Goal: Task Accomplishment & Management: Complete application form

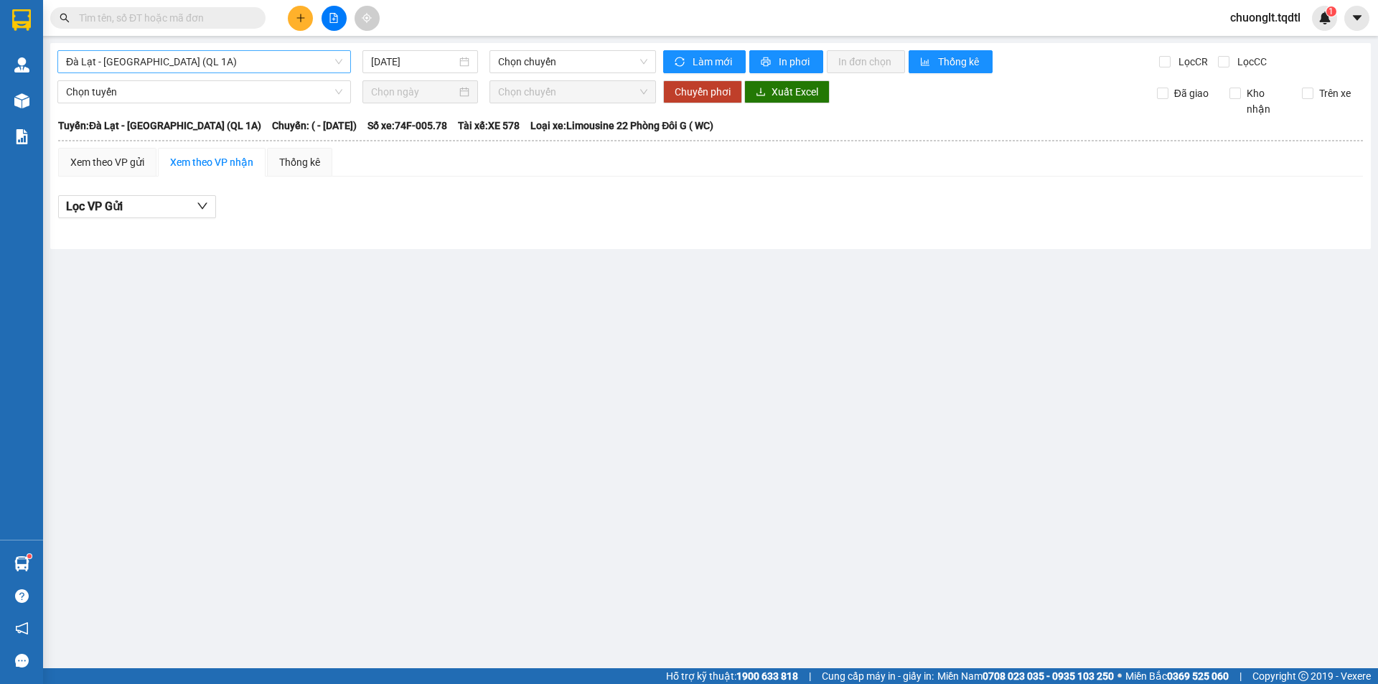
click at [248, 57] on span "Đà Lạt - [GEOGRAPHIC_DATA] (QL 1A)" at bounding box center [204, 62] width 276 height 22
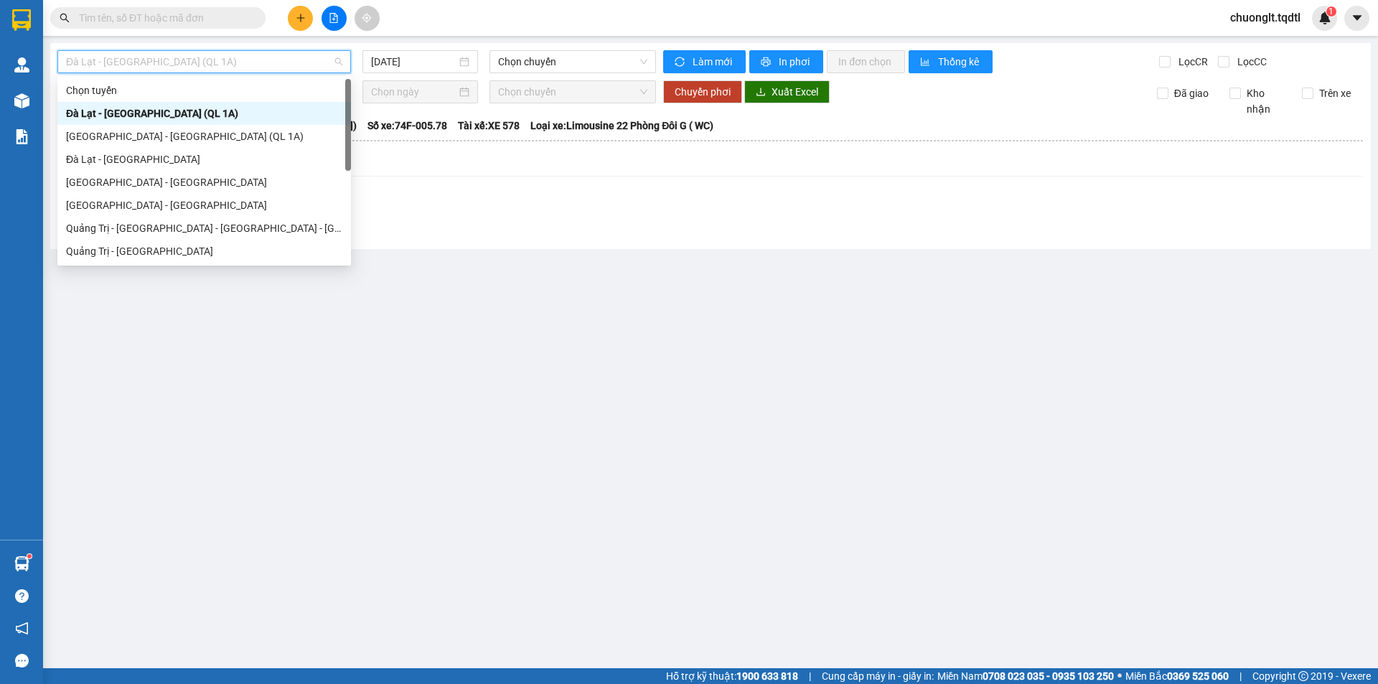
scroll to position [72, 0]
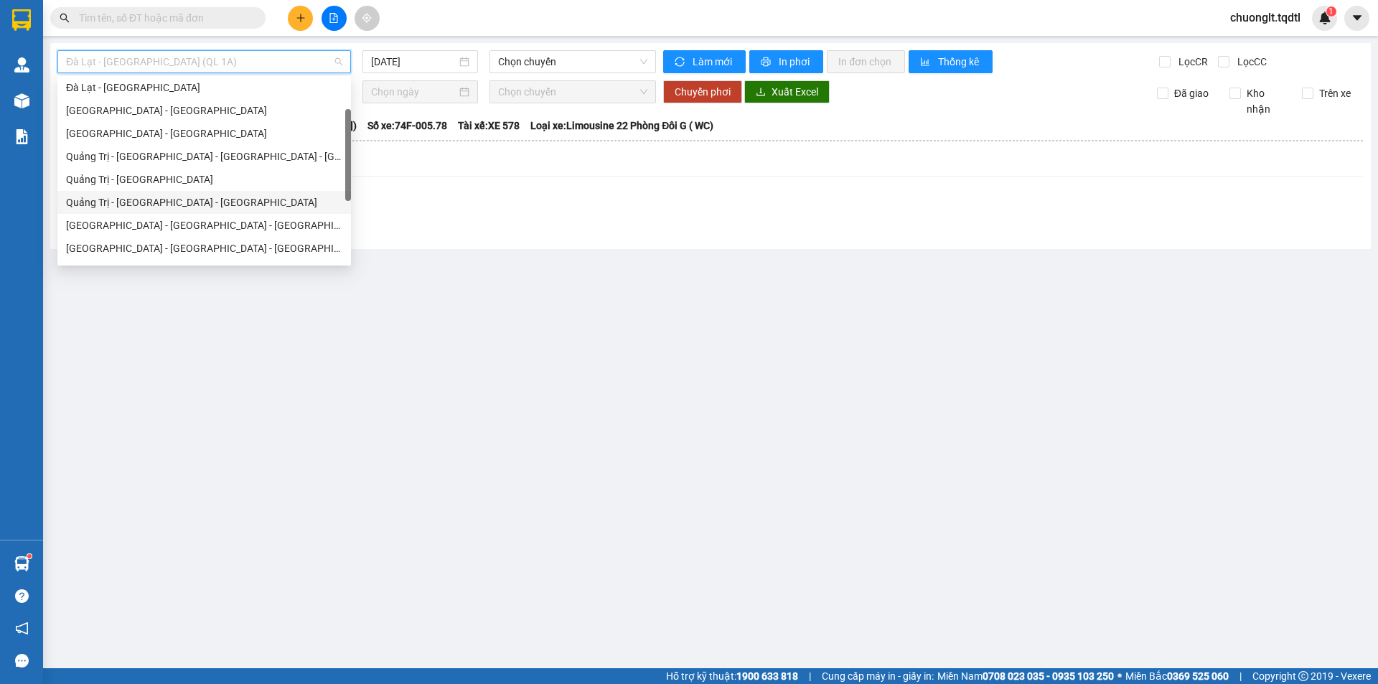
click at [181, 192] on div "Quảng Trị - [GEOGRAPHIC_DATA] - [GEOGRAPHIC_DATA]" at bounding box center [204, 202] width 294 height 23
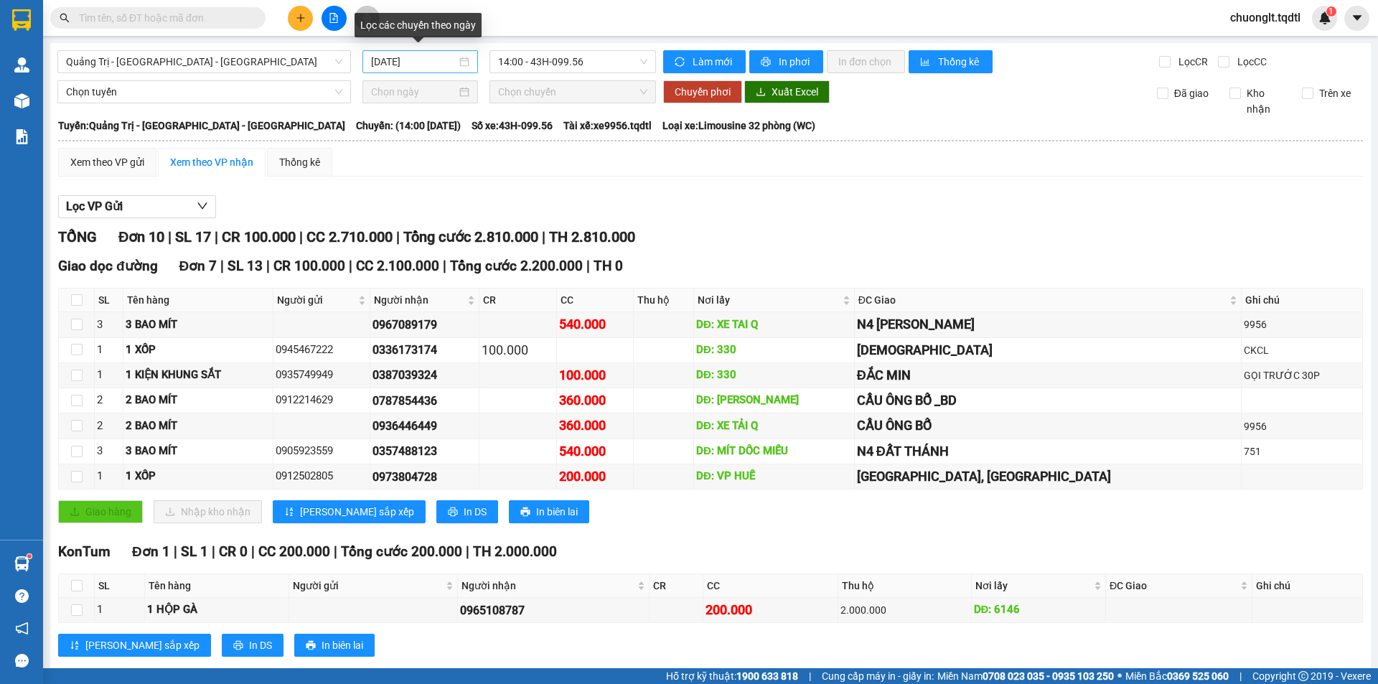
click at [456, 62] on div "[DATE]" at bounding box center [420, 62] width 98 height 16
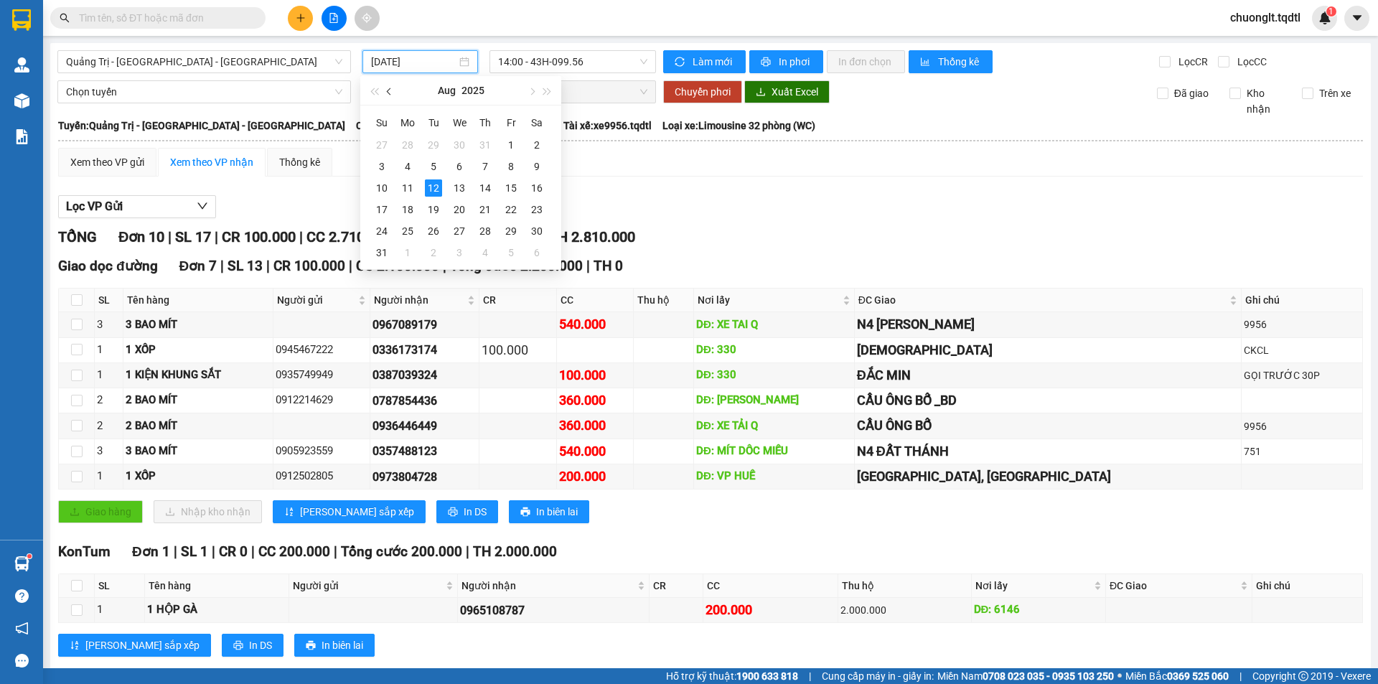
click at [389, 88] on button "button" at bounding box center [390, 90] width 16 height 29
click at [481, 207] on div "24" at bounding box center [485, 209] width 17 height 17
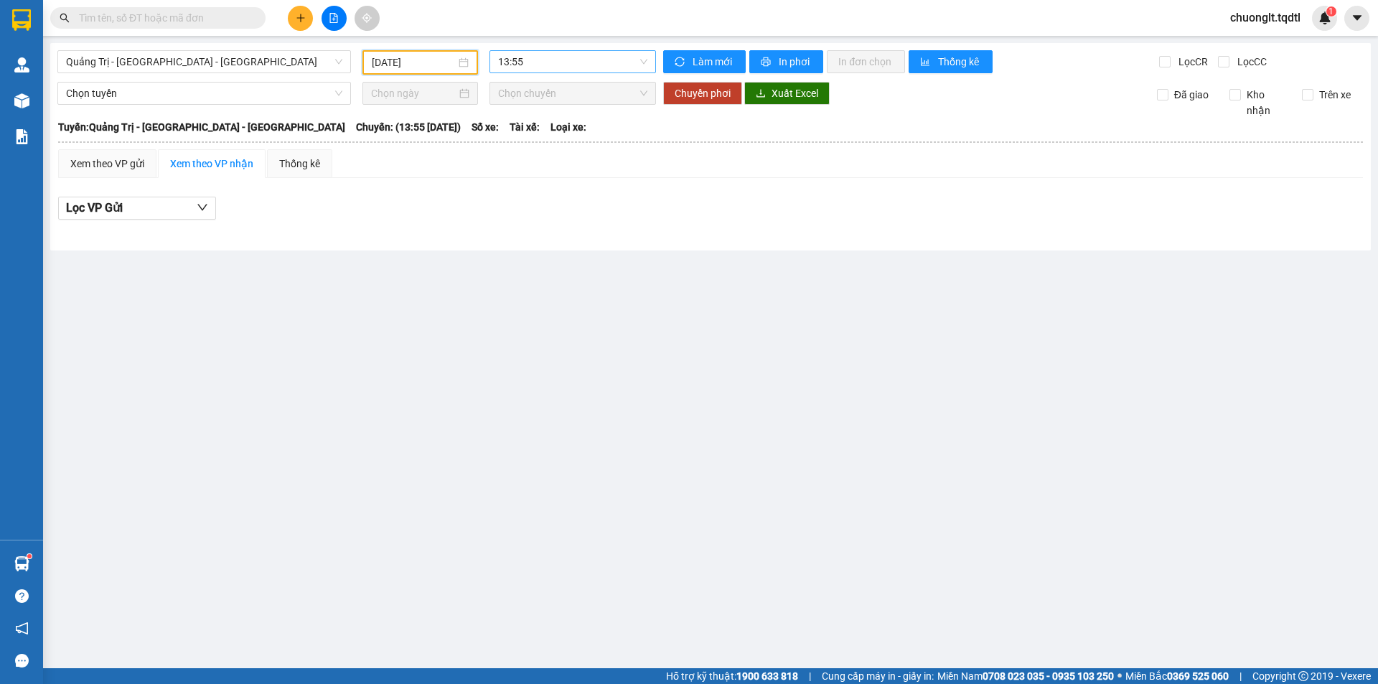
click at [598, 60] on span "13:55" at bounding box center [572, 62] width 149 height 22
click at [566, 138] on div "13:56 - 74H-007.38" at bounding box center [554, 137] width 112 height 16
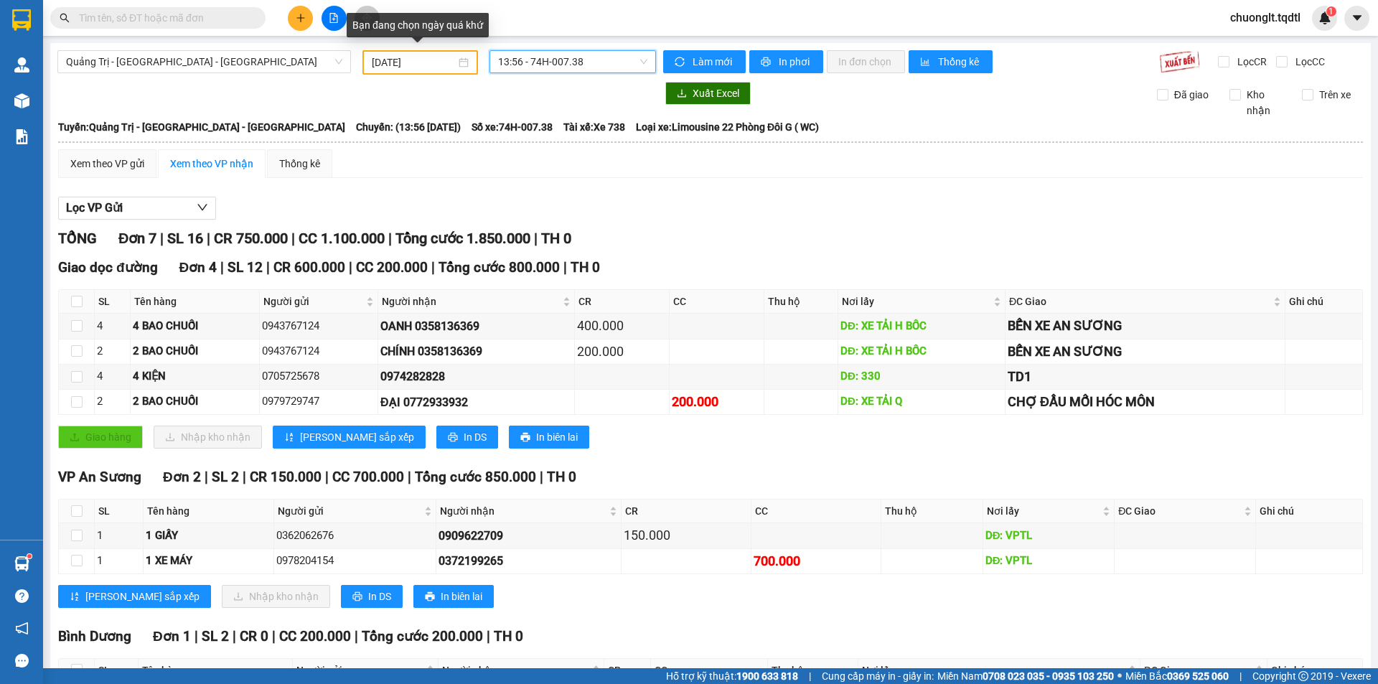
click at [462, 60] on div "24/07/2025" at bounding box center [420, 63] width 97 height 16
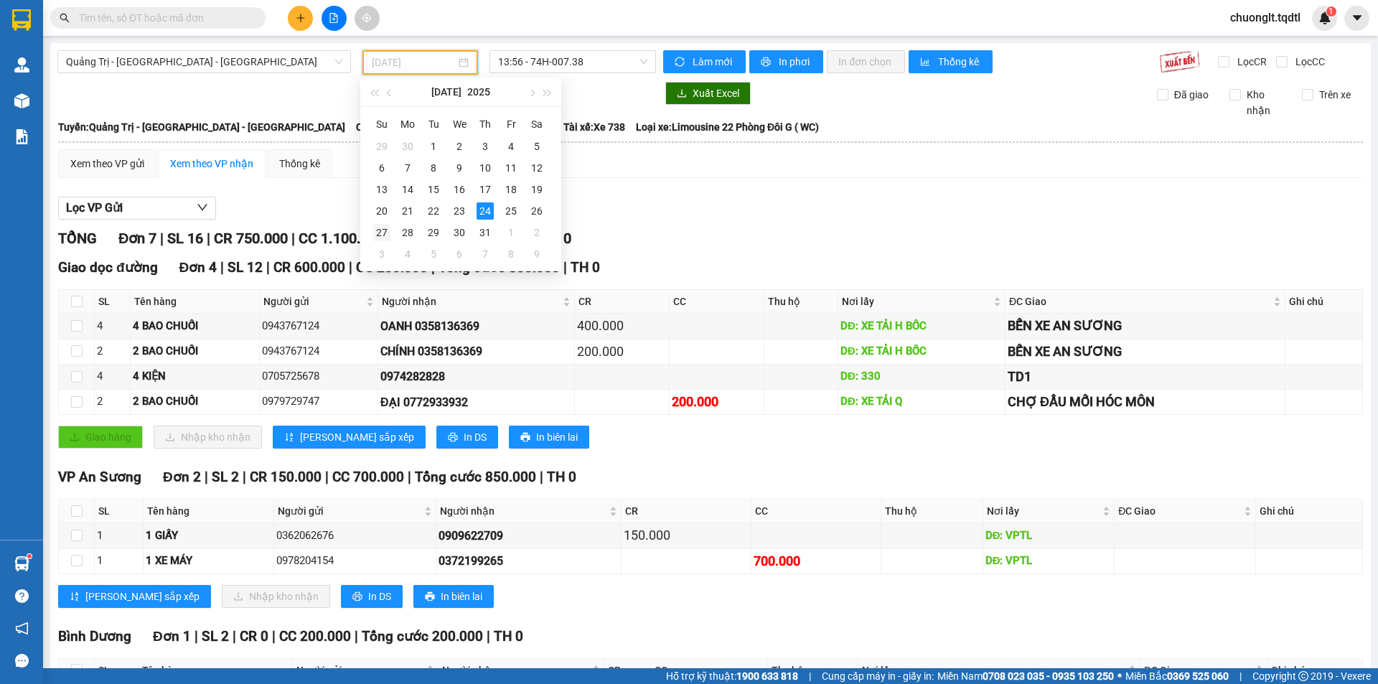
click at [383, 231] on div "27" at bounding box center [381, 232] width 17 height 17
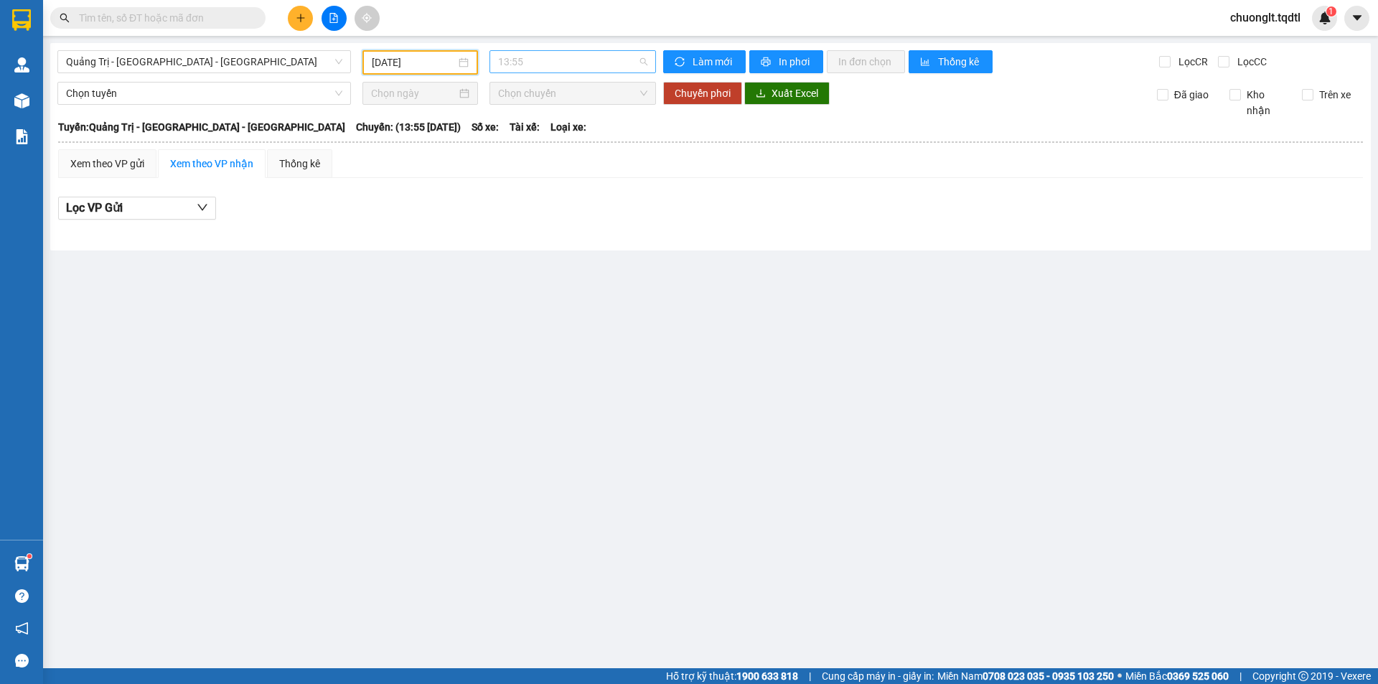
click at [608, 60] on span "13:55" at bounding box center [572, 62] width 149 height 22
click at [562, 134] on div "13:56 - 74H-007.38" at bounding box center [554, 137] width 112 height 16
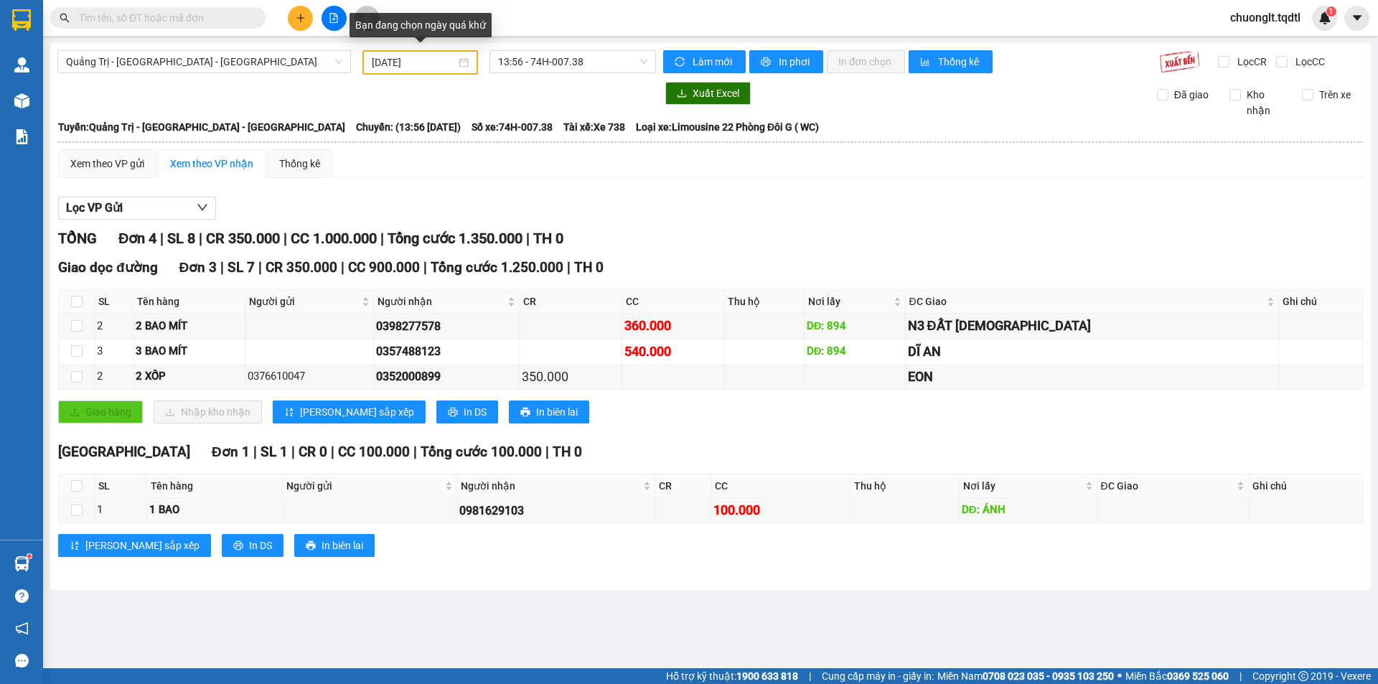
click at [464, 63] on div "27/07/2025" at bounding box center [420, 63] width 97 height 16
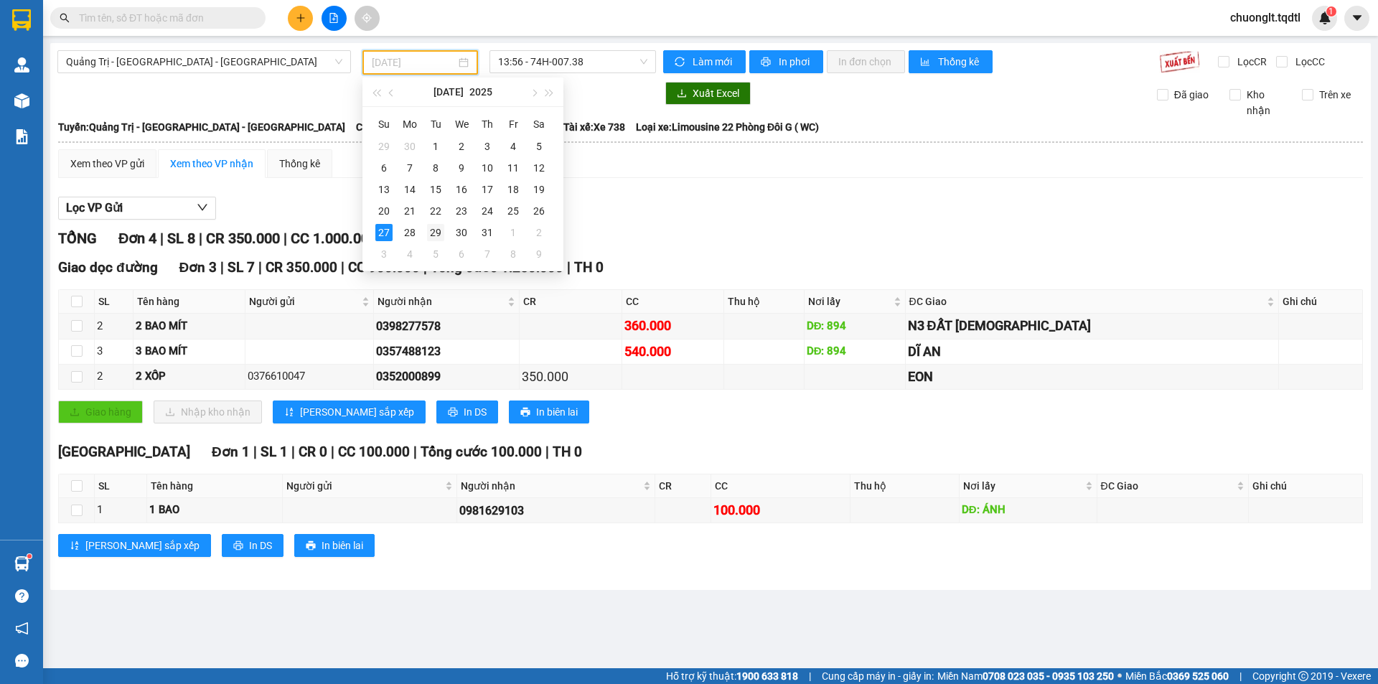
click at [435, 229] on div "29" at bounding box center [435, 232] width 17 height 17
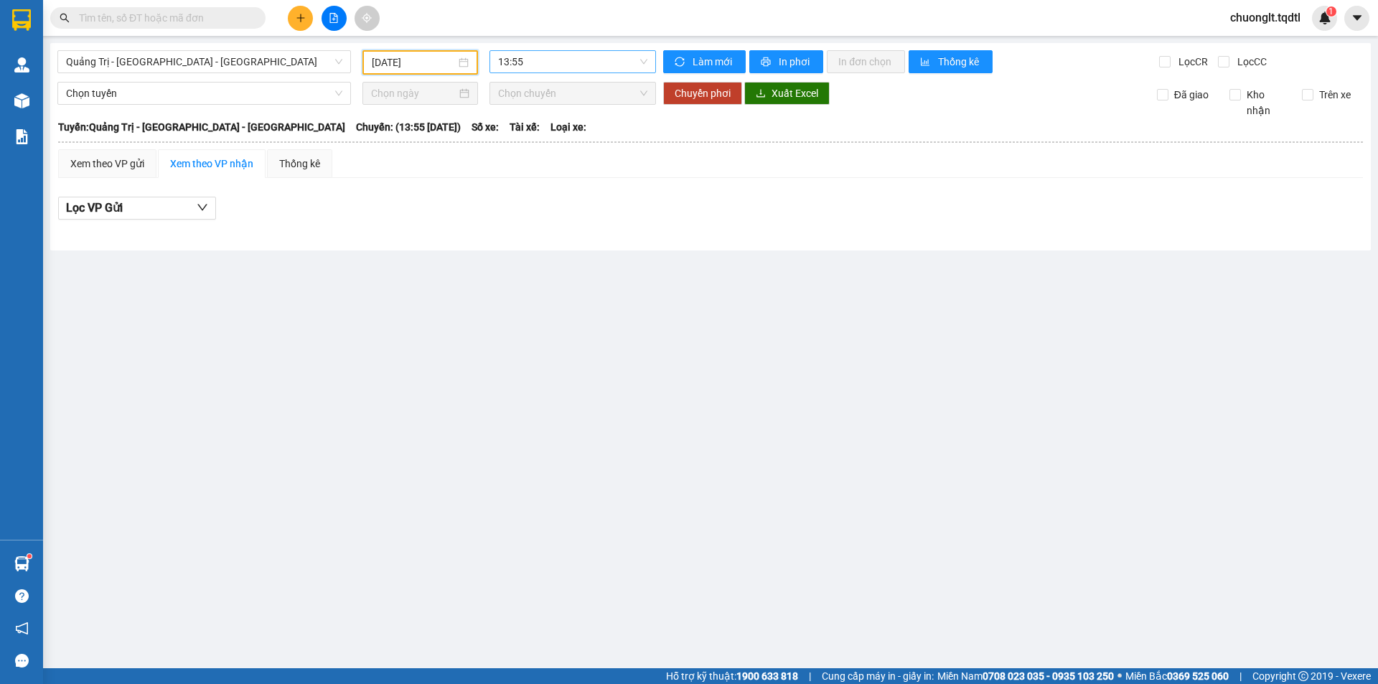
click at [611, 64] on span "13:55" at bounding box center [572, 62] width 149 height 22
click at [558, 131] on div "13:56 - 74G-002.24" at bounding box center [554, 137] width 112 height 16
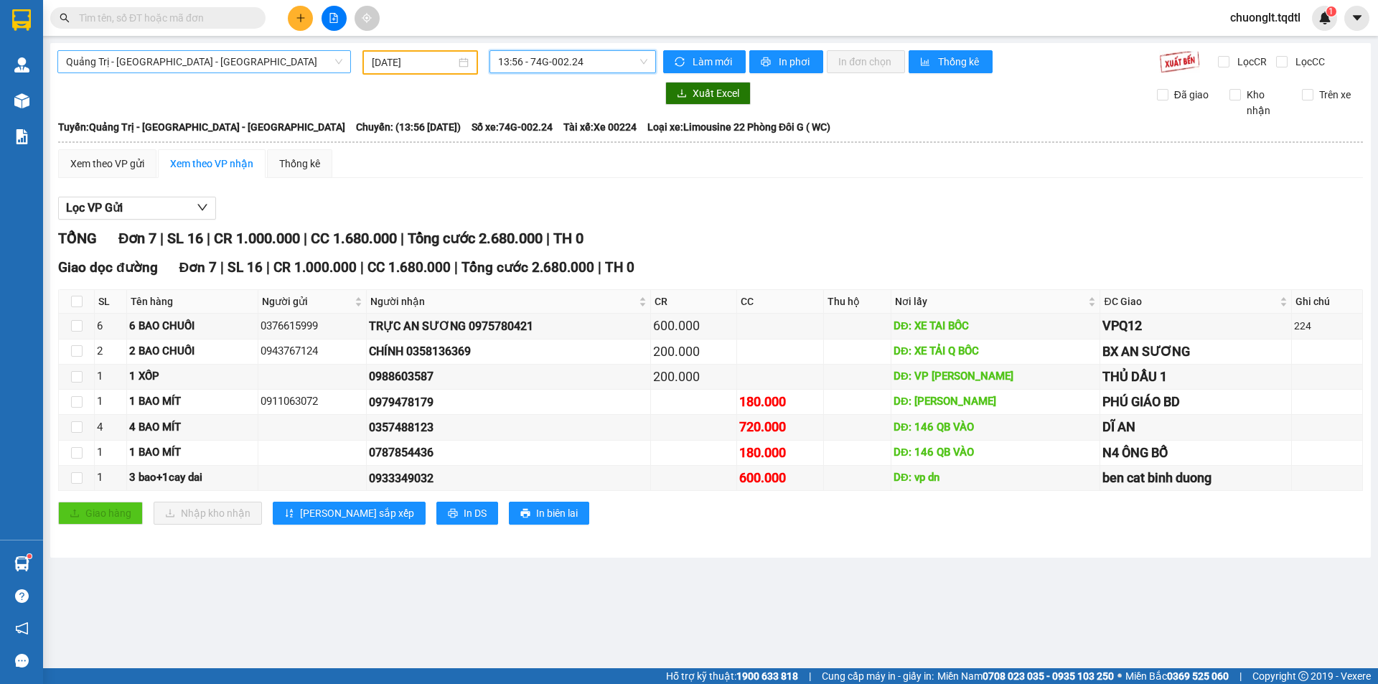
click at [286, 57] on span "Quảng Trị - Bình Dương - Bình Phước" at bounding box center [204, 62] width 276 height 22
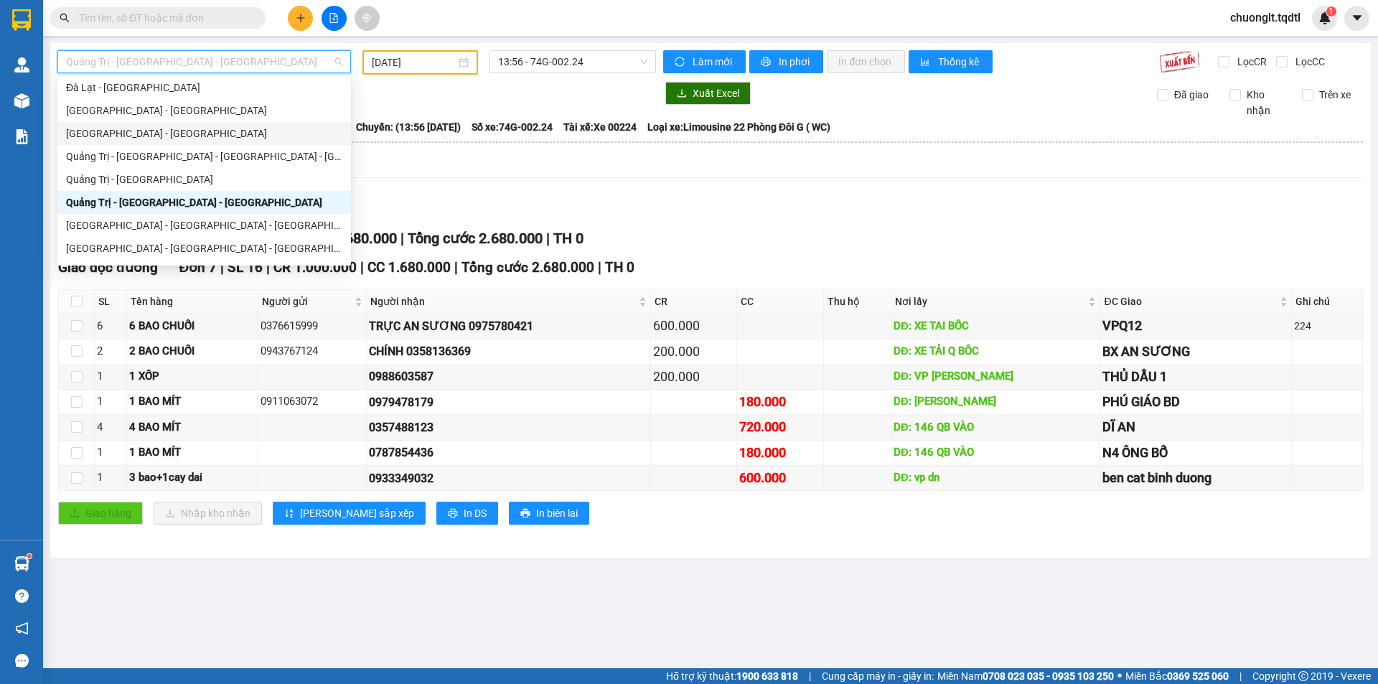
click at [522, 645] on main "Quảng Trị - Bình Dương - Bình Phước 29/07/2025 13:56 - 74G-002.24 Làm mới In ph…" at bounding box center [689, 334] width 1378 height 668
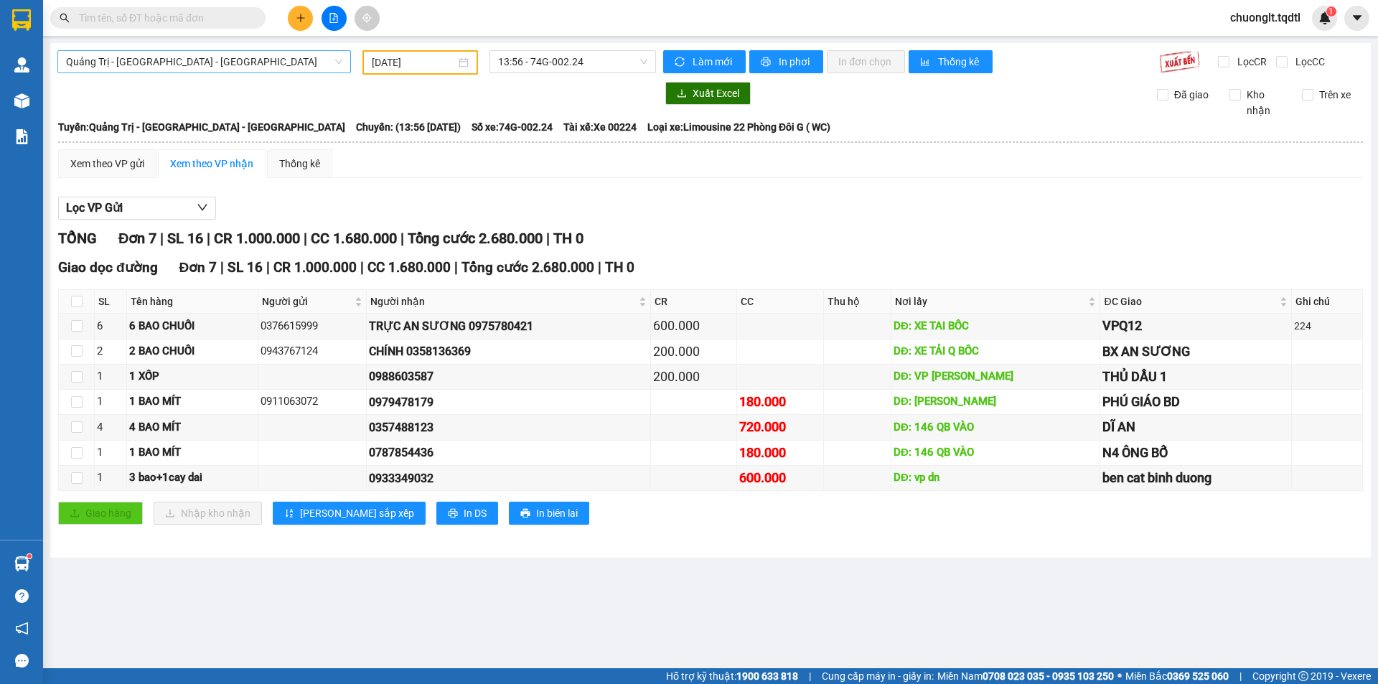
click at [297, 52] on span "Quảng Trị - Bình Dương - Bình Phước" at bounding box center [204, 62] width 276 height 22
click at [571, 606] on main "Quảng Trị - Bình Dương - Bình Phước 29/07/2025 13:56 - 74G-002.24 Làm mới In ph…" at bounding box center [689, 334] width 1378 height 668
click at [313, 62] on span "Quảng Trị - Bình Dương - Bình Phước" at bounding box center [204, 62] width 276 height 22
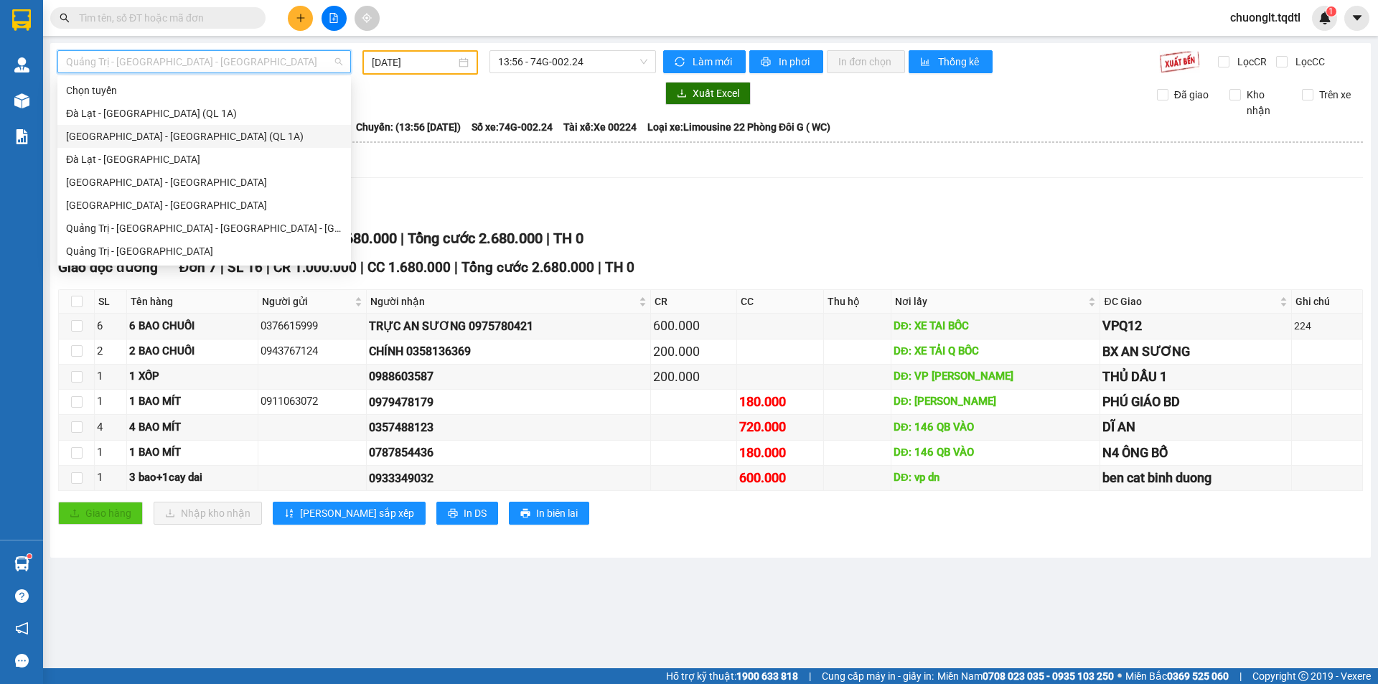
click at [549, 98] on div at bounding box center [356, 93] width 599 height 23
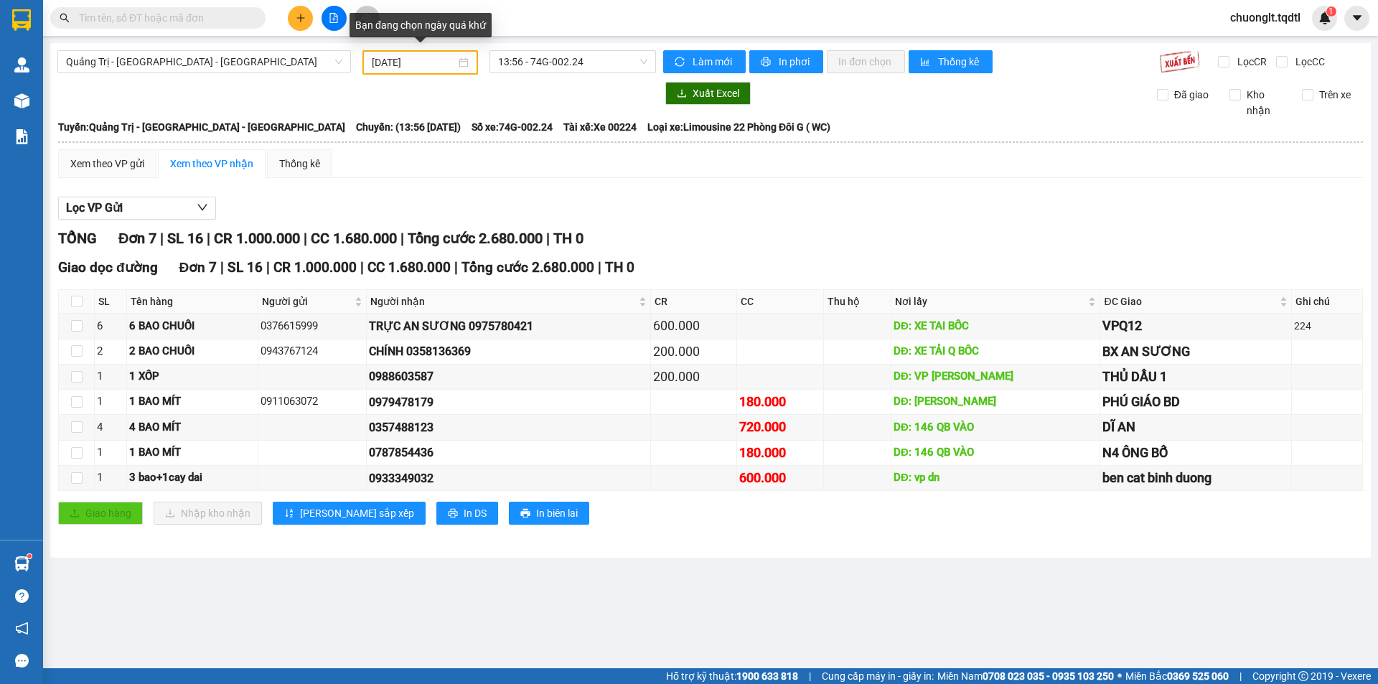
click at [459, 59] on div "29/07/2025" at bounding box center [420, 63] width 97 height 16
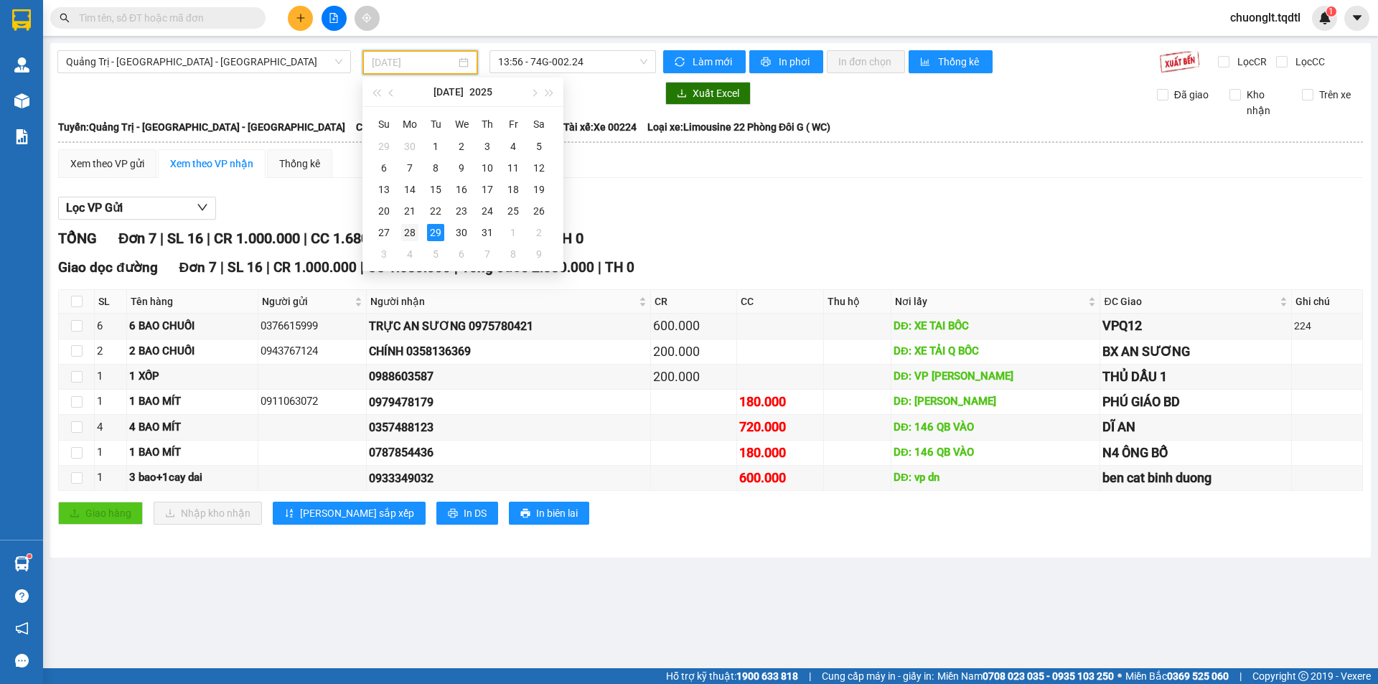
click at [409, 230] on div "28" at bounding box center [409, 232] width 17 height 17
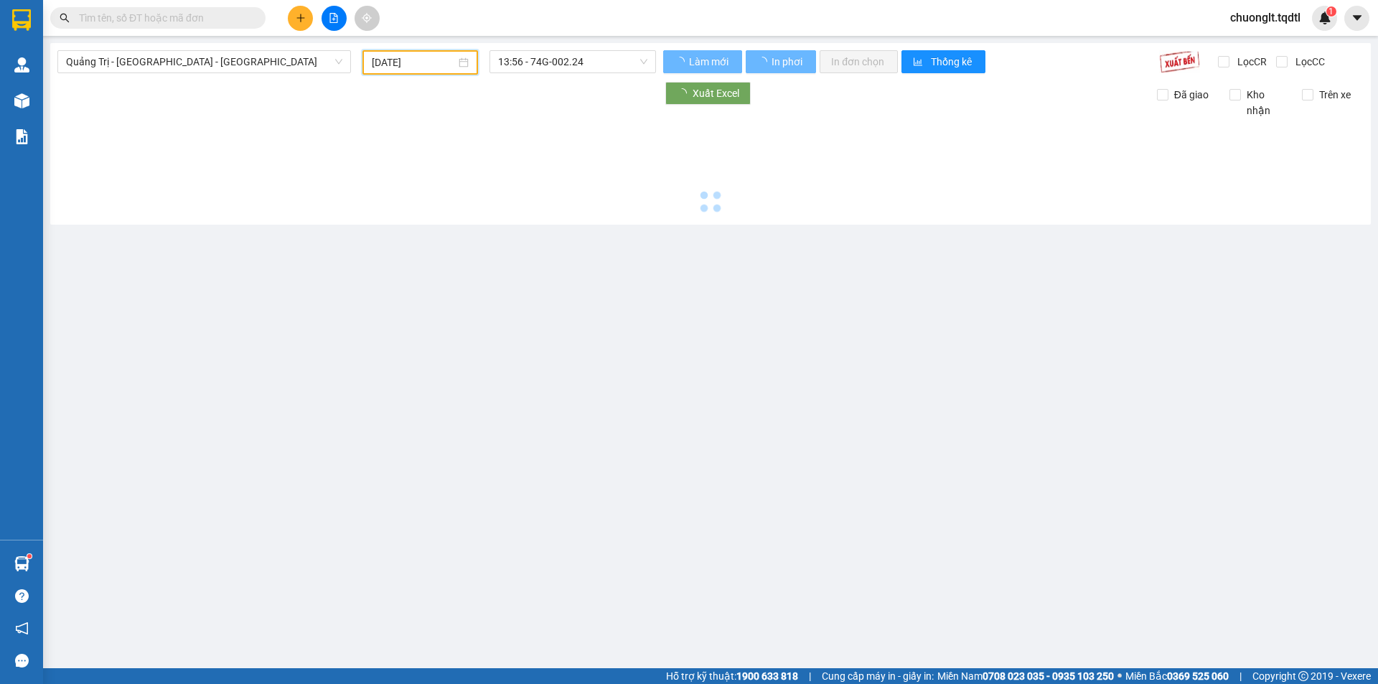
type input "28/07/2025"
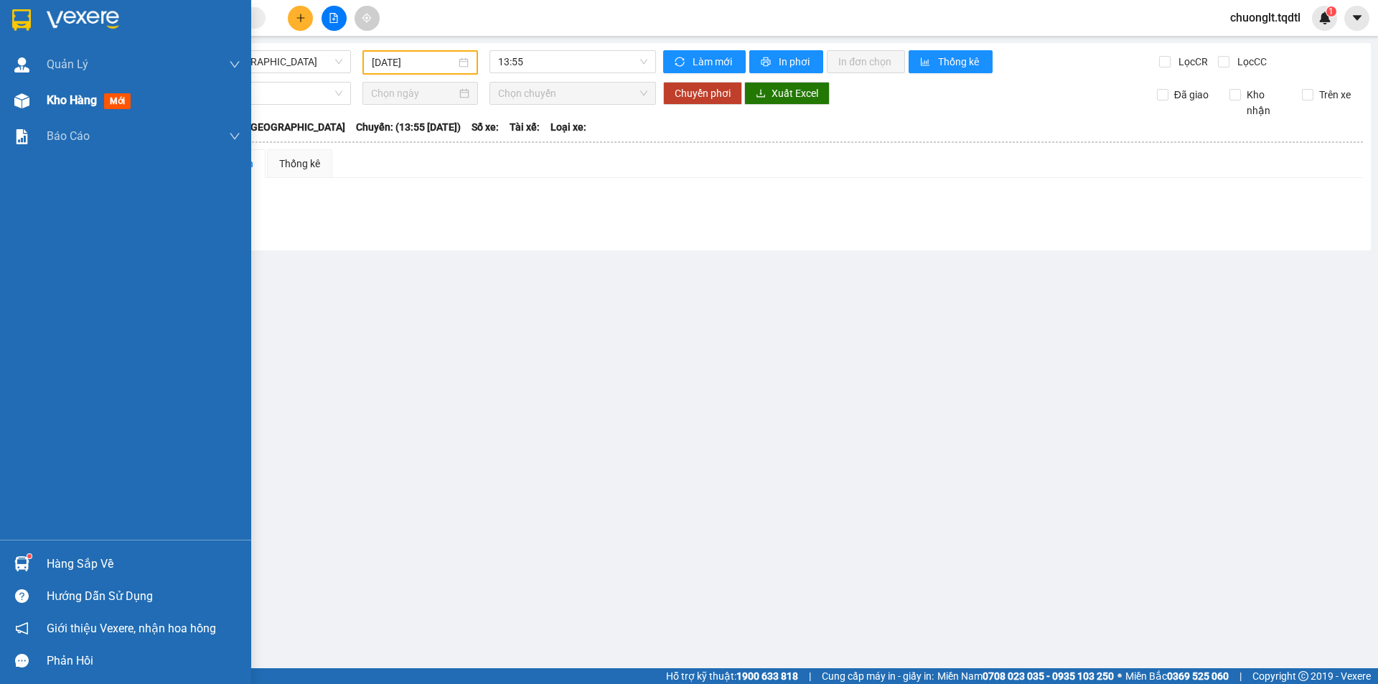
click at [52, 89] on div "Kho hàng mới" at bounding box center [144, 101] width 194 height 36
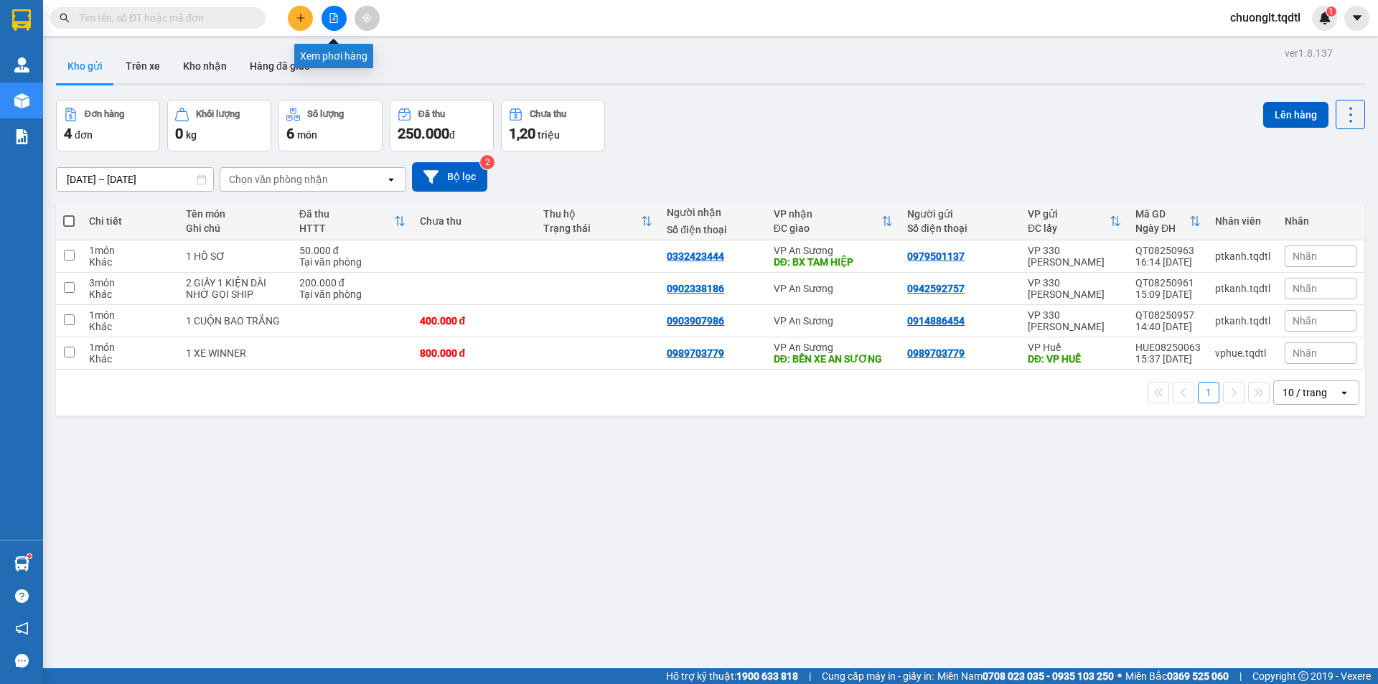
click at [333, 16] on icon "file-add" at bounding box center [334, 18] width 10 height 10
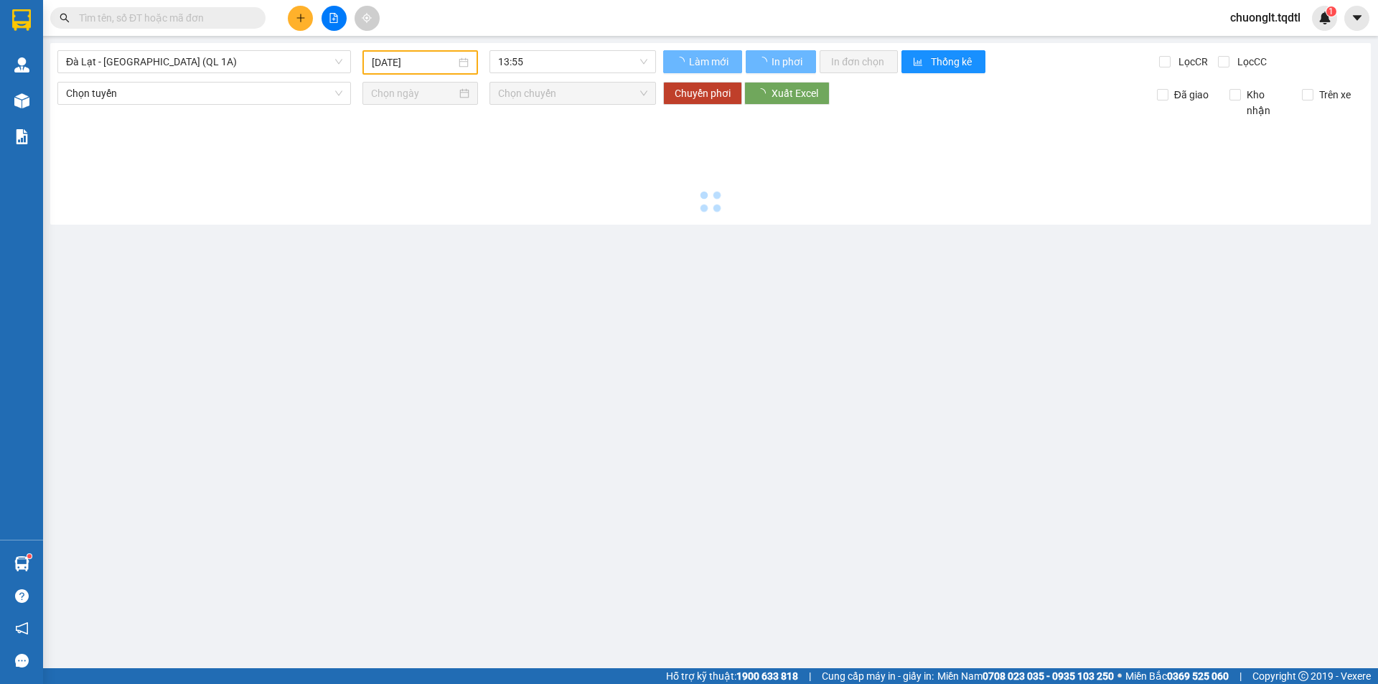
type input "[DATE]"
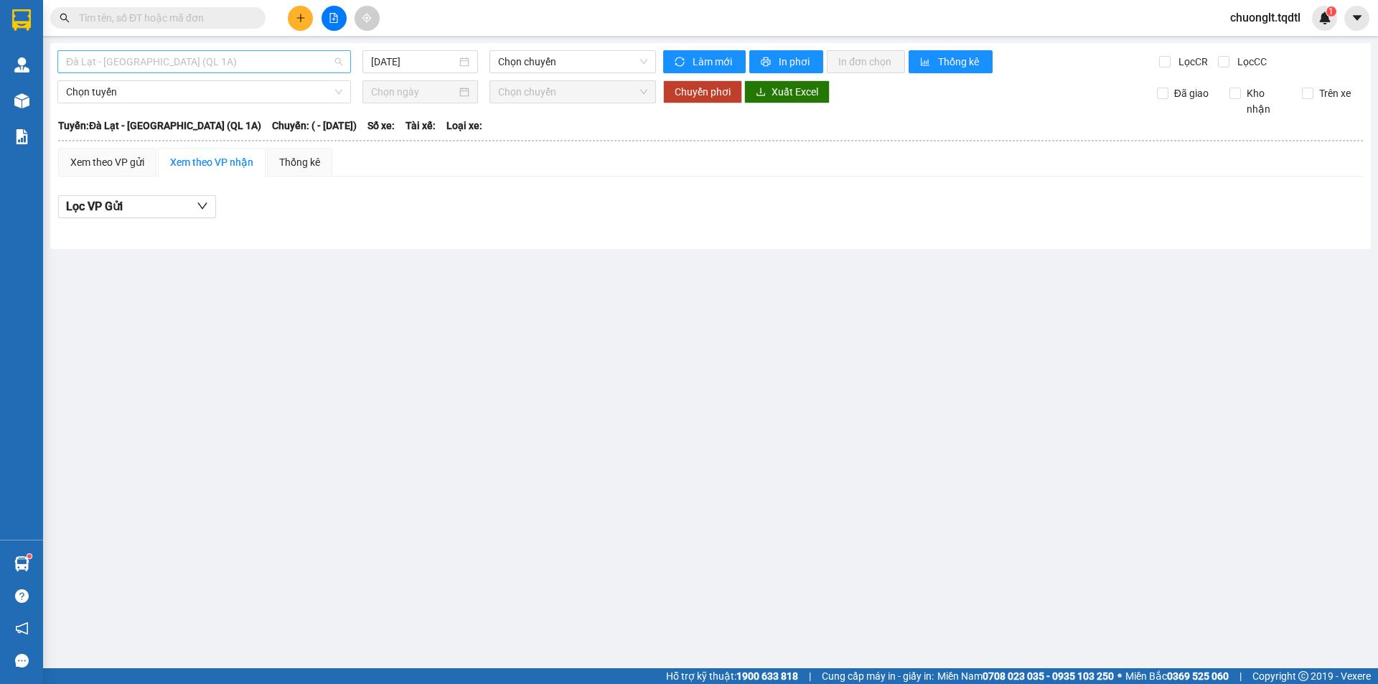
click at [292, 66] on span "Đà Lạt - Sài Gòn (QL 1A)" at bounding box center [204, 62] width 276 height 22
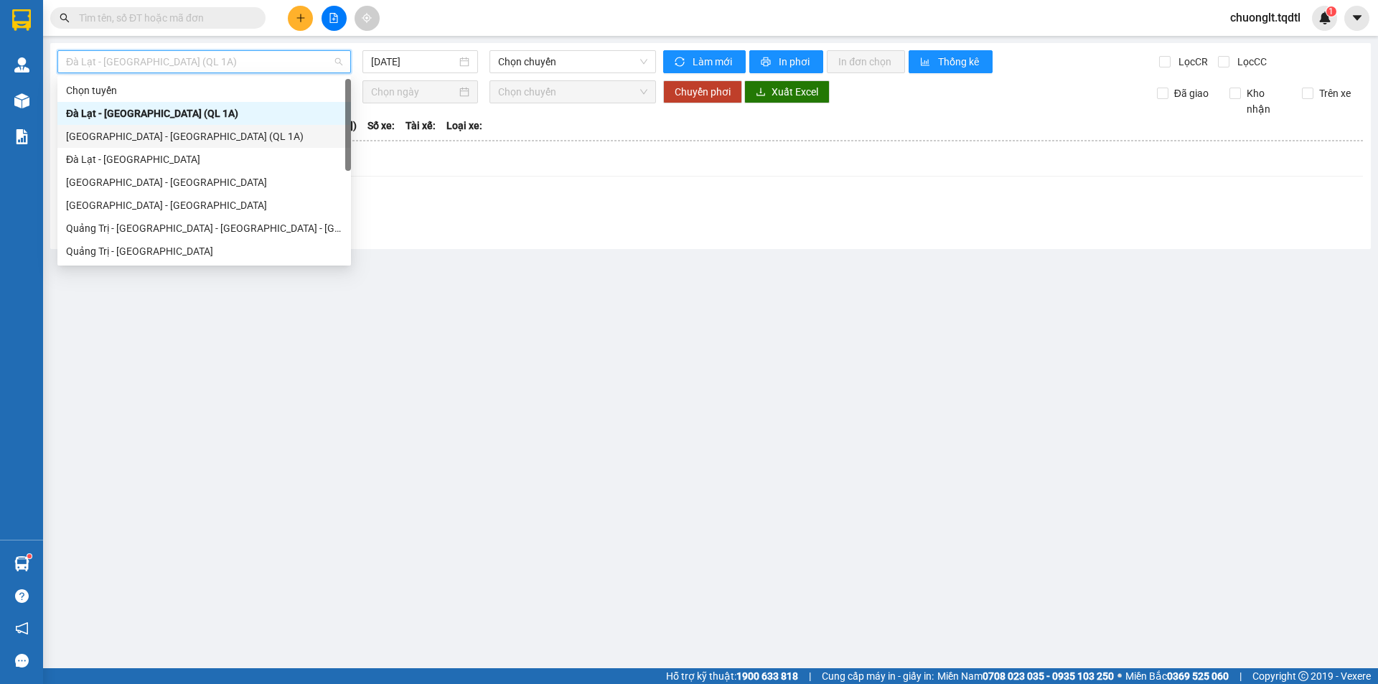
scroll to position [72, 0]
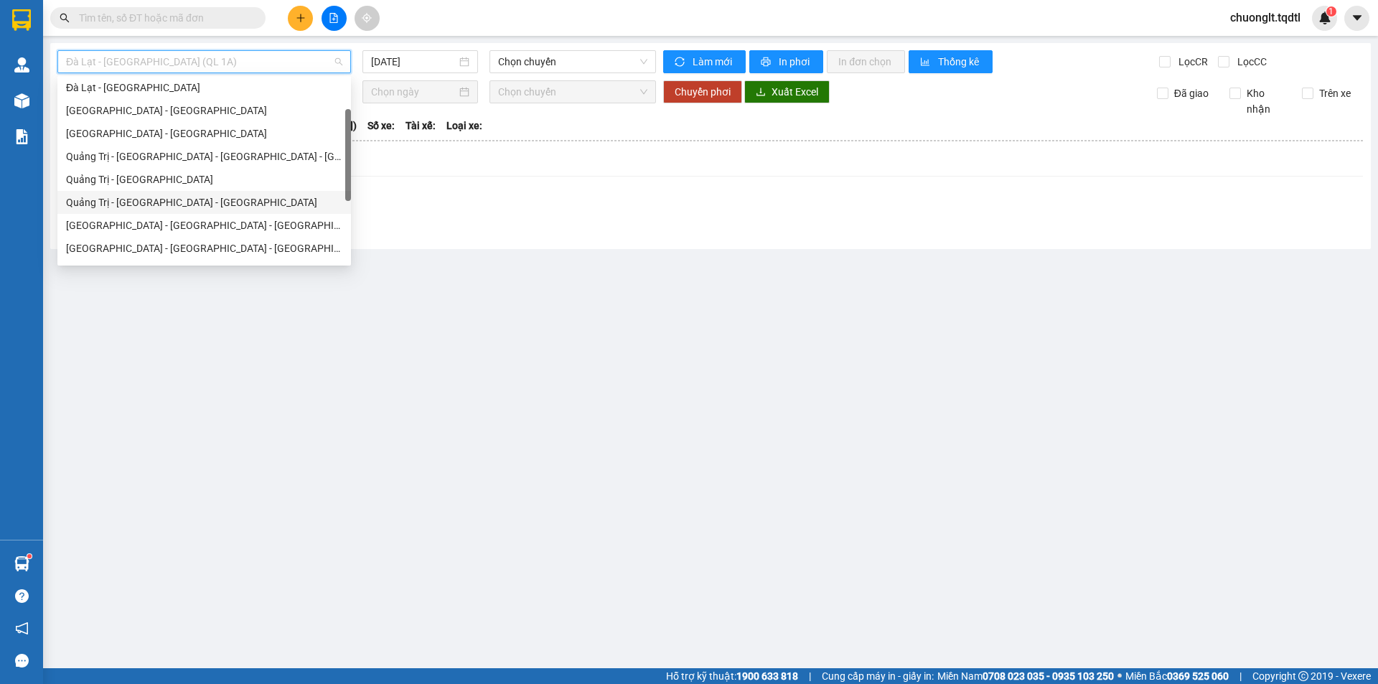
click at [191, 197] on div "Quảng Trị - Bình Dương - Bình Phước" at bounding box center [204, 203] width 276 height 16
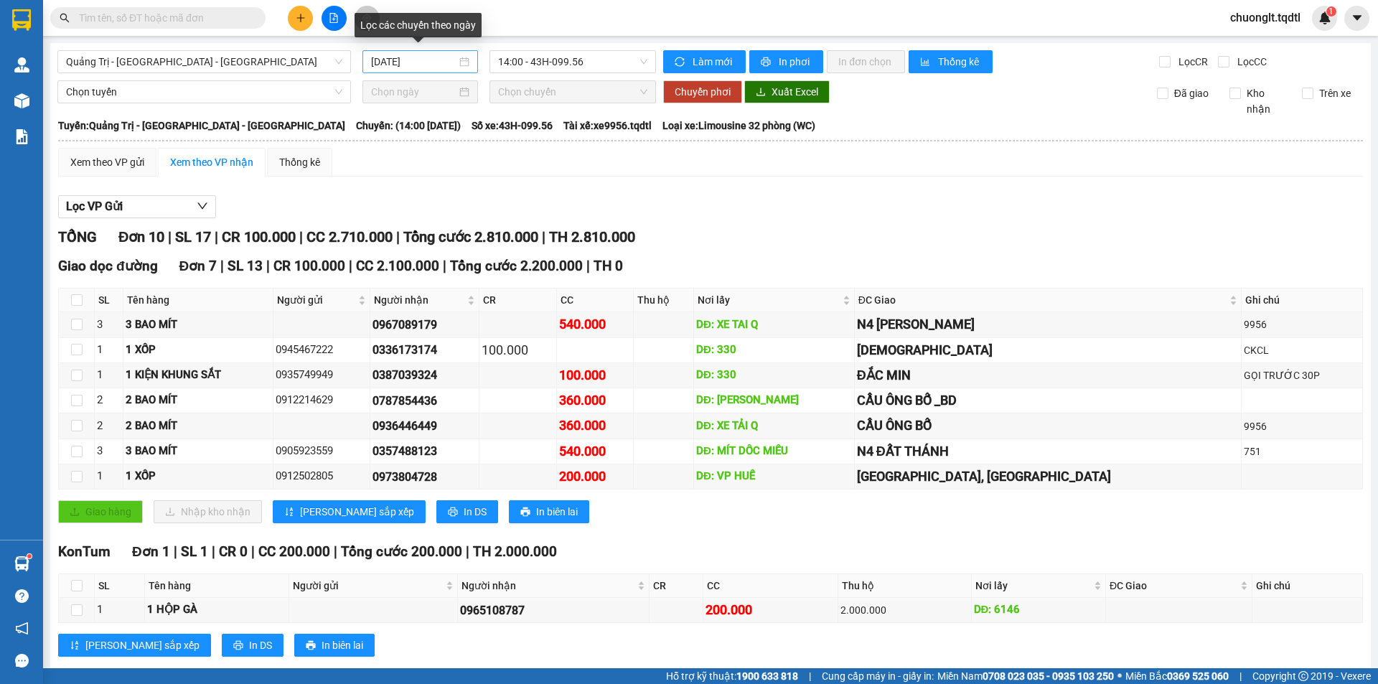
click at [455, 60] on div "[DATE]" at bounding box center [420, 62] width 98 height 16
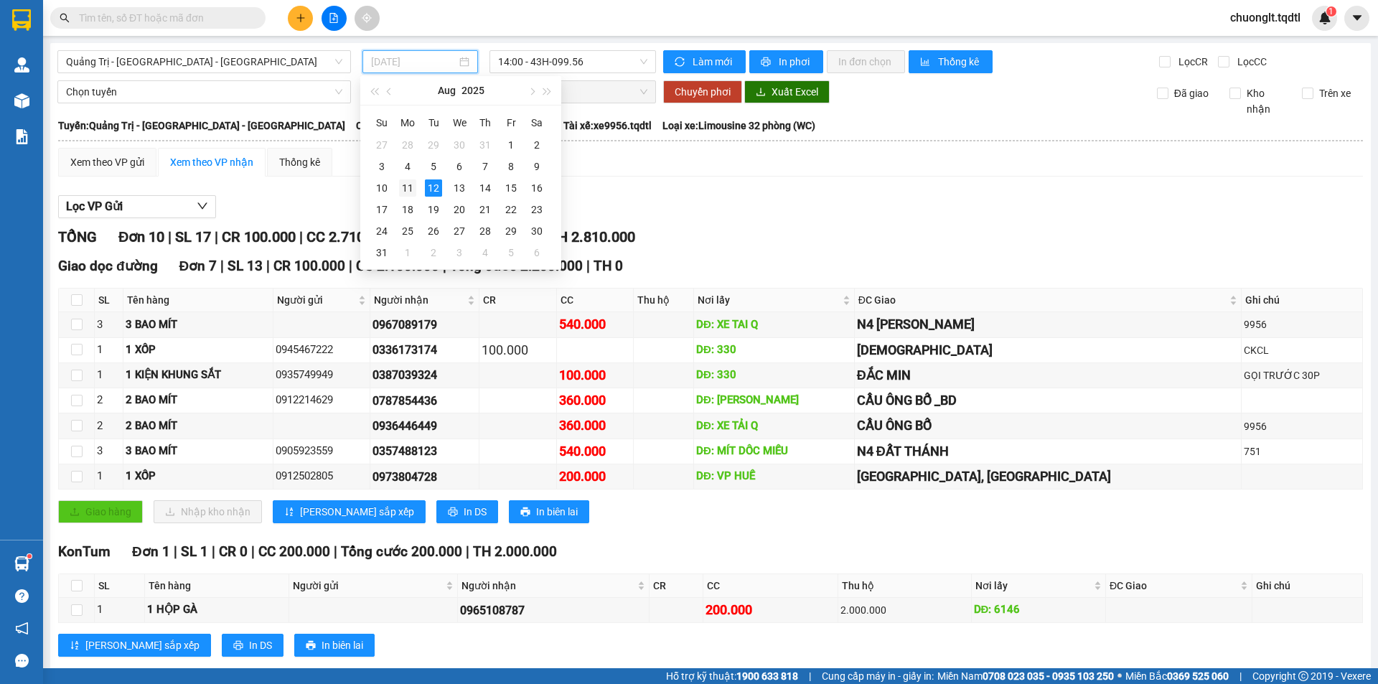
click at [403, 188] on div "11" at bounding box center [407, 187] width 17 height 17
type input "11/08/2025"
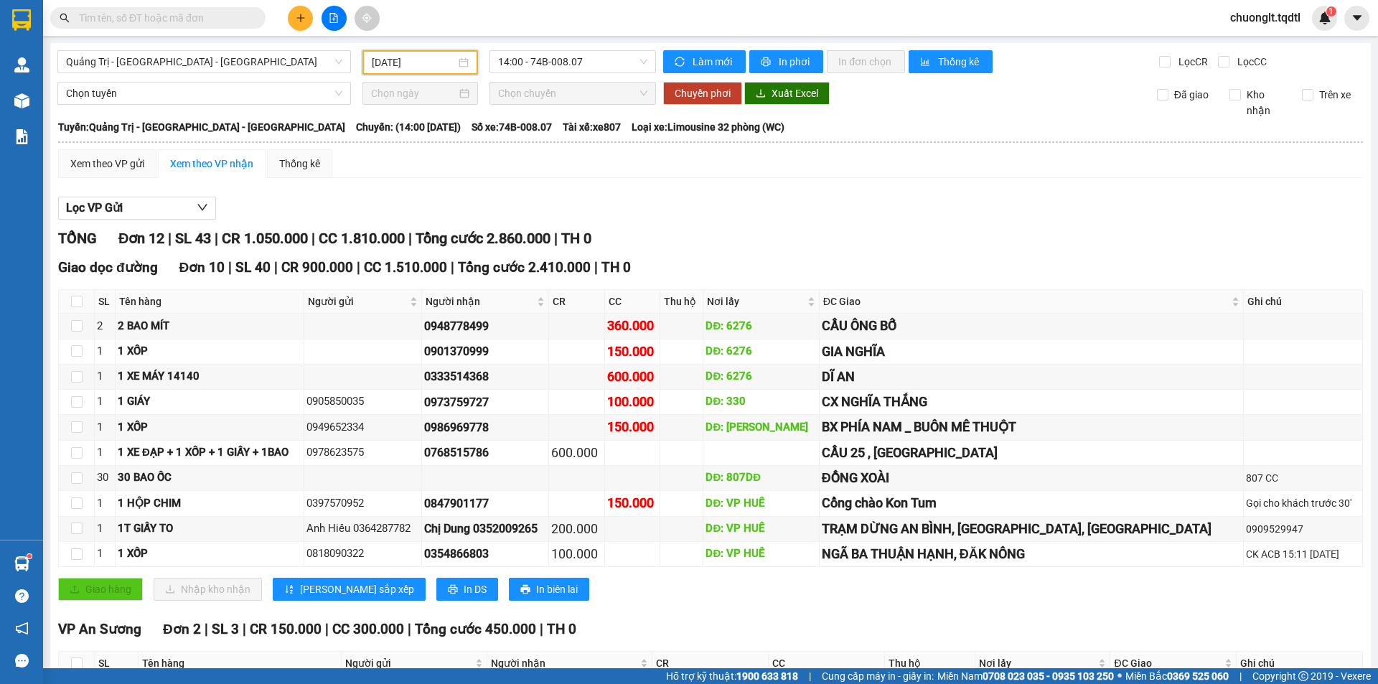
scroll to position [131, 0]
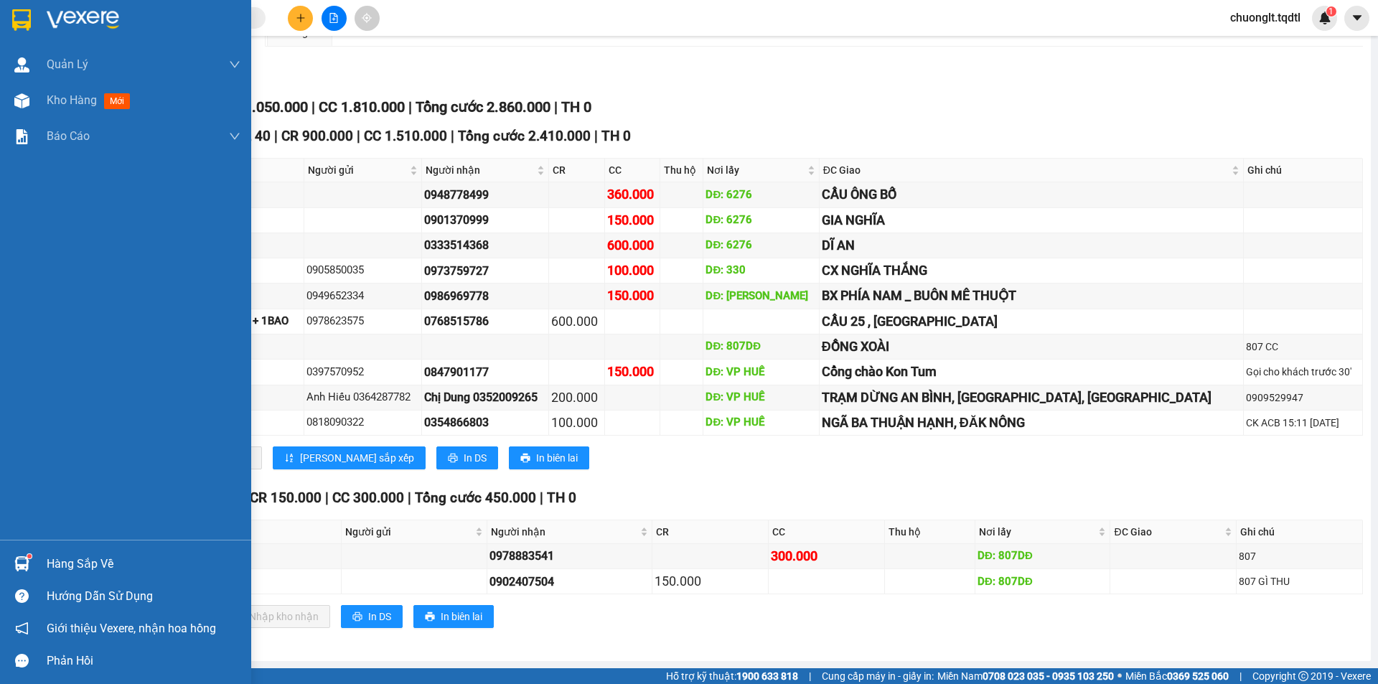
click at [79, 560] on div "Hàng sắp về" at bounding box center [144, 565] width 194 height 22
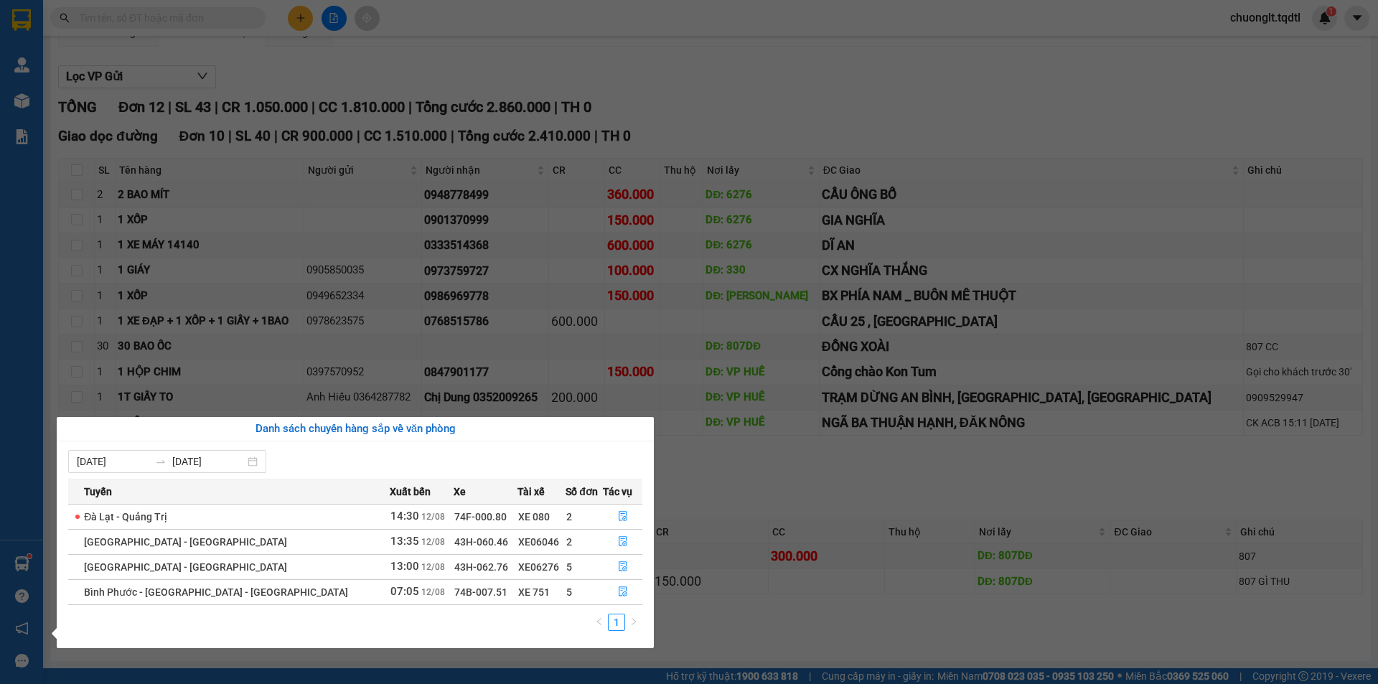
click at [720, 479] on section "Kết quả tìm kiếm ( 0 ) Bộ lọc No Data chuonglt.tqdtl 1 Quản Lý Quản lý khách hà…" at bounding box center [689, 342] width 1378 height 684
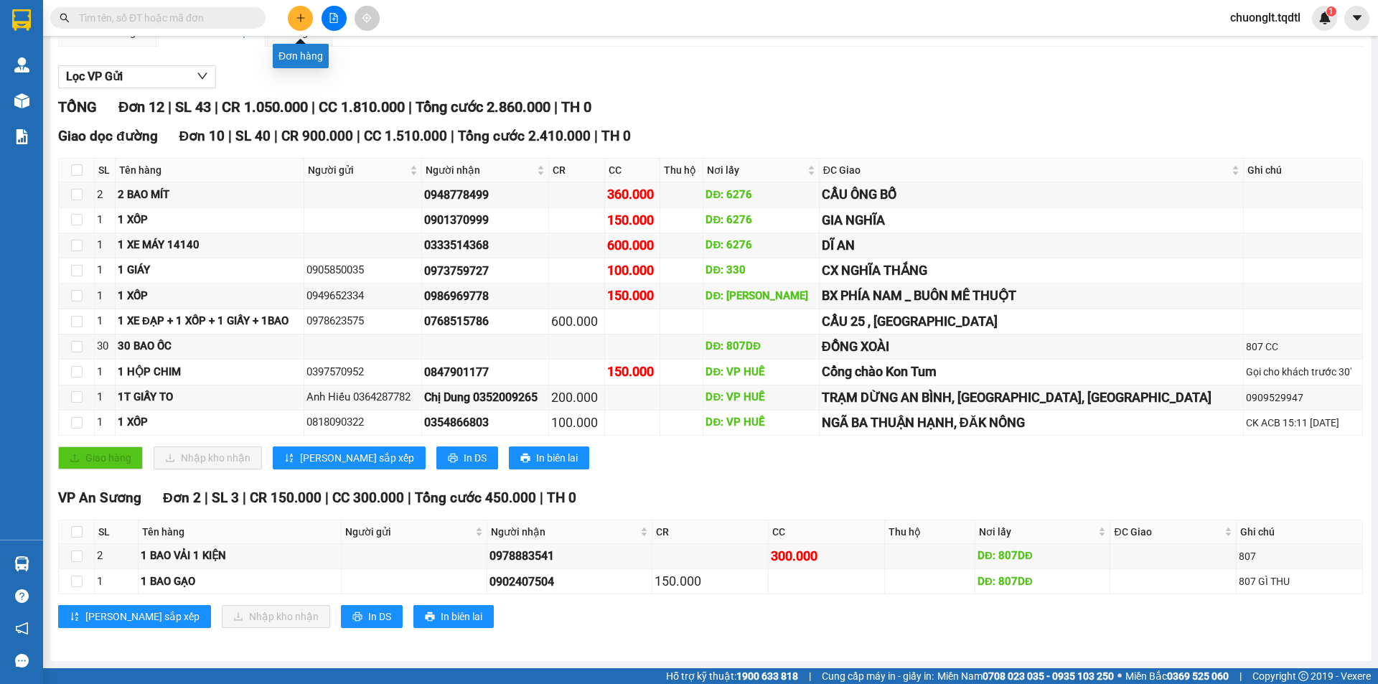
click at [296, 15] on icon "plus" at bounding box center [301, 18] width 10 height 10
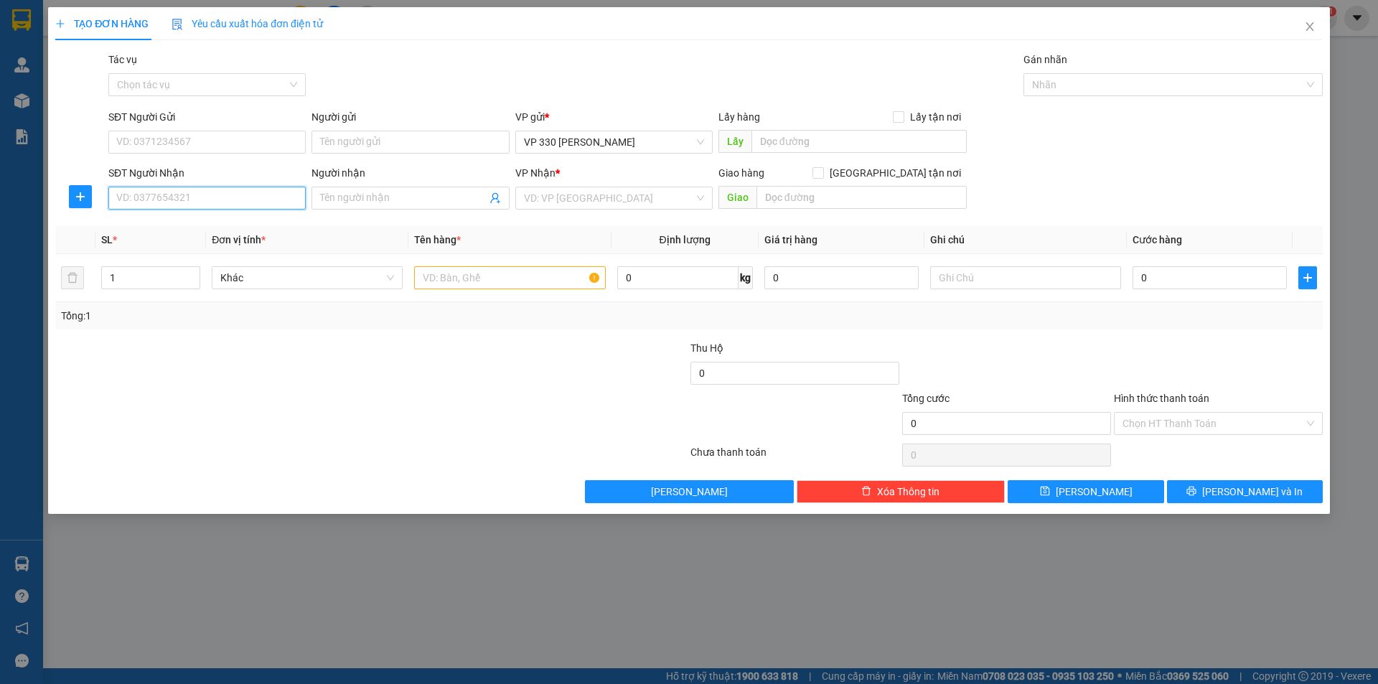
click at [173, 192] on input "SĐT Người Nhận" at bounding box center [206, 198] width 197 height 23
type input "0972867929"
click at [192, 231] on div "0972867929" at bounding box center [207, 227] width 180 height 16
type input "DẦU GIÂY ĐỒNG NAI"
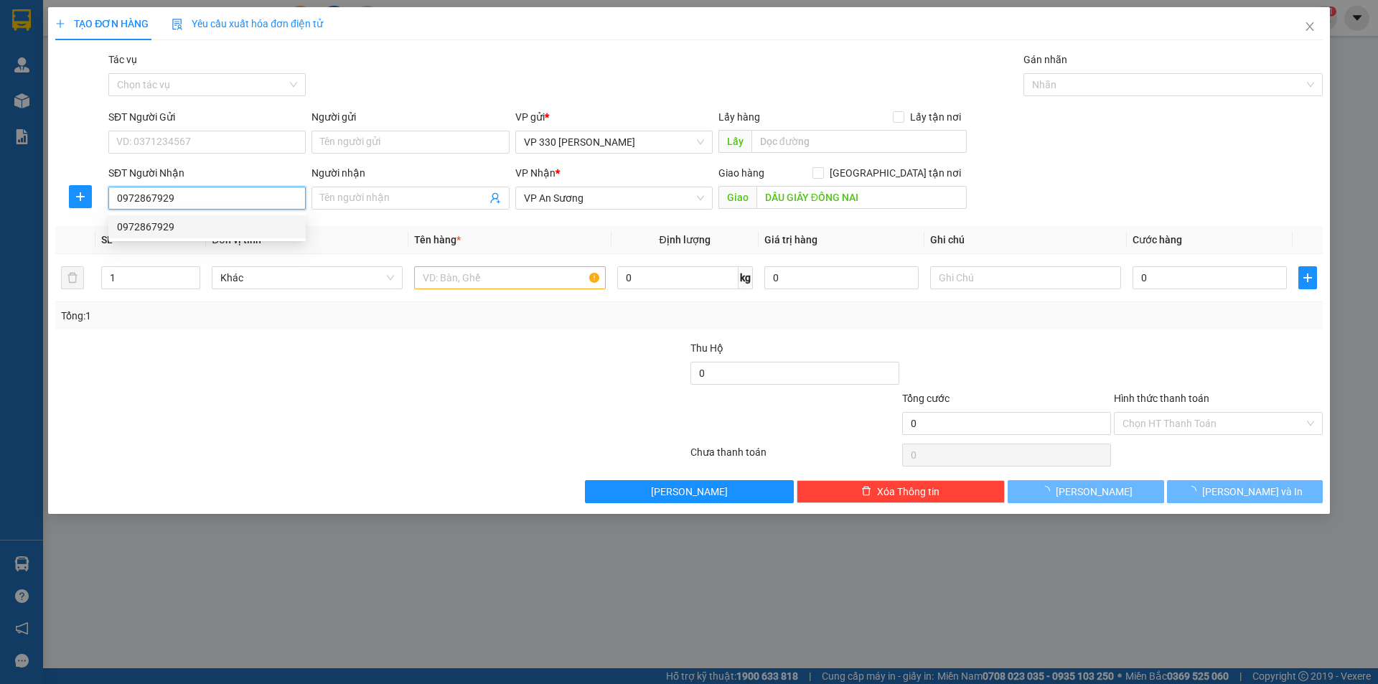
type input "200.000"
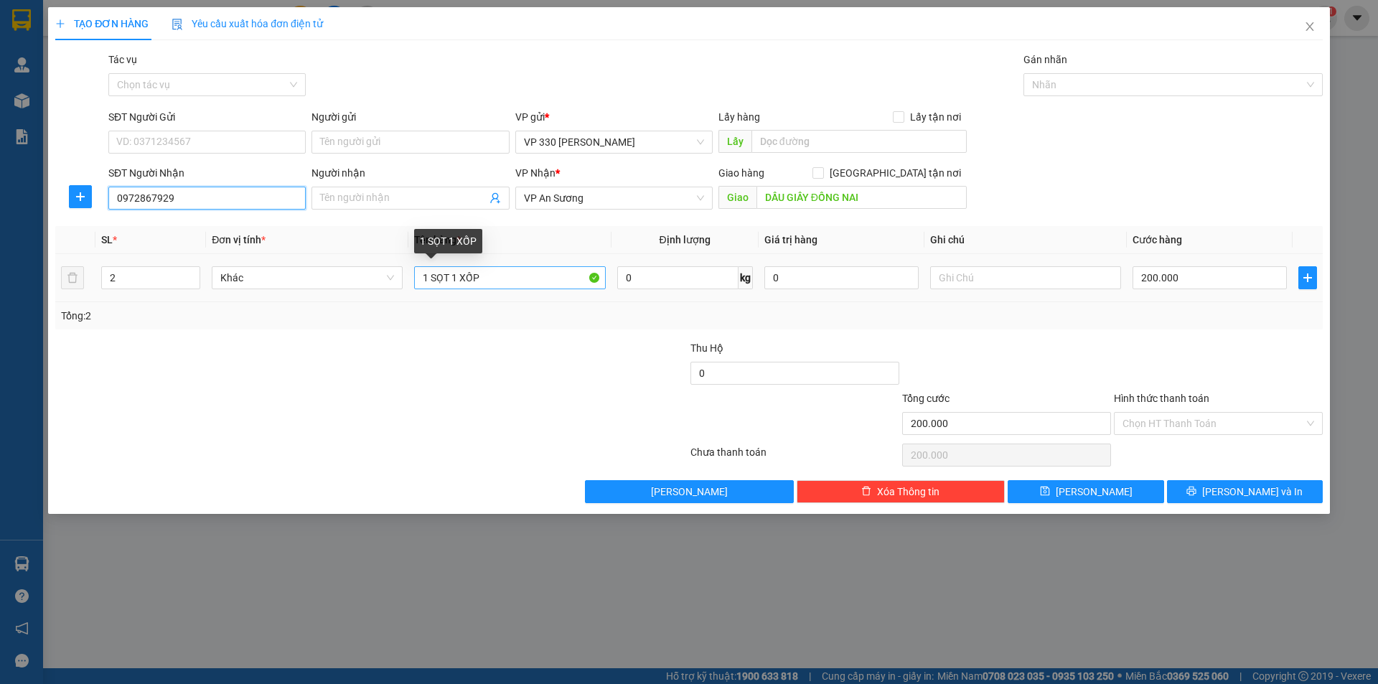
type input "0972867929"
click at [447, 277] on input "1 SỌT 1 XỐP" at bounding box center [509, 277] width 191 height 23
type input "1 XỐP"
type input "1"
click at [190, 281] on icon "down" at bounding box center [192, 282] width 5 height 5
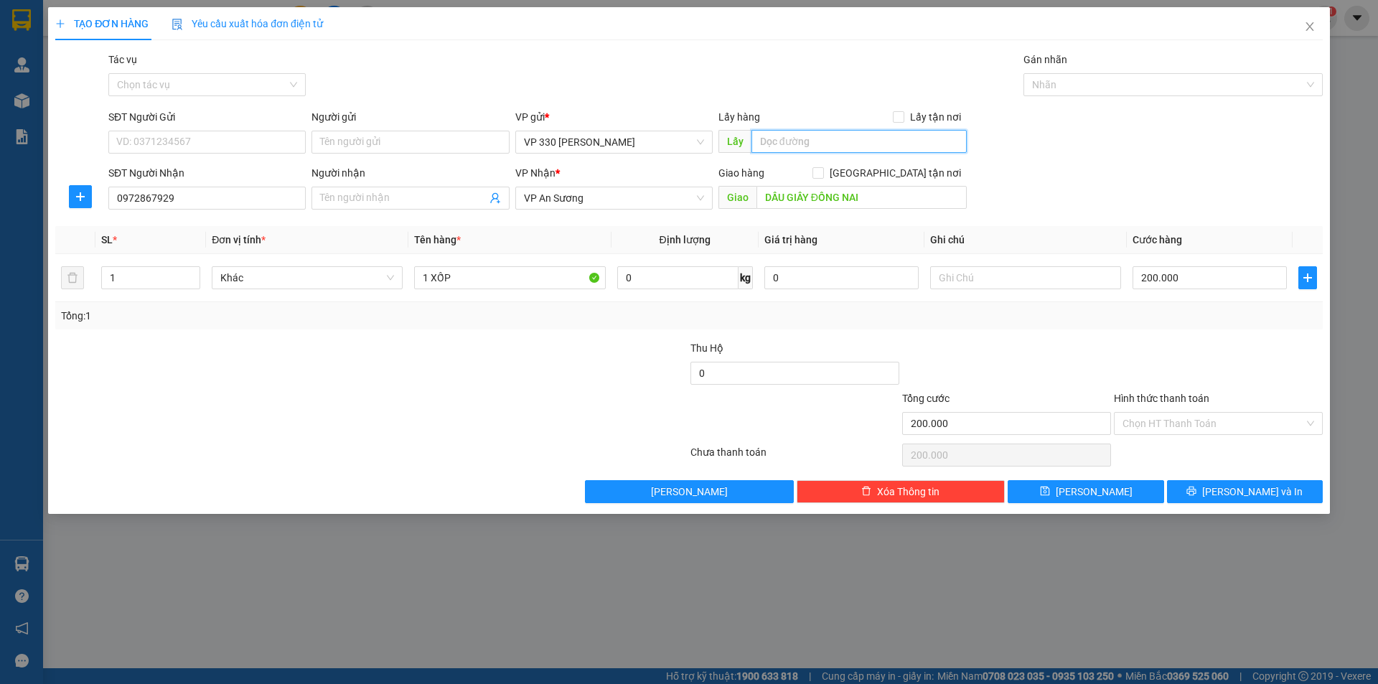
click at [798, 136] on input "text" at bounding box center [859, 141] width 215 height 23
type input "9956 ĐƯA QUA"
click at [1178, 282] on input "200.000" at bounding box center [1210, 277] width 154 height 23
type input "2"
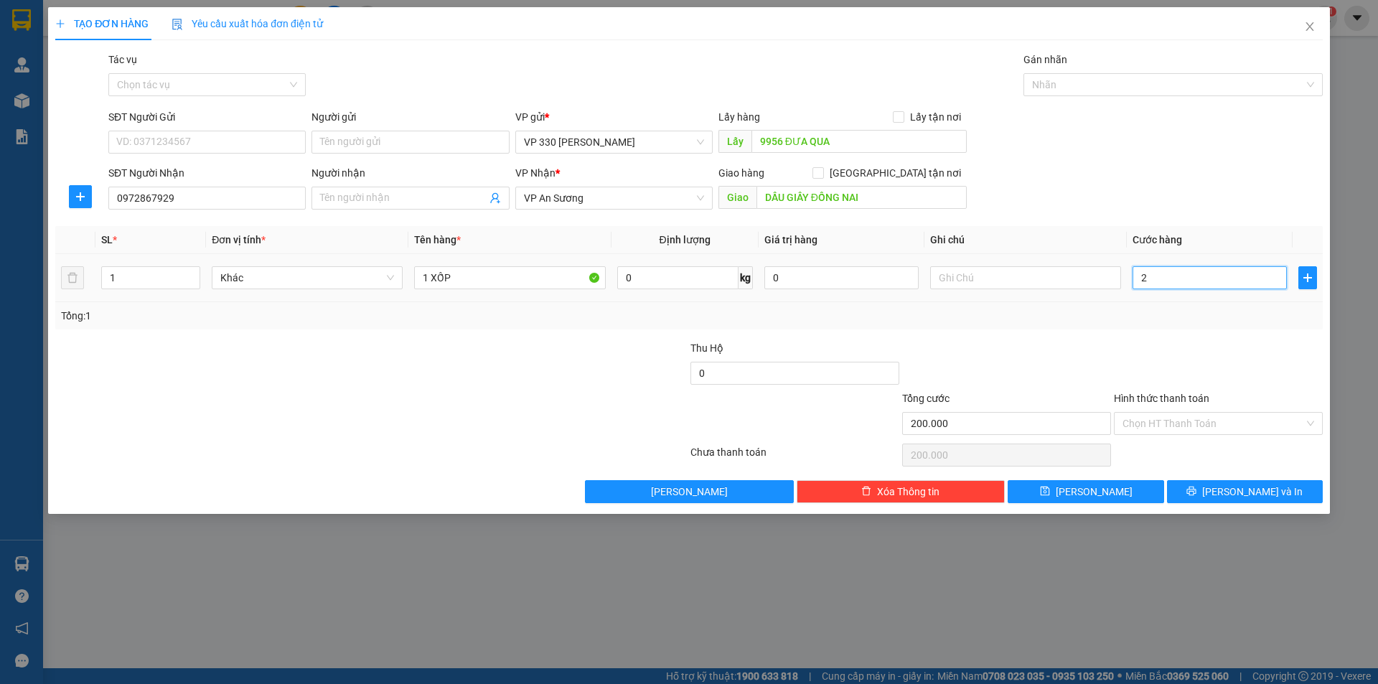
type input "2"
type input "25"
type input "250"
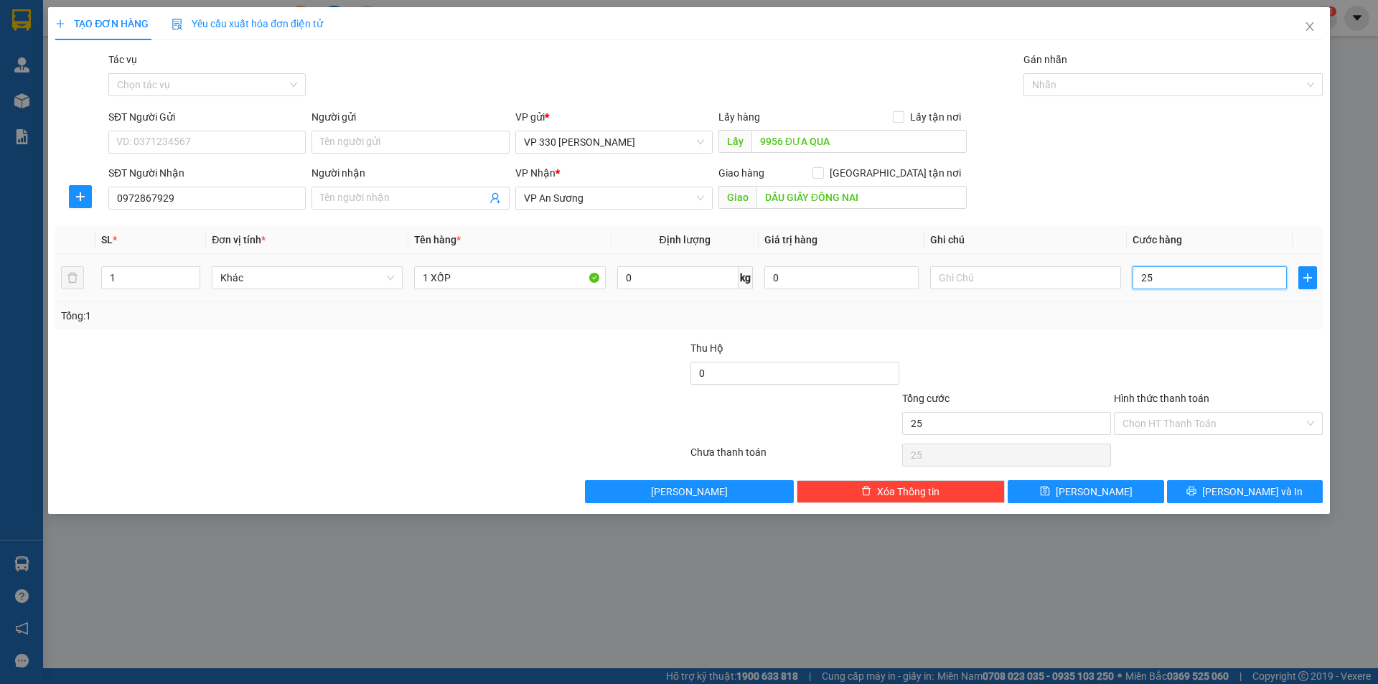
type input "250"
type input "2.500"
type input "25.000"
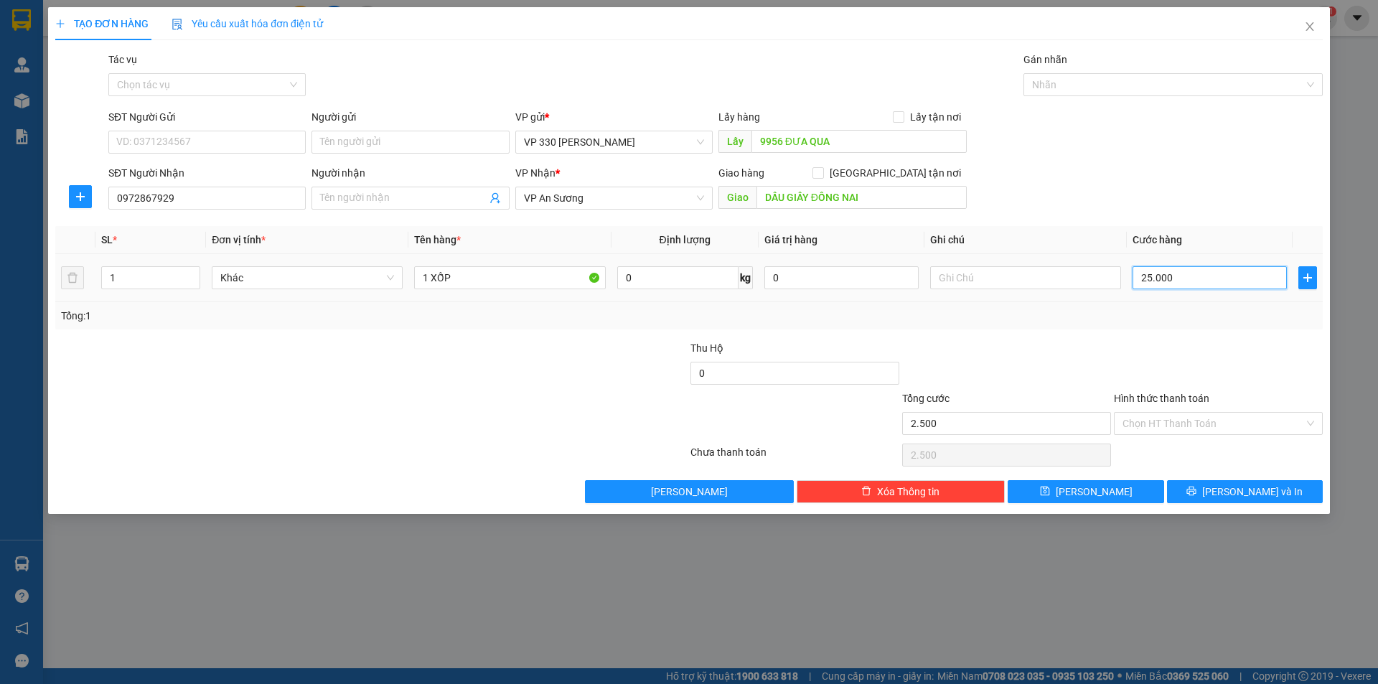
type input "25.000"
type input "250.000"
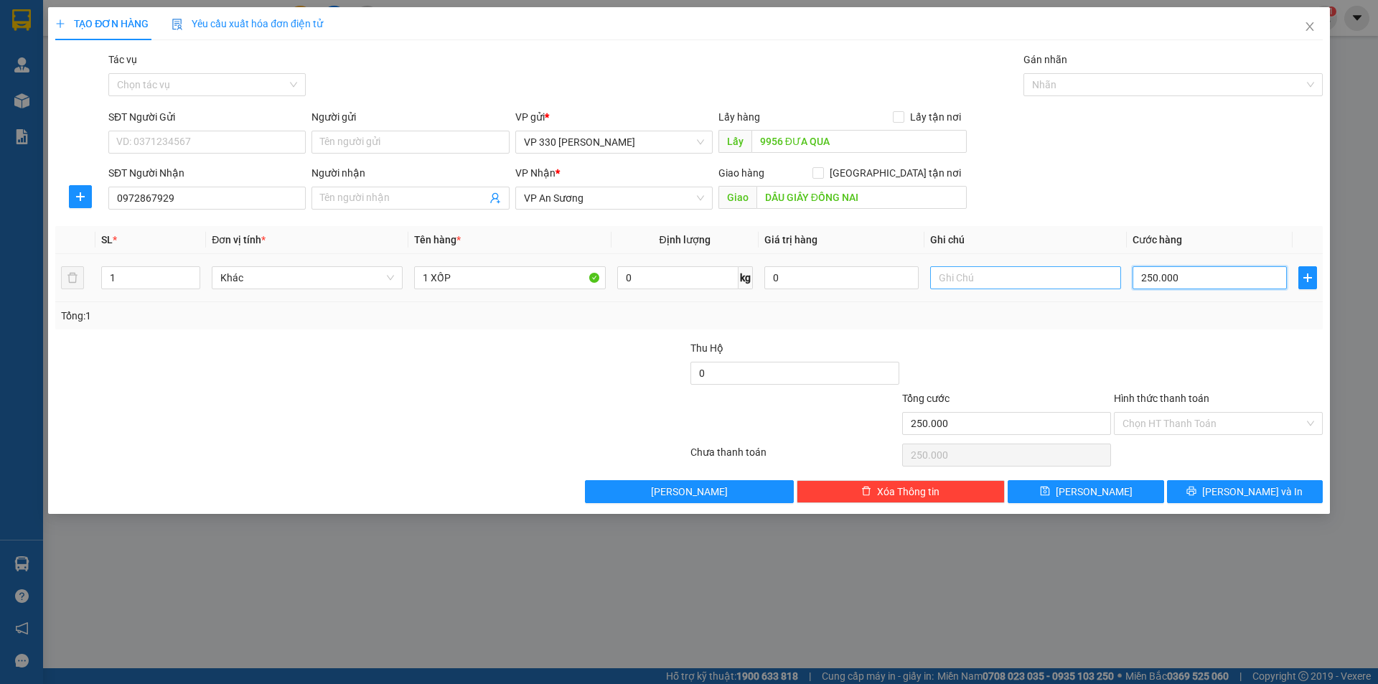
type input "250.000"
click at [1058, 284] on input "text" at bounding box center [1025, 277] width 191 height 23
type input "034"
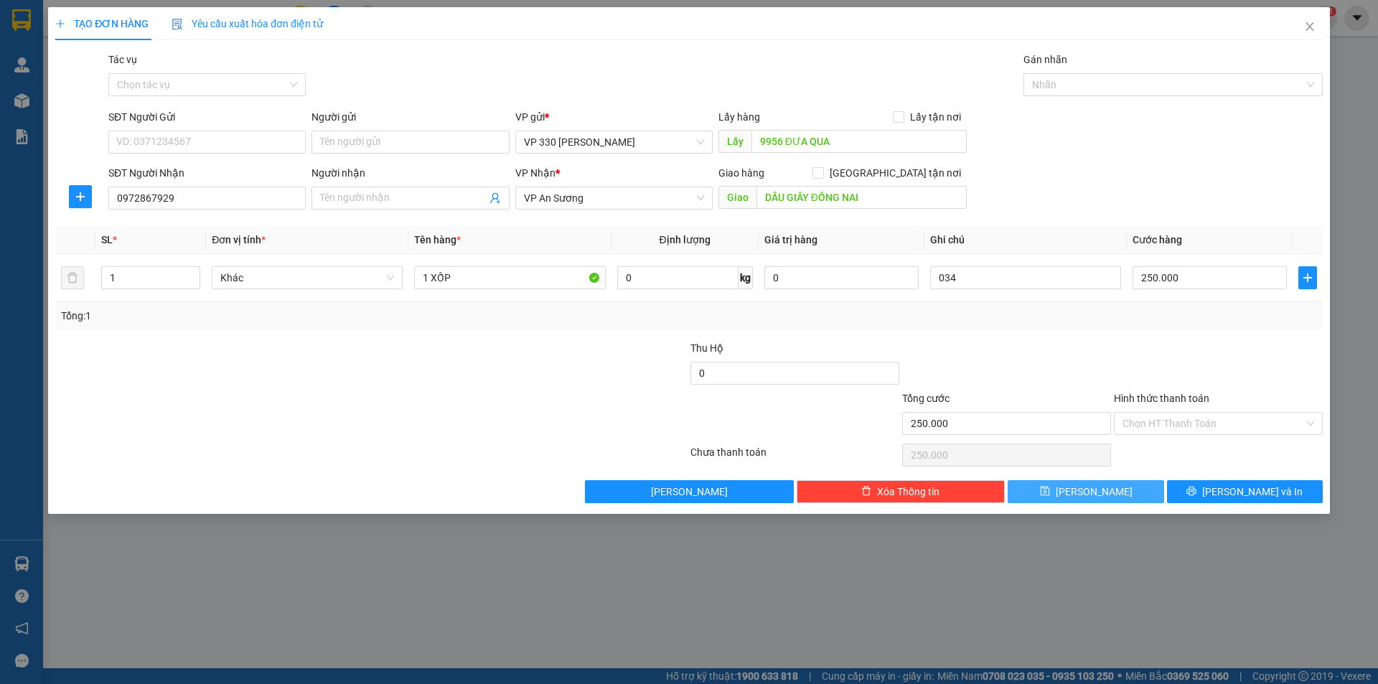
click at [1068, 488] on button "Lưu" at bounding box center [1086, 491] width 156 height 23
type input "0"
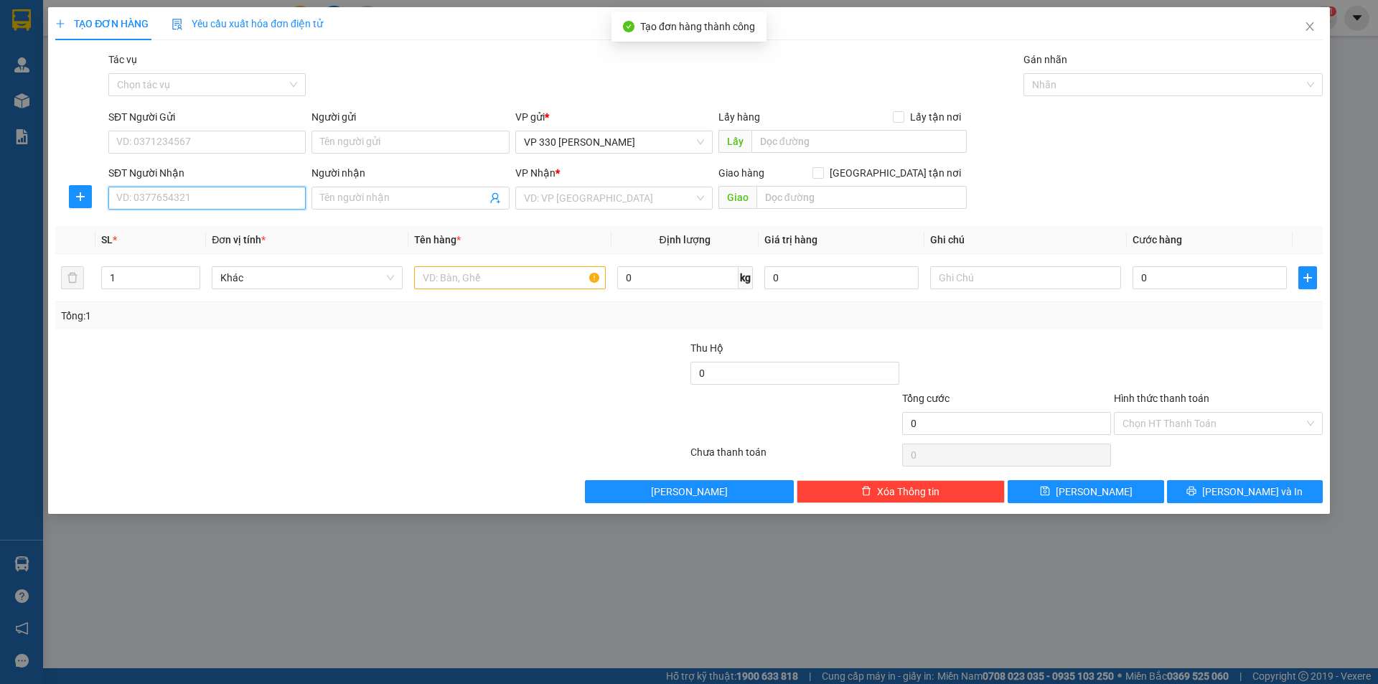
click at [228, 191] on input "SĐT Người Nhận" at bounding box center [206, 198] width 197 height 23
click at [477, 276] on input "text" at bounding box center [509, 277] width 191 height 23
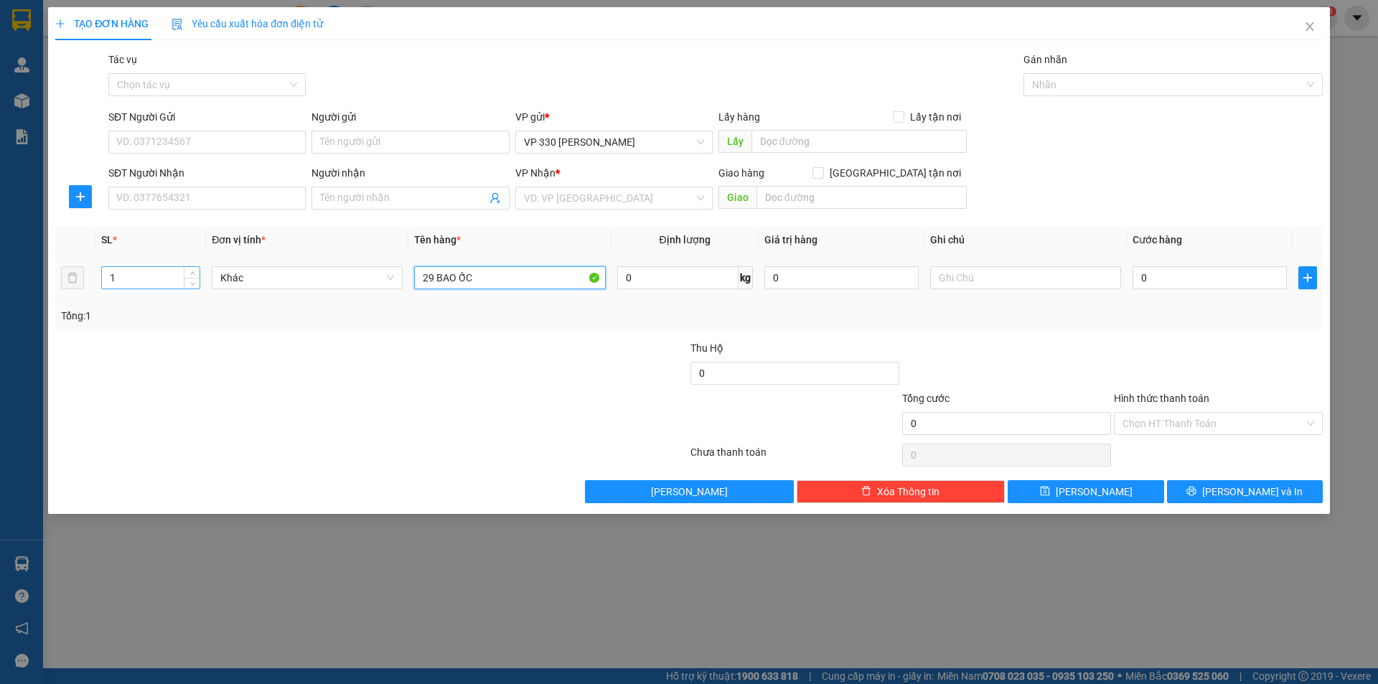
type input "29 BAO ỐC"
click at [131, 282] on input "1" at bounding box center [151, 278] width 98 height 22
type input "29"
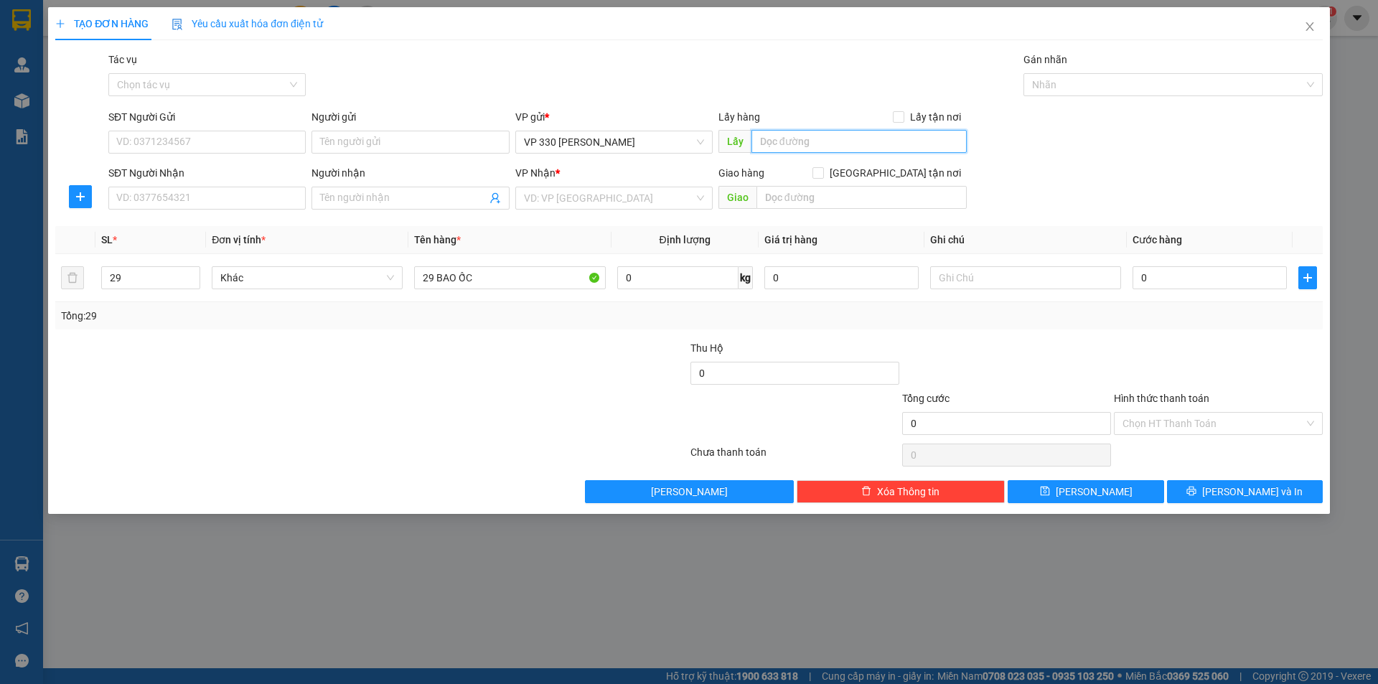
click at [846, 149] on input "text" at bounding box center [859, 141] width 215 height 23
type input "9956DĐ"
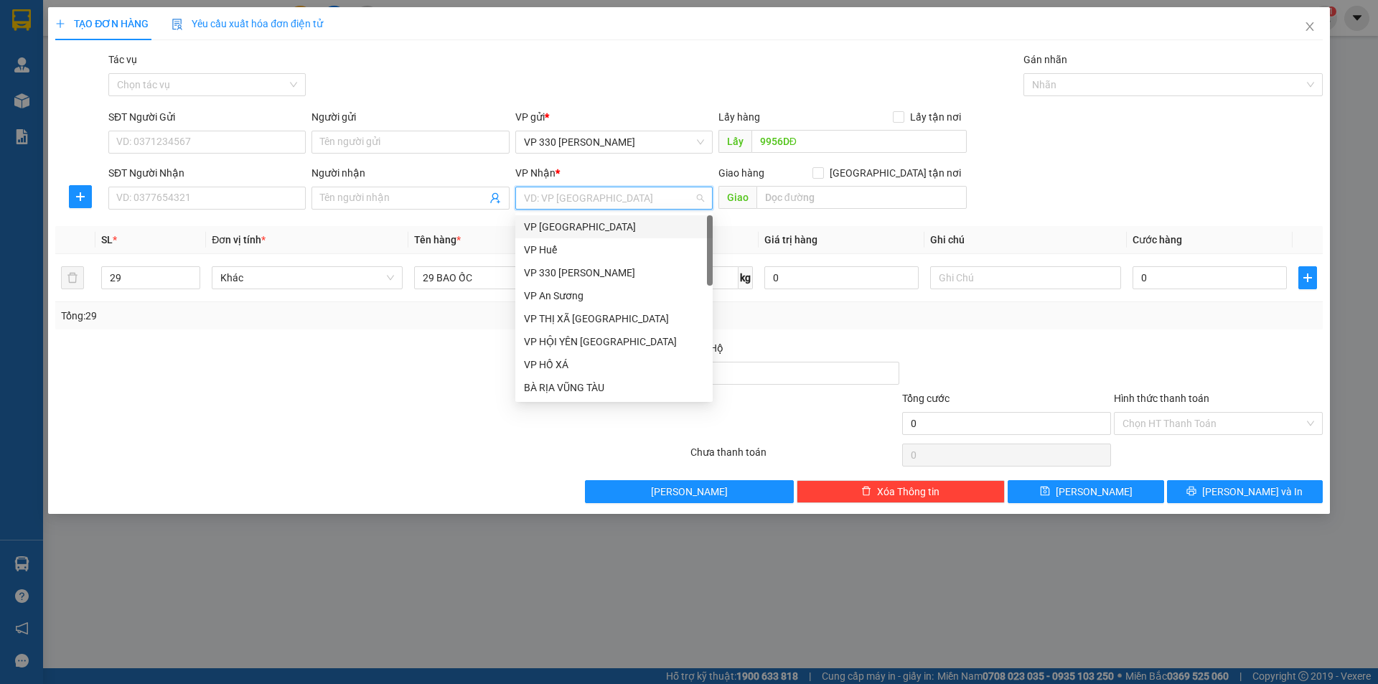
click at [661, 199] on input "search" at bounding box center [609, 198] width 170 height 22
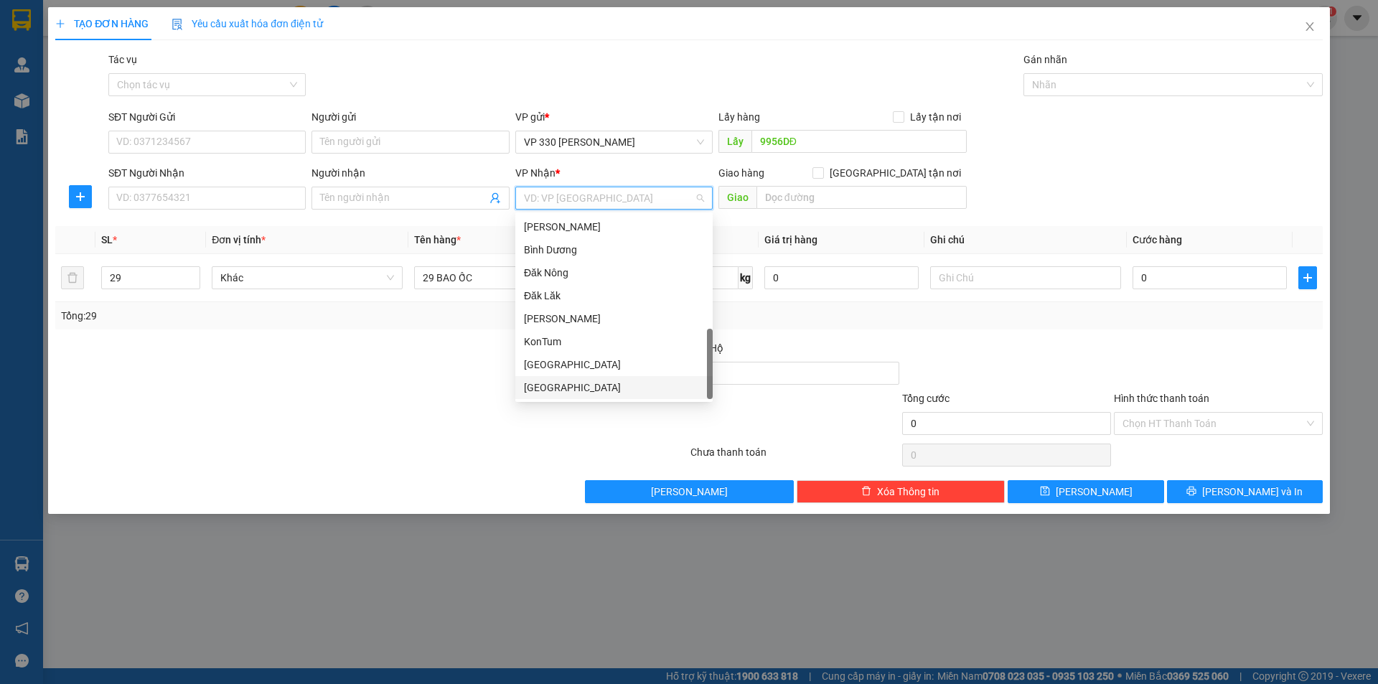
click at [559, 386] on div "Bình Phước" at bounding box center [614, 388] width 180 height 16
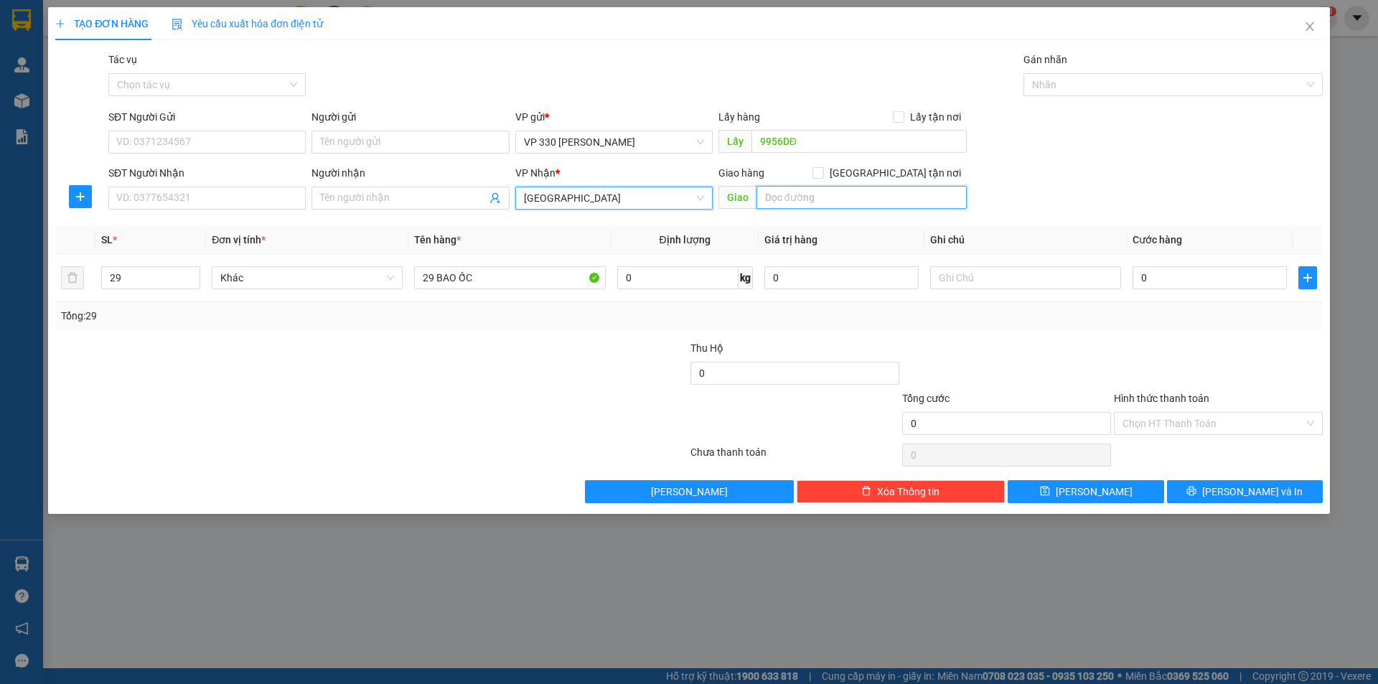
click at [825, 202] on input "text" at bounding box center [862, 197] width 210 height 23
type input "D"
type input "ĐỒNG XOÀI"
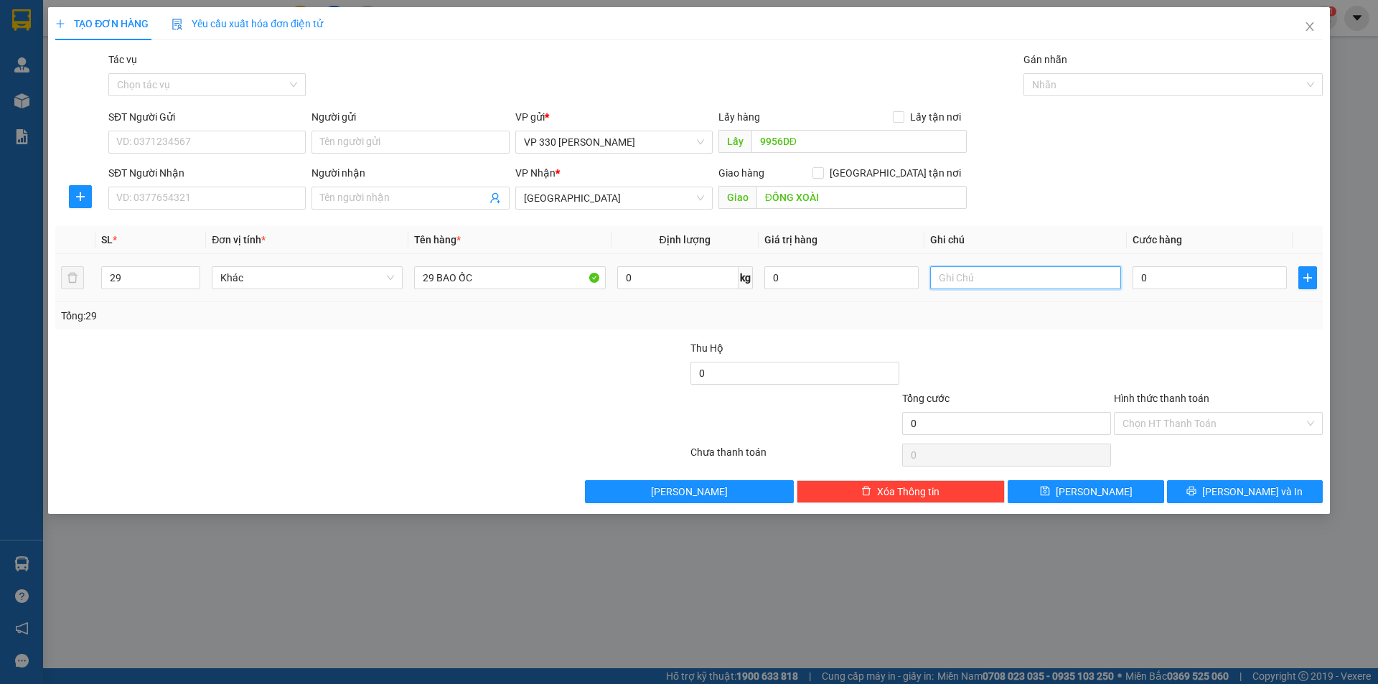
click at [1015, 281] on input "text" at bounding box center [1025, 277] width 191 height 23
type input "9956 CC"
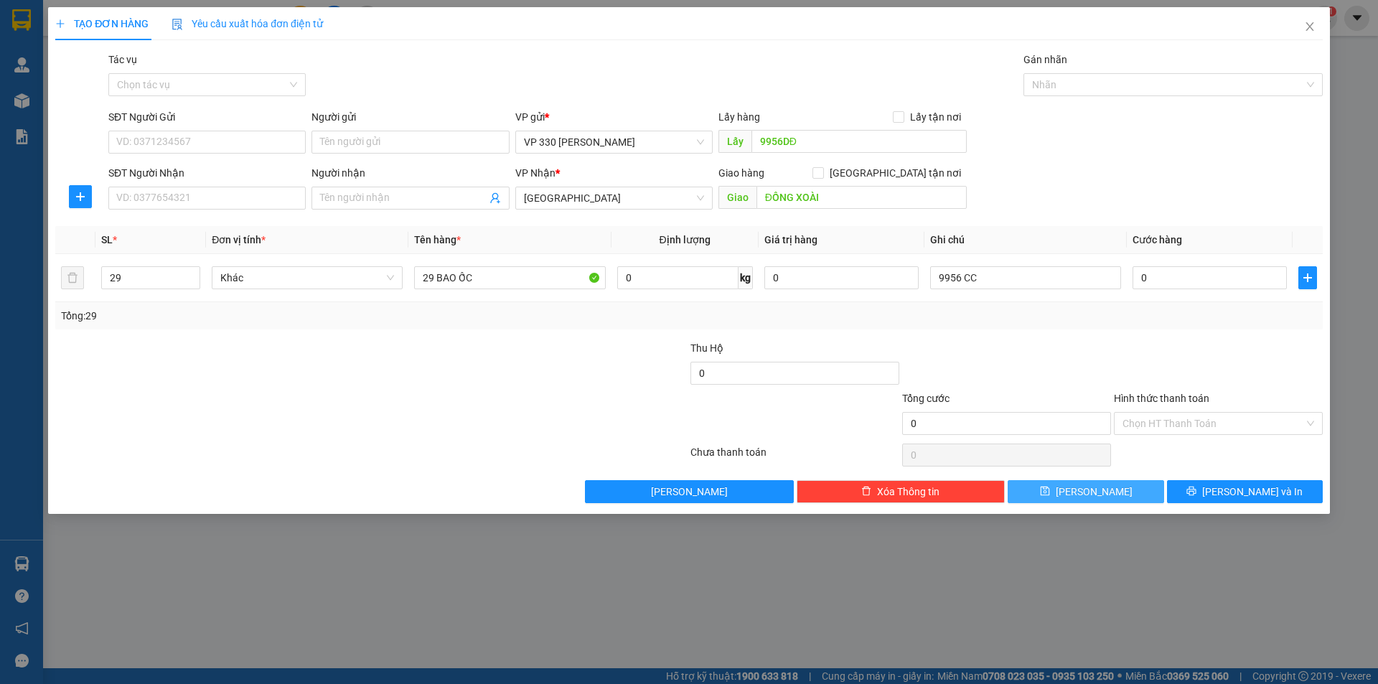
click at [1094, 487] on span "Lưu" at bounding box center [1094, 492] width 77 height 16
type input "1"
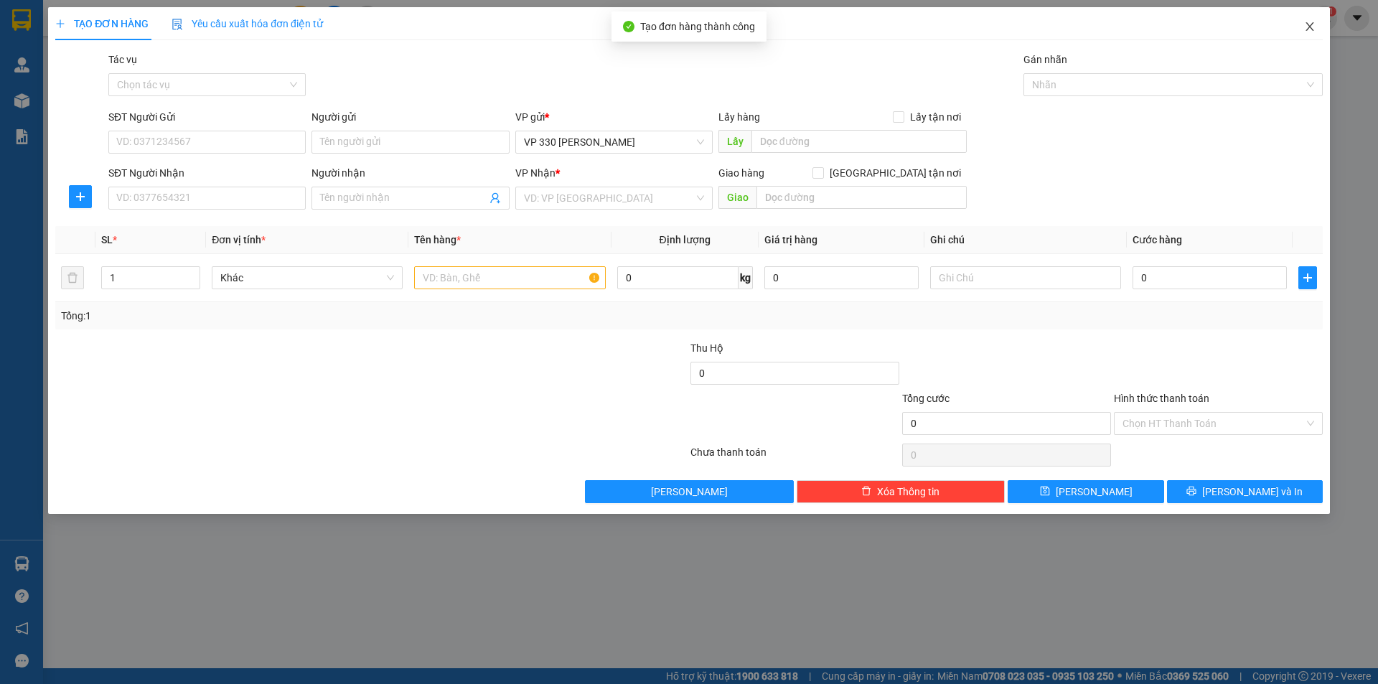
click at [1307, 31] on icon "close" at bounding box center [1310, 26] width 8 height 9
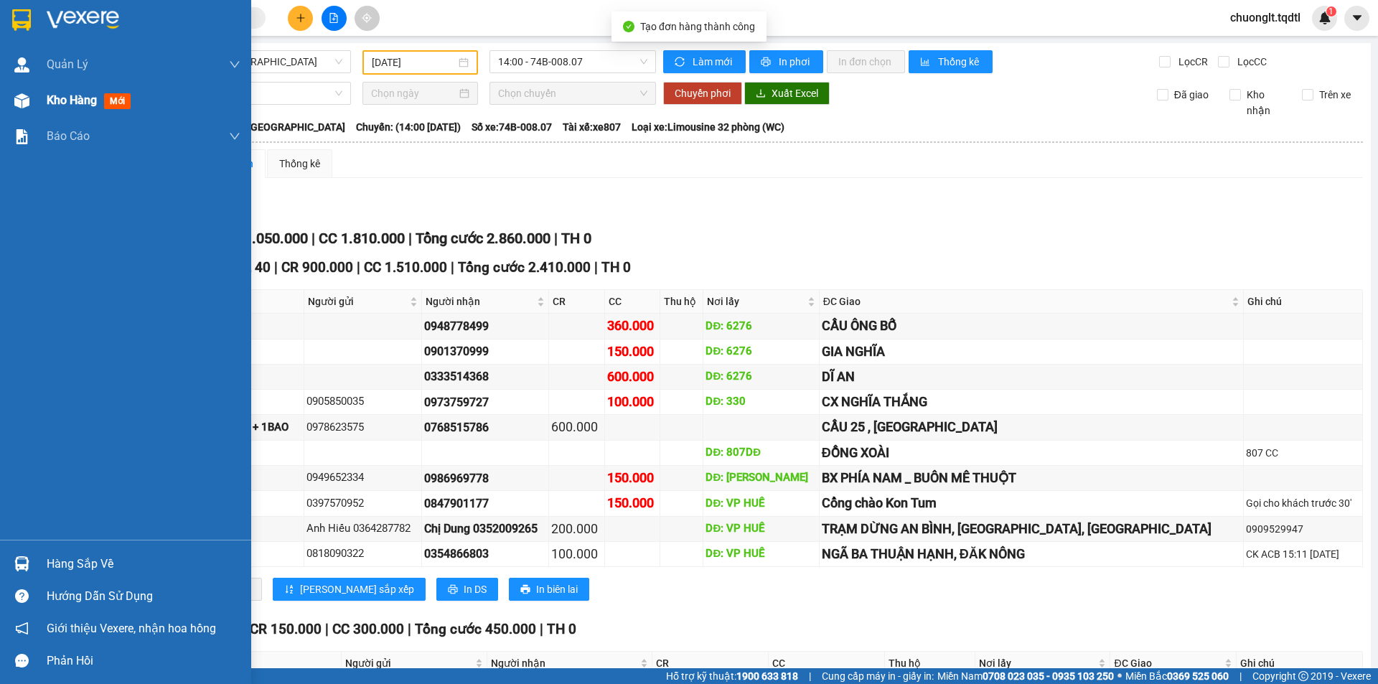
click at [50, 93] on span "Kho hàng" at bounding box center [72, 100] width 50 height 14
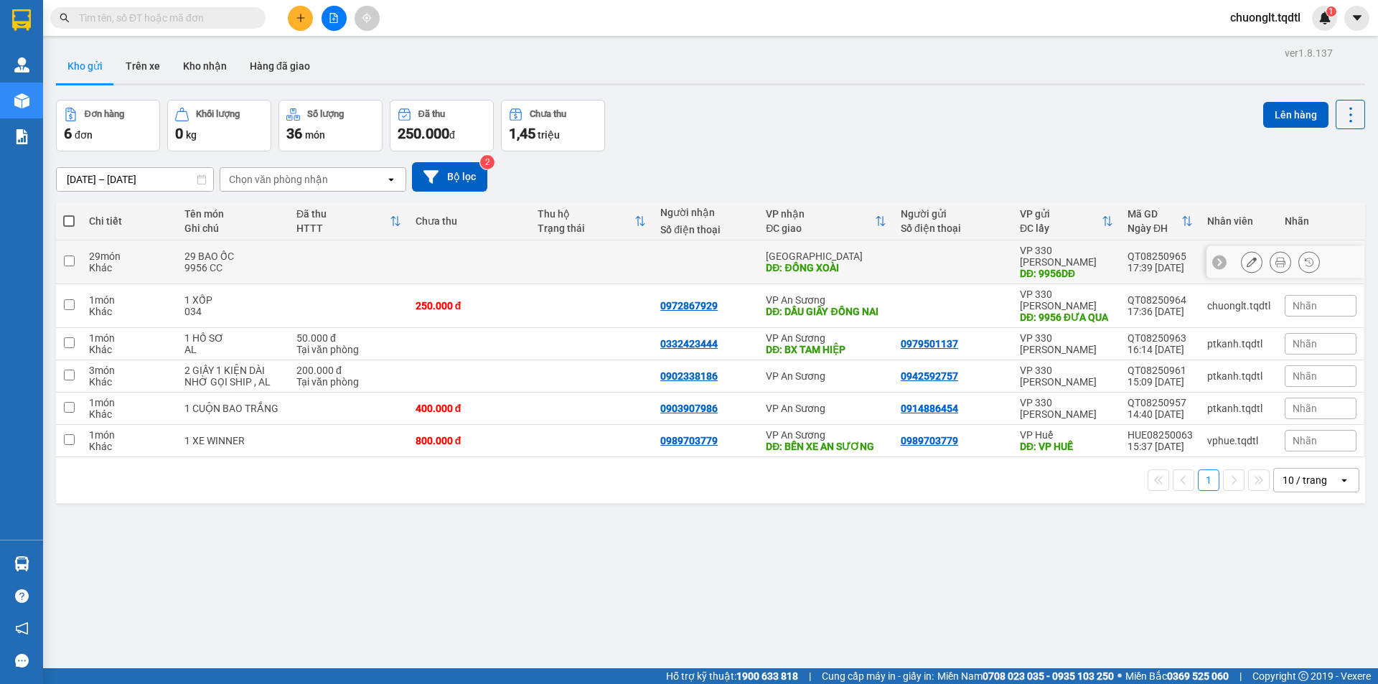
click at [66, 256] on input "checkbox" at bounding box center [69, 261] width 11 height 11
checkbox input "true"
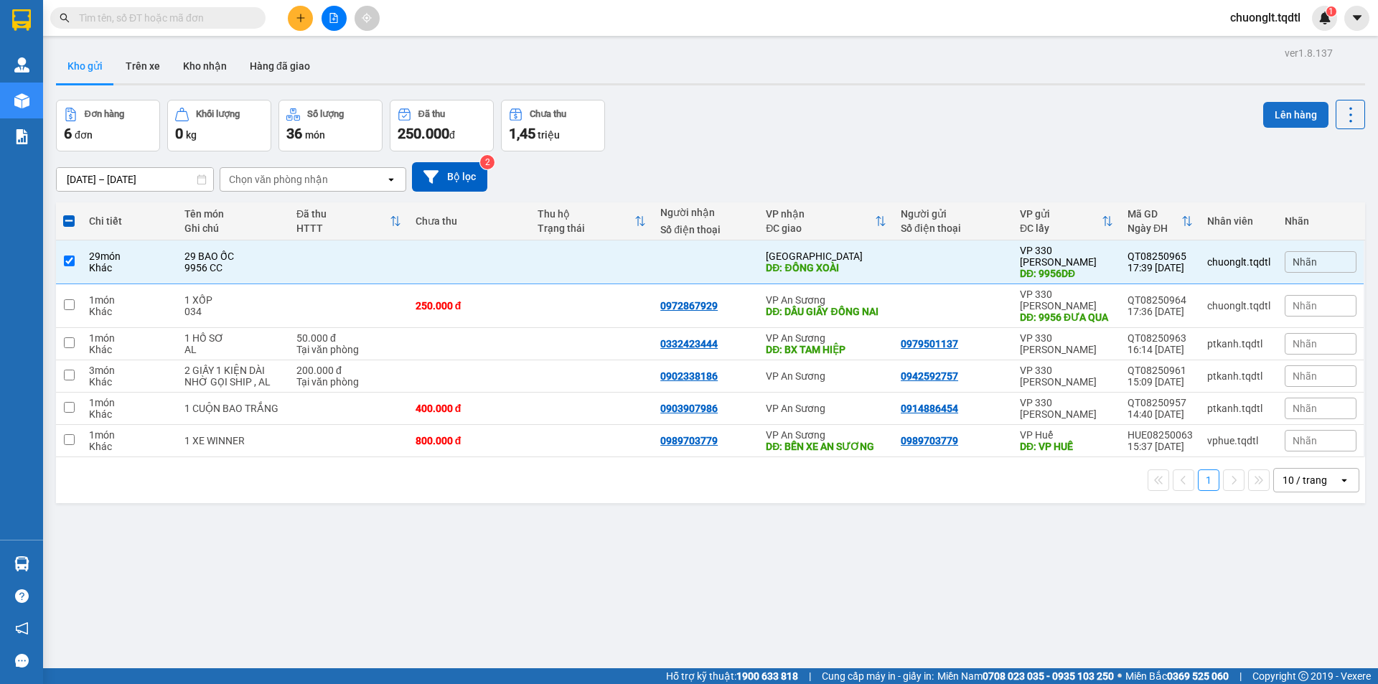
click at [1274, 105] on button "Lên hàng" at bounding box center [1296, 115] width 65 height 26
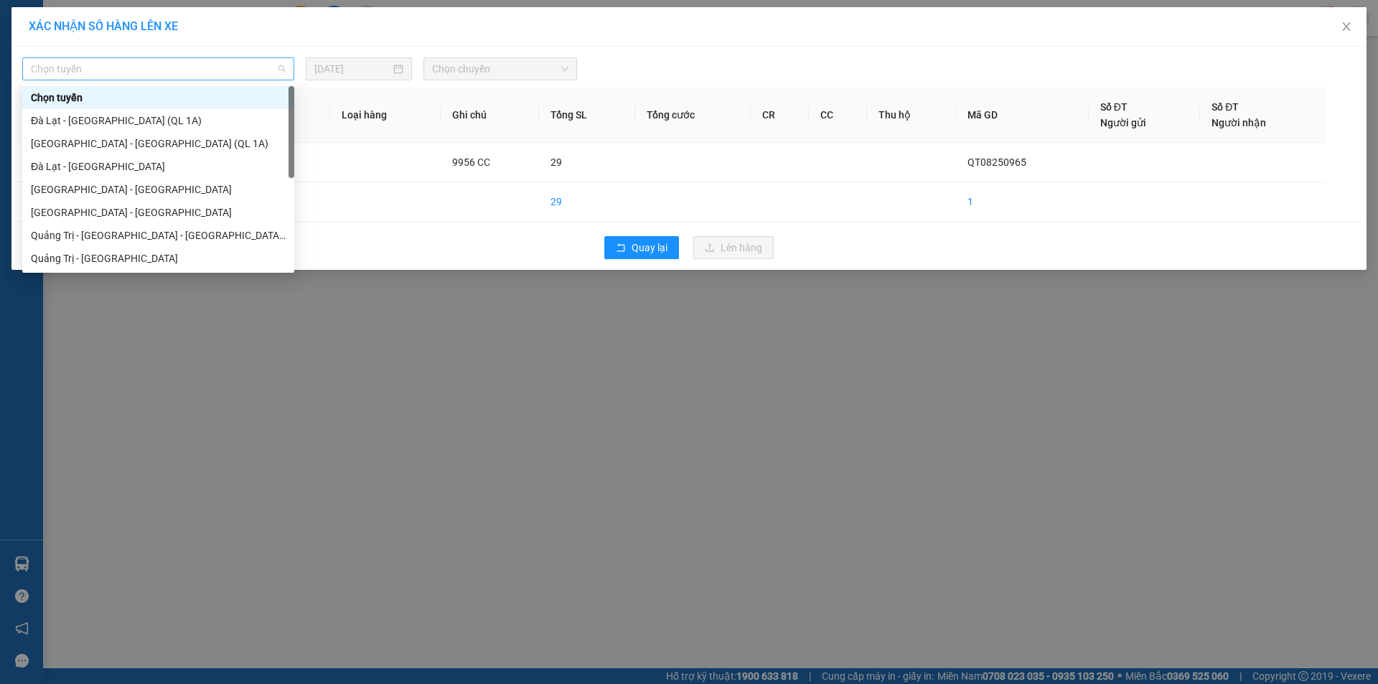
click at [251, 63] on span "Chọn tuyến" at bounding box center [158, 69] width 255 height 22
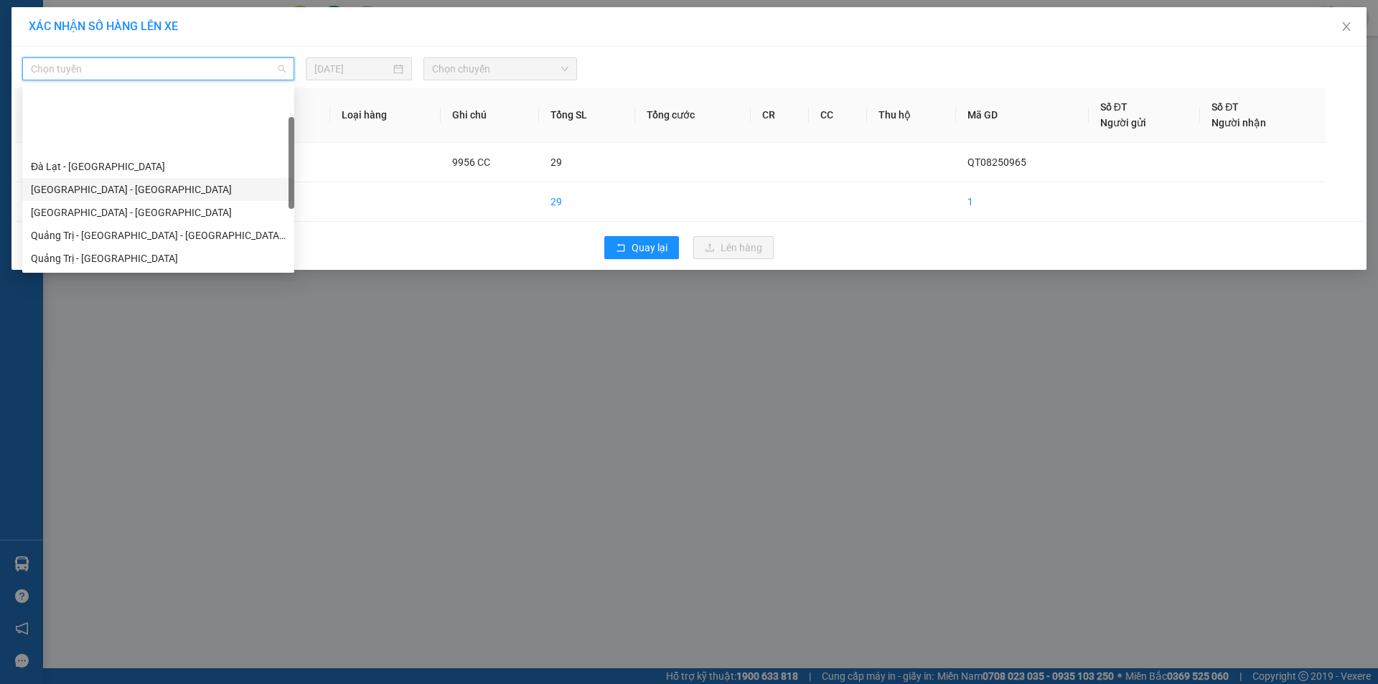
scroll to position [72, 0]
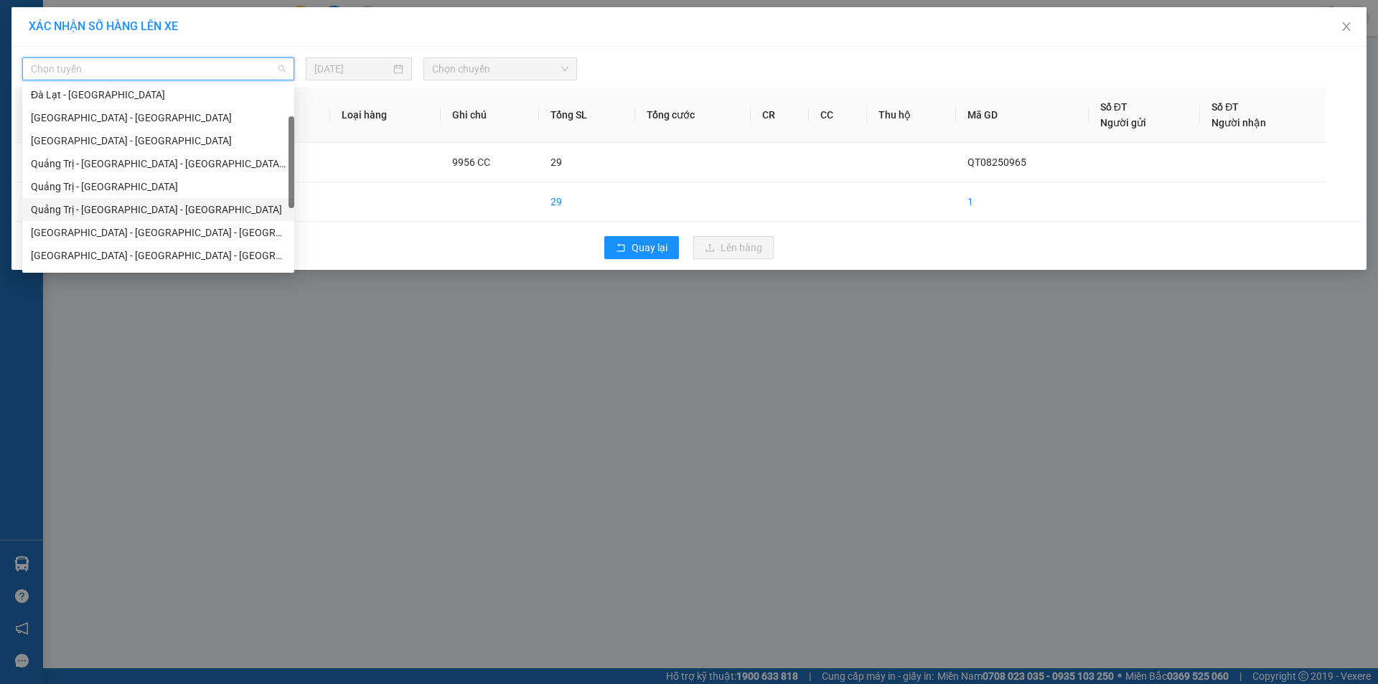
click at [159, 210] on div "Quảng Trị - Bình Dương - Bình Phước" at bounding box center [158, 210] width 255 height 16
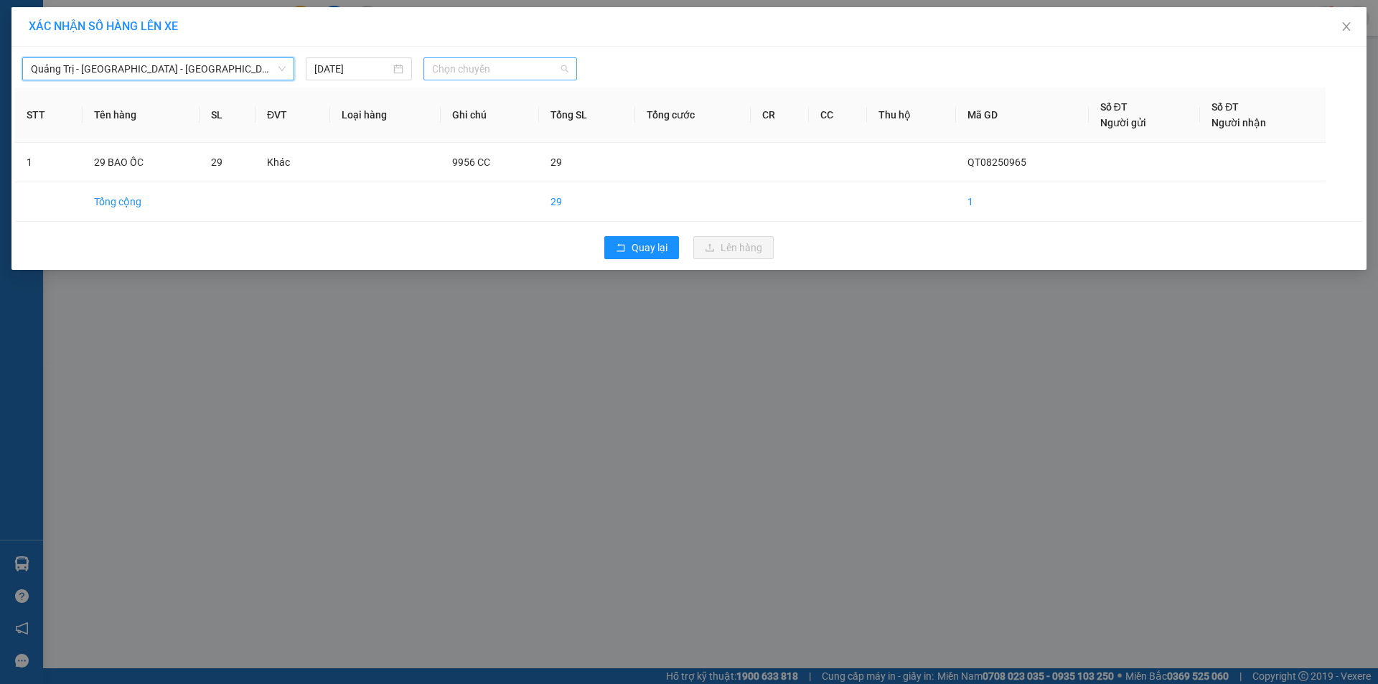
click at [549, 70] on span "Chọn chuyến" at bounding box center [500, 69] width 136 height 22
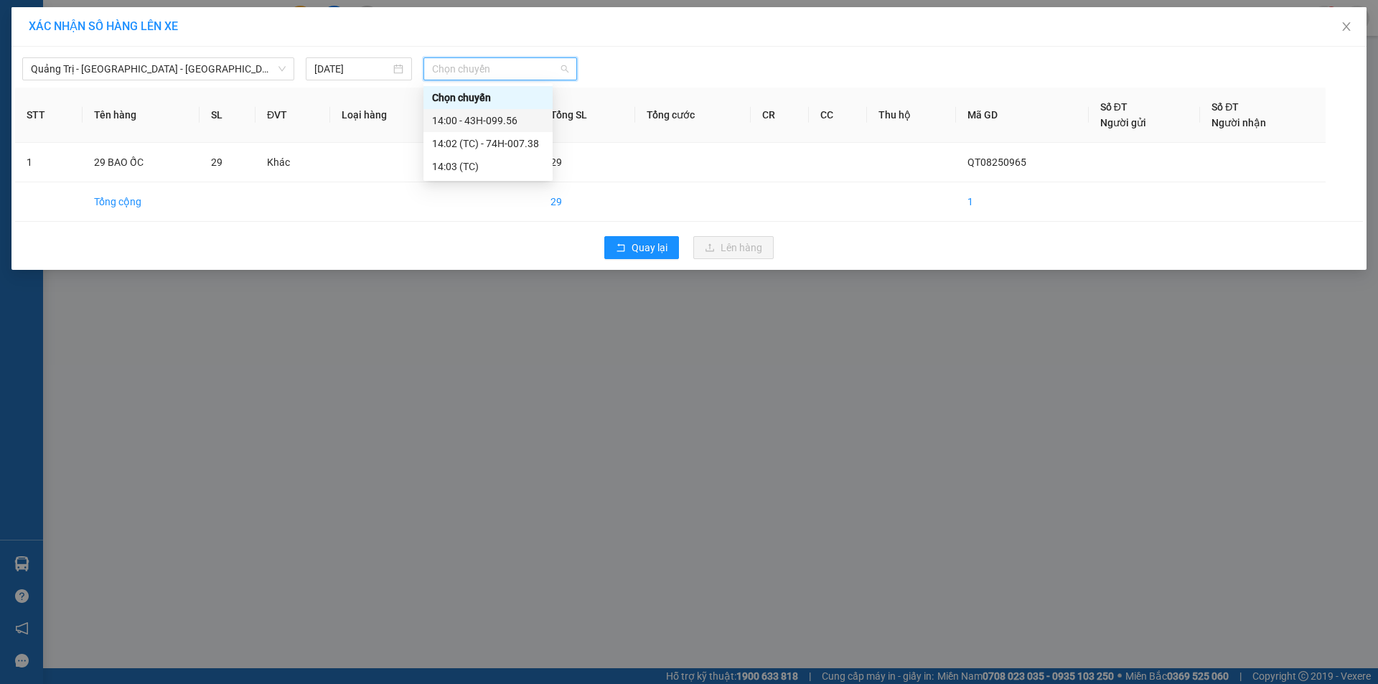
click at [513, 123] on div "14:00 - 43H-099.56" at bounding box center [488, 121] width 112 height 16
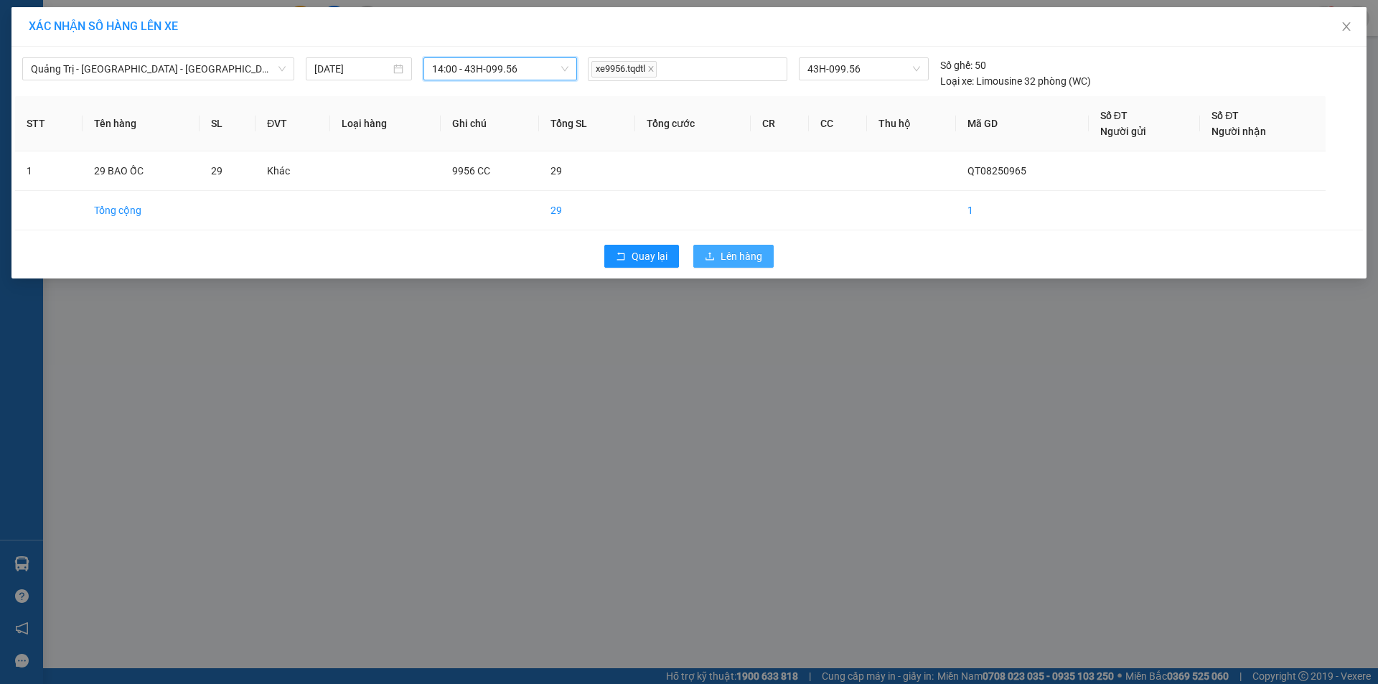
click at [738, 253] on span "Lên hàng" at bounding box center [742, 256] width 42 height 16
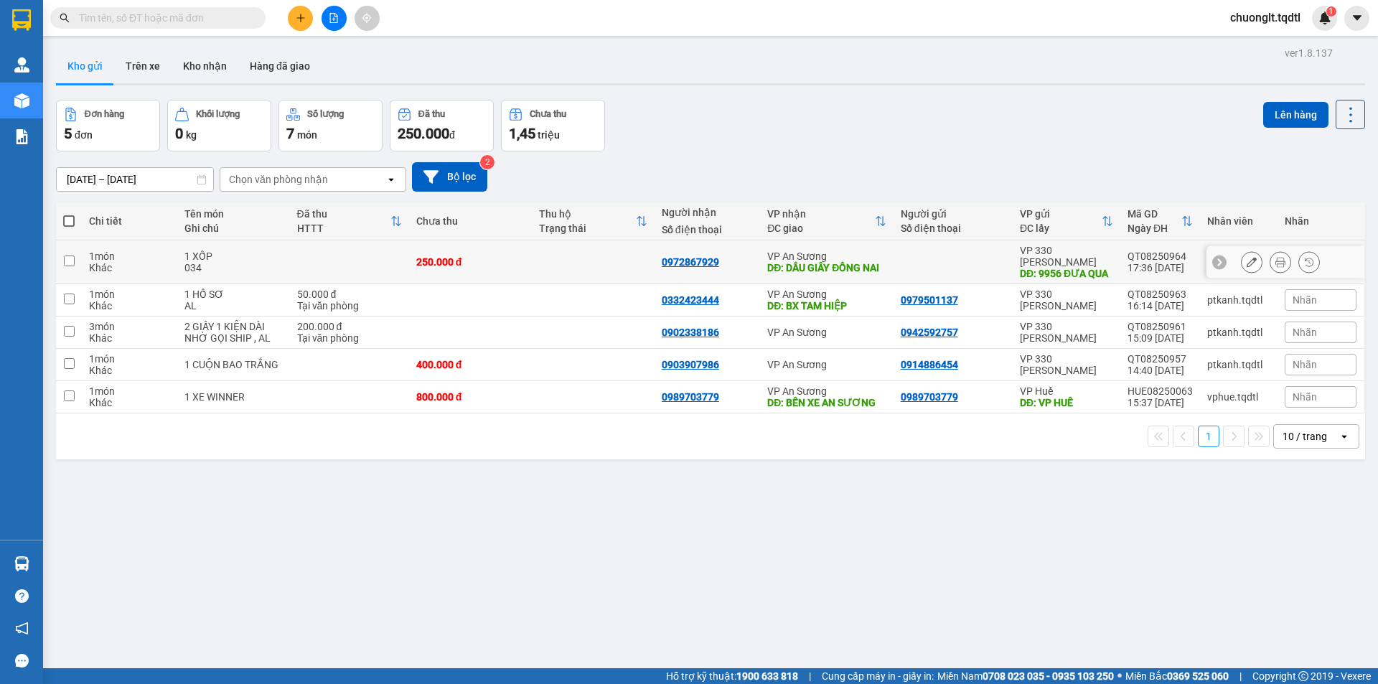
click at [66, 260] on input "checkbox" at bounding box center [69, 261] width 11 height 11
checkbox input "true"
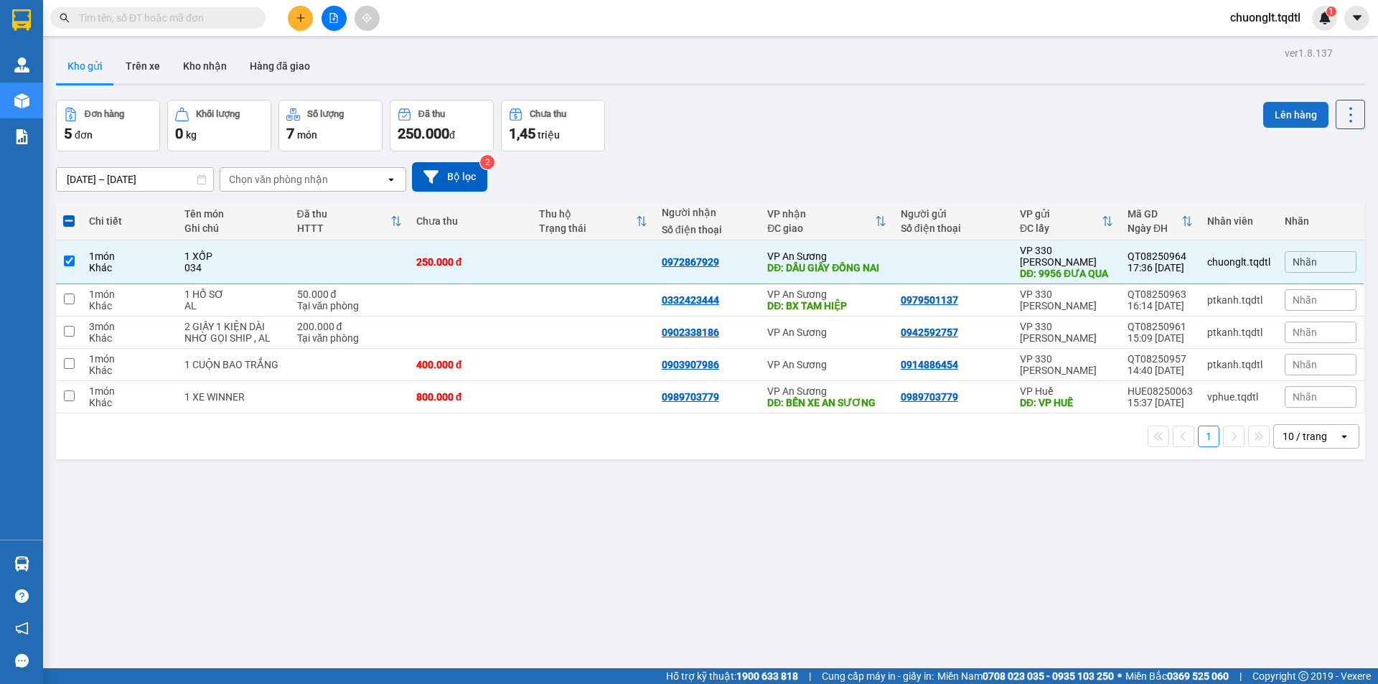
click at [1305, 108] on button "Lên hàng" at bounding box center [1296, 115] width 65 height 26
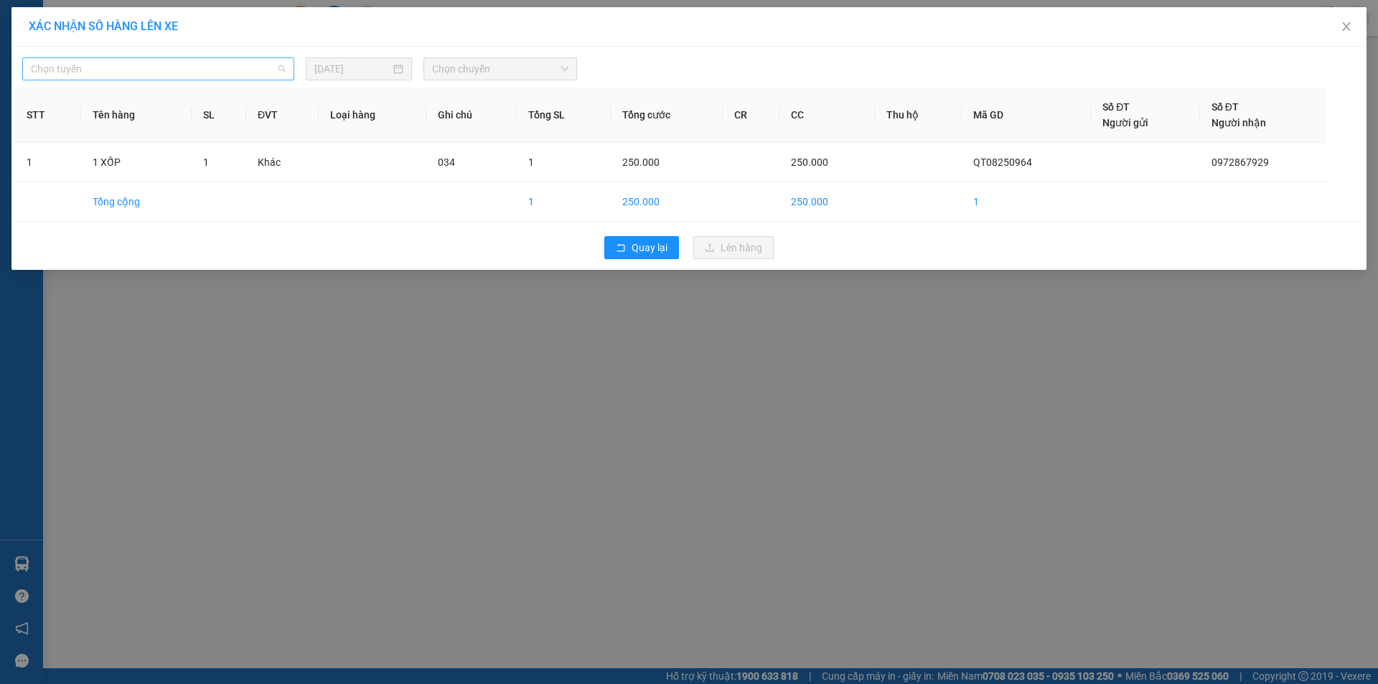
click at [243, 70] on span "Chọn tuyến" at bounding box center [158, 69] width 255 height 22
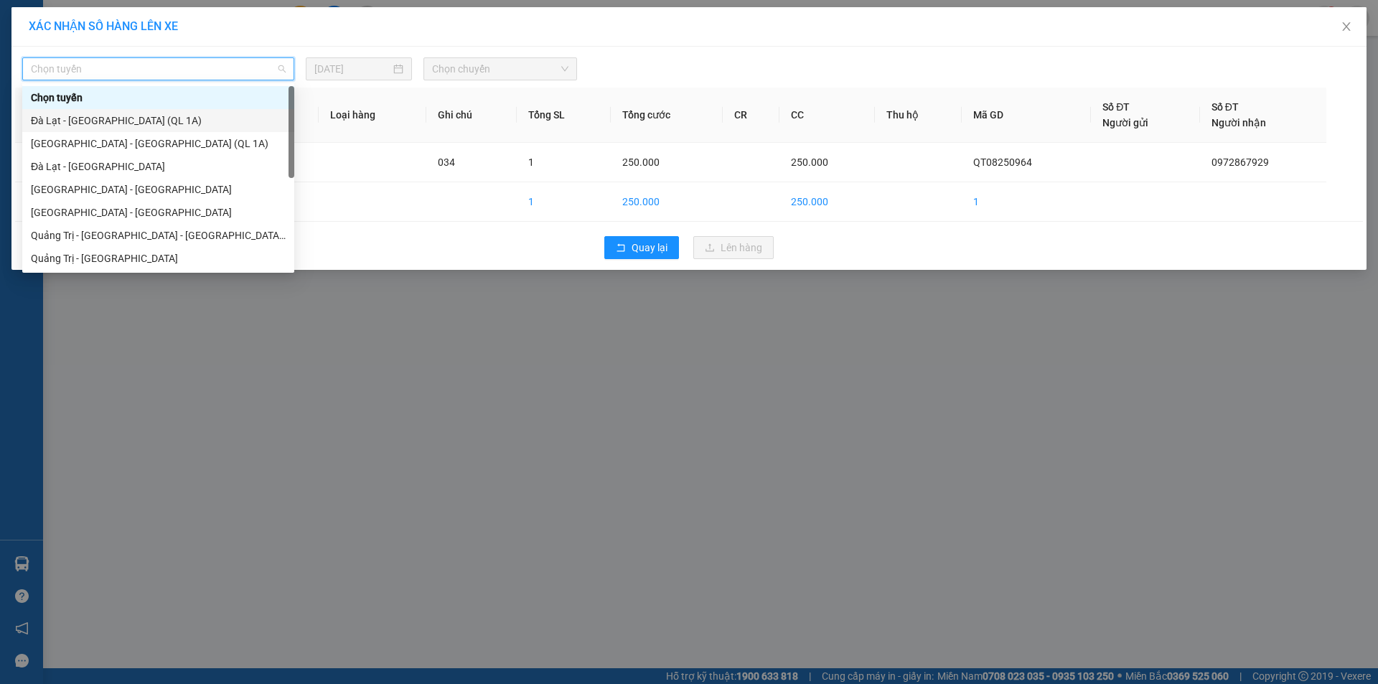
scroll to position [72, 0]
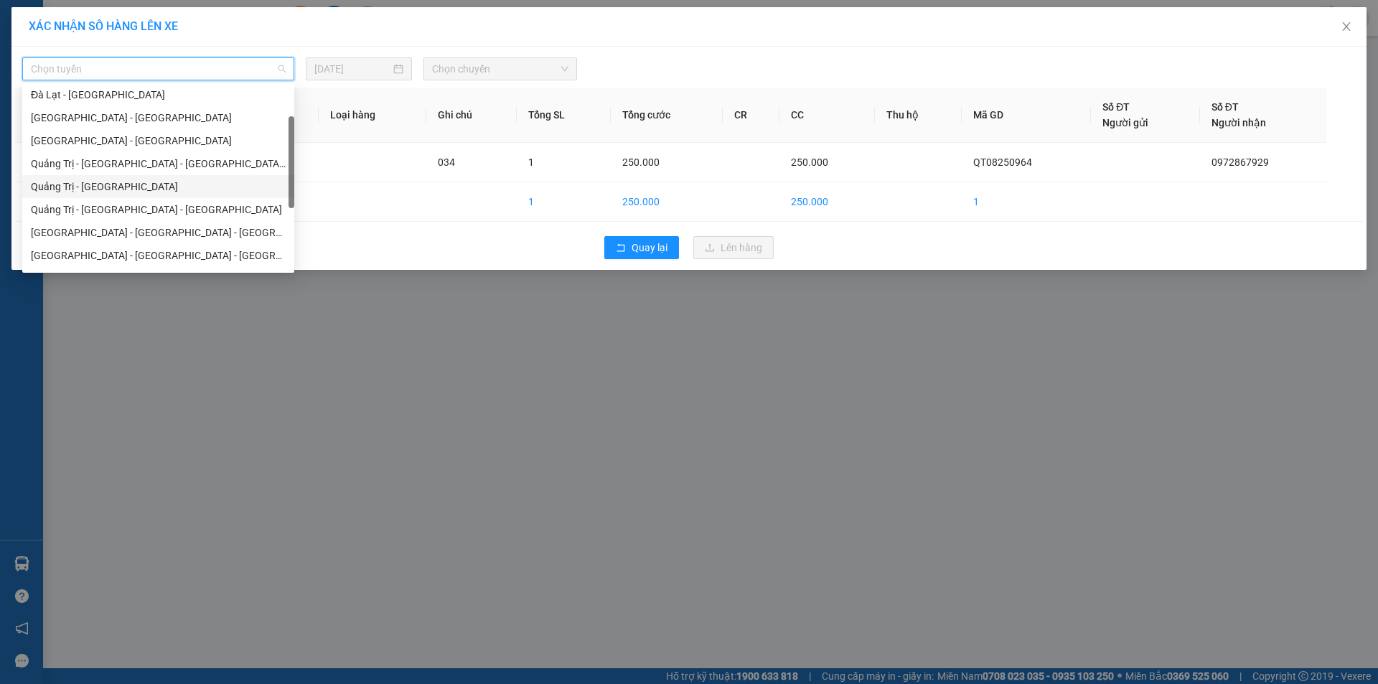
click at [140, 187] on div "Quảng Trị - Sài Gòn" at bounding box center [158, 187] width 255 height 16
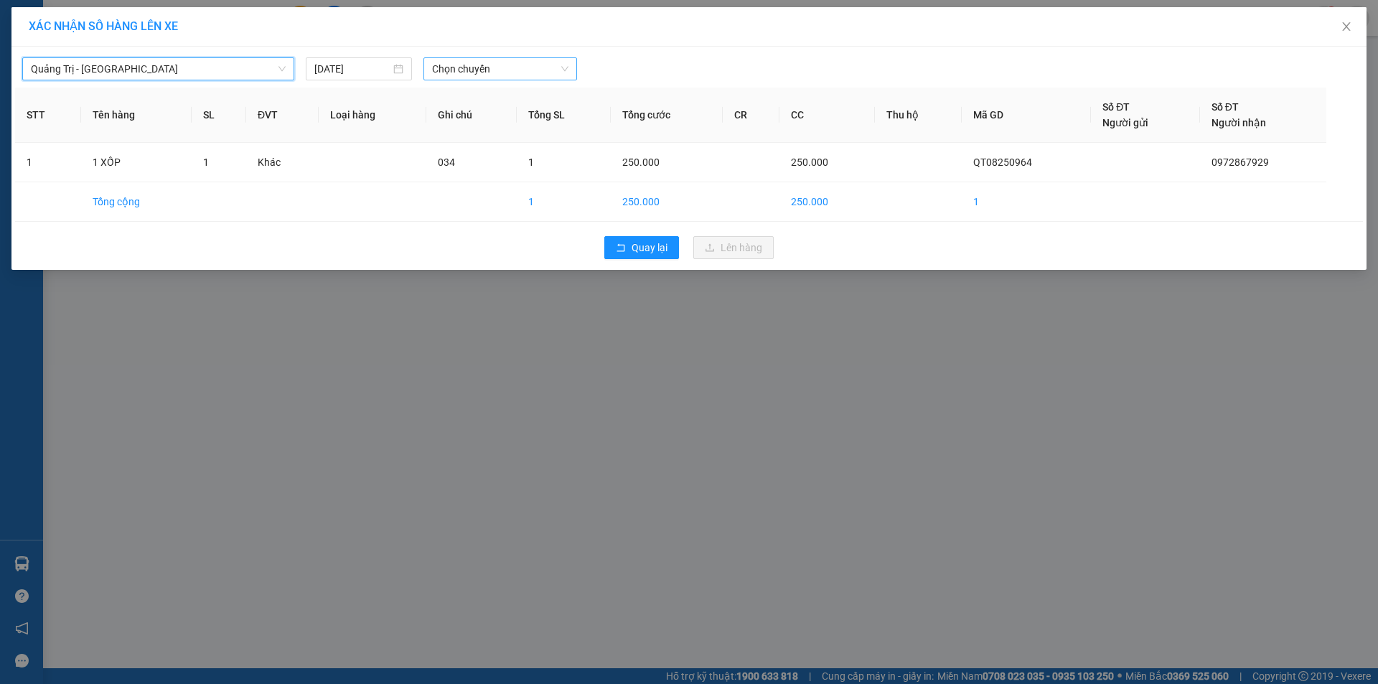
click at [532, 68] on span "Chọn chuyến" at bounding box center [500, 69] width 136 height 22
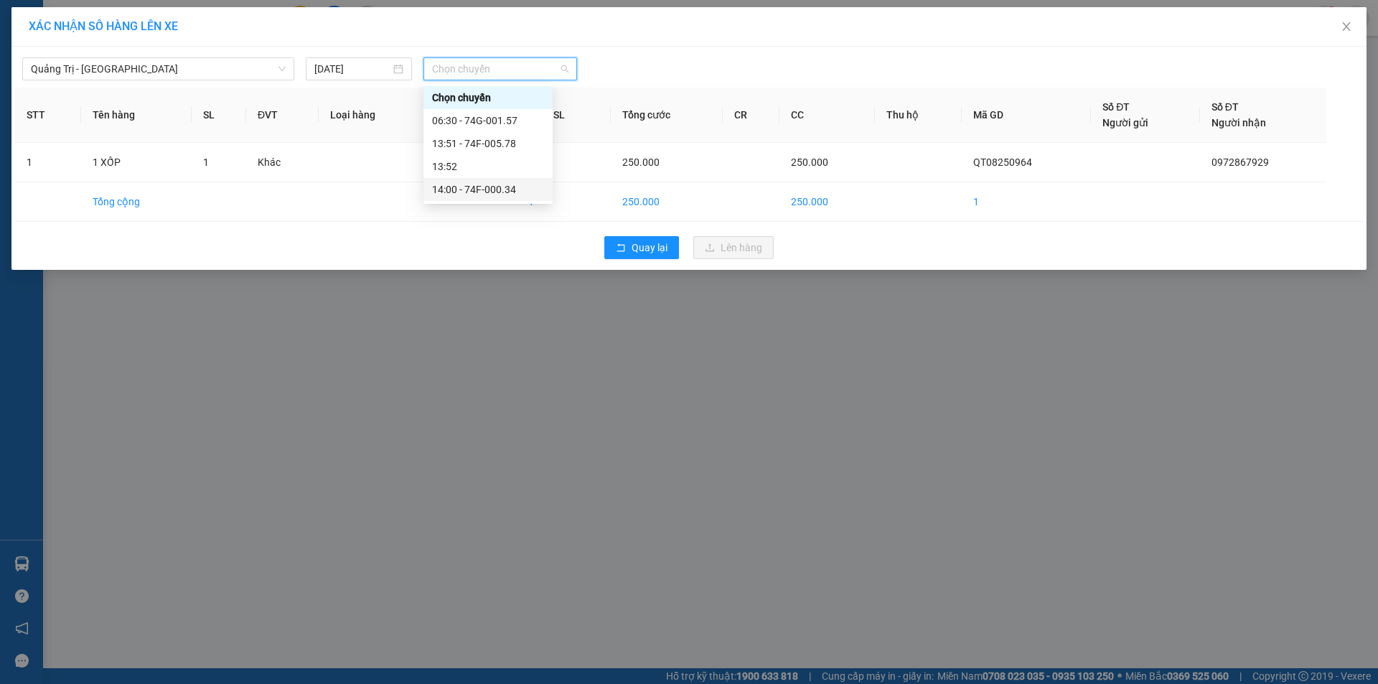
click at [505, 190] on div "14:00 - 74F-000.34" at bounding box center [488, 190] width 112 height 16
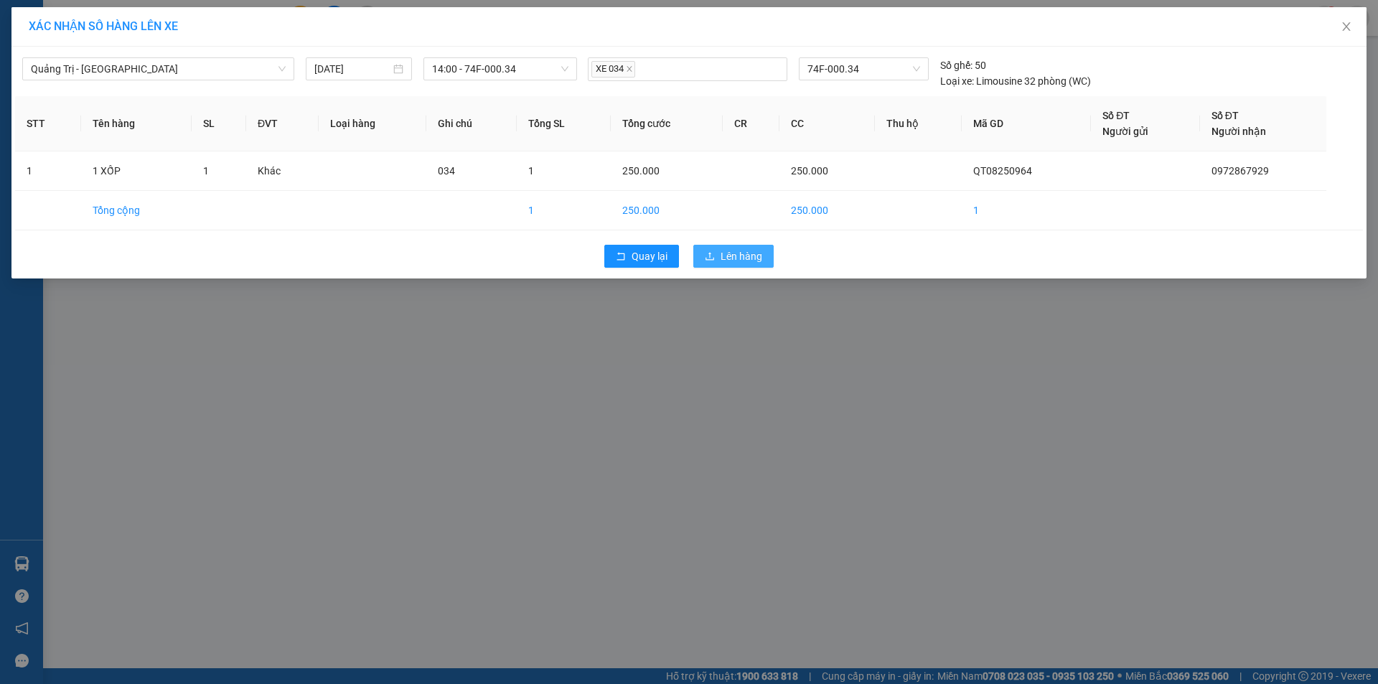
click at [730, 255] on span "Lên hàng" at bounding box center [742, 256] width 42 height 16
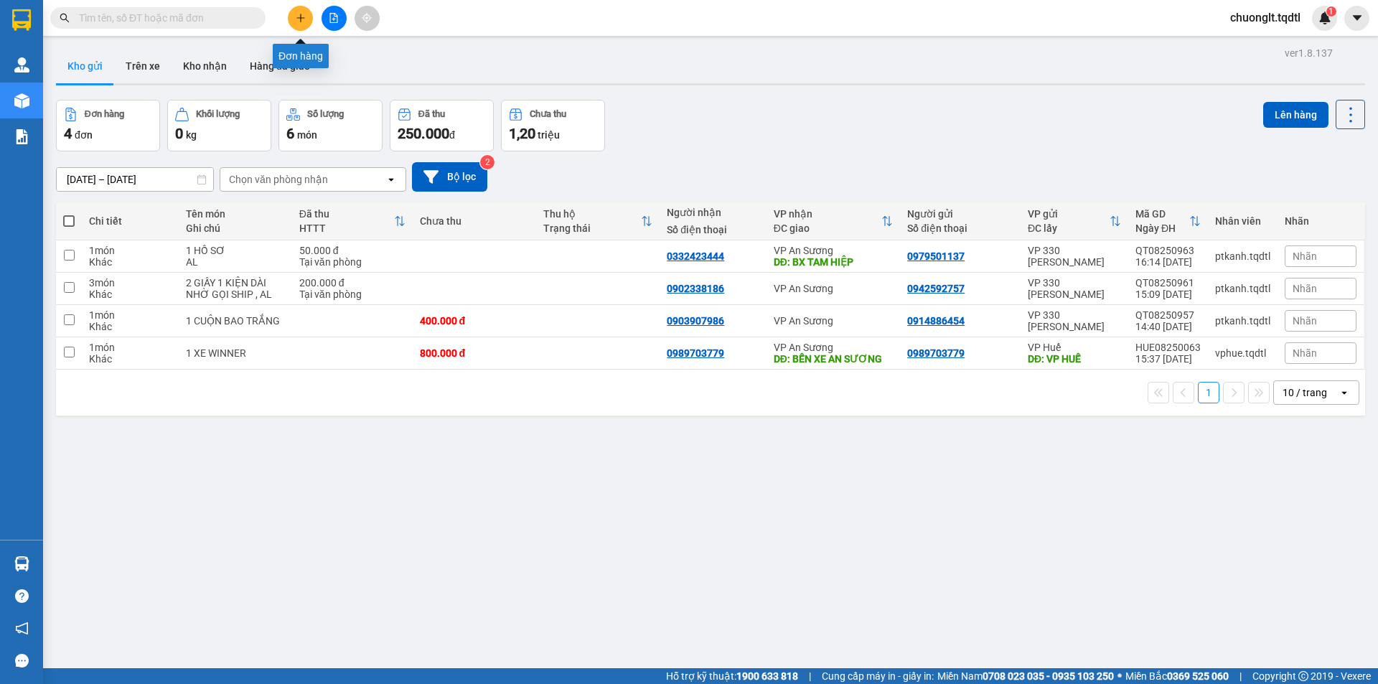
click at [304, 14] on icon "plus" at bounding box center [301, 18] width 10 height 10
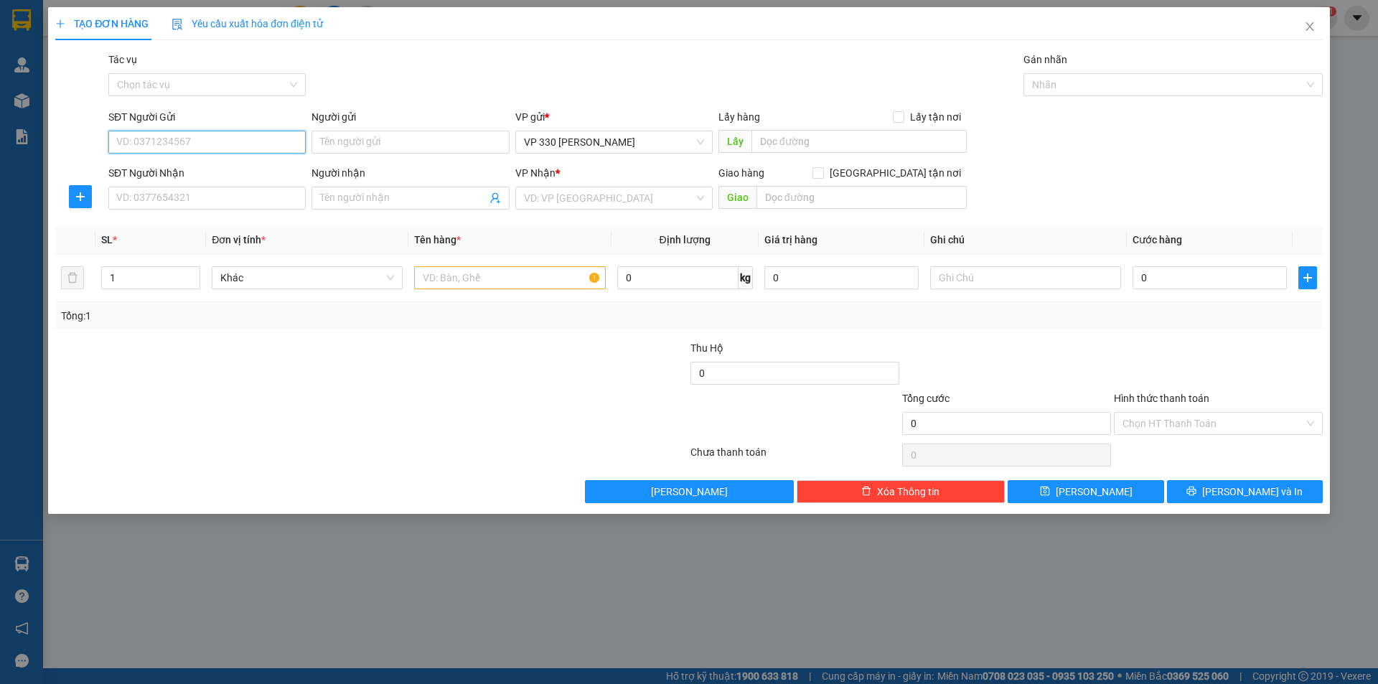
click at [164, 146] on input "SĐT Người Gửi" at bounding box center [206, 142] width 197 height 23
click at [138, 147] on input "0977277775" at bounding box center [206, 142] width 197 height 23
click at [155, 142] on input "0977277775" at bounding box center [206, 142] width 197 height 23
type input "0977277775"
click at [185, 205] on input "SĐT Người Nhận" at bounding box center [206, 198] width 197 height 23
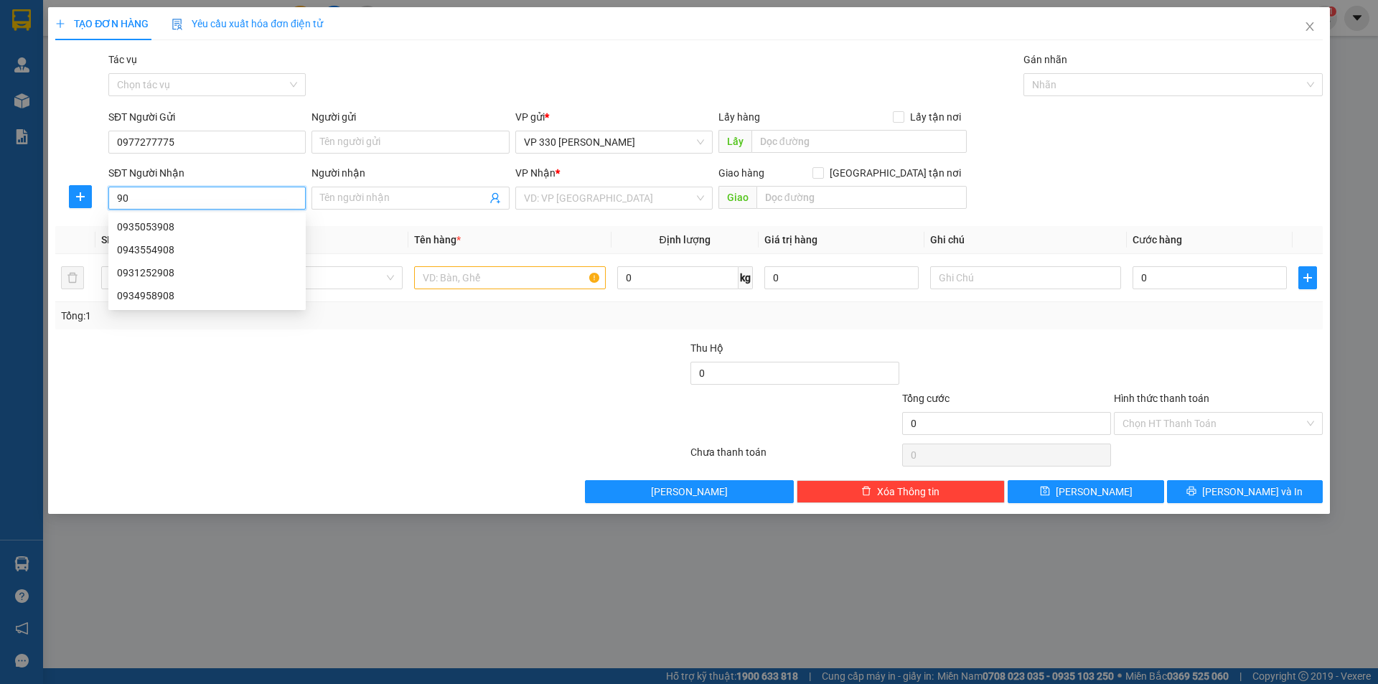
type input "9"
type input "0908352572"
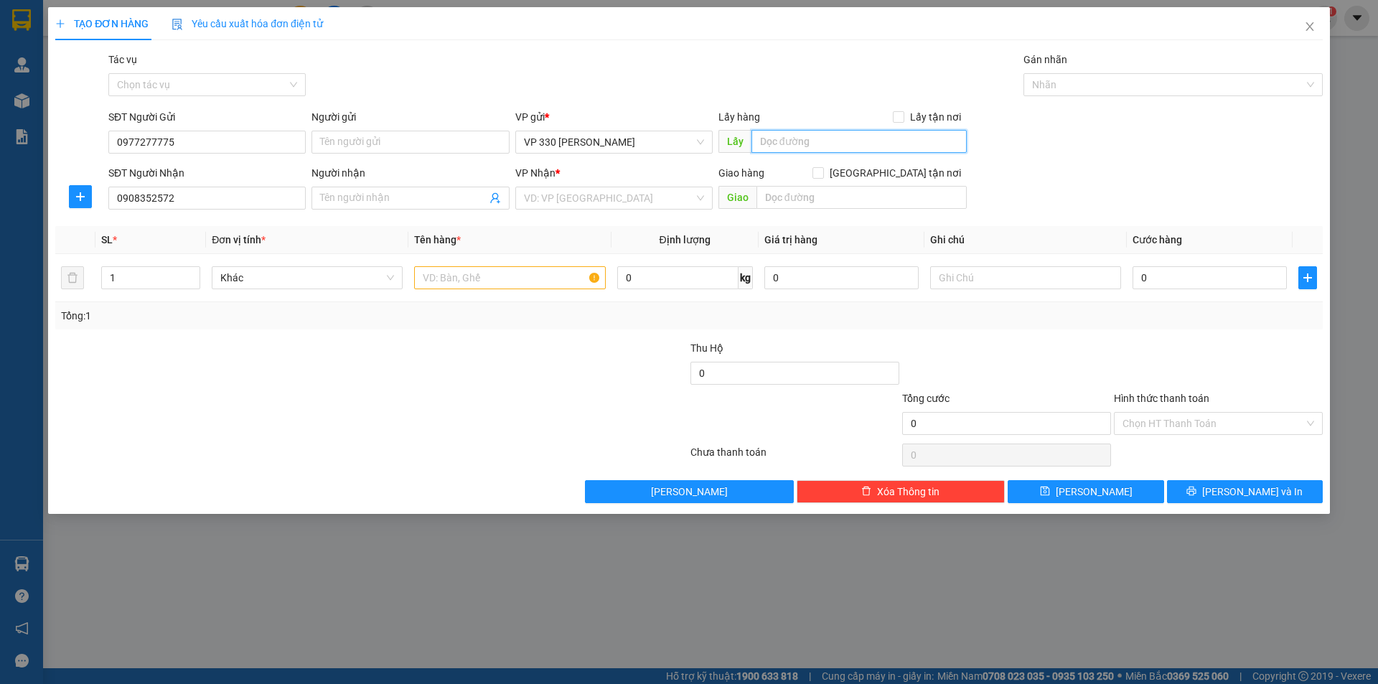
click at [838, 141] on input "text" at bounding box center [859, 141] width 215 height 23
type input "330"
click at [638, 202] on input "search" at bounding box center [609, 198] width 170 height 22
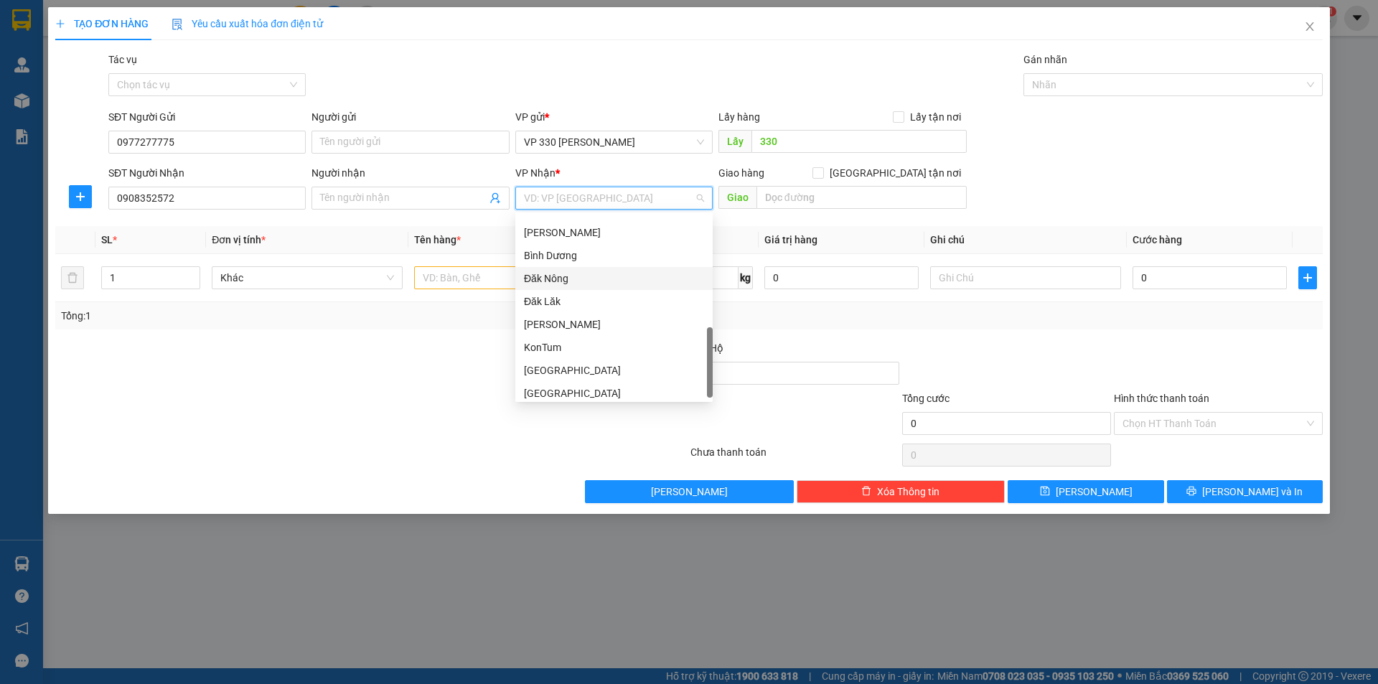
scroll to position [408, 0]
click at [591, 256] on div "Bình Dương" at bounding box center [614, 256] width 180 height 16
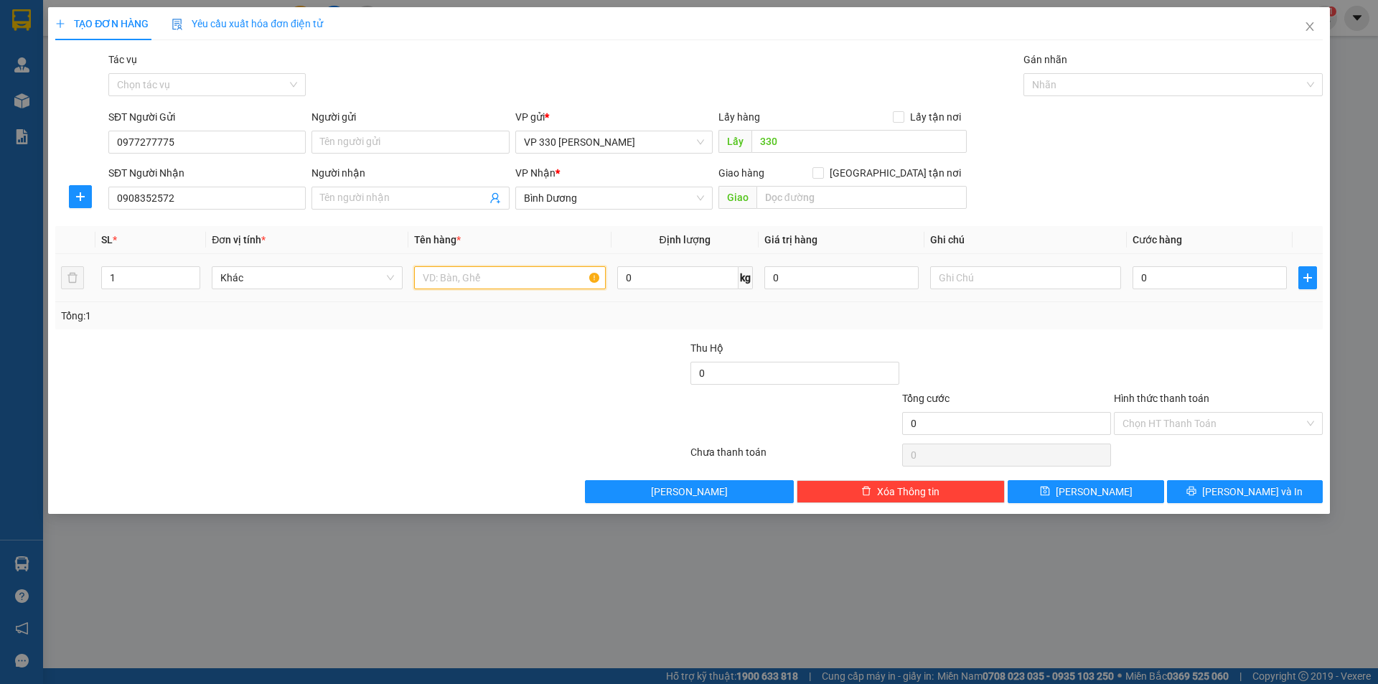
click at [506, 279] on input "text" at bounding box center [509, 277] width 191 height 23
type input "1 GIẤY"
click at [1162, 283] on input "0" at bounding box center [1210, 277] width 154 height 23
type input "1"
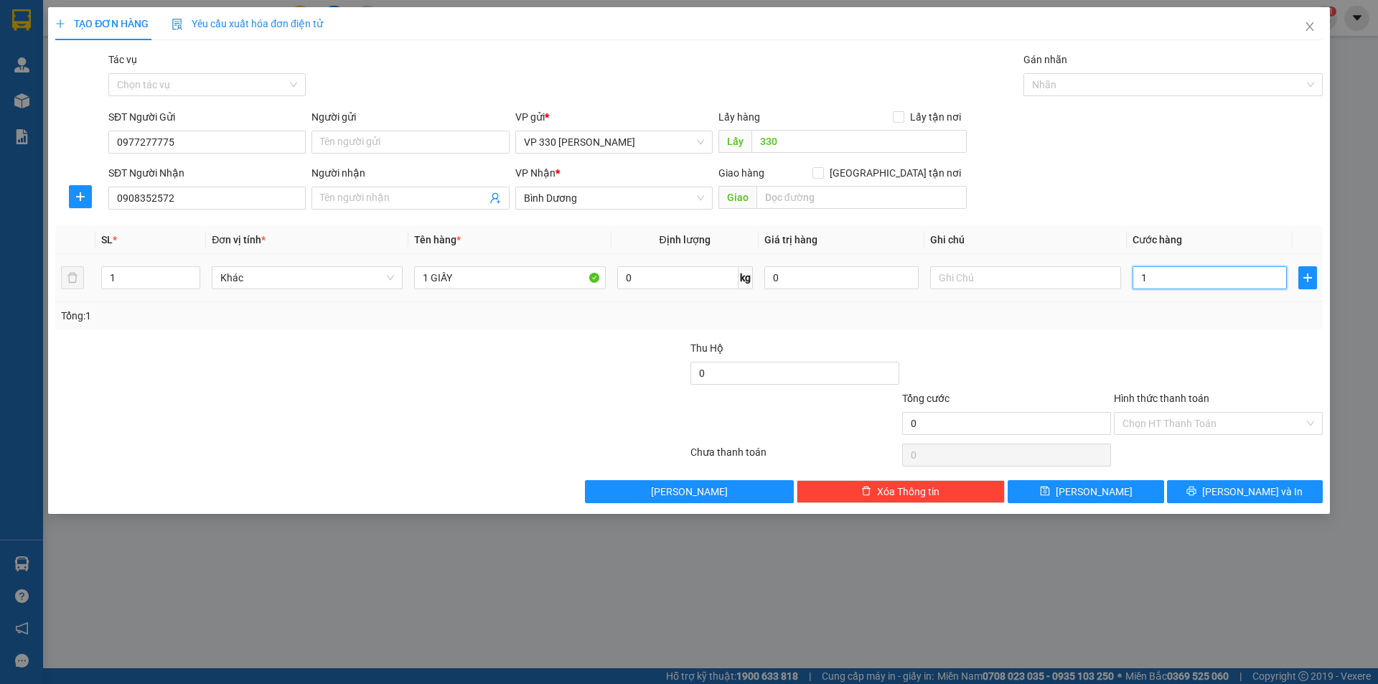
type input "1"
type input "10"
type input "100"
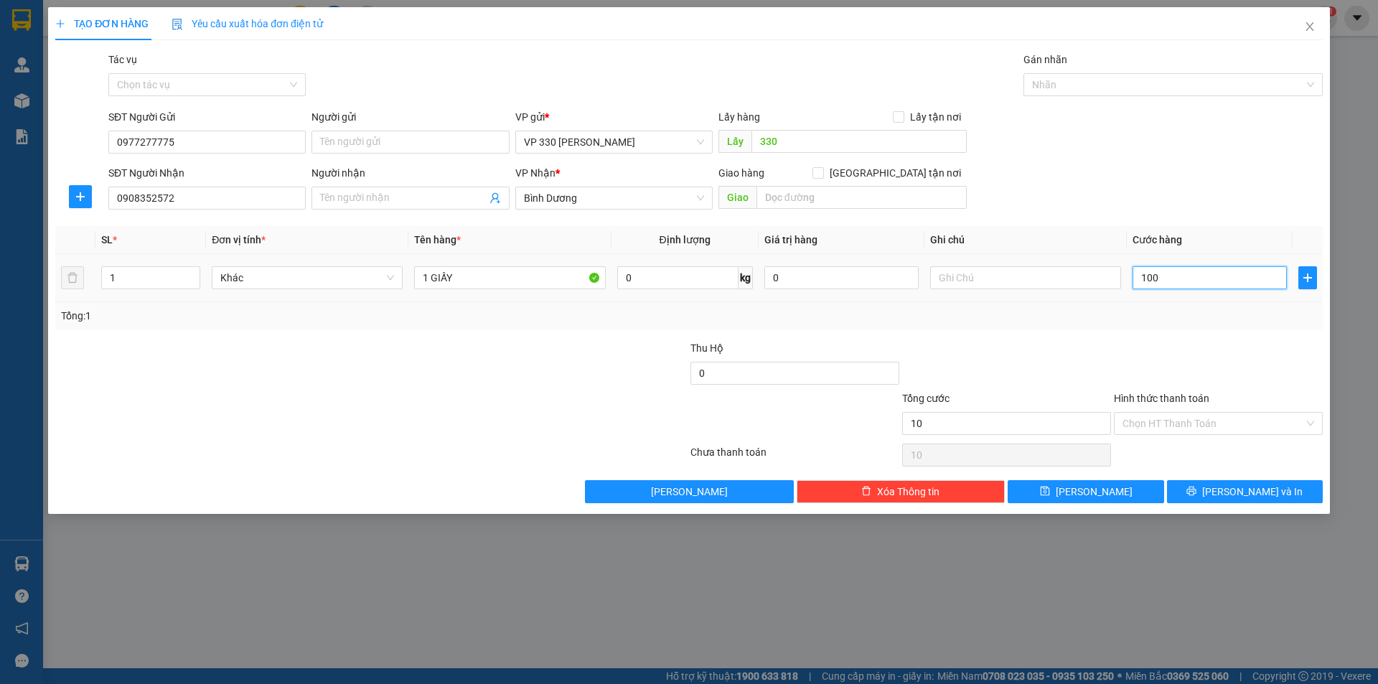
type input "100"
type input "1.000"
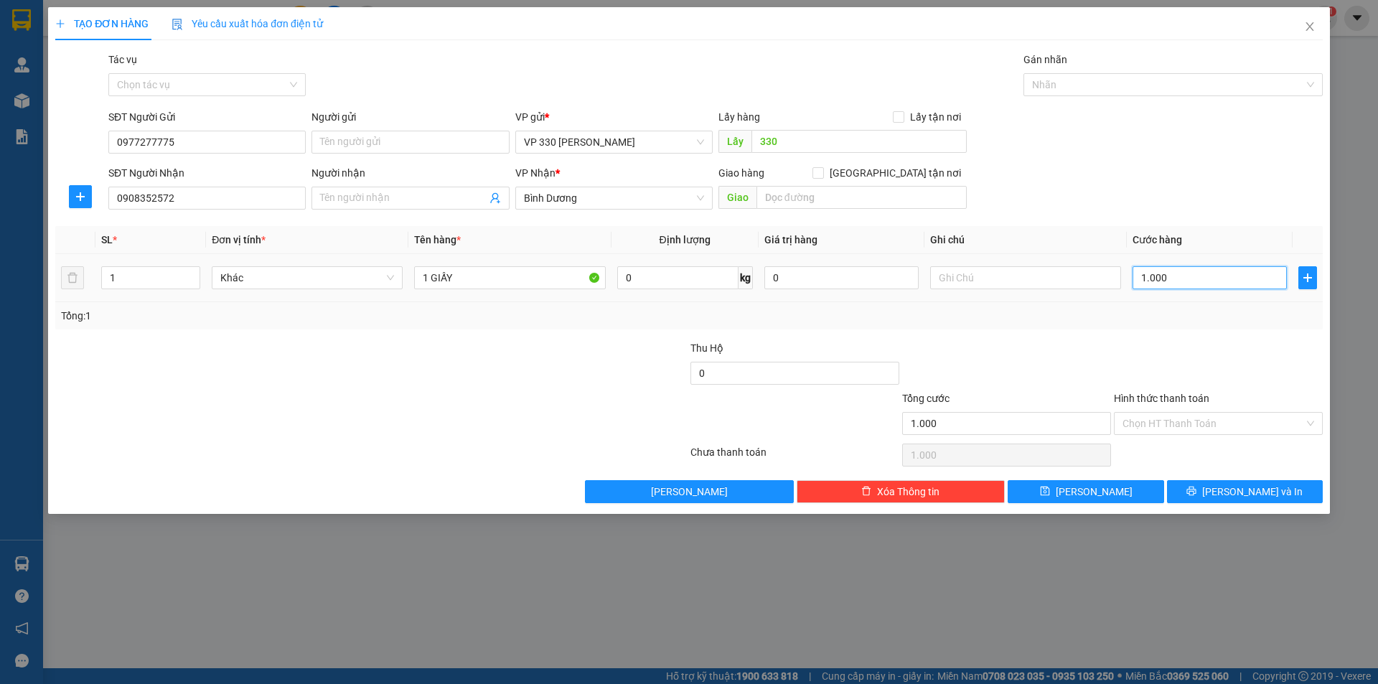
type input "10.000"
type input "100.000"
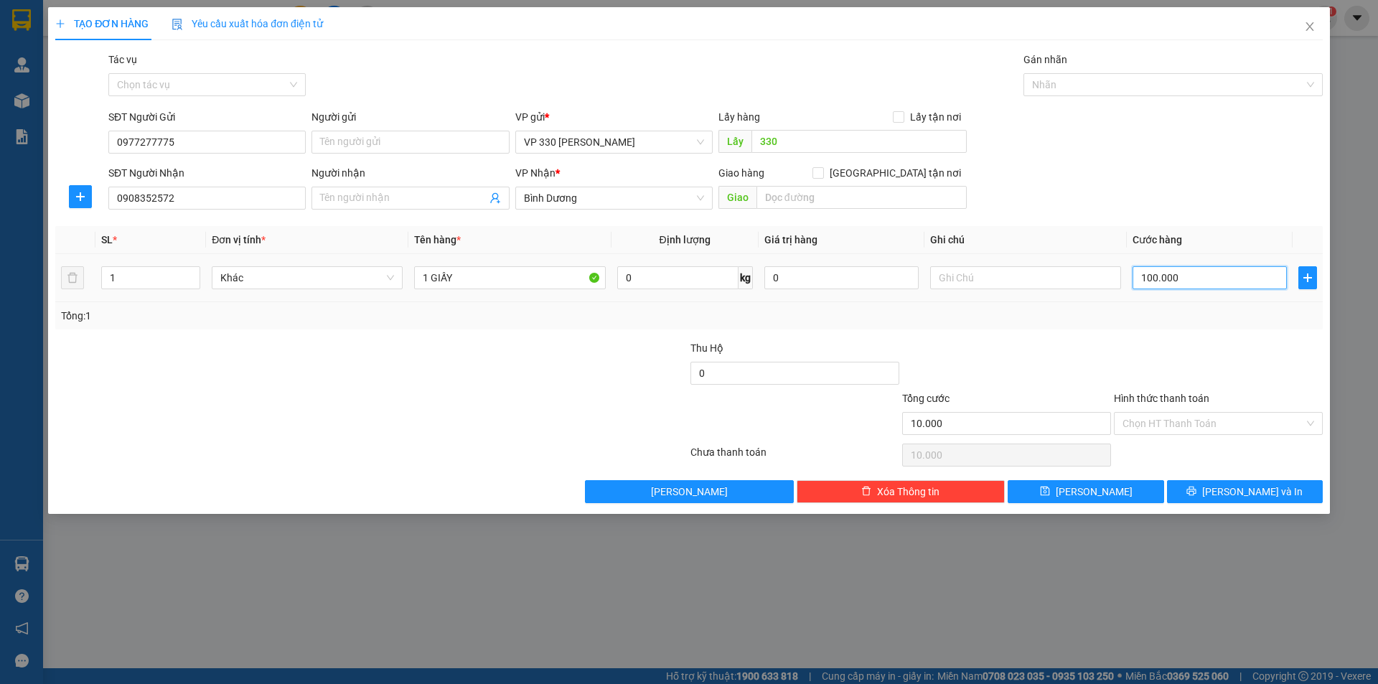
type input "100.000"
click at [1166, 78] on div at bounding box center [1166, 84] width 278 height 17
type input "100.000"
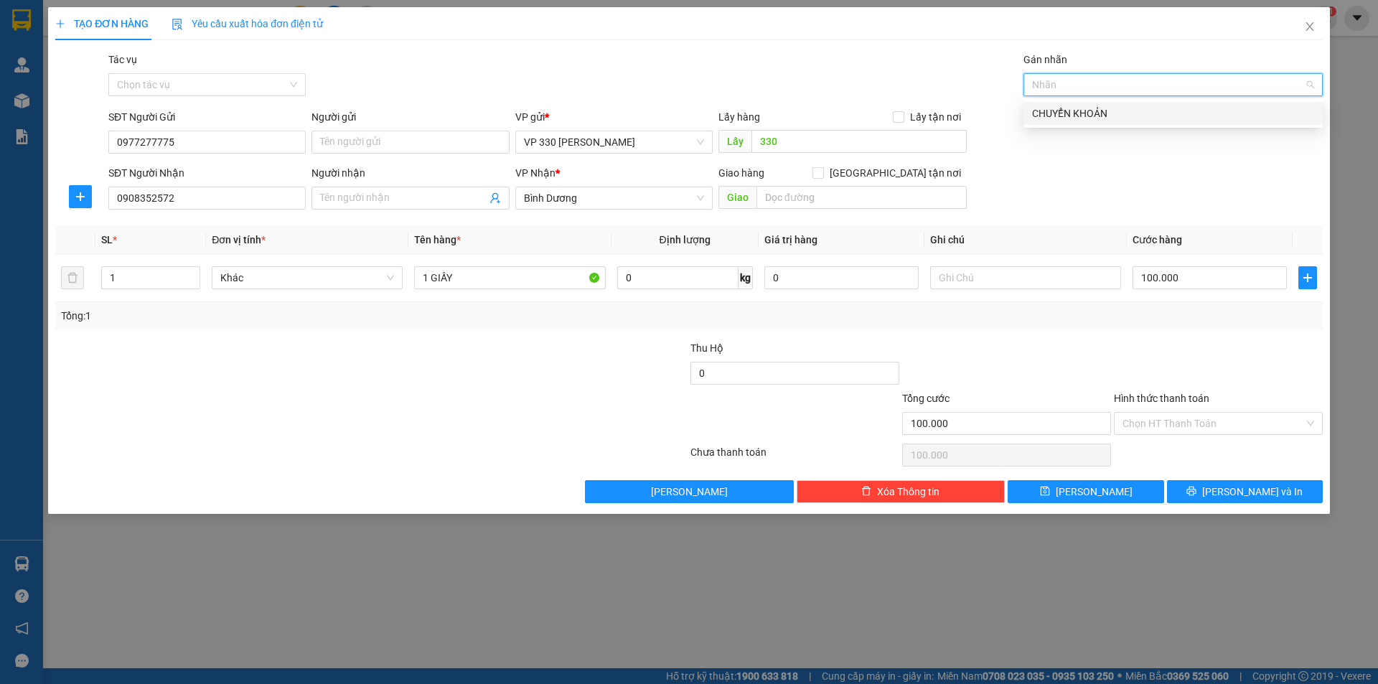
click at [1145, 115] on div "CHUYỂN KHOẢN" at bounding box center [1173, 114] width 282 height 16
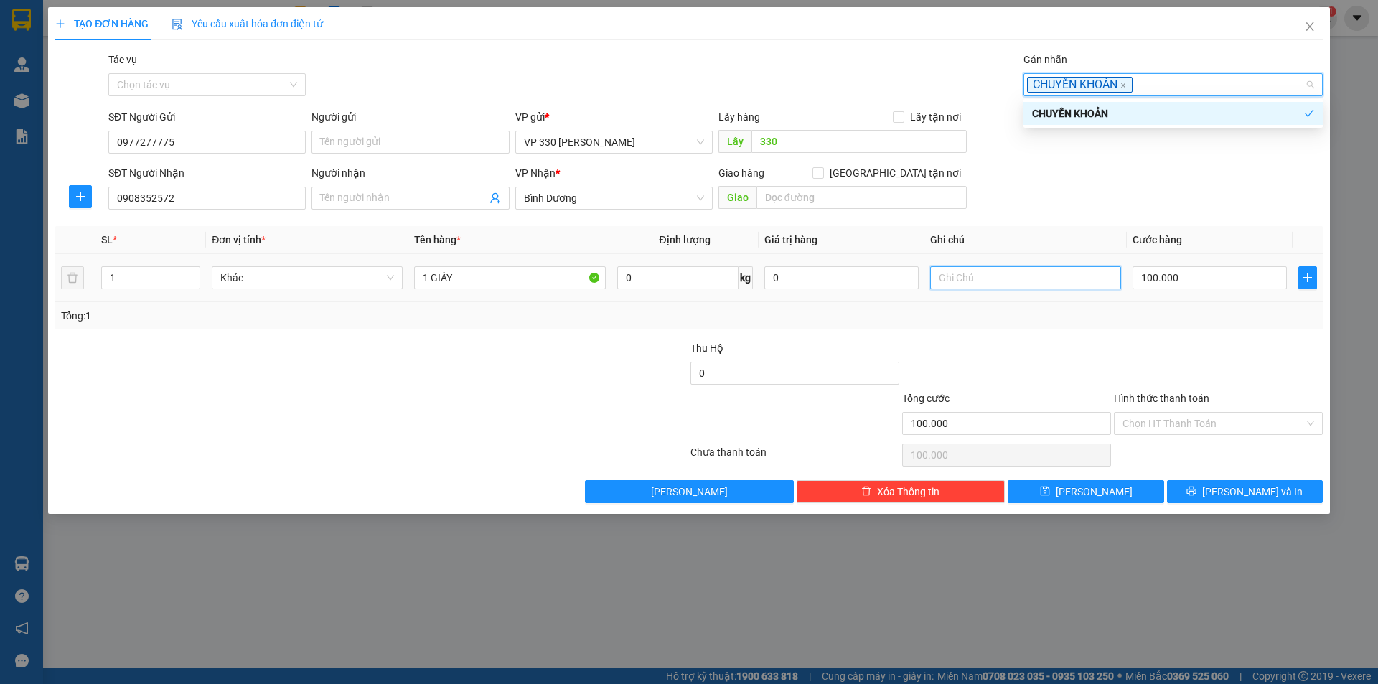
click at [975, 281] on input "text" at bounding box center [1025, 277] width 191 height 23
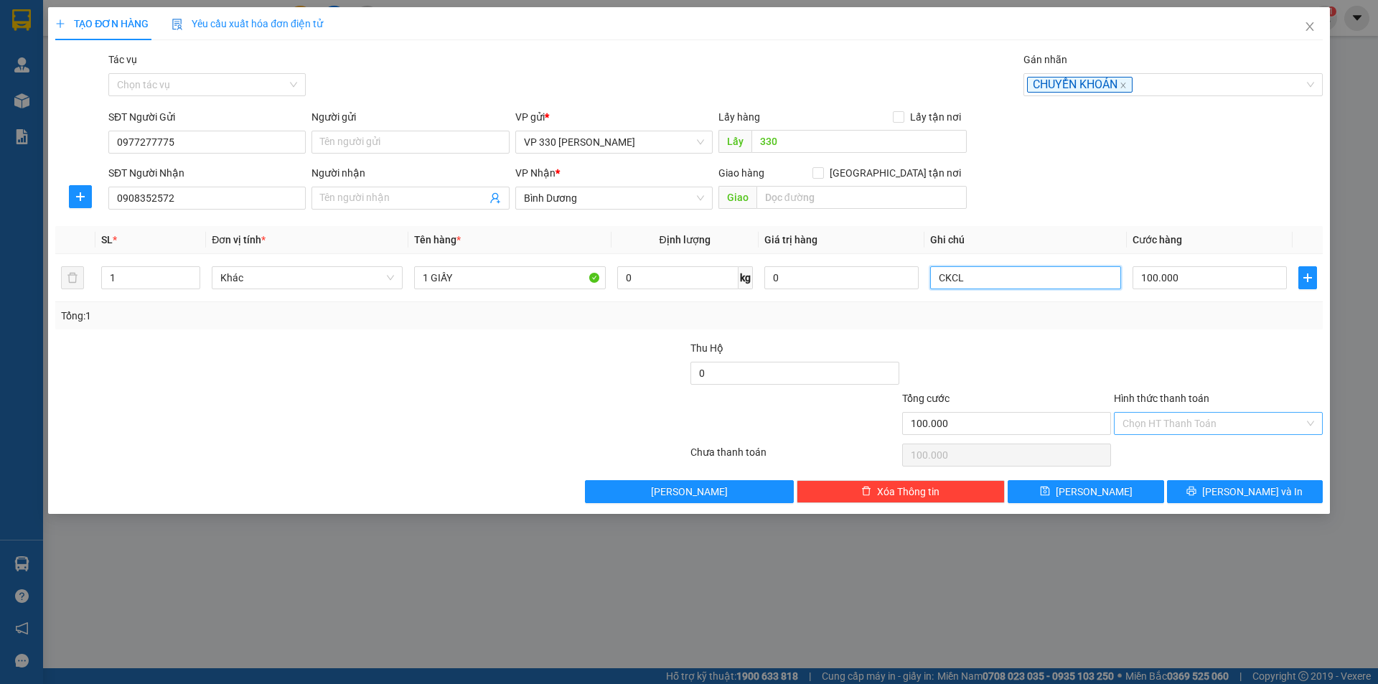
type input "CKCL"
click at [1258, 419] on input "Hình thức thanh toán" at bounding box center [1214, 424] width 182 height 22
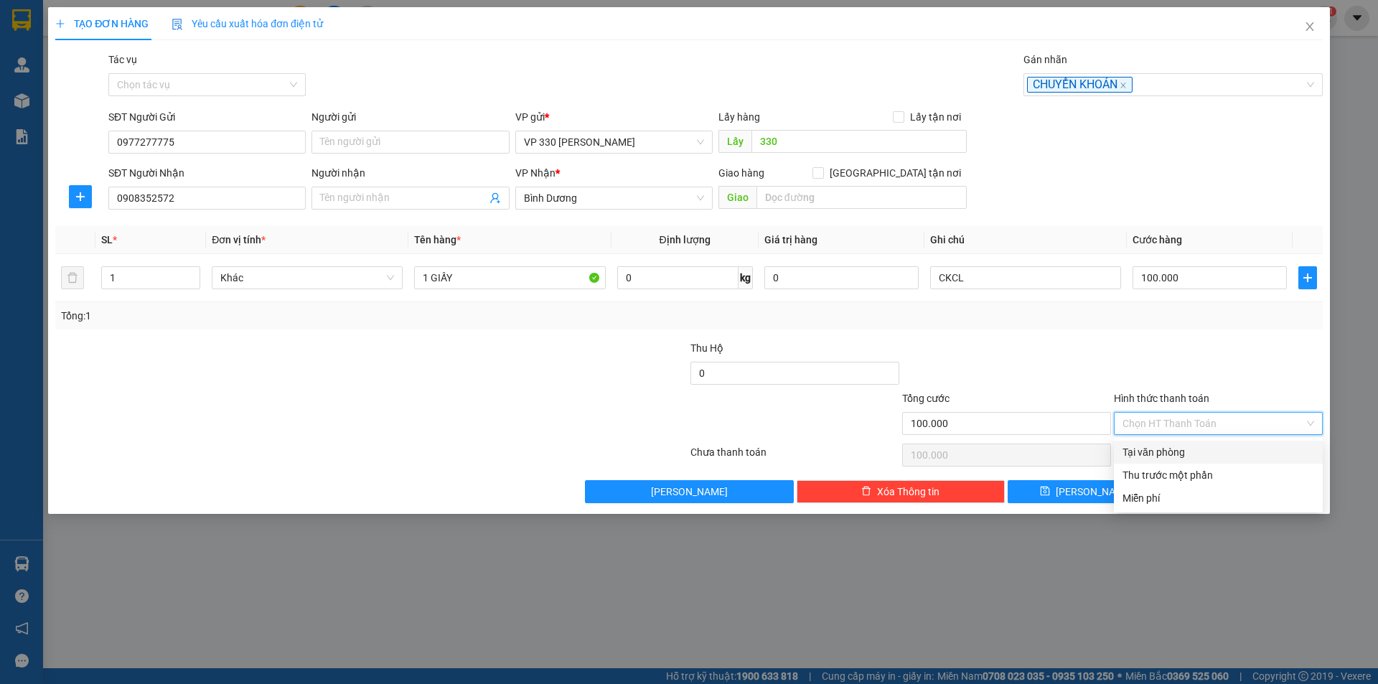
click at [1192, 451] on div "Tại văn phòng" at bounding box center [1219, 452] width 192 height 16
type input "0"
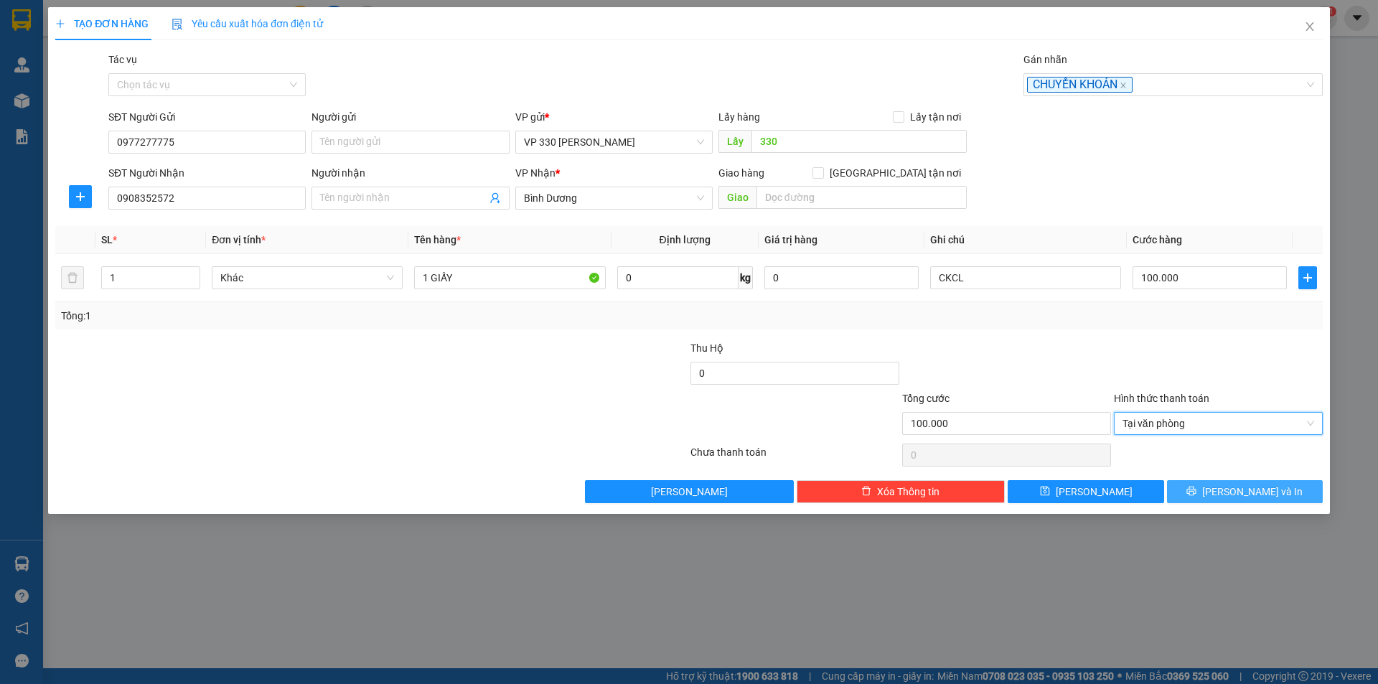
click at [1215, 489] on button "[PERSON_NAME] và In" at bounding box center [1245, 491] width 156 height 23
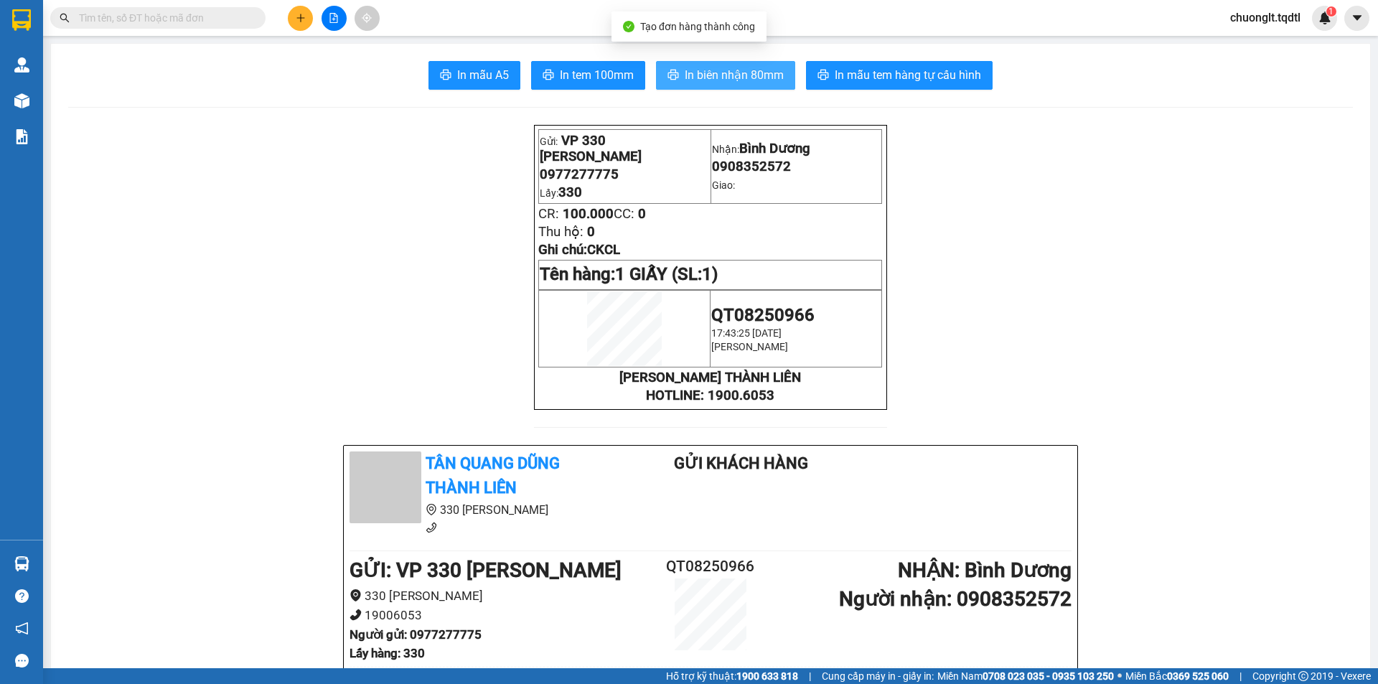
click at [722, 62] on button "In biên nhận 80mm" at bounding box center [725, 75] width 139 height 29
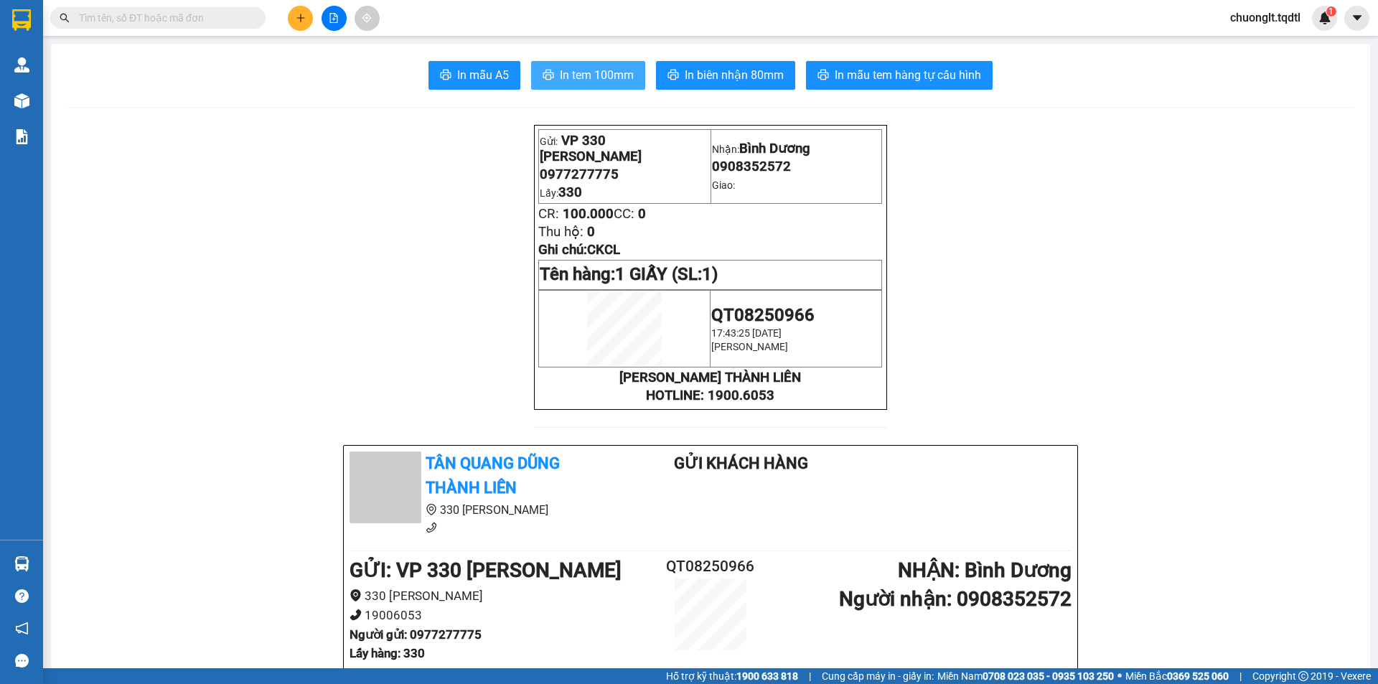
click at [610, 76] on span "In tem 100mm" at bounding box center [597, 75] width 74 height 18
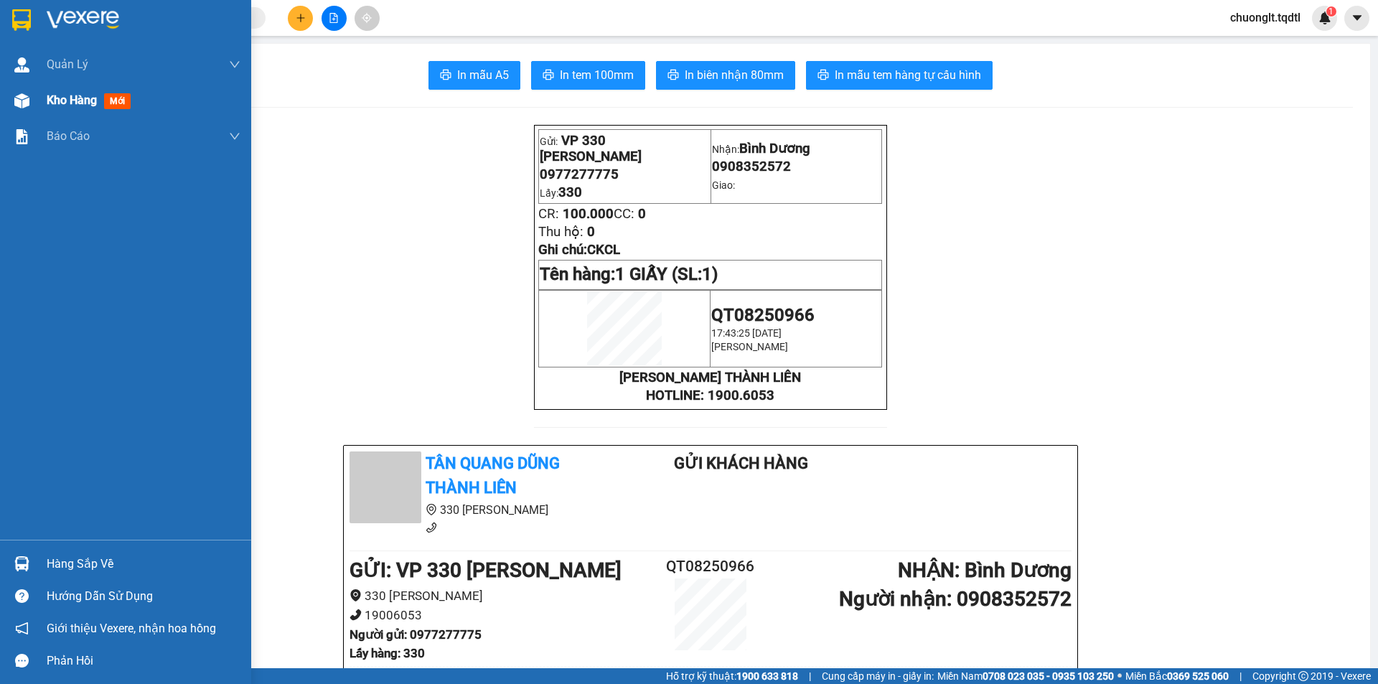
click at [63, 100] on span "Kho hàng" at bounding box center [72, 100] width 50 height 14
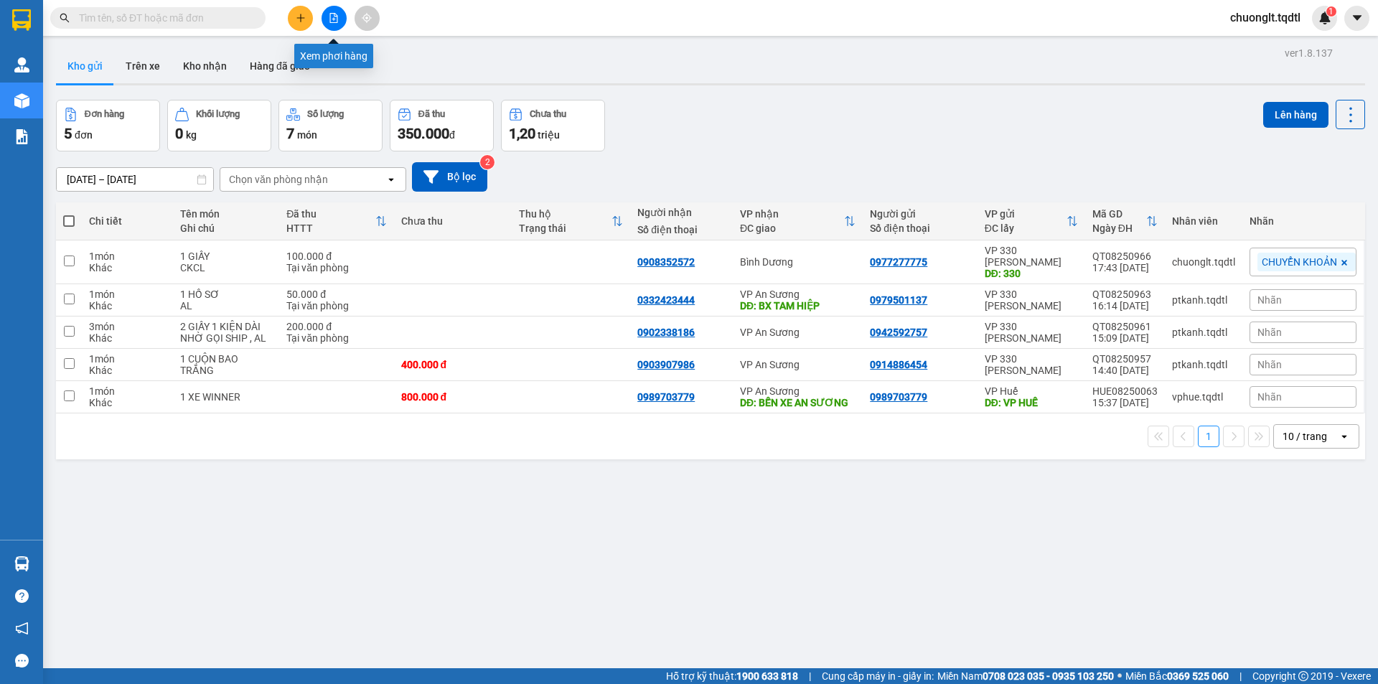
click at [323, 14] on button at bounding box center [334, 18] width 25 height 25
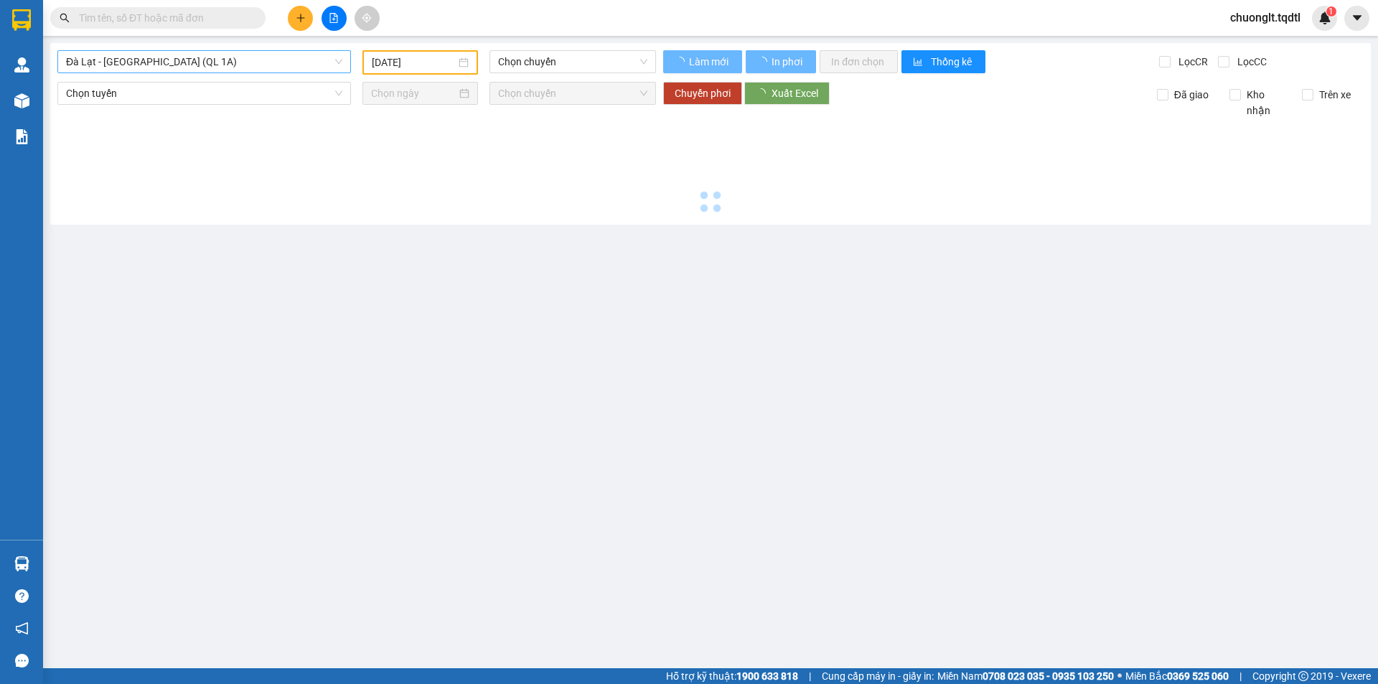
type input "[DATE]"
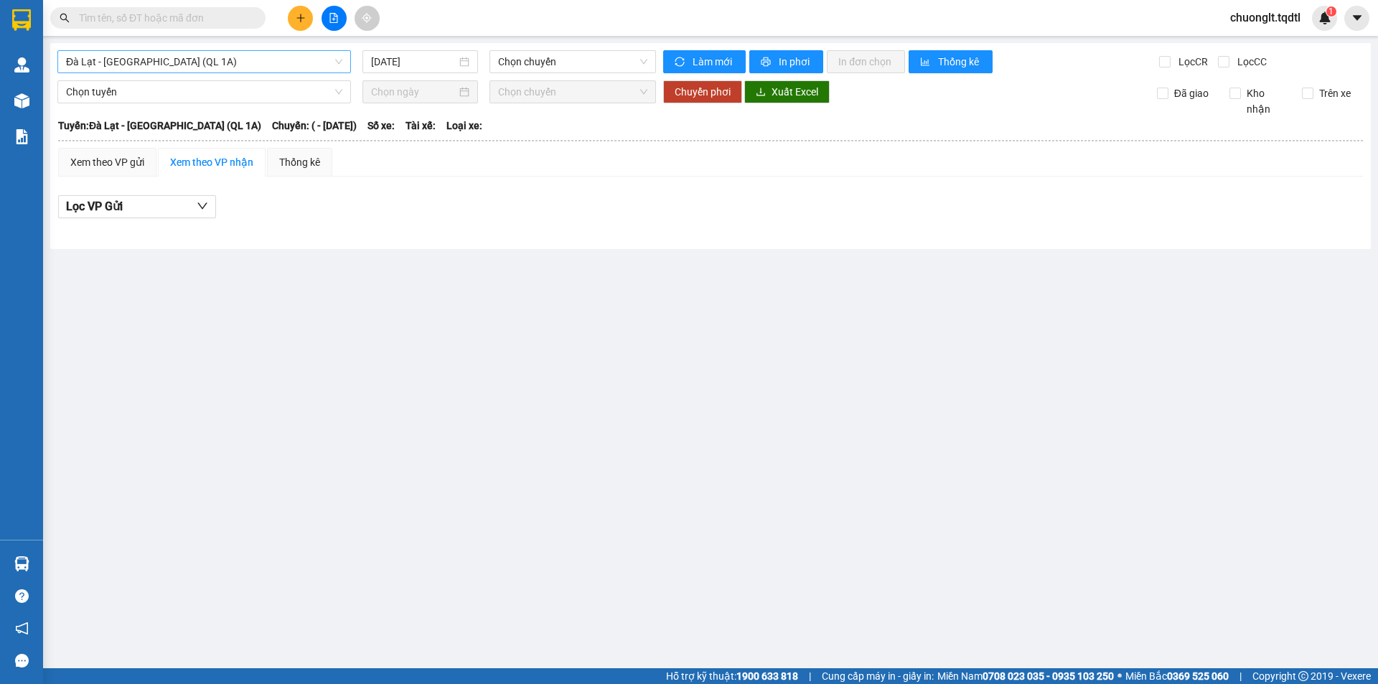
click at [256, 65] on span "Đà Lạt - Sài Gòn (QL 1A)" at bounding box center [204, 62] width 276 height 22
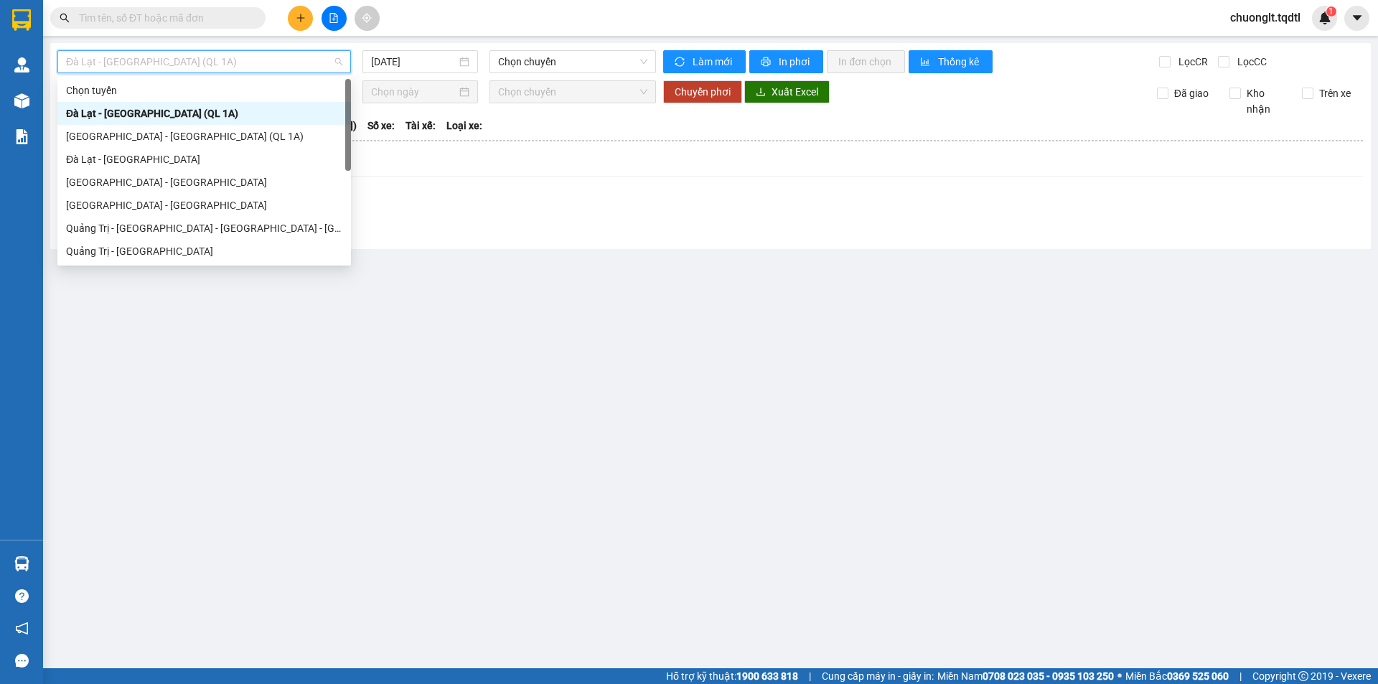
scroll to position [72, 0]
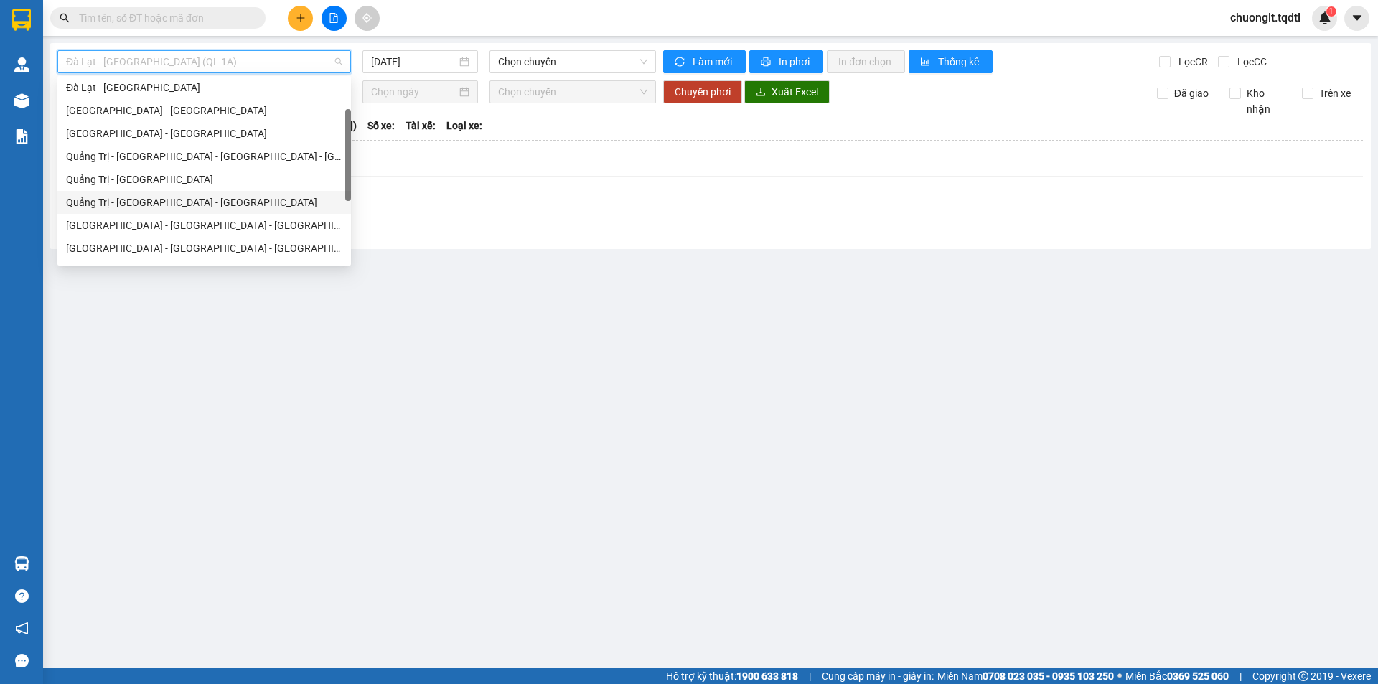
click at [236, 202] on div "Quảng Trị - Bình Dương - Bình Phước" at bounding box center [204, 203] width 276 height 16
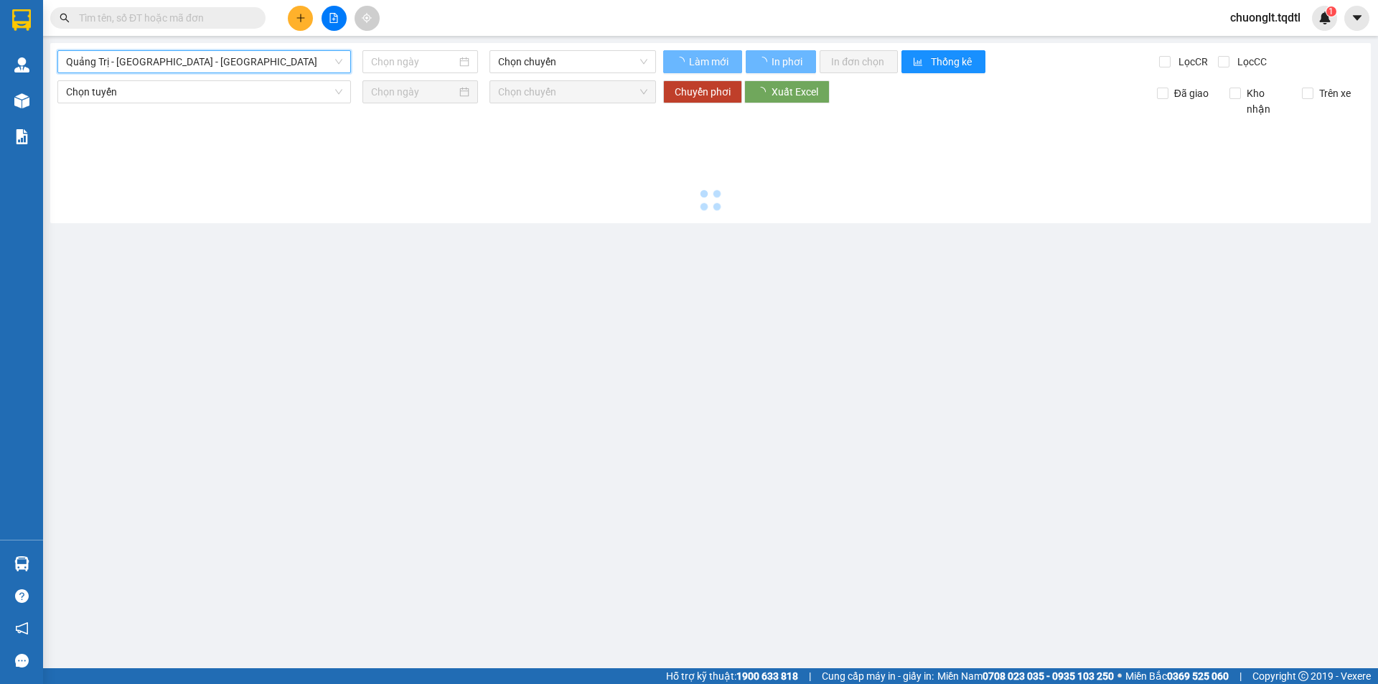
type input "[DATE]"
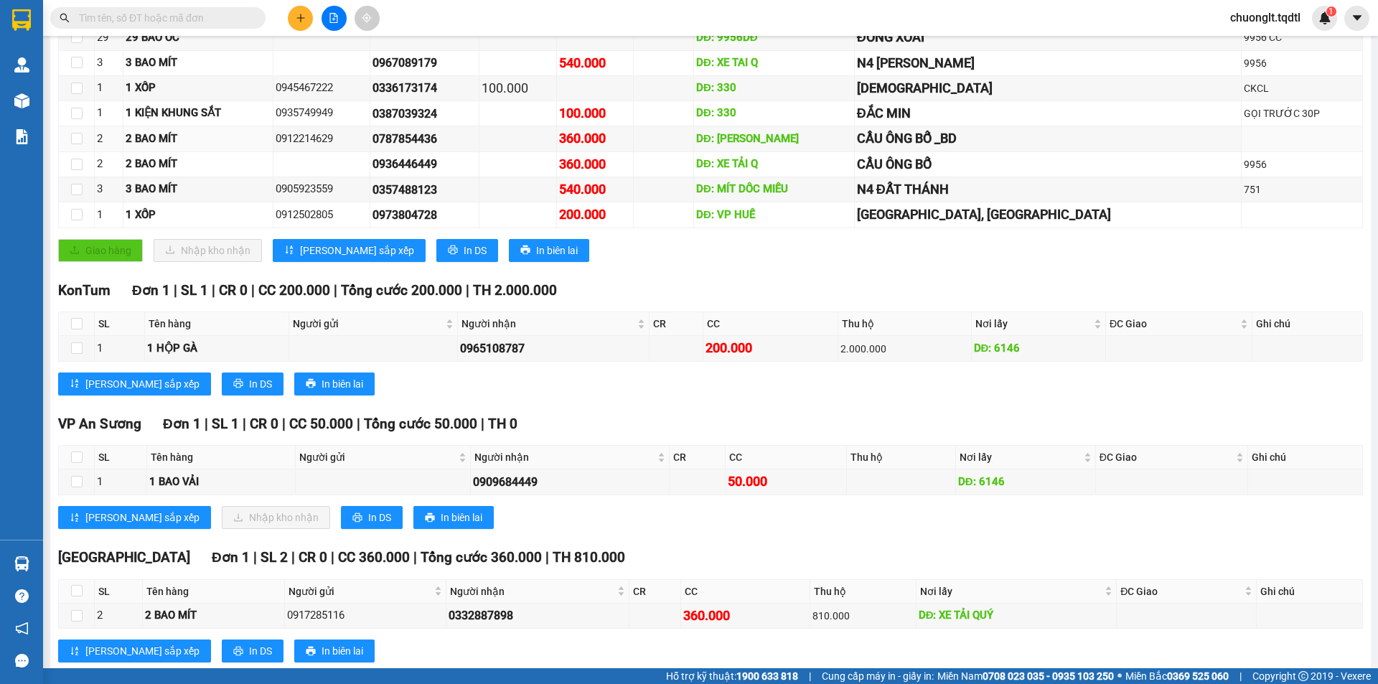
scroll to position [322, 0]
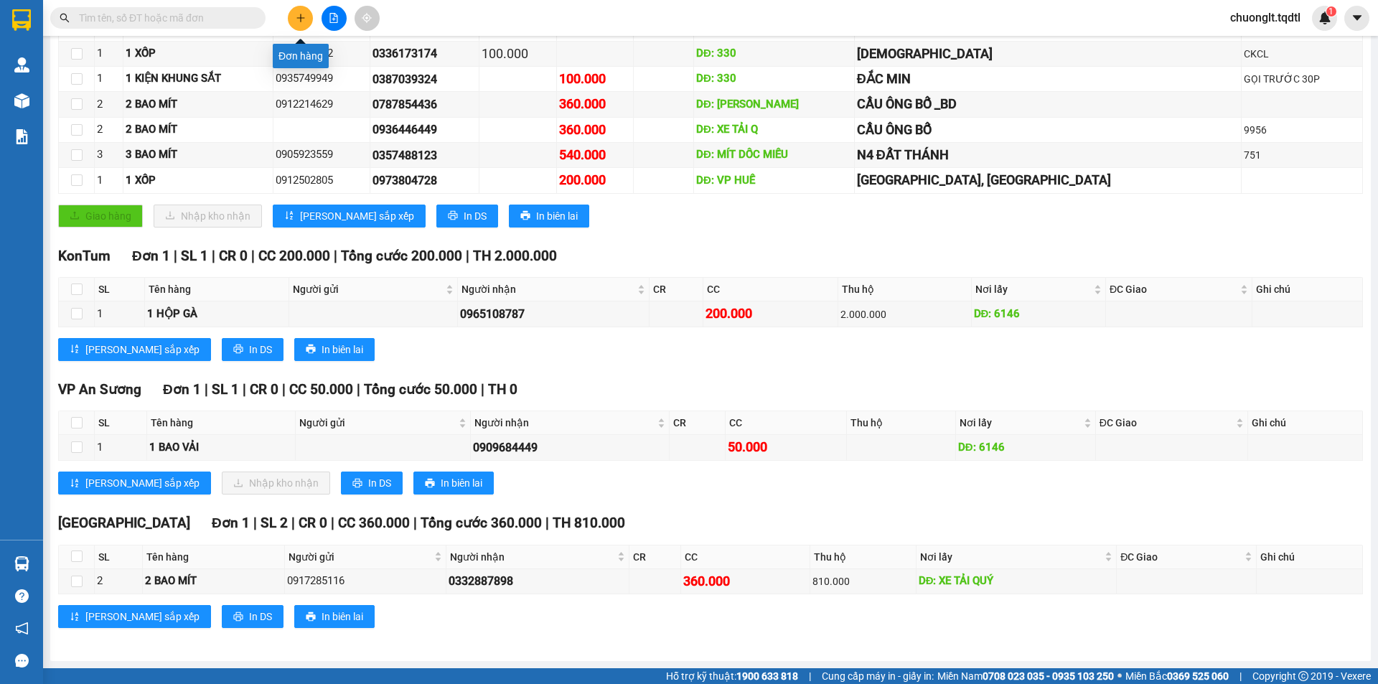
click at [304, 24] on button at bounding box center [300, 18] width 25 height 25
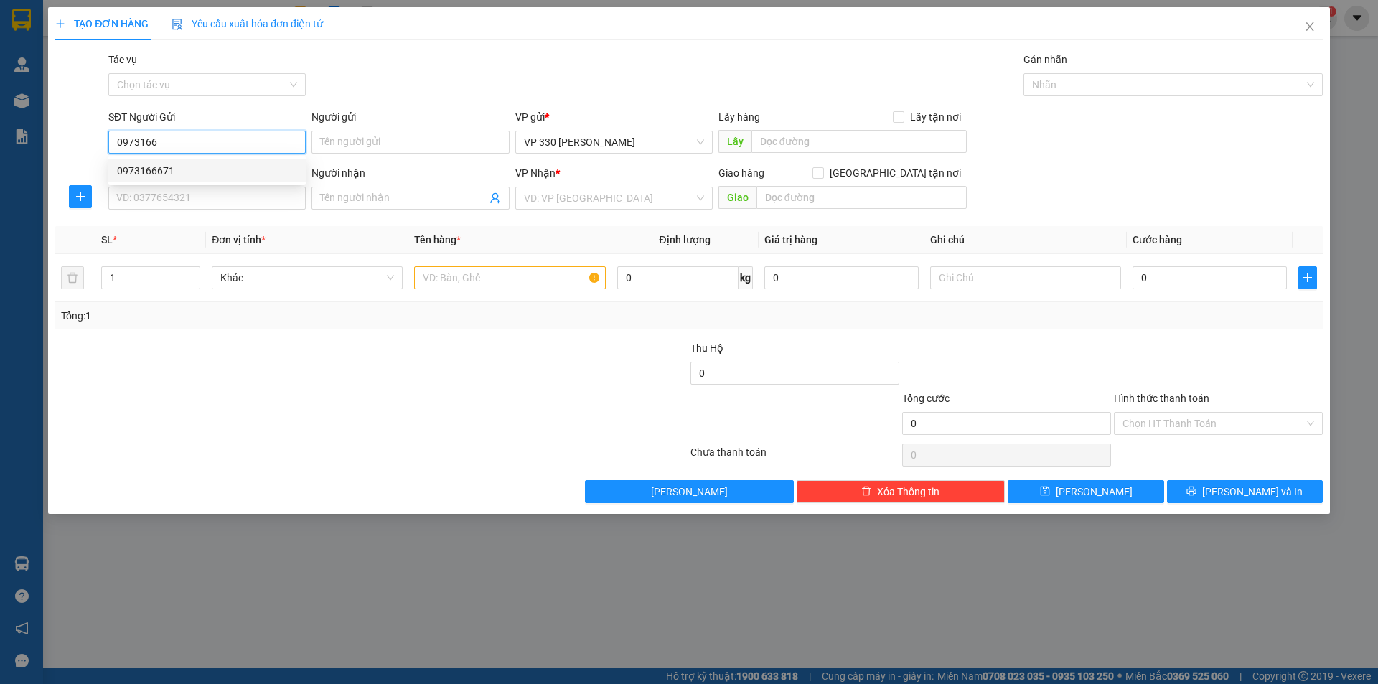
click at [172, 167] on div "0973166671" at bounding box center [207, 171] width 180 height 16
type input "0973166671"
type input "6046DĐ"
type input "0823318034"
type input "CVLINH XUÂN"
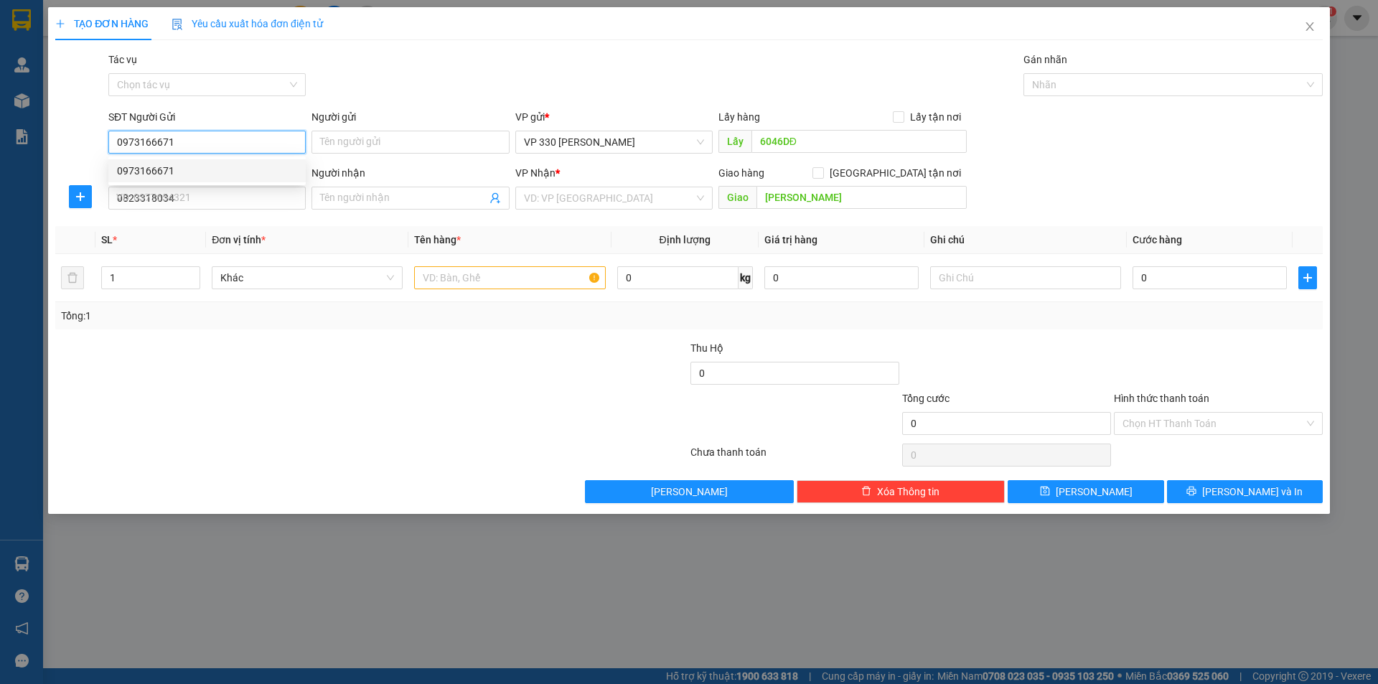
type input "200.000"
type input "0973166671"
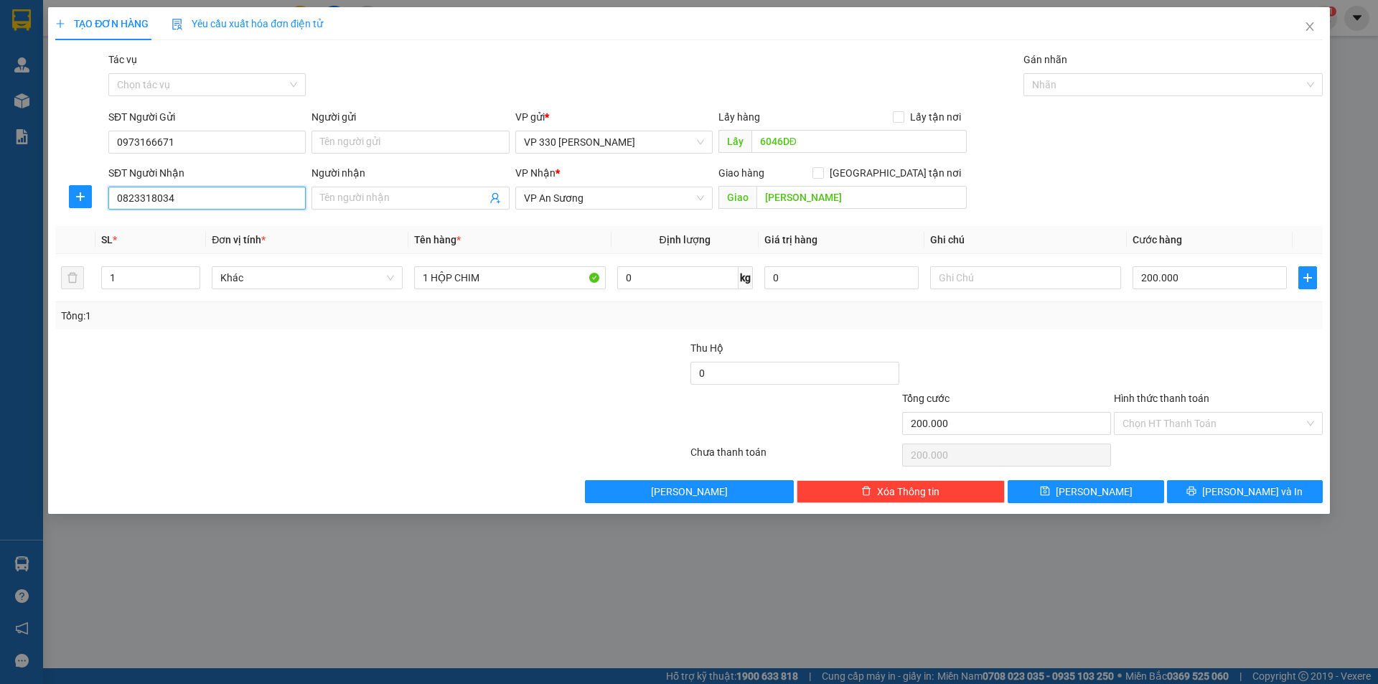
click at [195, 204] on input "0823318034" at bounding box center [206, 198] width 197 height 23
type input "0"
type input "0961511949"
click at [836, 198] on input "CVLINH XUÂN" at bounding box center [862, 197] width 210 height 23
click at [670, 192] on span "VP An Sương" at bounding box center [614, 198] width 180 height 22
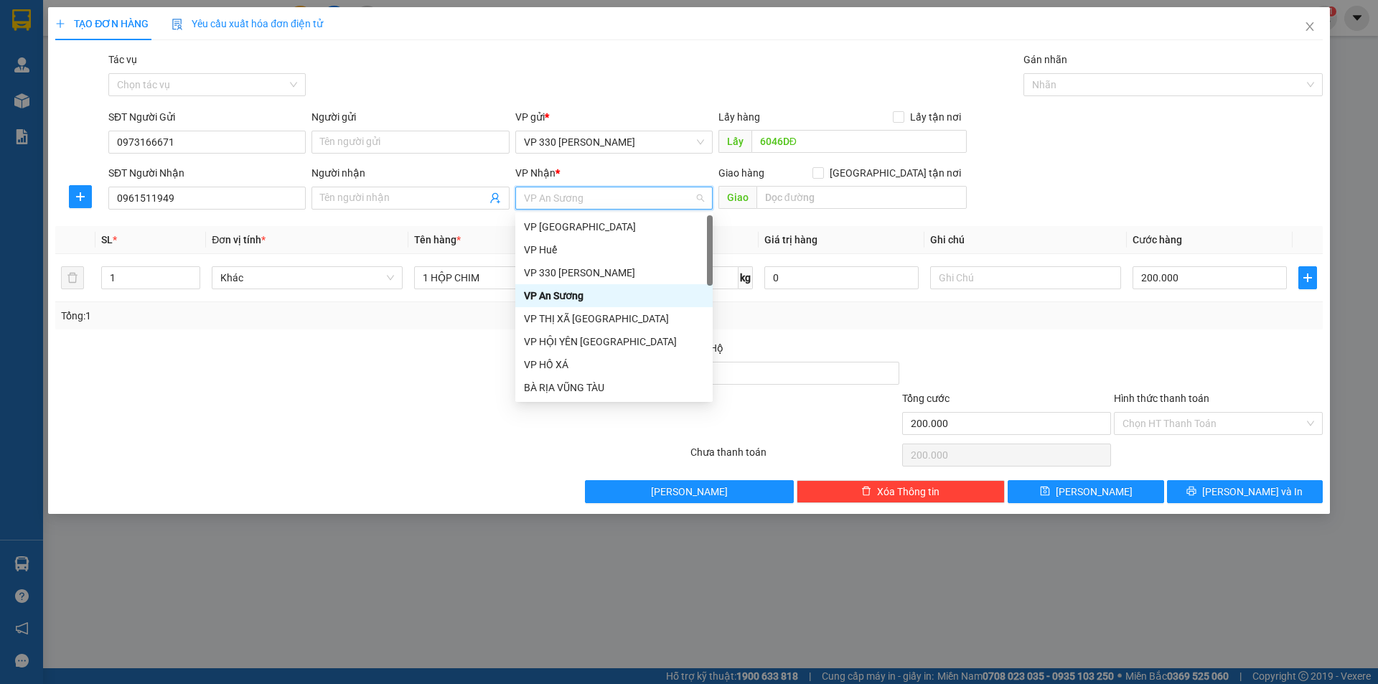
click at [593, 295] on div "VP An Sương" at bounding box center [614, 296] width 180 height 16
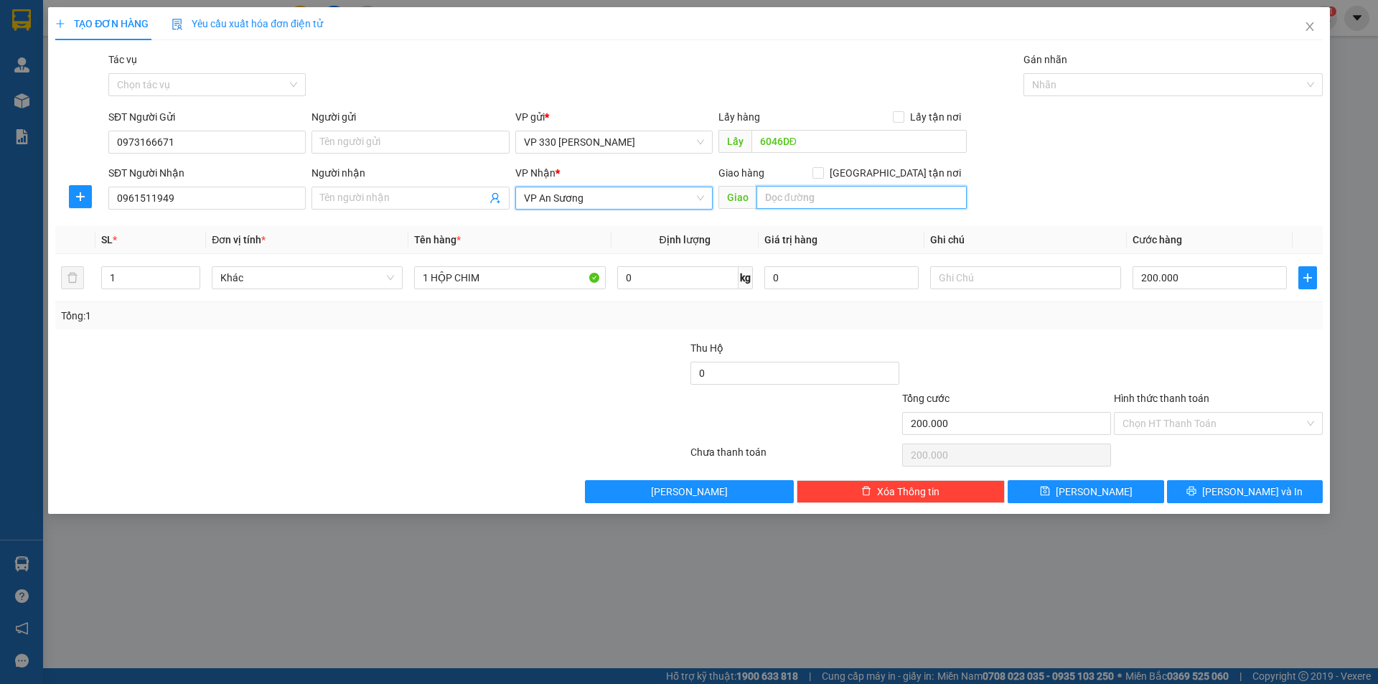
click at [841, 204] on input "text" at bounding box center [862, 197] width 210 height 23
type input "PHAN RÍ BÌNH THUẬN"
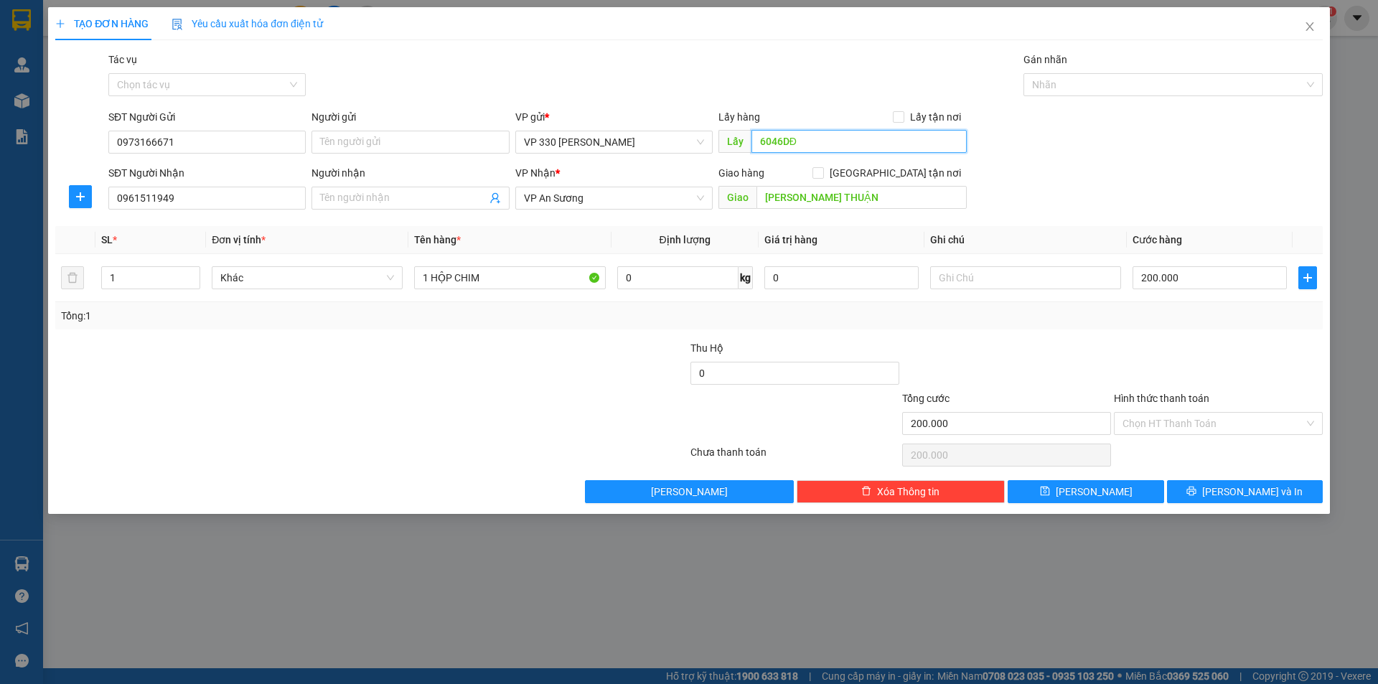
click at [805, 142] on input "6046DĐ" at bounding box center [859, 141] width 215 height 23
type input "9956 ĐƯA QUA"
click at [1224, 286] on input "200.000" at bounding box center [1210, 277] width 154 height 23
type input "0"
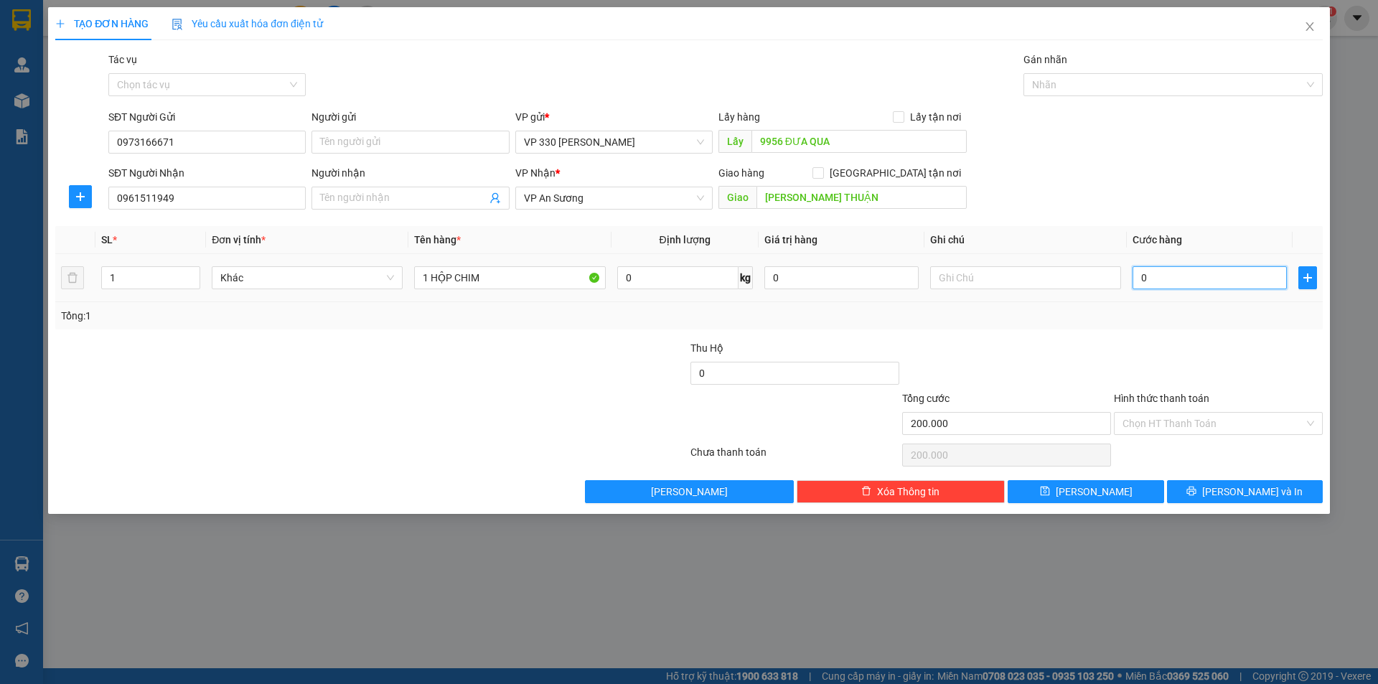
type input "0"
click at [958, 283] on input "text" at bounding box center [1025, 277] width 191 height 23
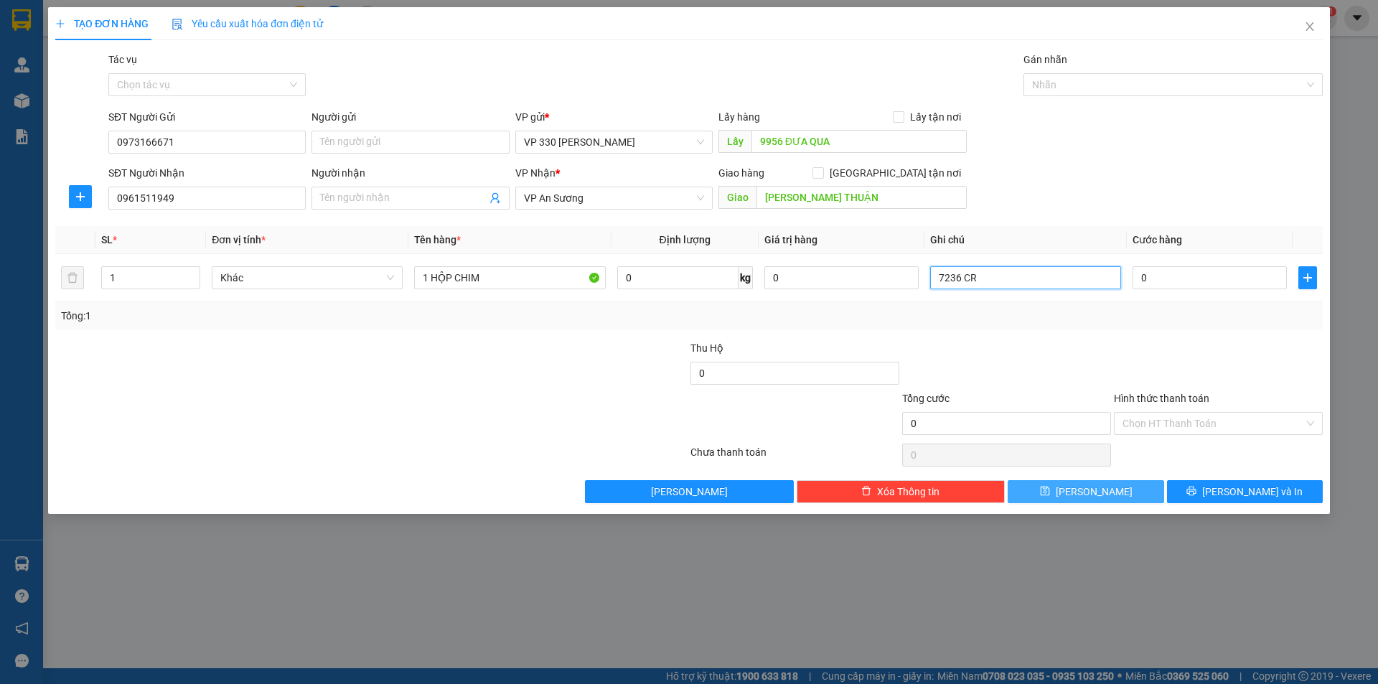
type input "7236 CR"
click at [1104, 491] on button "Lưu" at bounding box center [1086, 491] width 156 height 23
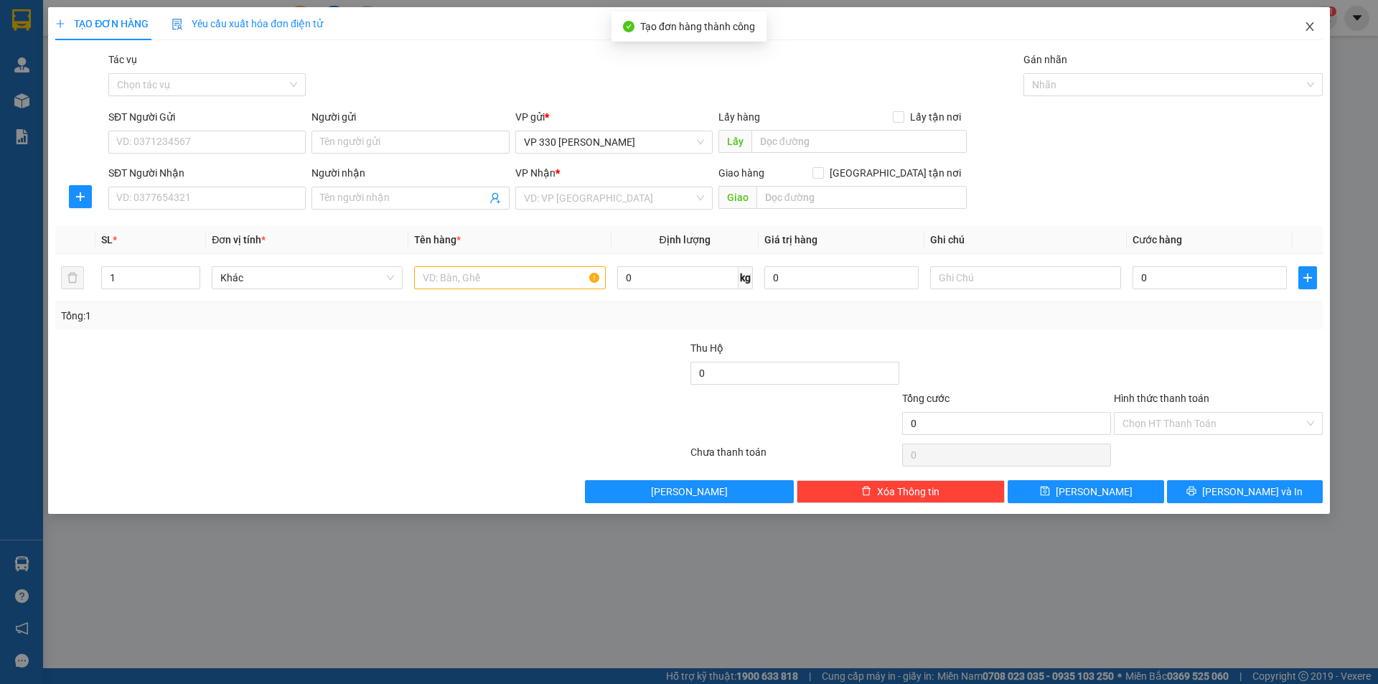
click at [1310, 25] on icon "close" at bounding box center [1310, 26] width 11 height 11
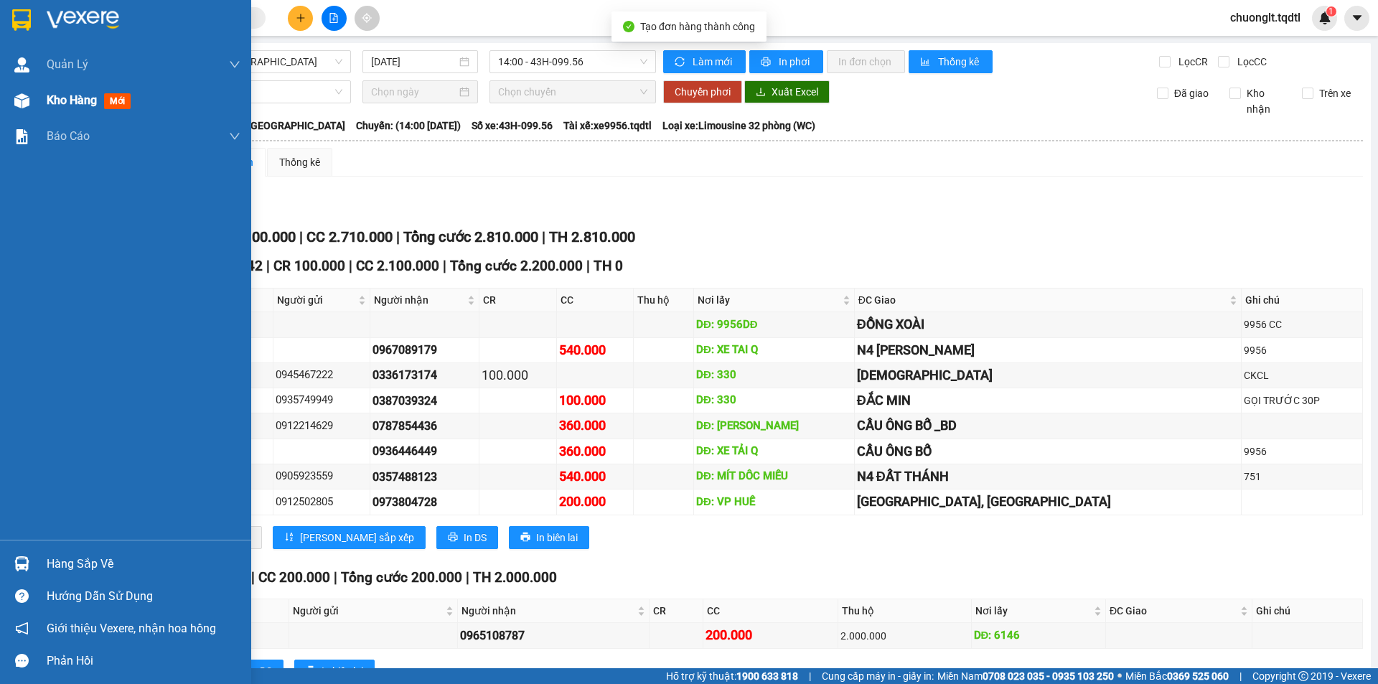
click at [55, 97] on span "Kho hàng" at bounding box center [72, 100] width 50 height 14
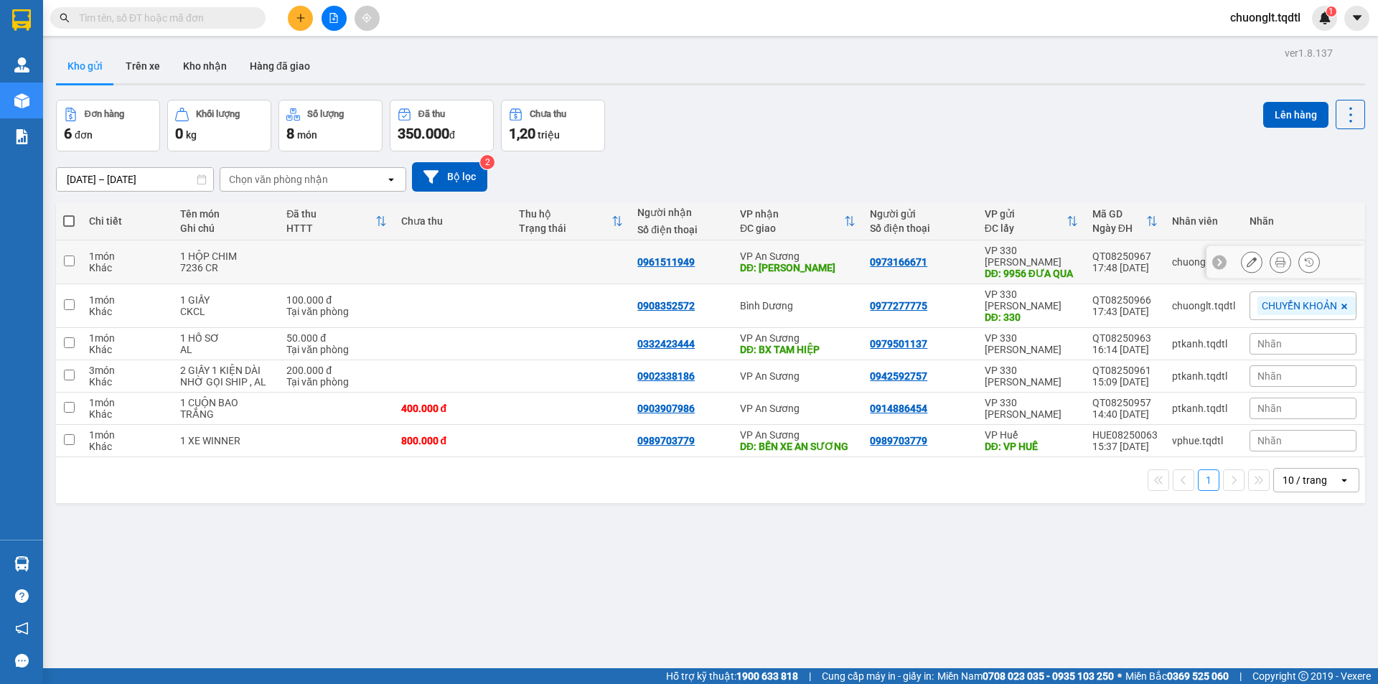
click at [67, 261] on input "checkbox" at bounding box center [69, 261] width 11 height 11
checkbox input "true"
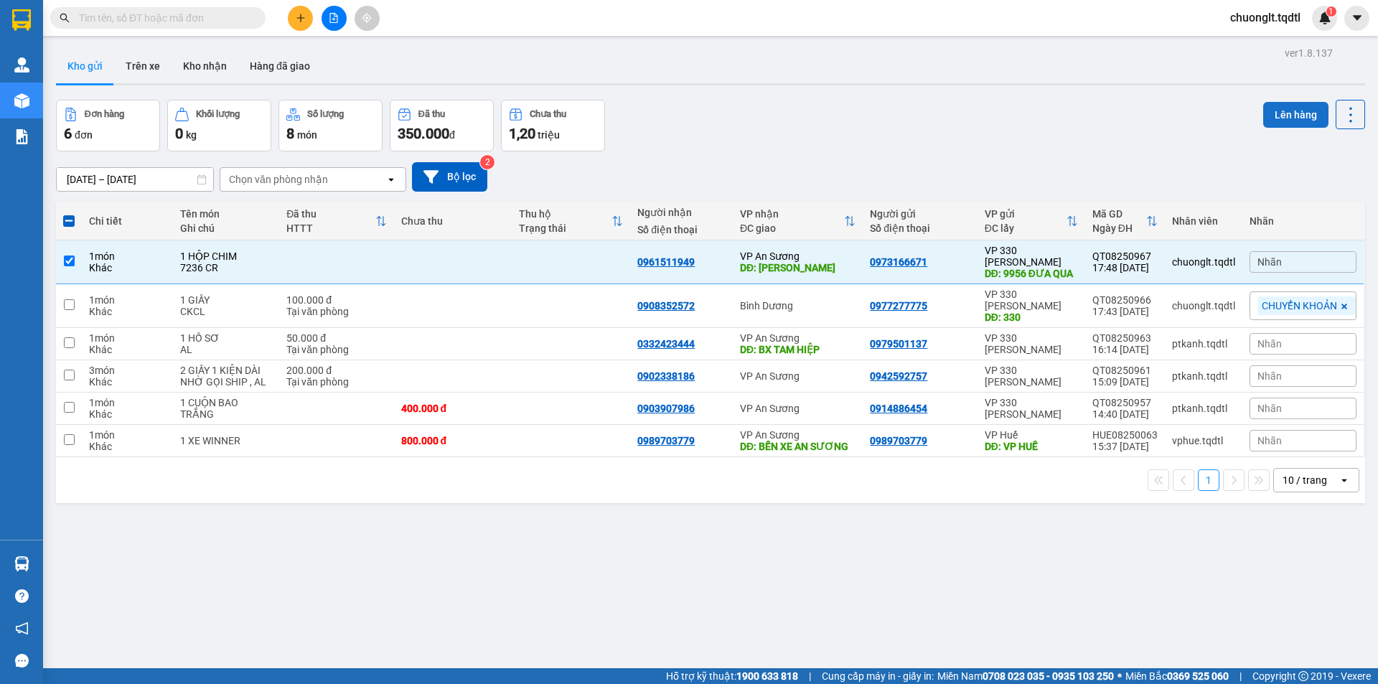
click at [1279, 111] on button "Lên hàng" at bounding box center [1296, 115] width 65 height 26
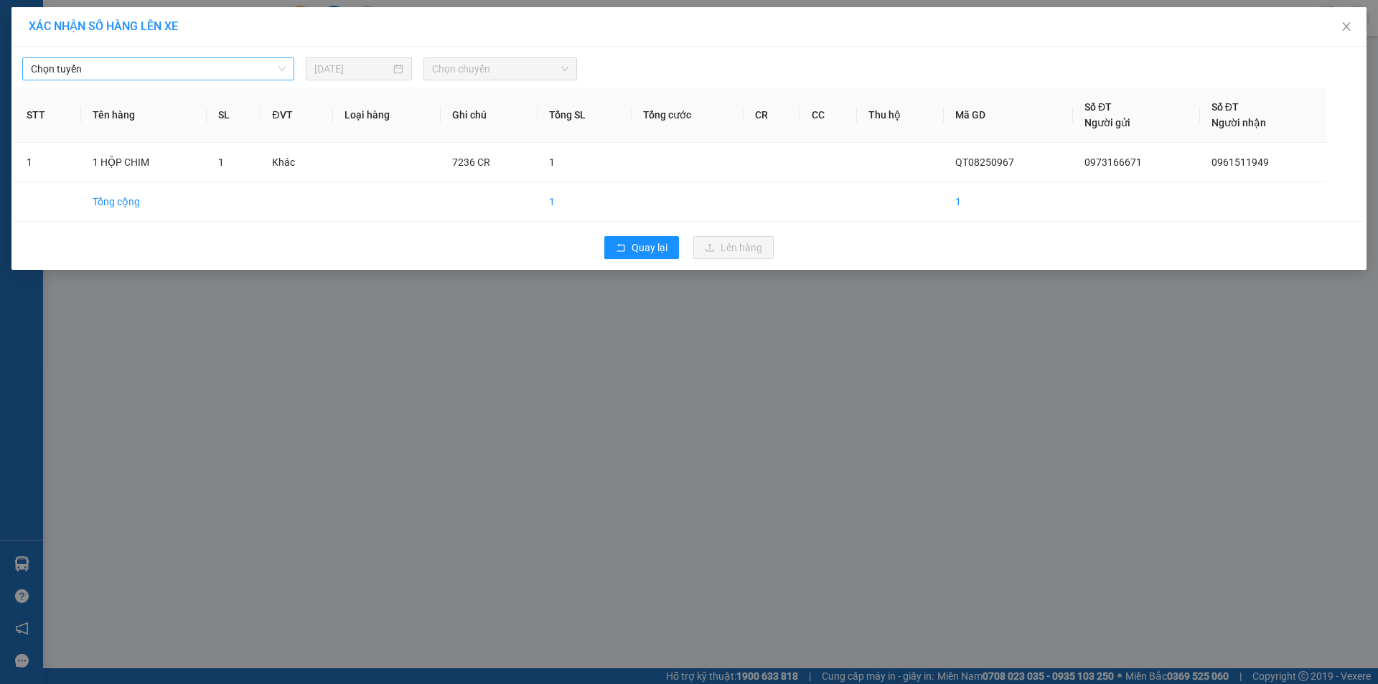
click at [235, 68] on span "Chọn tuyến" at bounding box center [158, 69] width 255 height 22
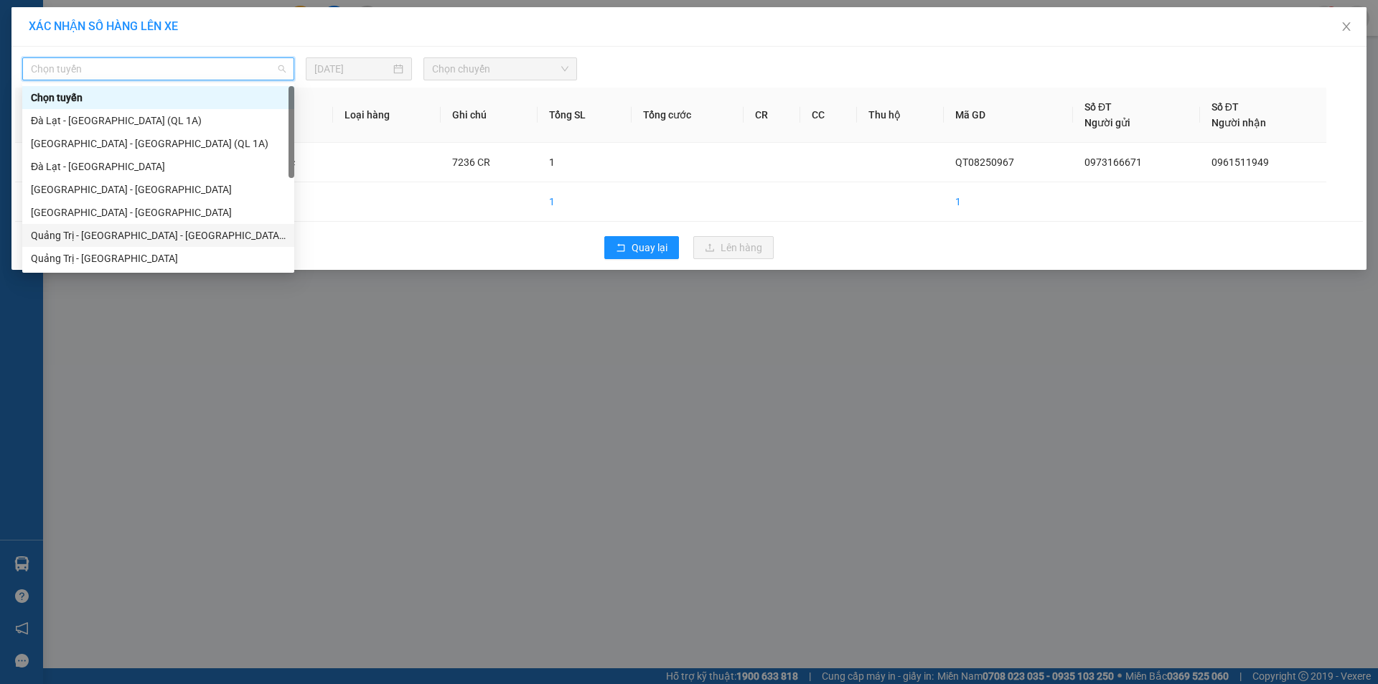
click at [149, 233] on div "Quảng Trị - Huế - Đà Nẵng - Vũng Tàu" at bounding box center [158, 236] width 255 height 16
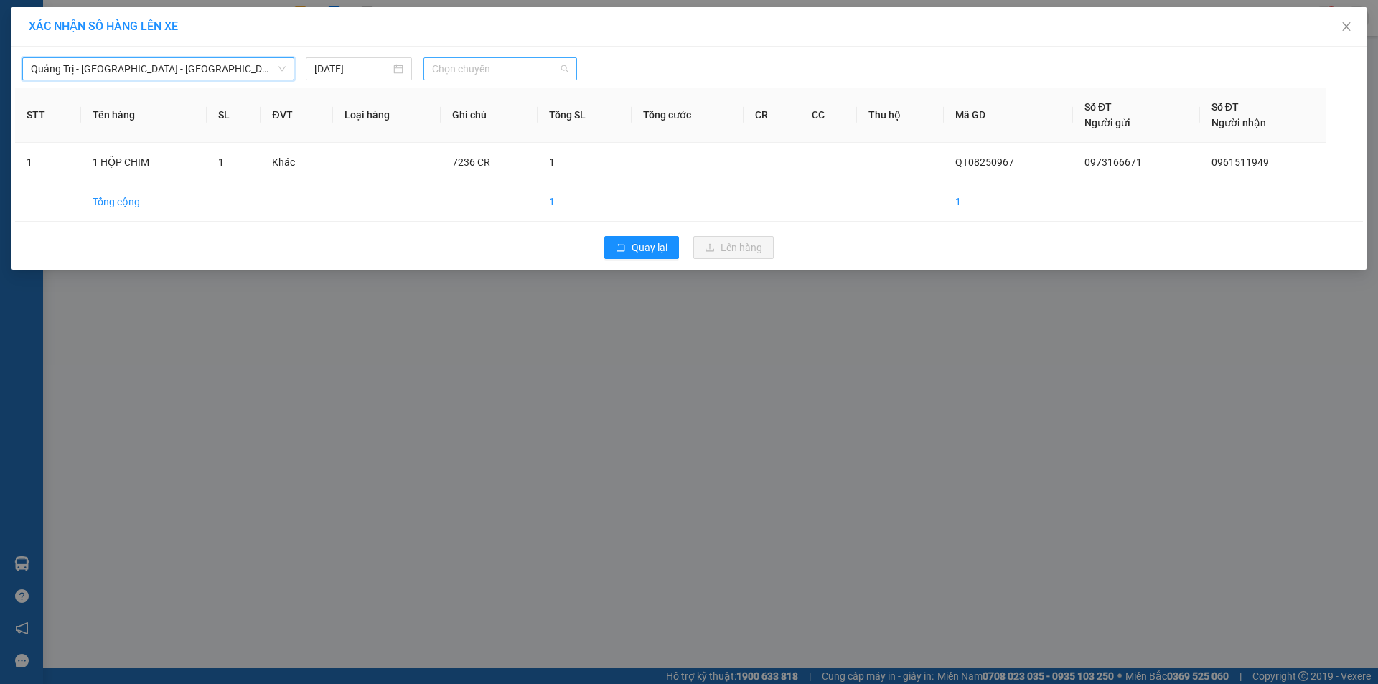
click at [513, 70] on span "Chọn chuyến" at bounding box center [500, 69] width 136 height 22
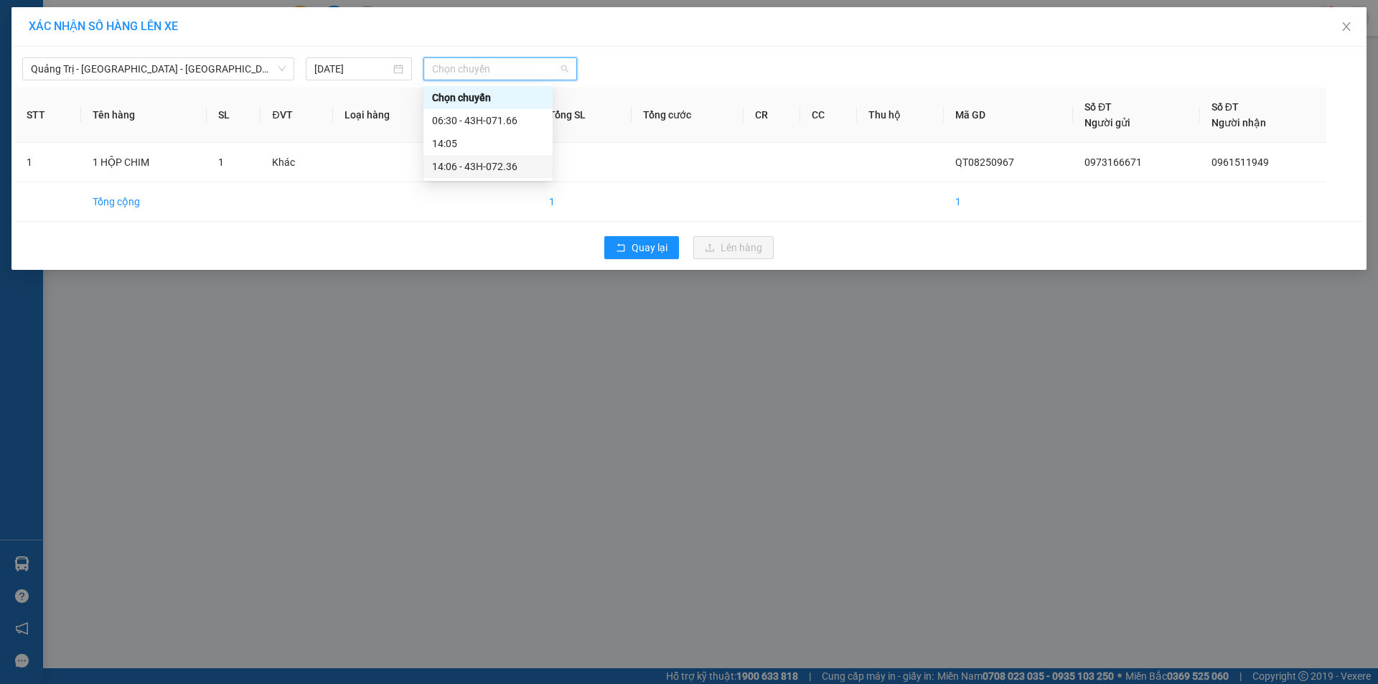
click at [484, 165] on div "14:06 - 43H-072.36" at bounding box center [488, 167] width 112 height 16
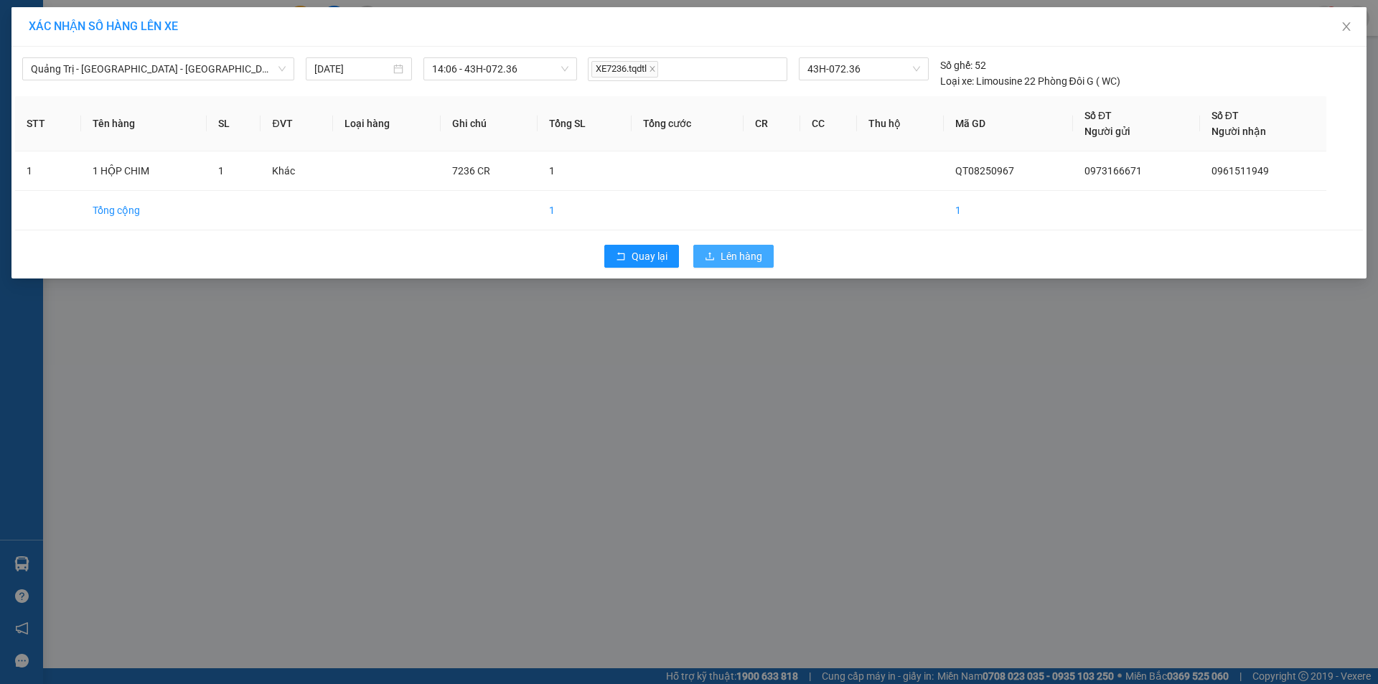
click at [724, 257] on span "Lên hàng" at bounding box center [742, 256] width 42 height 16
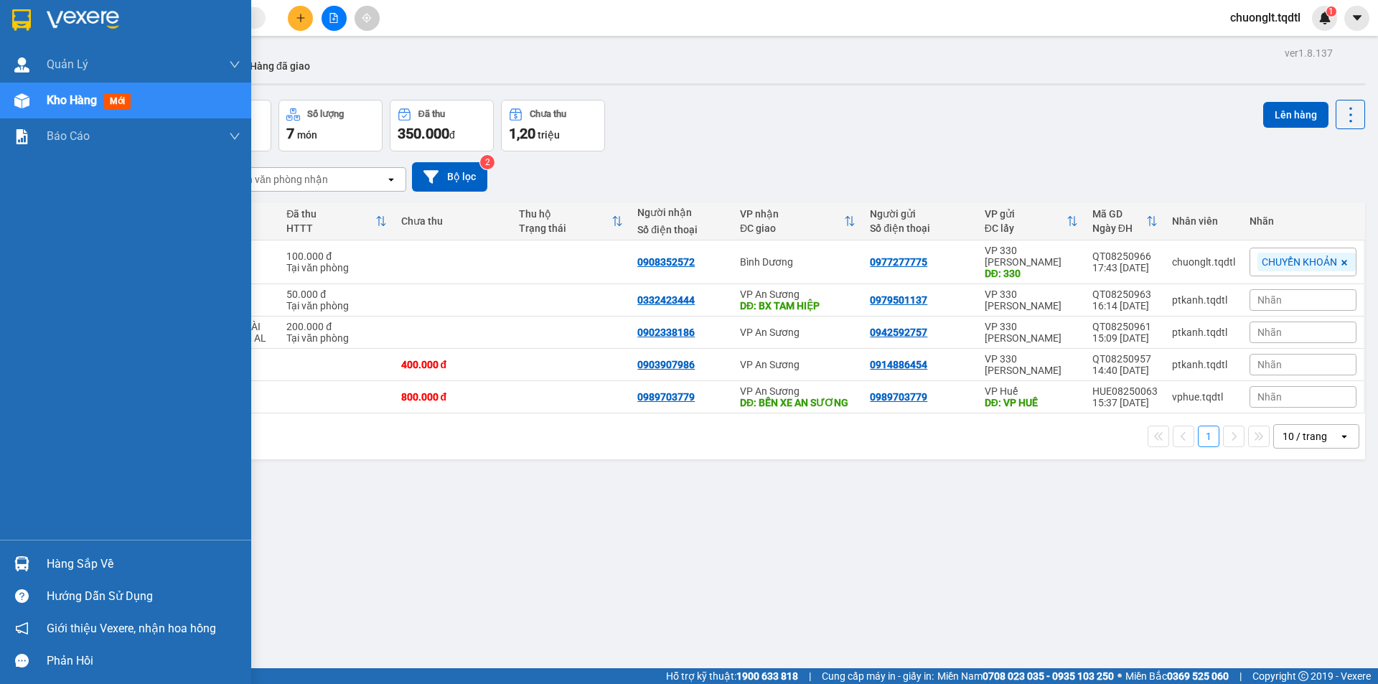
click at [45, 560] on div "Hàng sắp về" at bounding box center [125, 564] width 251 height 32
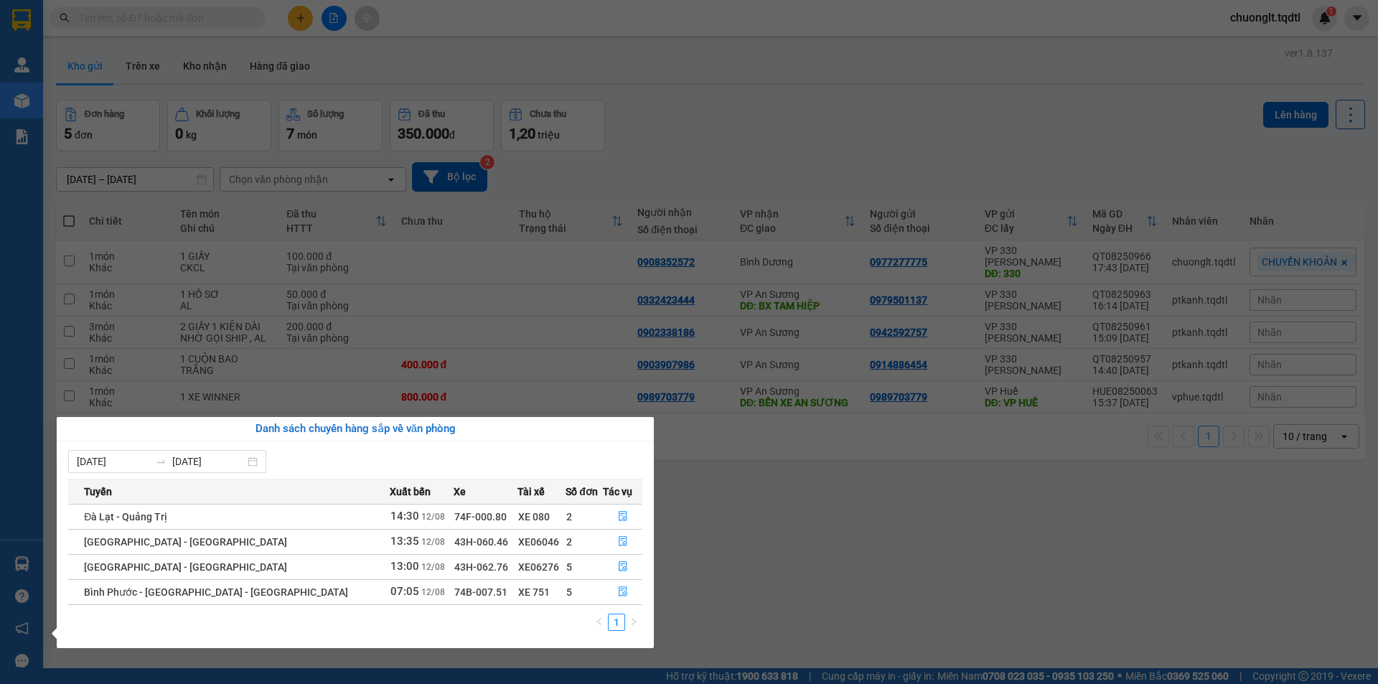
click at [816, 533] on section "Kết quả tìm kiếm ( 0 ) Bộ lọc No Data chuonglt.tqdtl 1 Quản Lý Quản lý khách hà…" at bounding box center [689, 342] width 1378 height 684
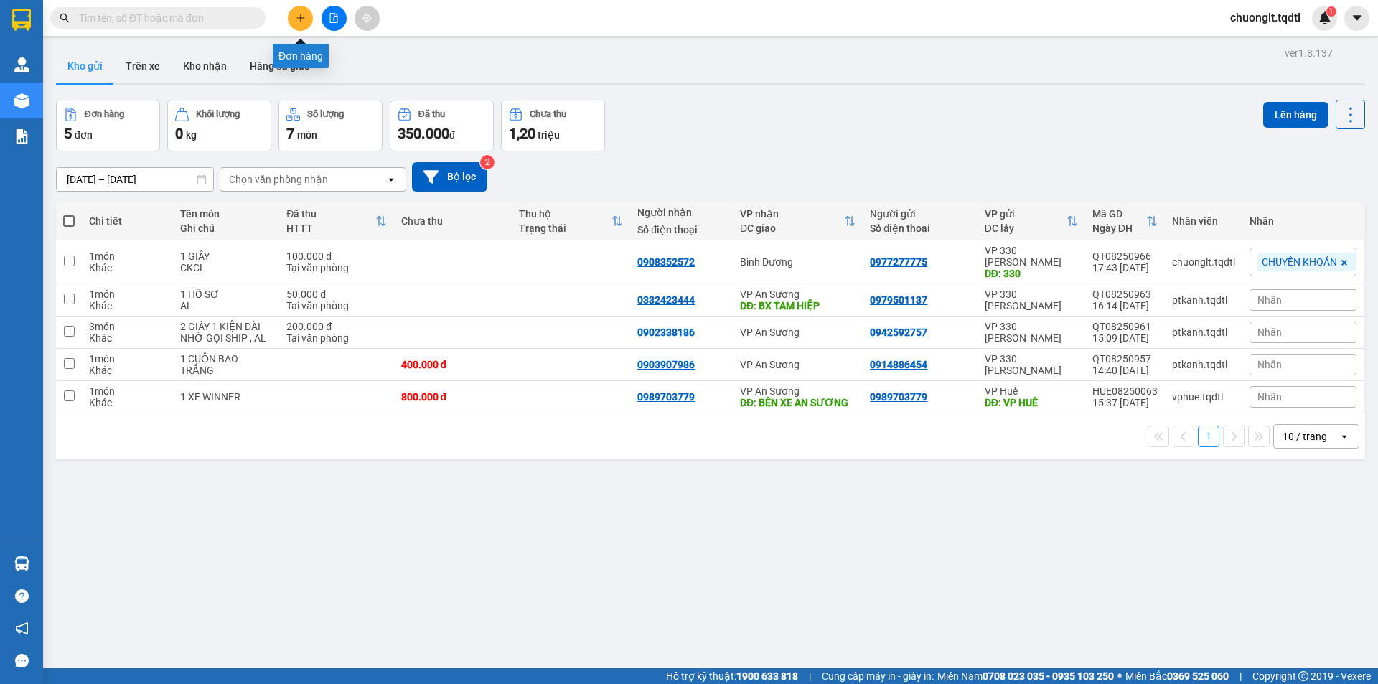
click at [302, 14] on icon "plus" at bounding box center [301, 18] width 10 height 10
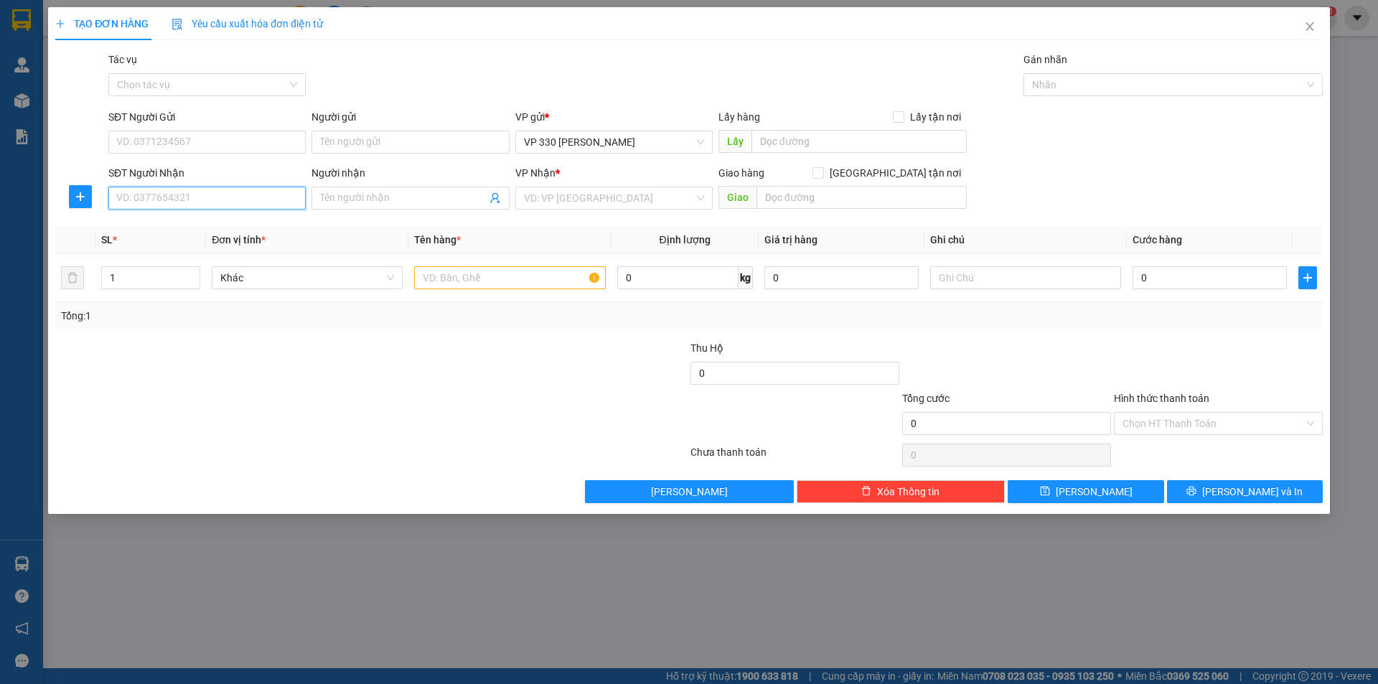
click at [165, 195] on input "SĐT Người Nhận" at bounding box center [206, 198] width 197 height 23
click at [175, 142] on input "SĐT Người Gửi" at bounding box center [206, 142] width 197 height 23
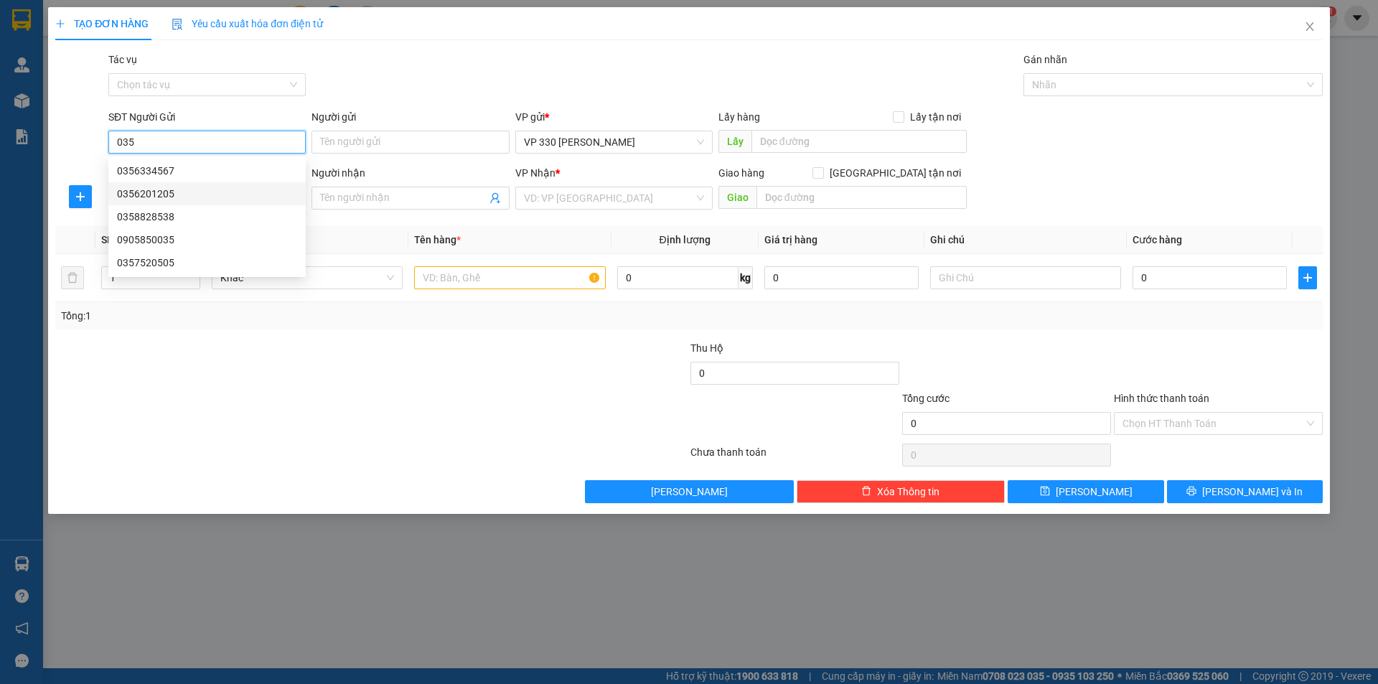
click at [168, 194] on div "0356201205" at bounding box center [207, 194] width 180 height 16
type input "0356201205"
type input "XE TẢI QUYẾT"
type input "0919075696"
type input "TRÃNG BOM"
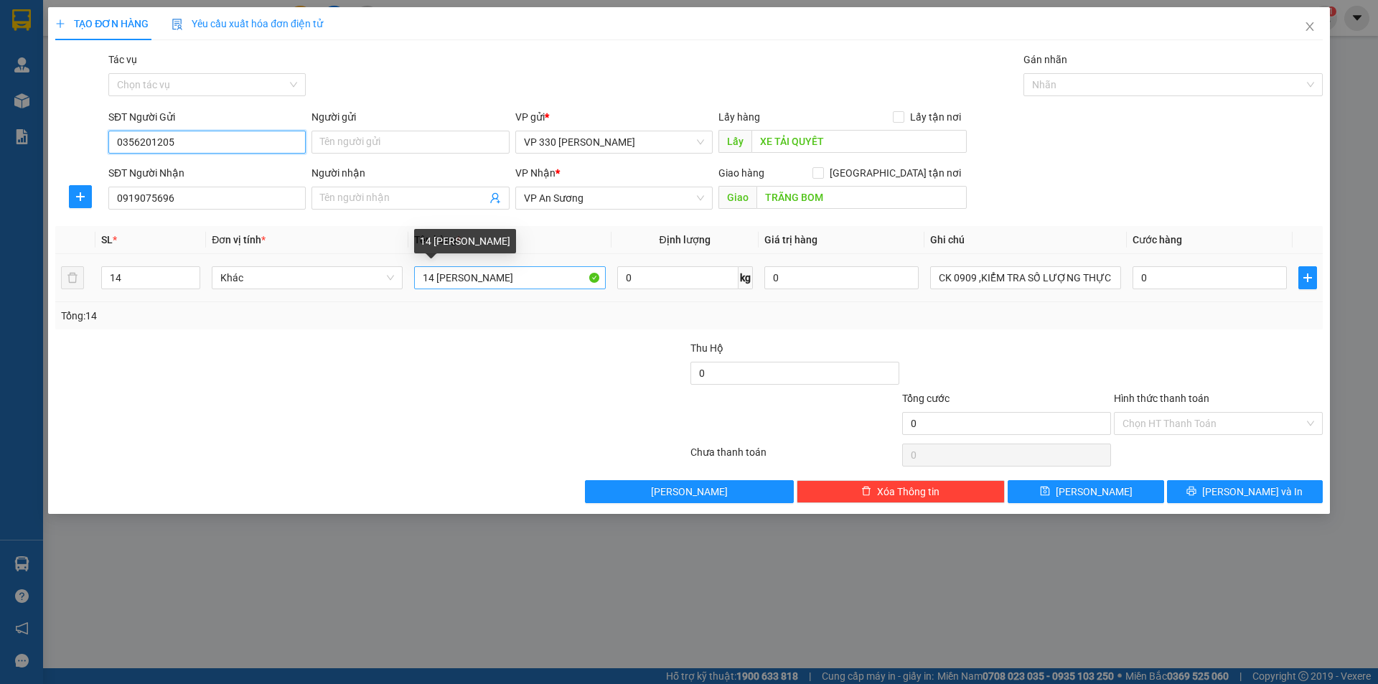
type input "0356201205"
click at [433, 279] on input "14 BAO RIỀNG" at bounding box center [509, 277] width 191 height 23
type input "16 BAO RIỀNG"
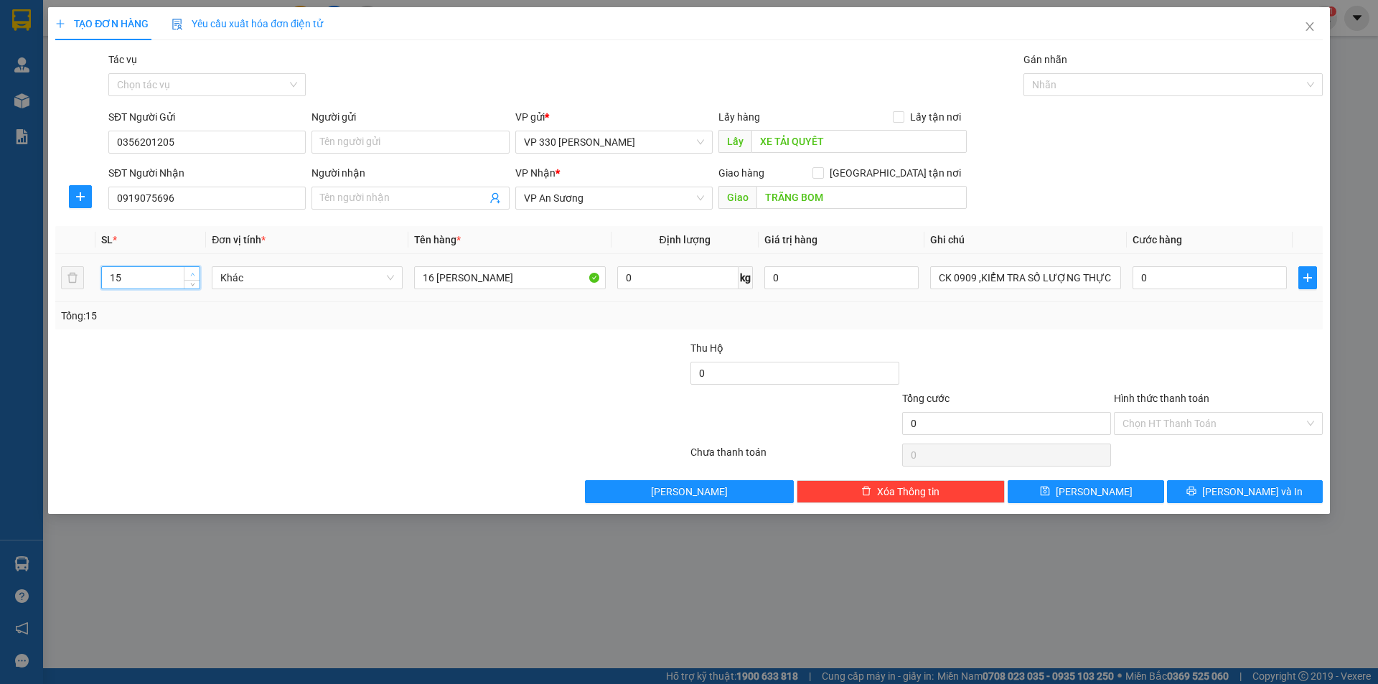
click at [193, 272] on icon "up" at bounding box center [192, 274] width 5 height 5
type input "16"
click at [193, 272] on icon "up" at bounding box center [192, 274] width 5 height 5
click at [1050, 487] on icon "save" at bounding box center [1044, 491] width 9 height 9
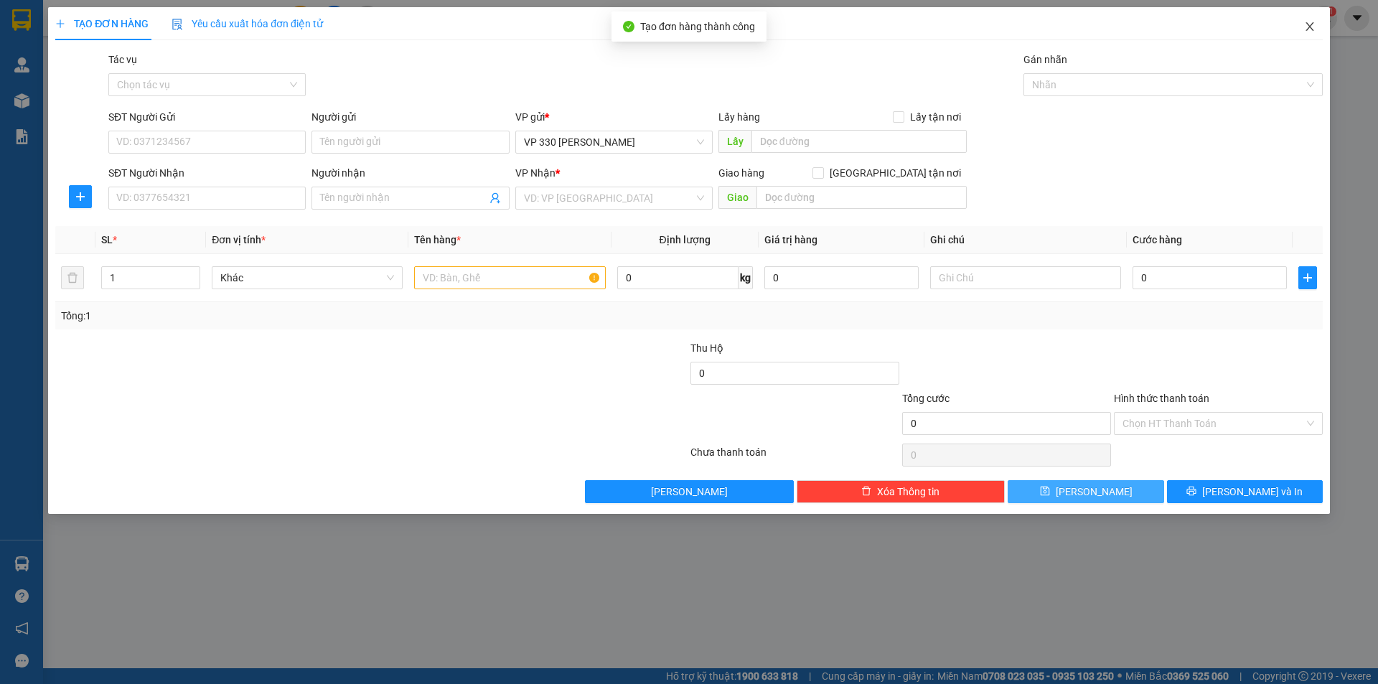
click at [1307, 27] on icon "close" at bounding box center [1310, 26] width 11 height 11
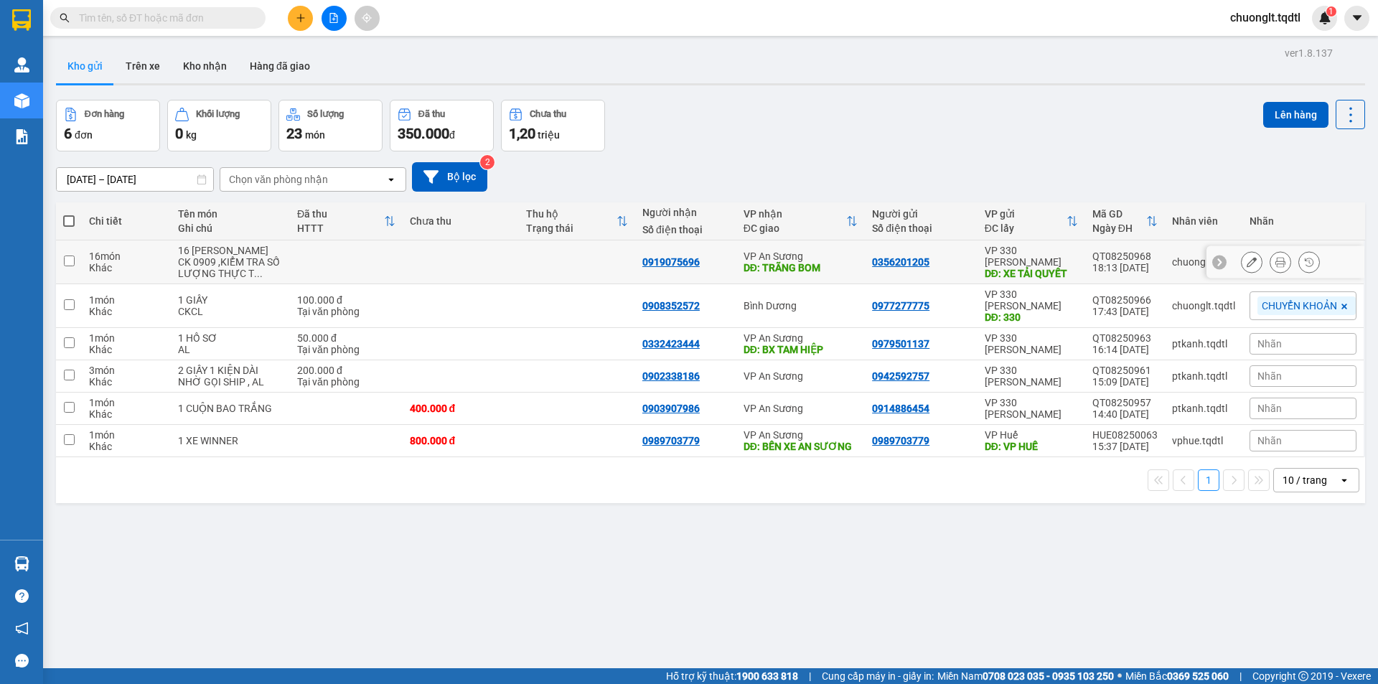
click at [71, 266] on input "checkbox" at bounding box center [69, 261] width 11 height 11
checkbox input "true"
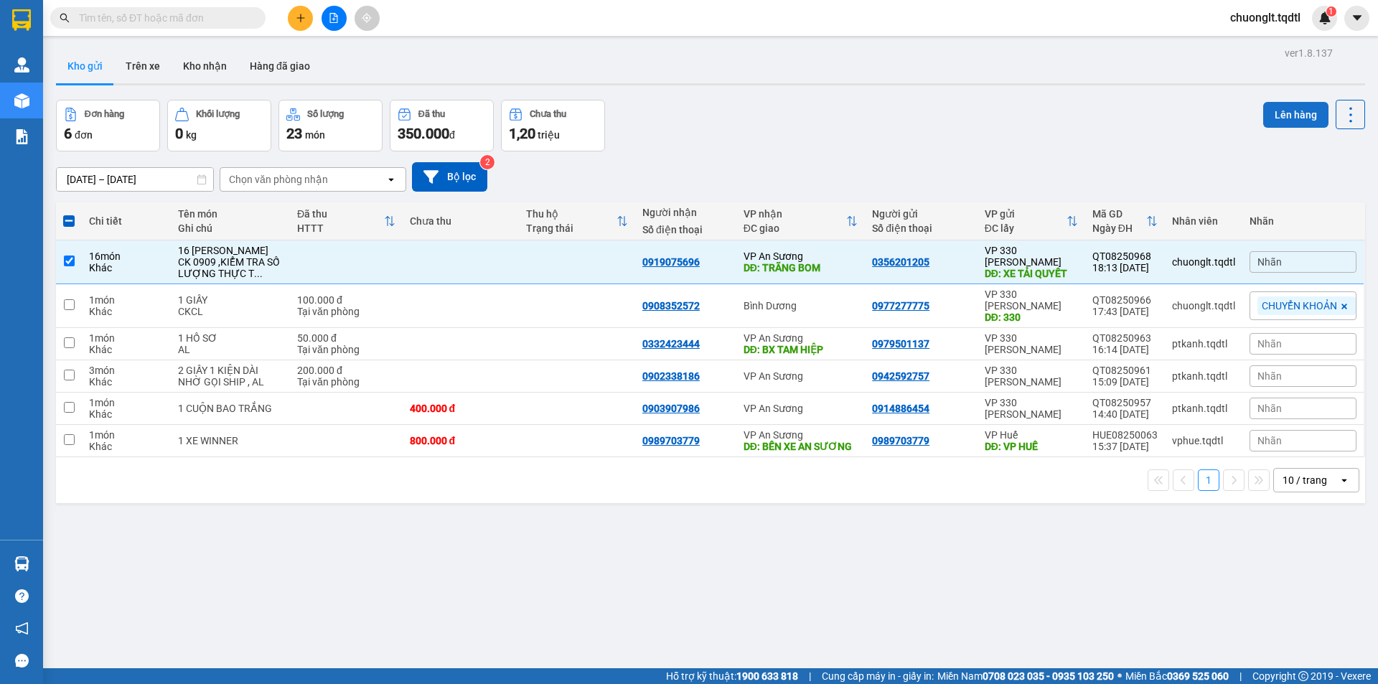
click at [1290, 117] on button "Lên hàng" at bounding box center [1296, 115] width 65 height 26
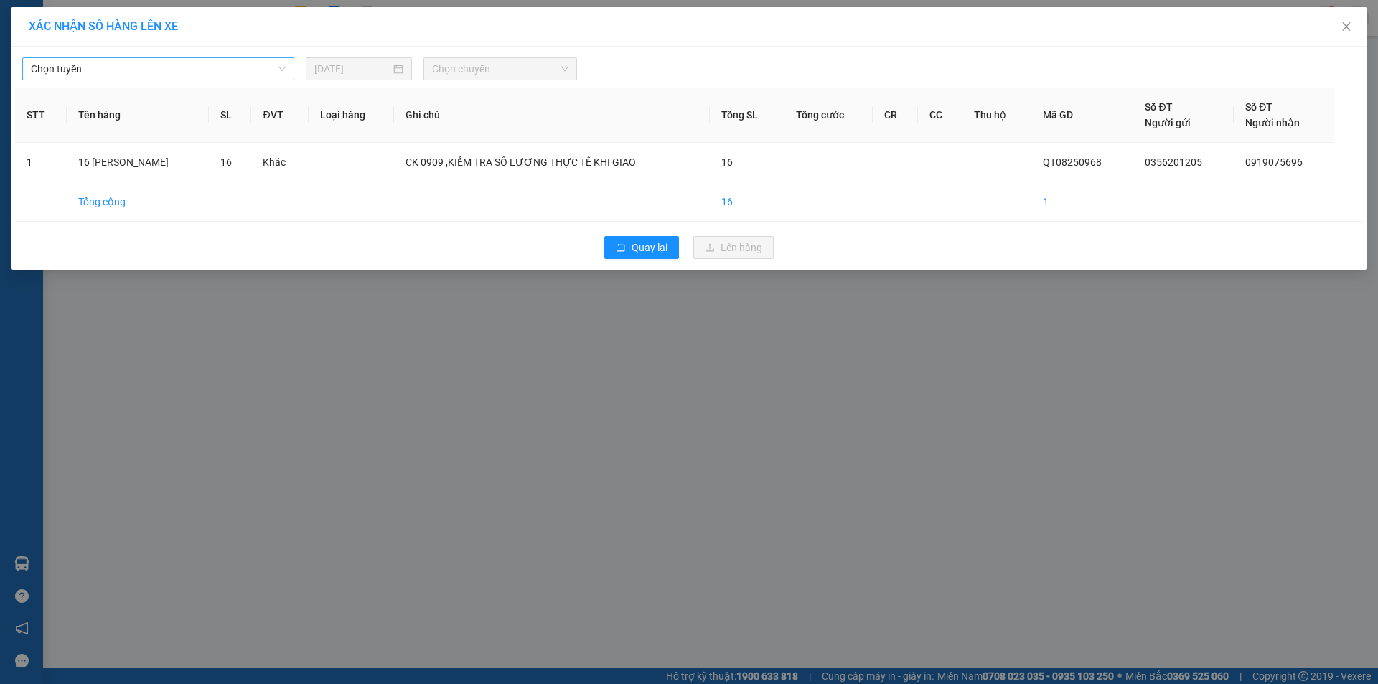
click at [200, 78] on span "Chọn tuyến" at bounding box center [158, 69] width 255 height 22
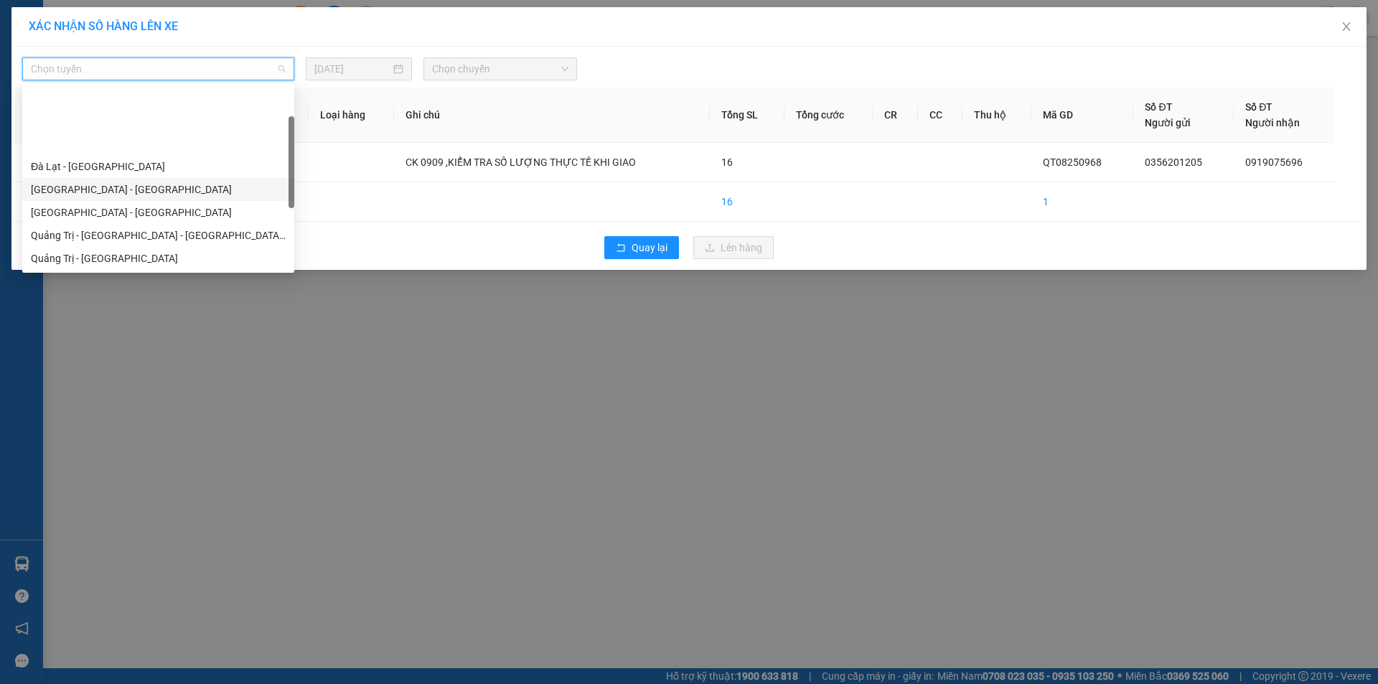
scroll to position [72, 0]
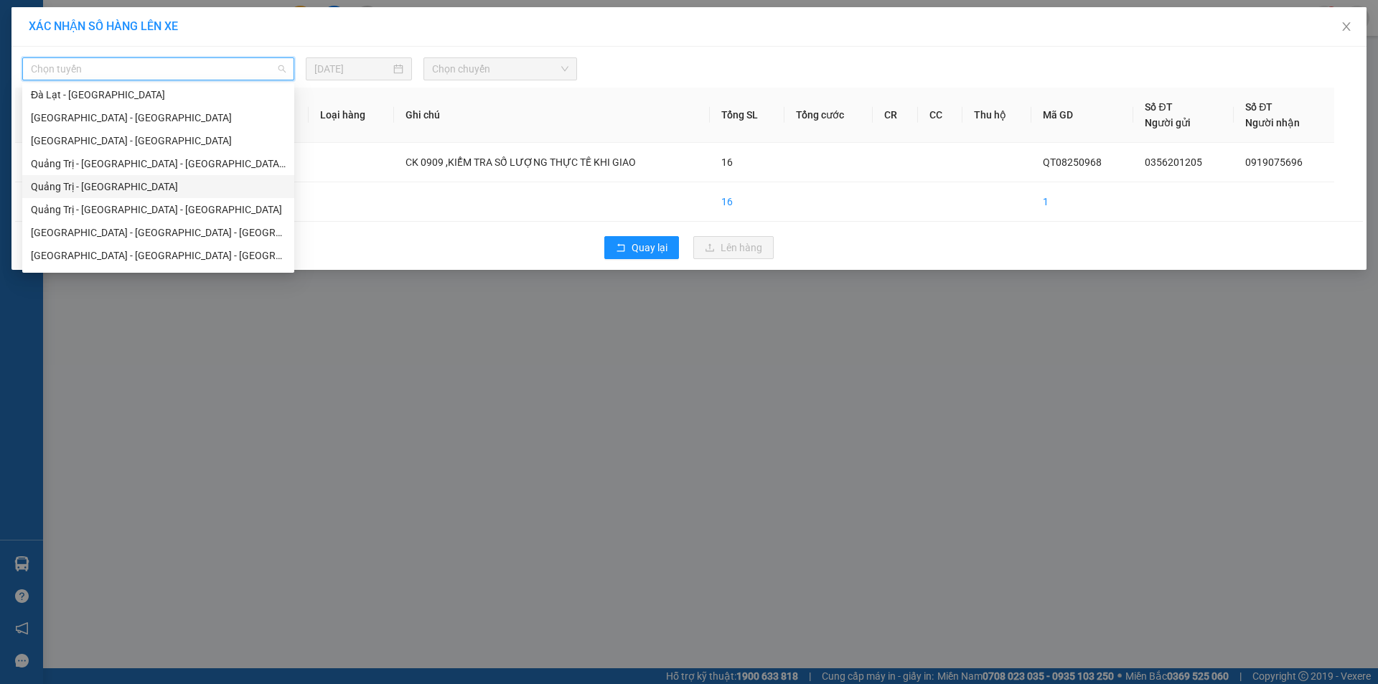
click at [141, 188] on div "Quảng Trị - Sài Gòn" at bounding box center [158, 187] width 255 height 16
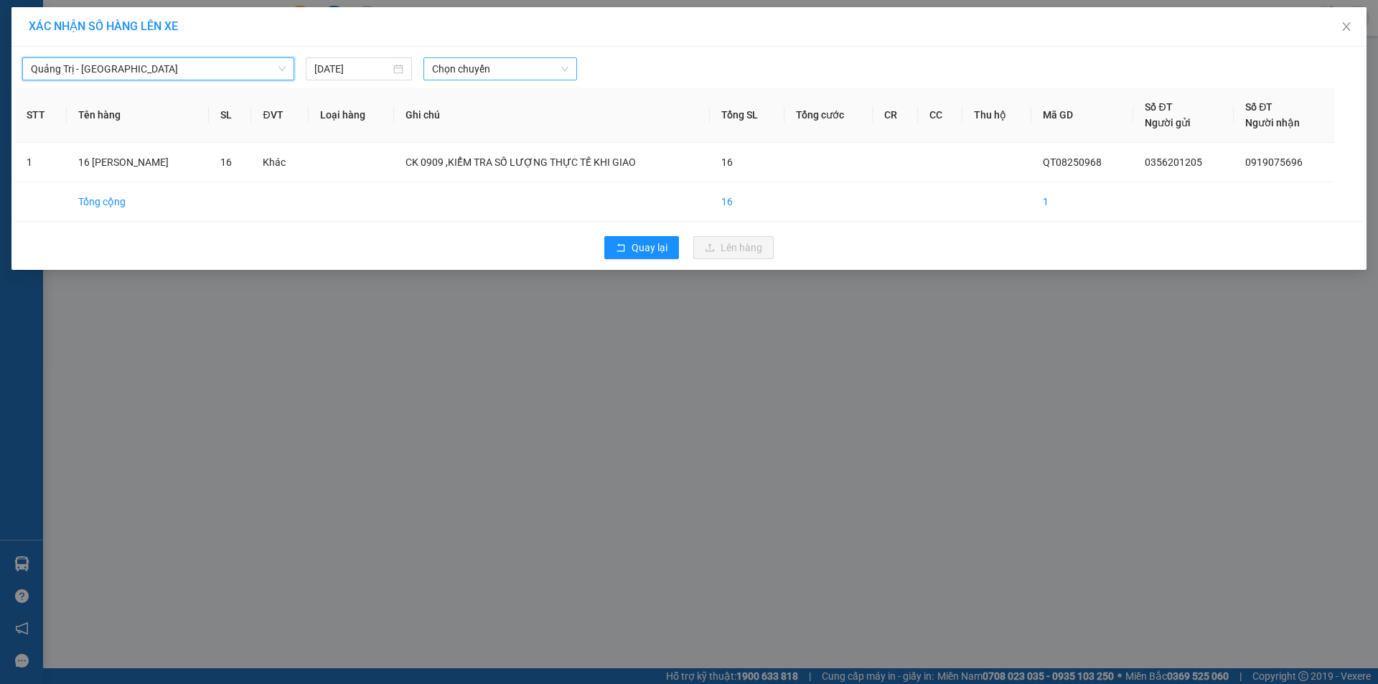
click at [536, 67] on span "Chọn chuyến" at bounding box center [500, 69] width 136 height 22
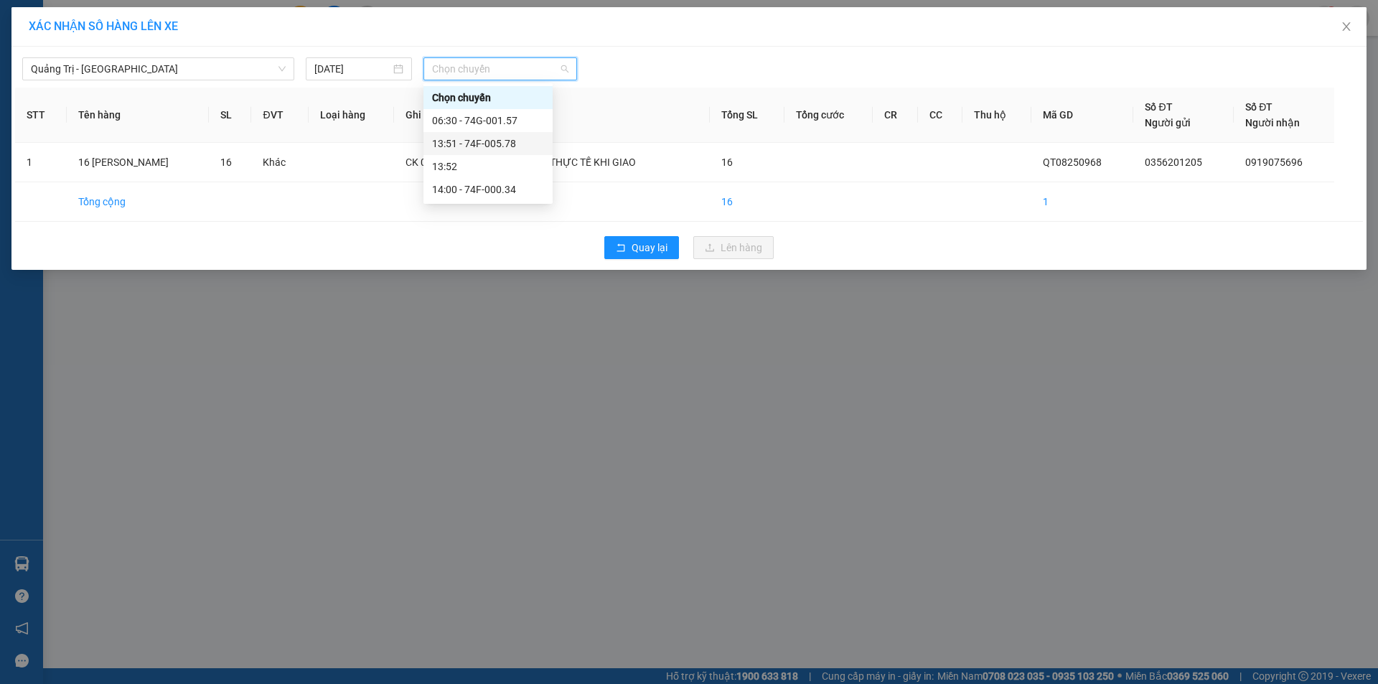
click at [501, 144] on div "13:51 - 74F-005.78" at bounding box center [488, 144] width 112 height 16
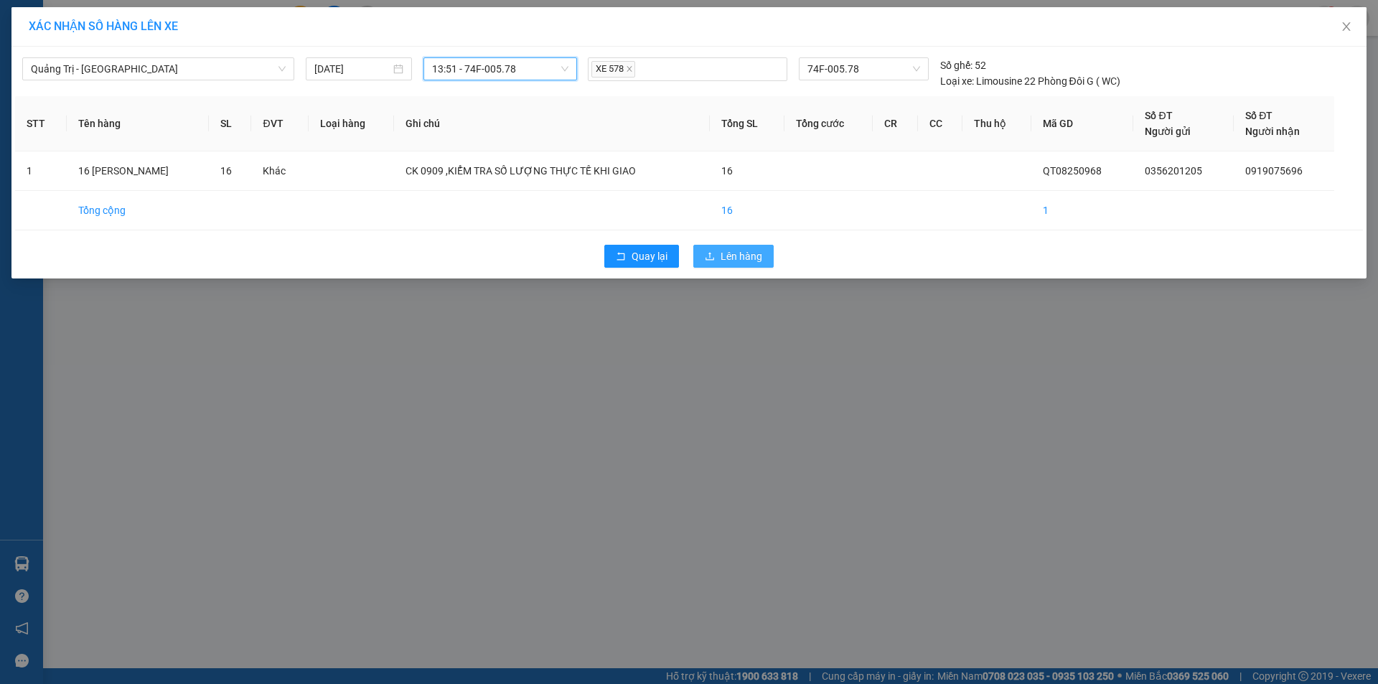
click at [719, 256] on button "Lên hàng" at bounding box center [734, 256] width 80 height 23
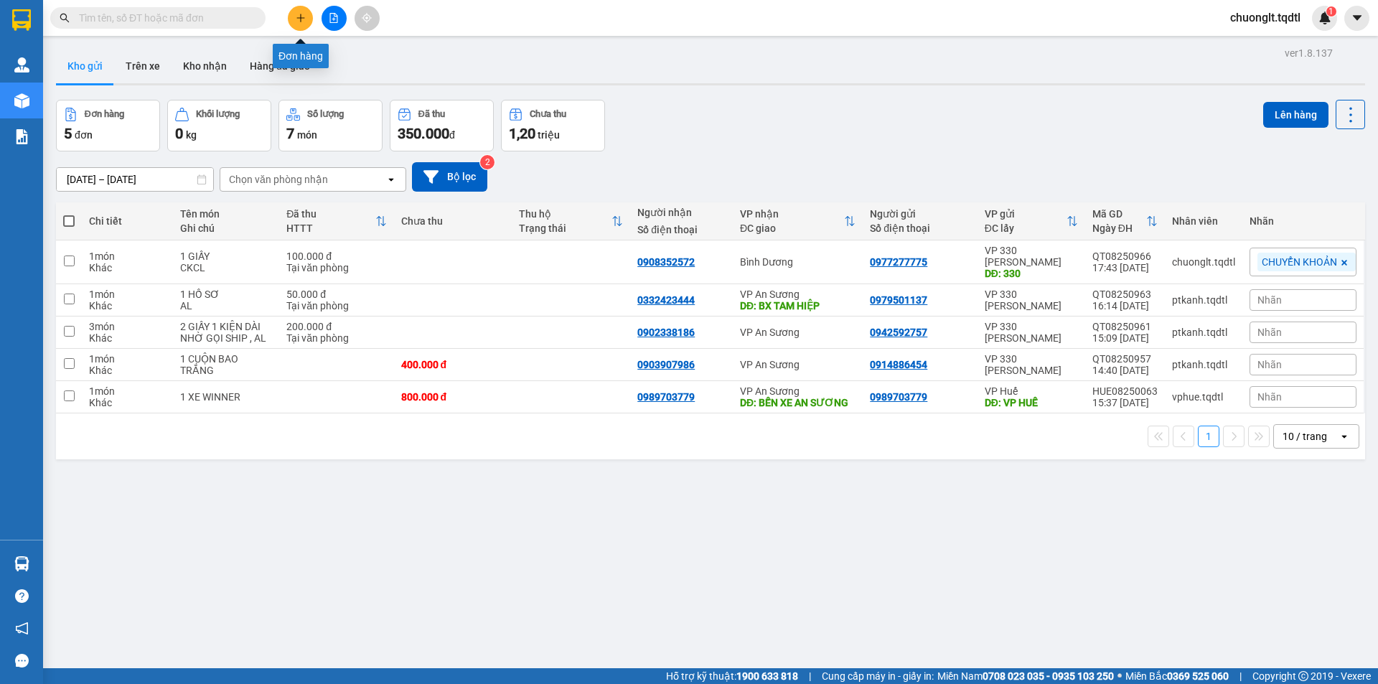
click at [303, 18] on icon "plus" at bounding box center [301, 17] width 8 height 1
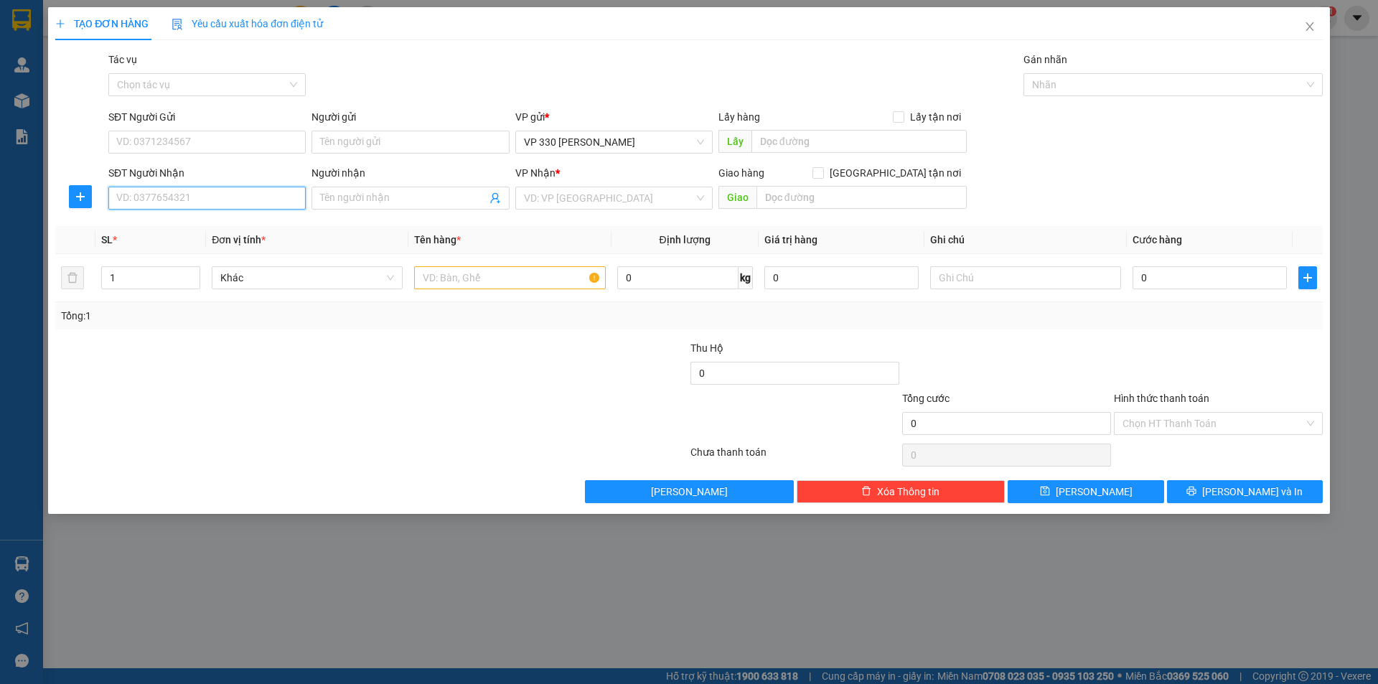
click at [213, 194] on input "SĐT Người Nhận" at bounding box center [206, 198] width 197 height 23
type input "1"
click at [484, 278] on input "text" at bounding box center [509, 277] width 191 height 23
type input "1 BAO ỐC"
click at [842, 144] on input "text" at bounding box center [859, 141] width 215 height 23
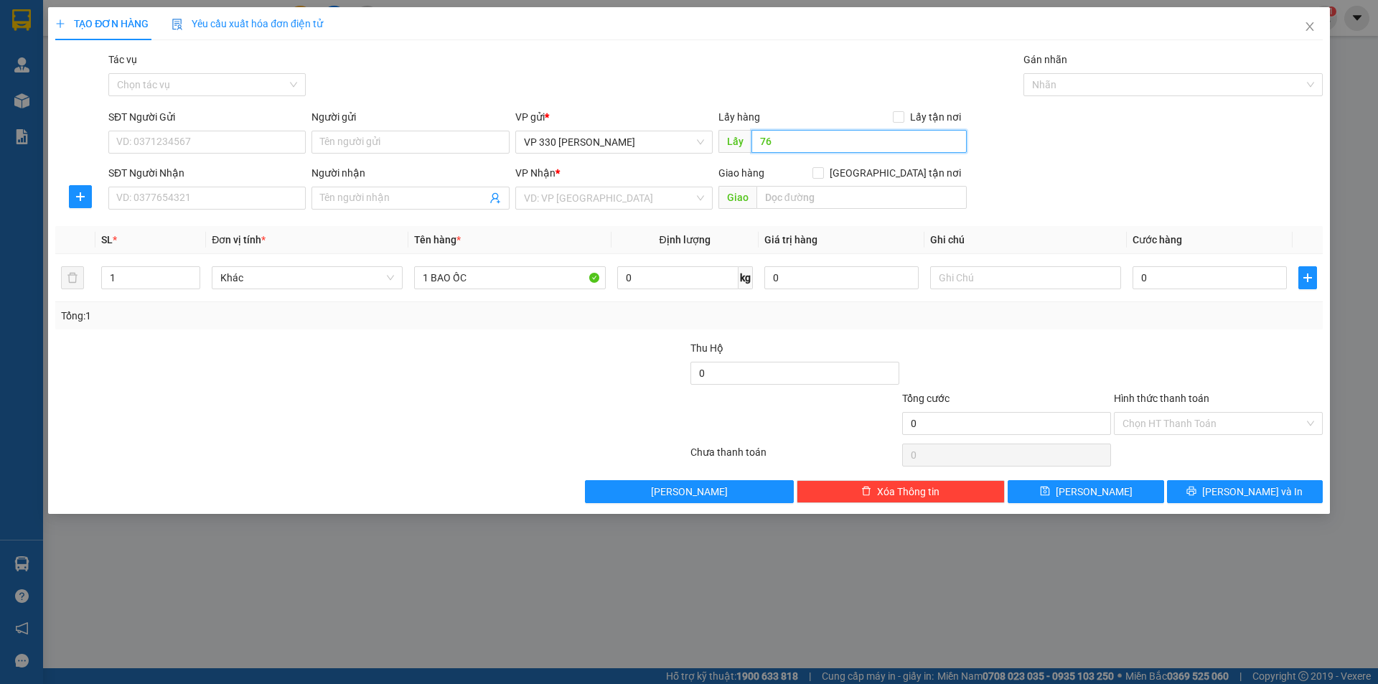
type input "7"
type input "16146"
click at [664, 200] on input "search" at bounding box center [609, 198] width 170 height 22
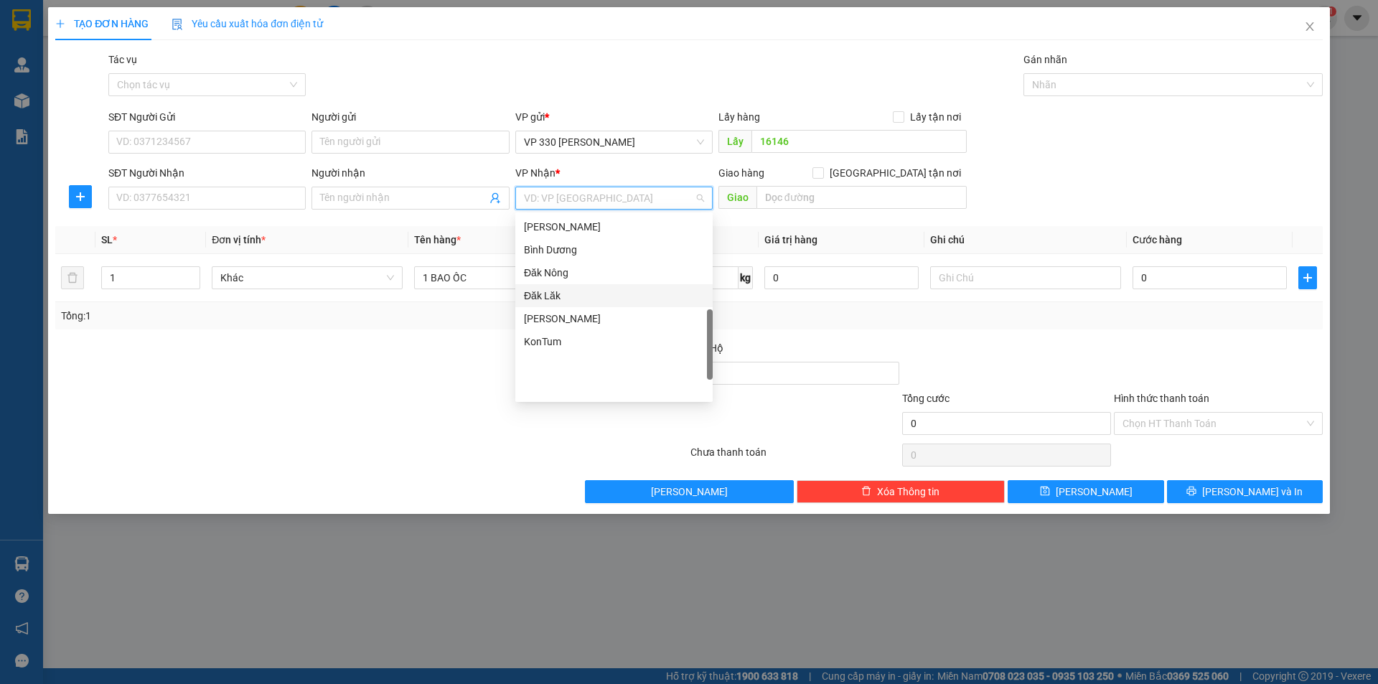
scroll to position [342, 0]
click at [621, 276] on div "Quy Nhơn" at bounding box center [614, 276] width 180 height 16
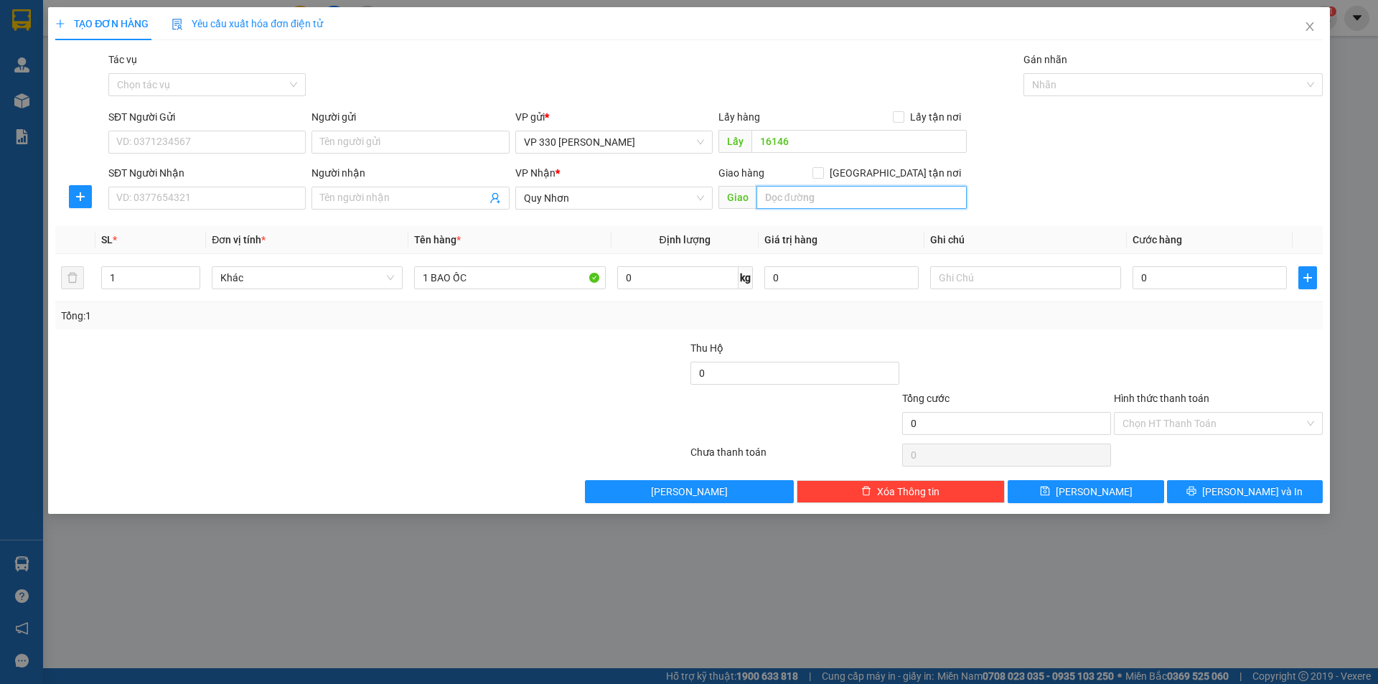
click at [803, 203] on input "text" at bounding box center [862, 197] width 210 height 23
type input "BÌNH ĐỊNH"
click at [1005, 280] on input "text" at bounding box center [1025, 277] width 191 height 23
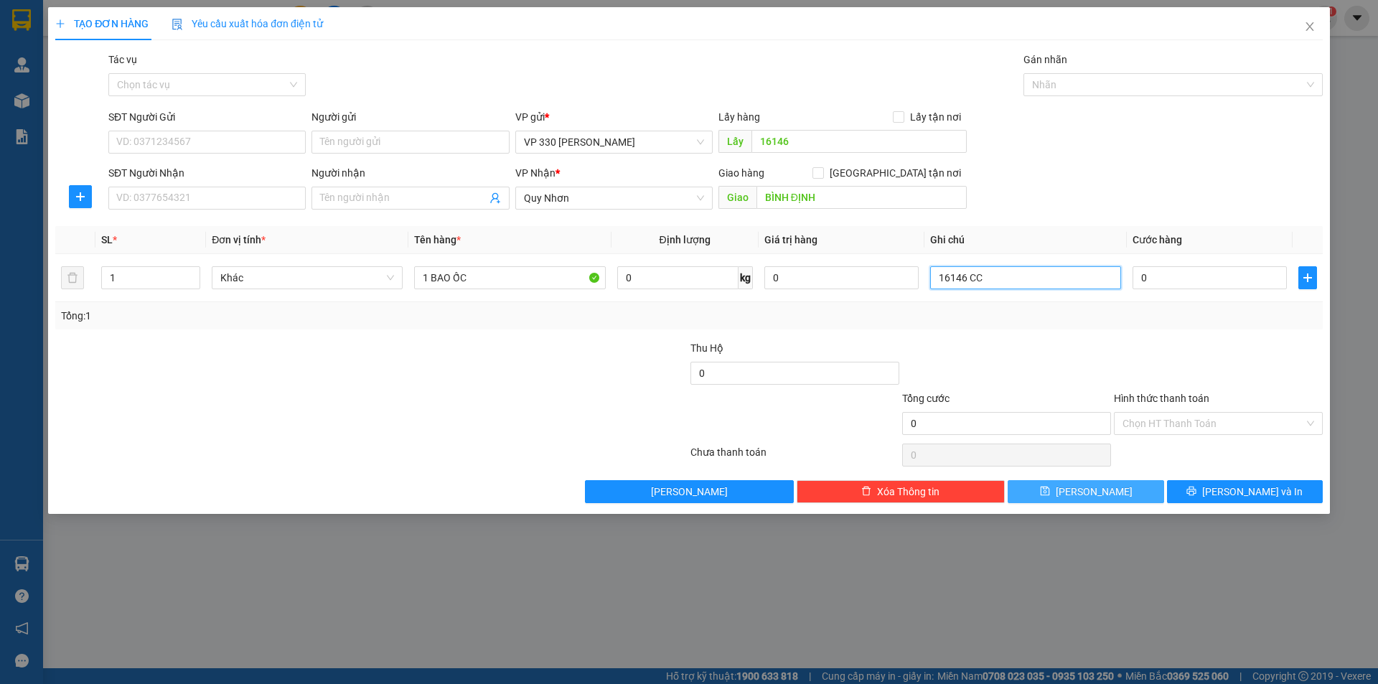
type input "16146 CC"
click at [1068, 491] on button "Lưu" at bounding box center [1086, 491] width 156 height 23
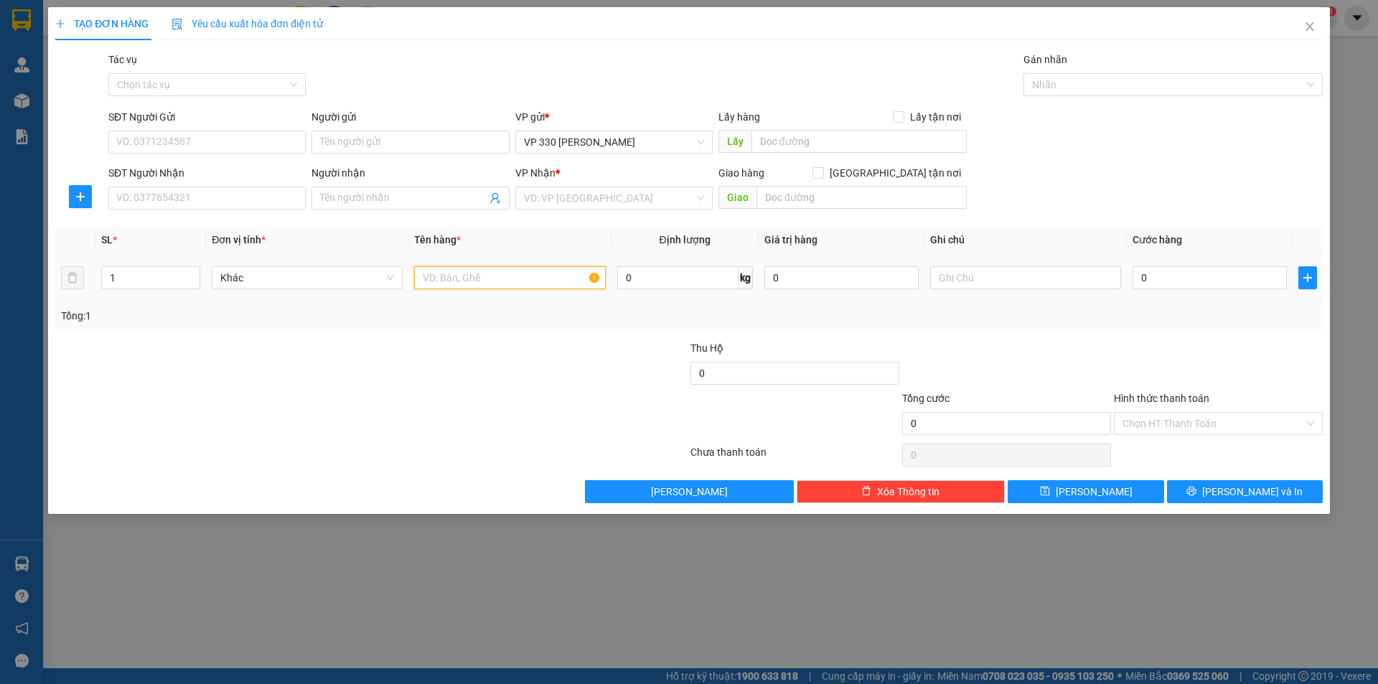
click at [438, 275] on input "text" at bounding box center [509, 277] width 191 height 23
type input "1 BAO ỐC"
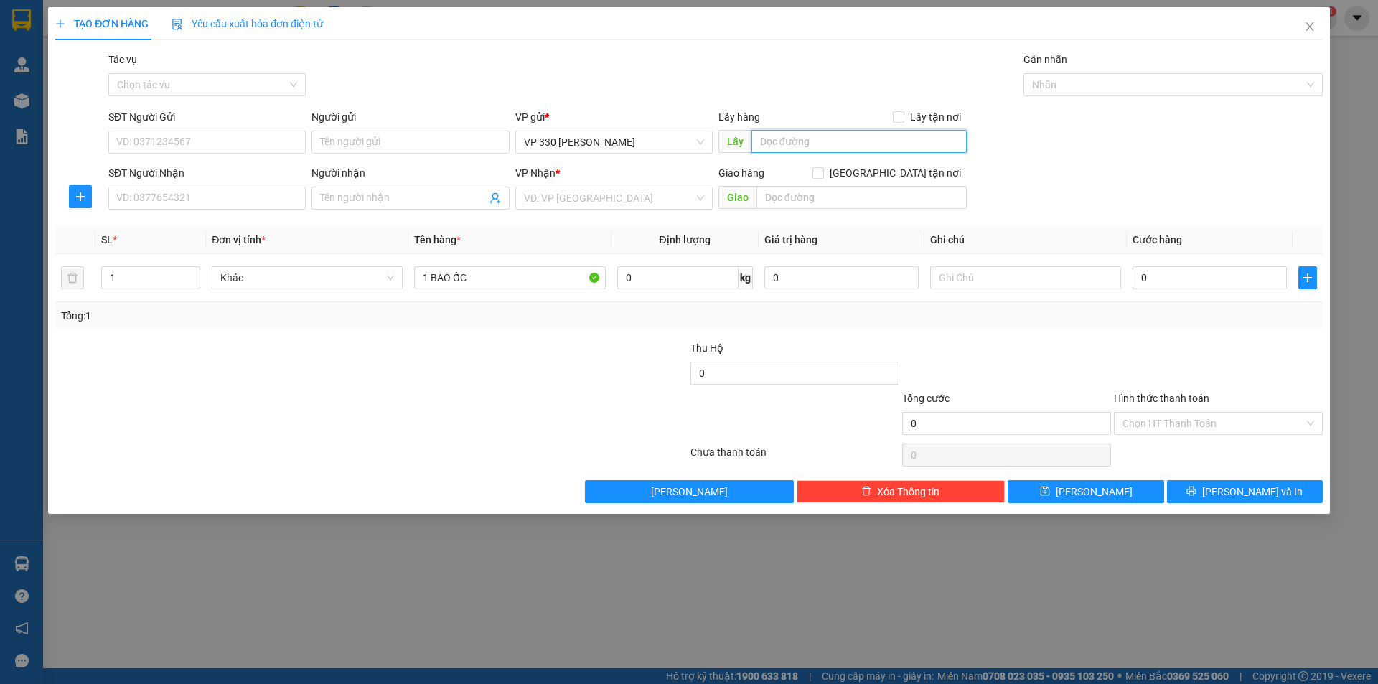
click at [784, 134] on input "text" at bounding box center [859, 141] width 215 height 23
type input "16146"
click at [643, 200] on input "search" at bounding box center [609, 198] width 170 height 22
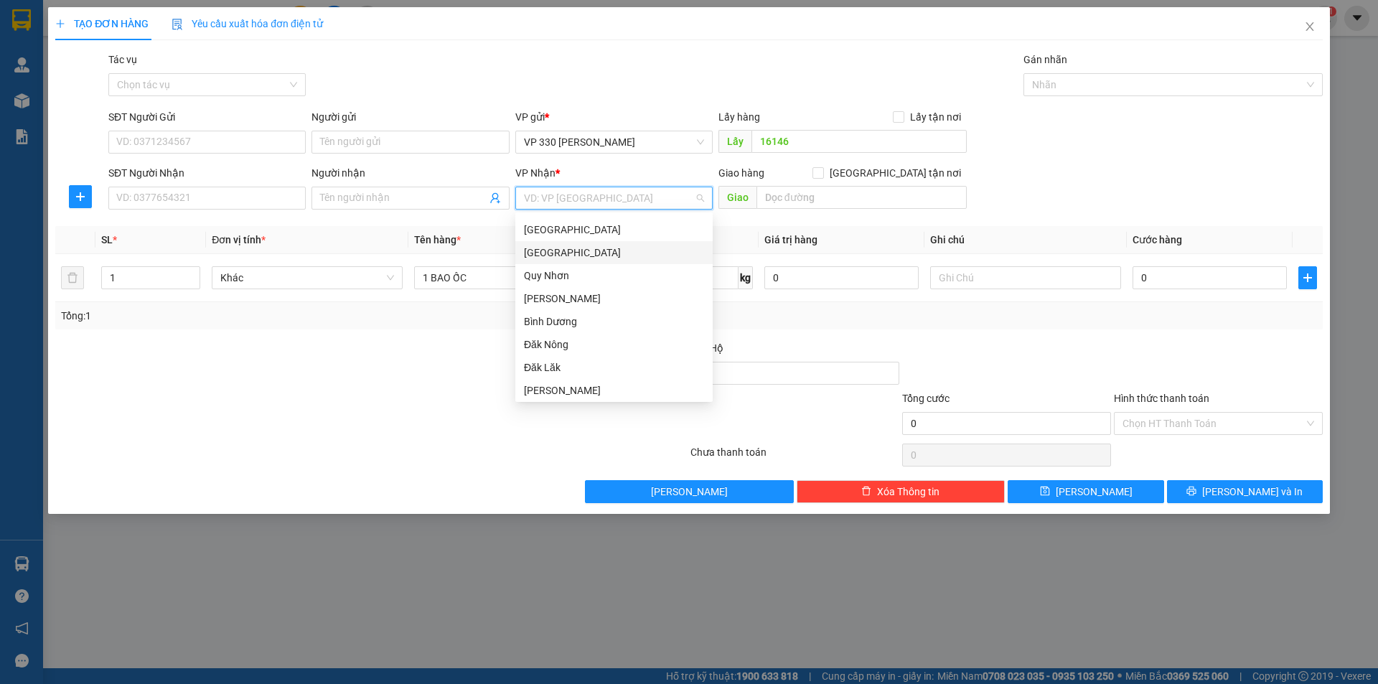
scroll to position [0, 0]
click at [600, 223] on div "VP Đà Lạt" at bounding box center [614, 227] width 180 height 16
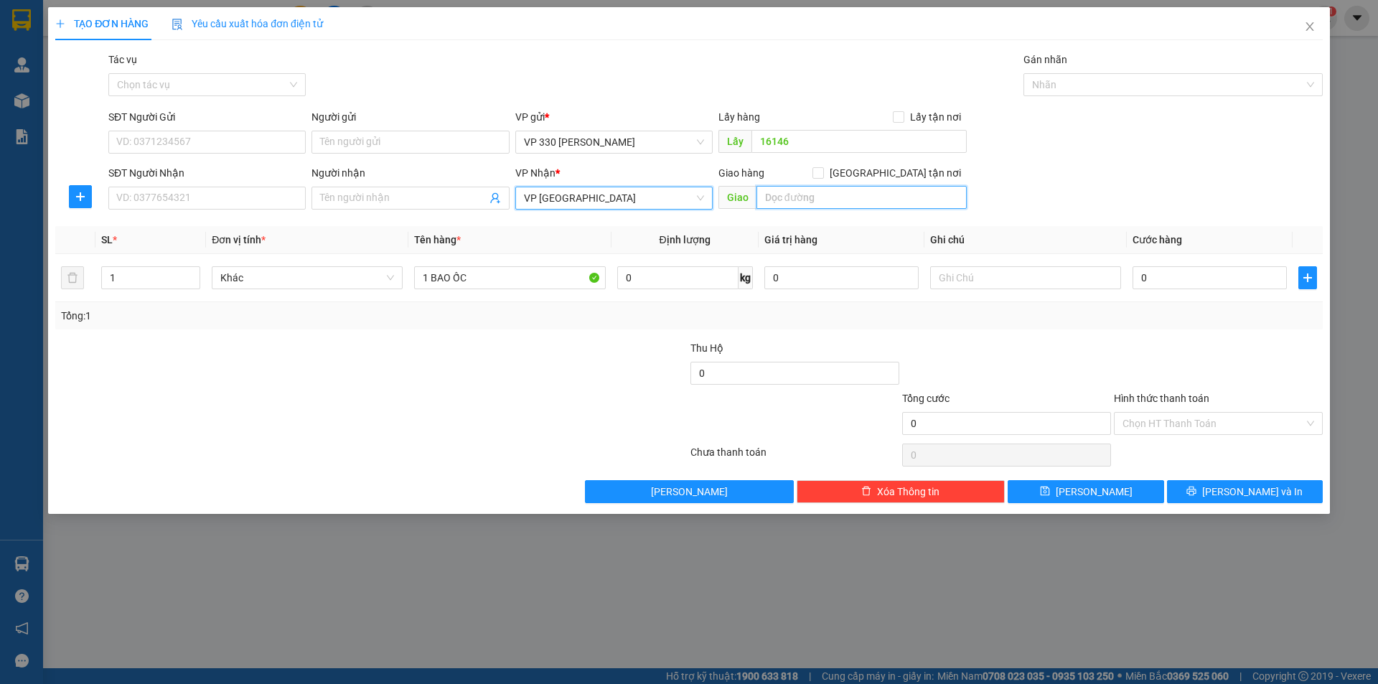
click at [818, 197] on input "text" at bounding box center [862, 197] width 210 height 23
type input "TÀ IN"
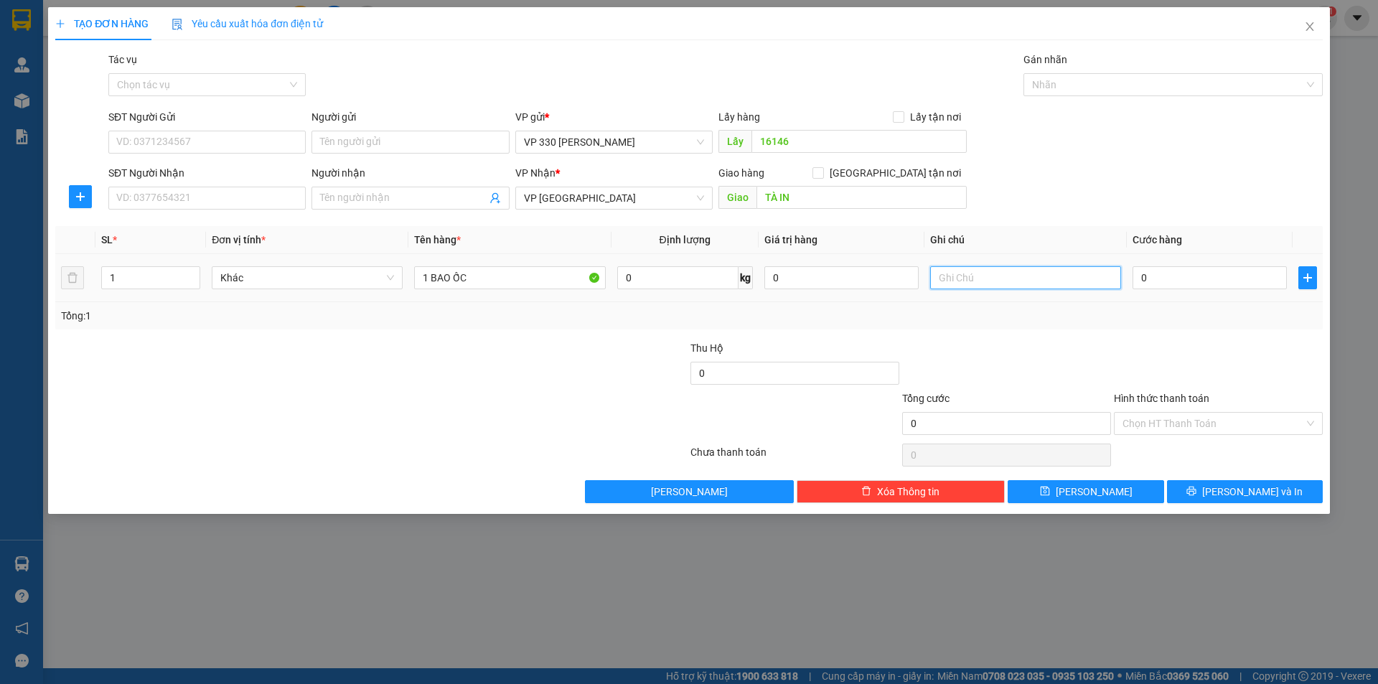
click at [969, 282] on input "text" at bounding box center [1025, 277] width 191 height 23
type input "16146 CC"
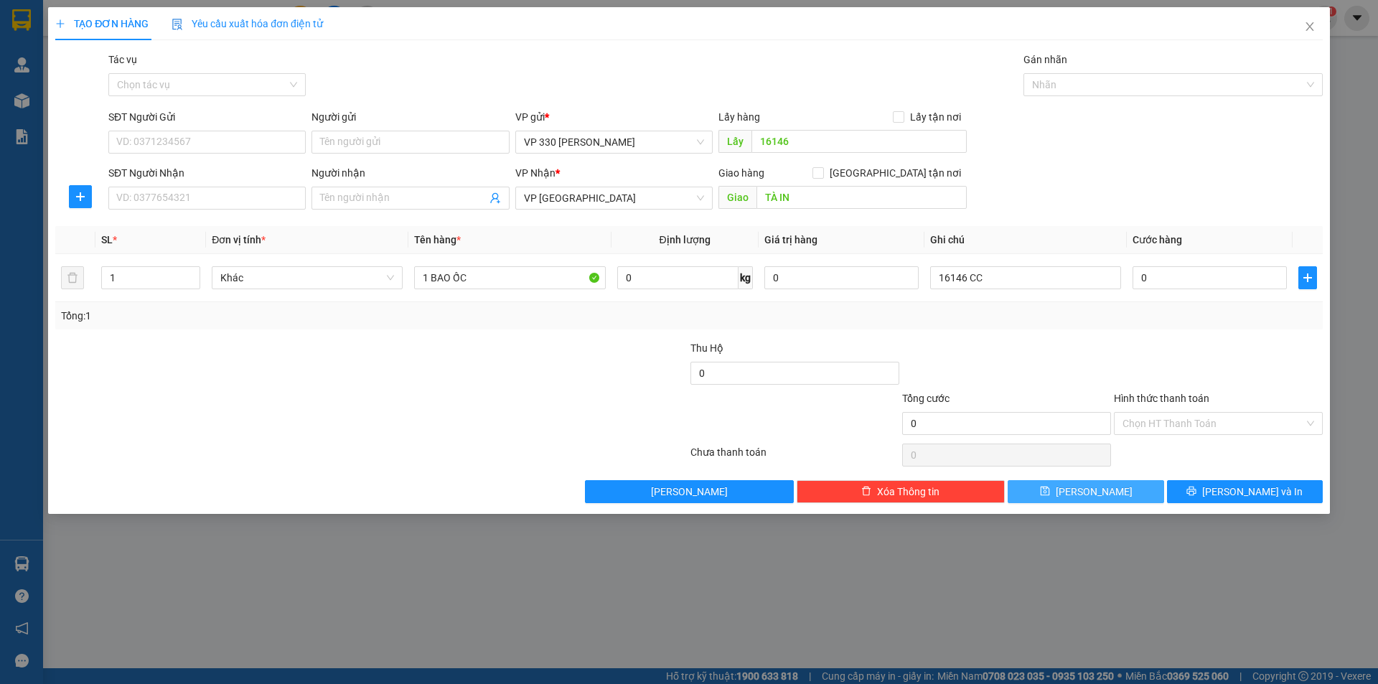
click at [1058, 492] on button "Lưu" at bounding box center [1086, 491] width 156 height 23
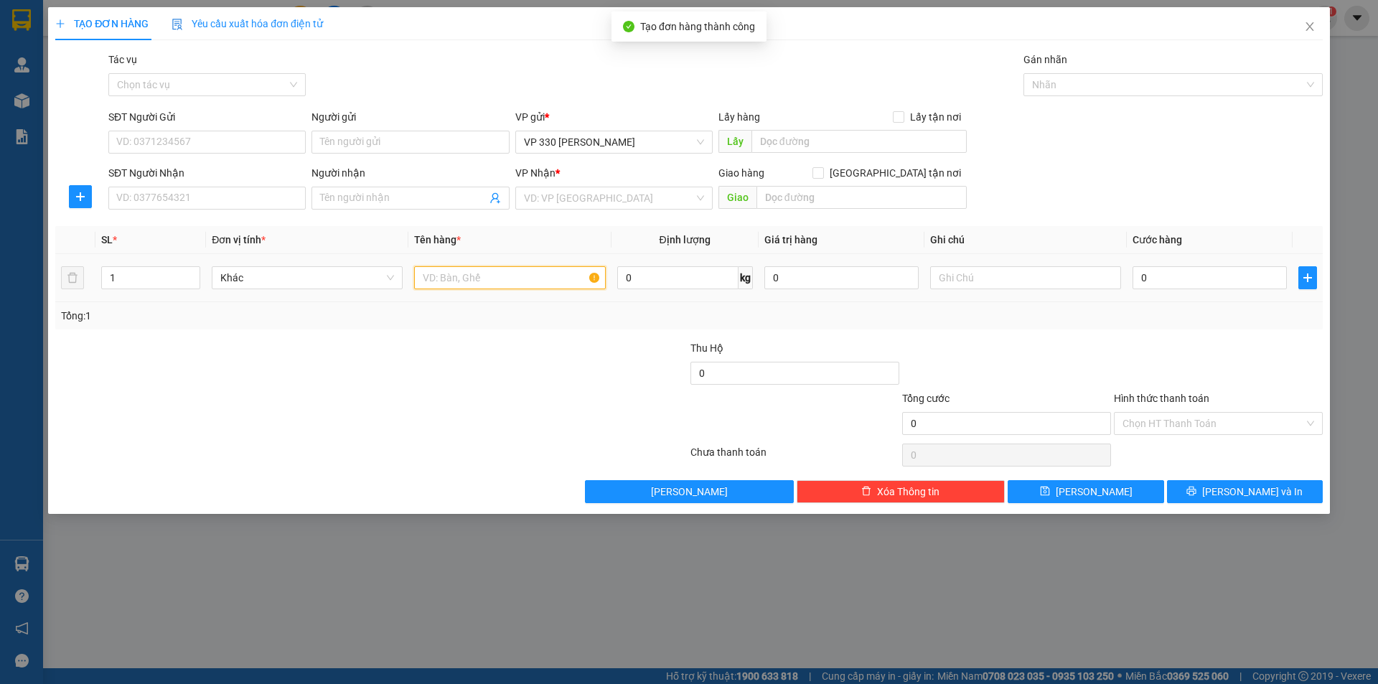
click at [508, 272] on input "text" at bounding box center [509, 277] width 191 height 23
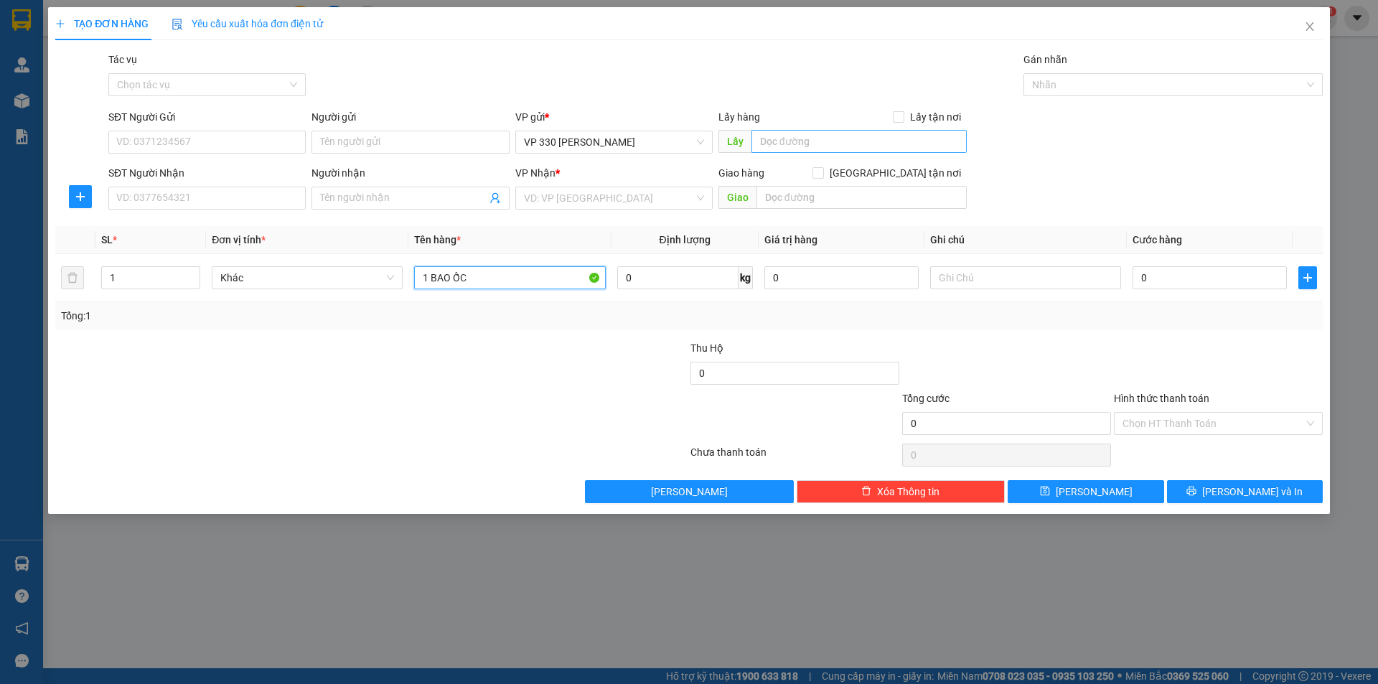
type input "1 BAO ỐC"
click at [808, 138] on input "text" at bounding box center [859, 141] width 215 height 23
type input "16146DĐ"
click at [668, 176] on div "VP Nhận *" at bounding box center [613, 173] width 197 height 16
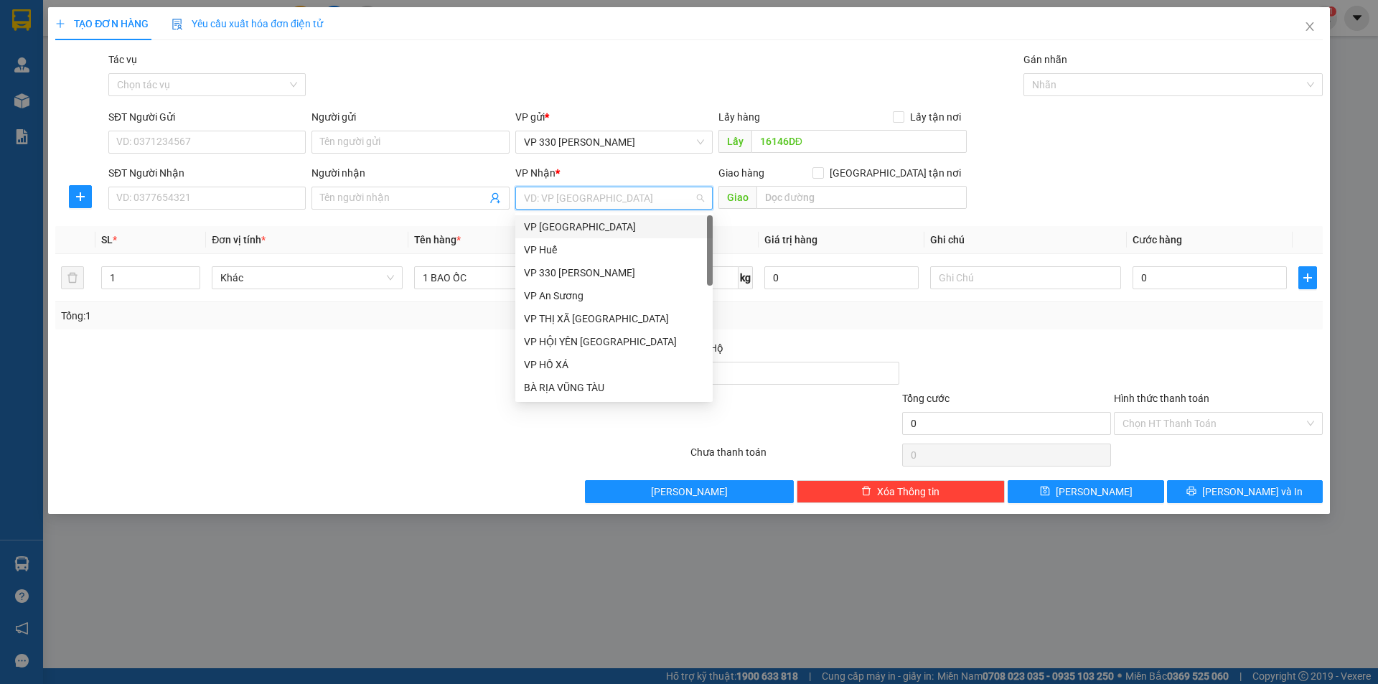
click at [653, 192] on input "search" at bounding box center [609, 198] width 170 height 22
click at [606, 230] on div "VP Đà Lạt" at bounding box center [614, 227] width 180 height 16
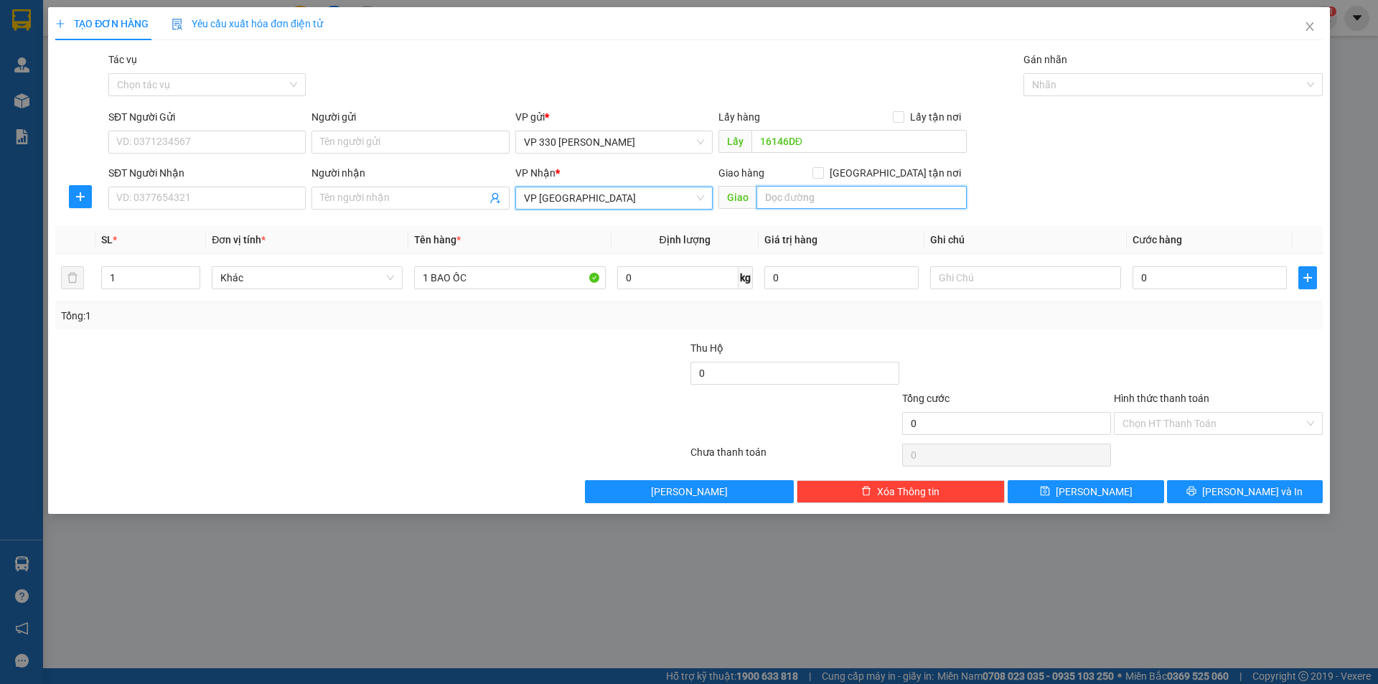
click at [865, 189] on input "text" at bounding box center [862, 197] width 210 height 23
type input "D"
type input "ĐỨC TRỌNG LÂM ĐỒNG"
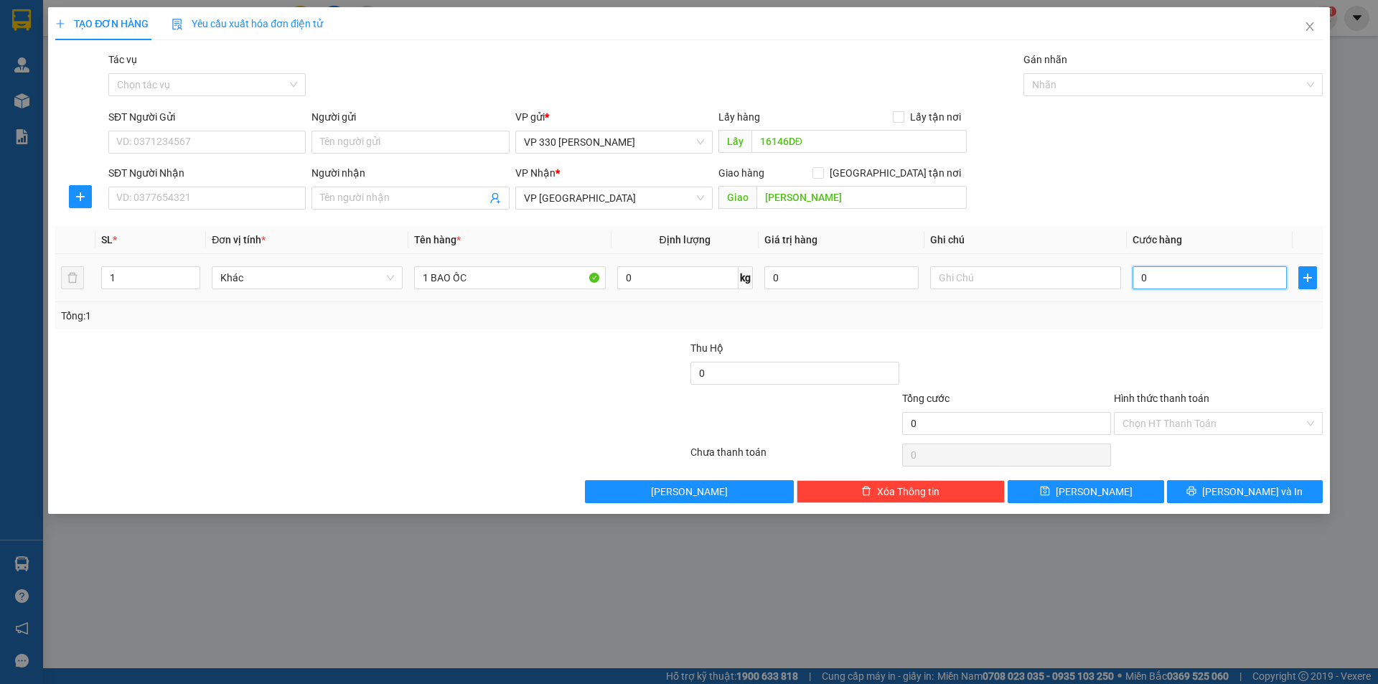
click at [1174, 274] on input "0" at bounding box center [1210, 277] width 154 height 23
click at [960, 277] on input "text" at bounding box center [1025, 277] width 191 height 23
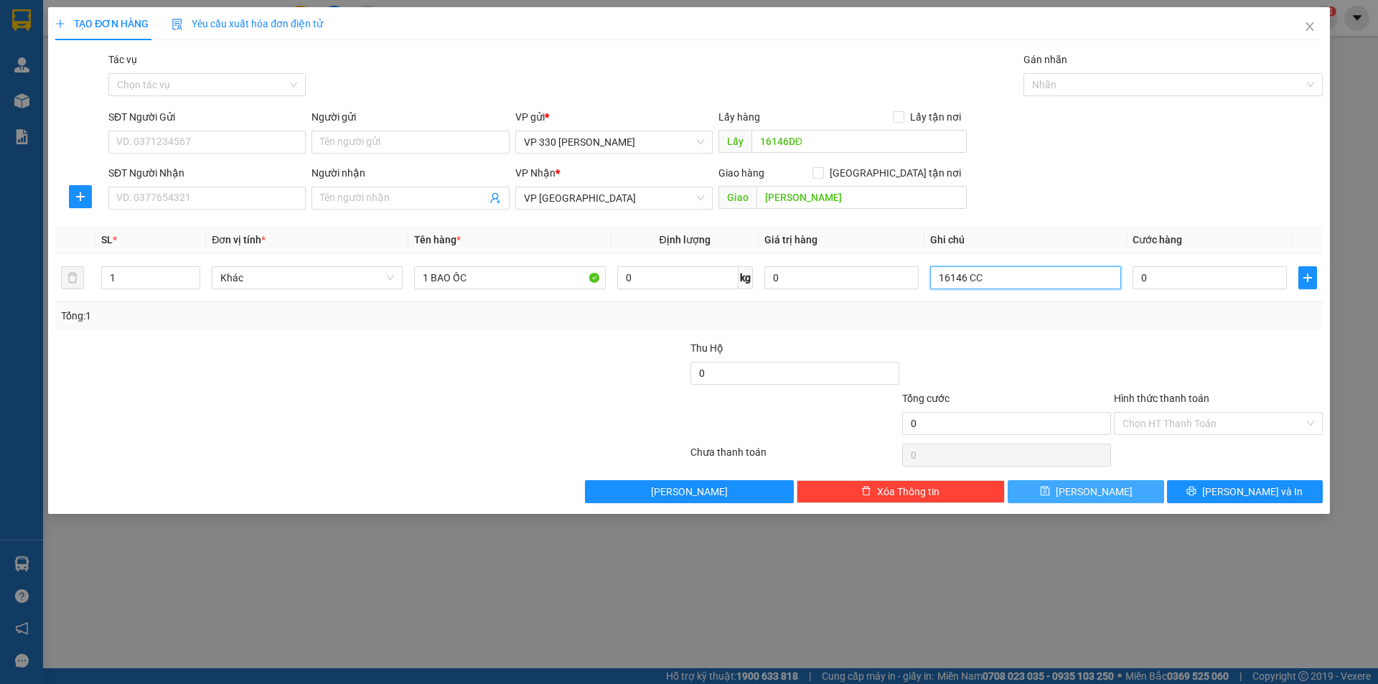
type input "16146 CC"
click at [1086, 484] on span "Lưu" at bounding box center [1094, 492] width 77 height 16
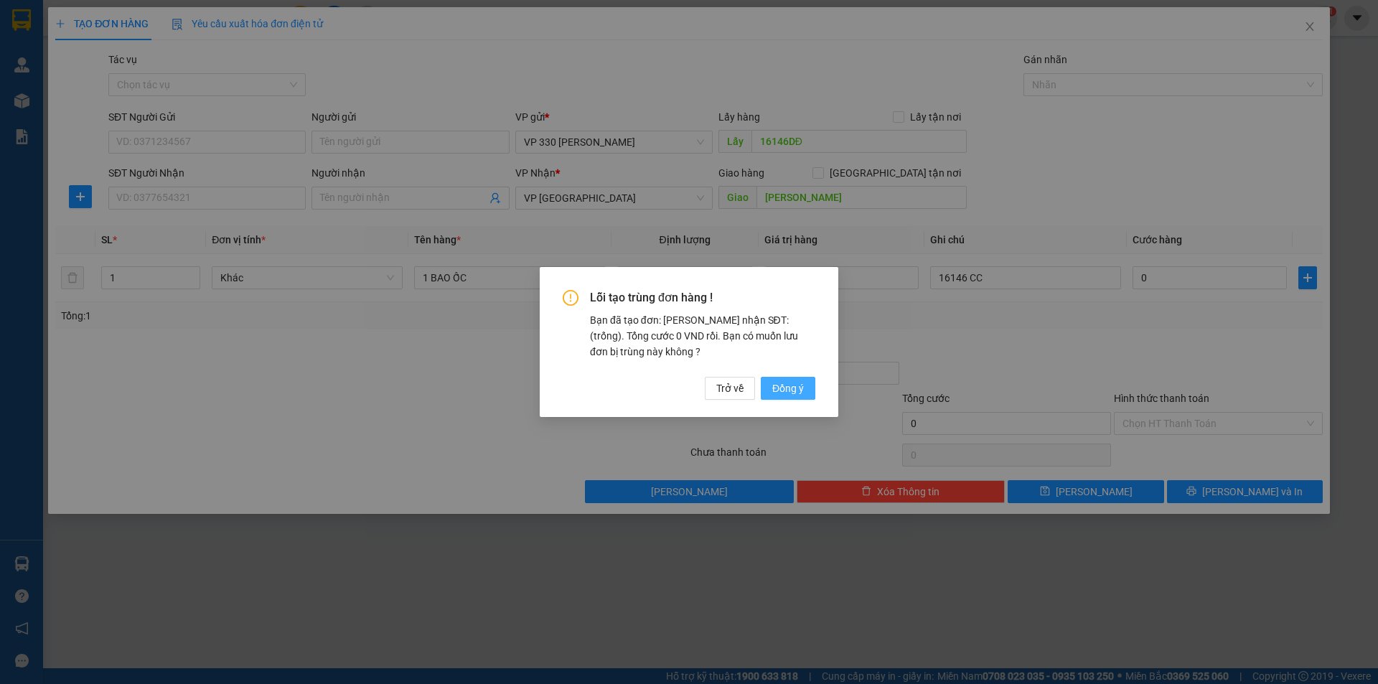
click at [787, 383] on span "Đồng ý" at bounding box center [789, 389] width 32 height 16
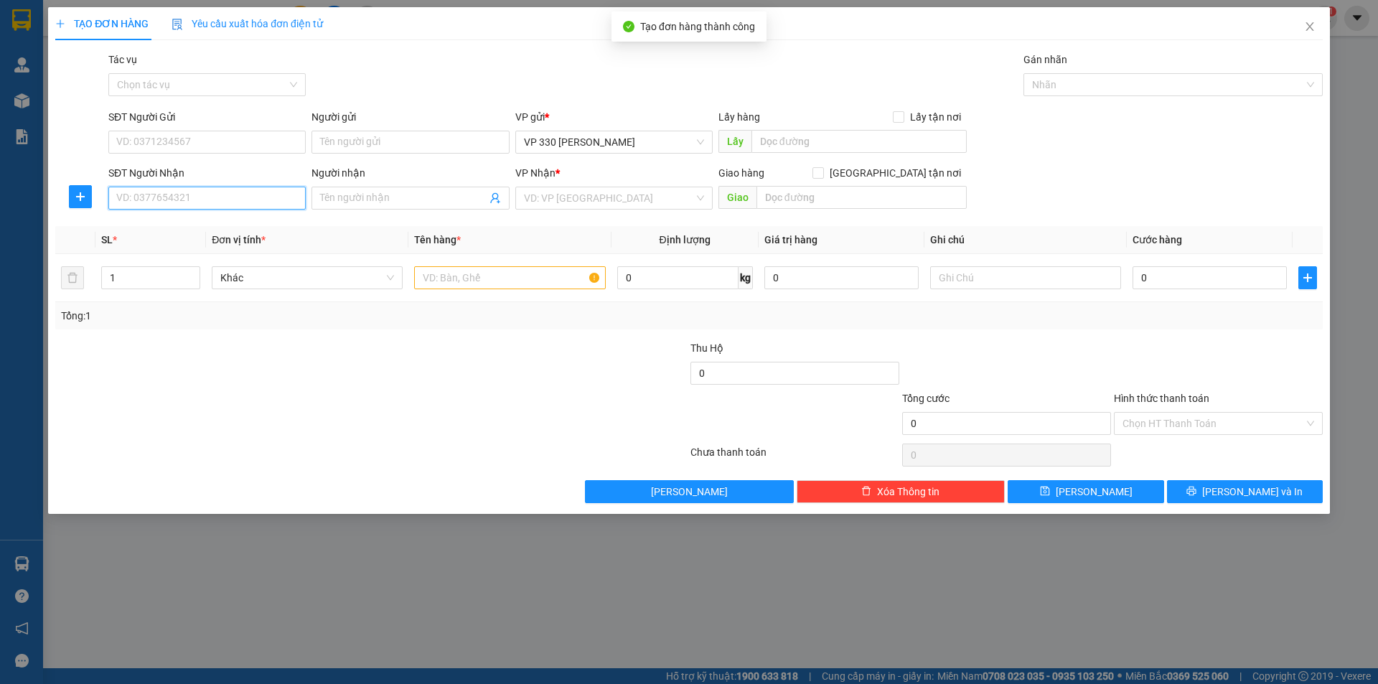
click at [167, 197] on input "SĐT Người Nhận" at bounding box center [206, 198] width 197 height 23
click at [452, 266] on div at bounding box center [509, 277] width 191 height 29
click at [366, 276] on span "Khác" at bounding box center [307, 278] width 174 height 22
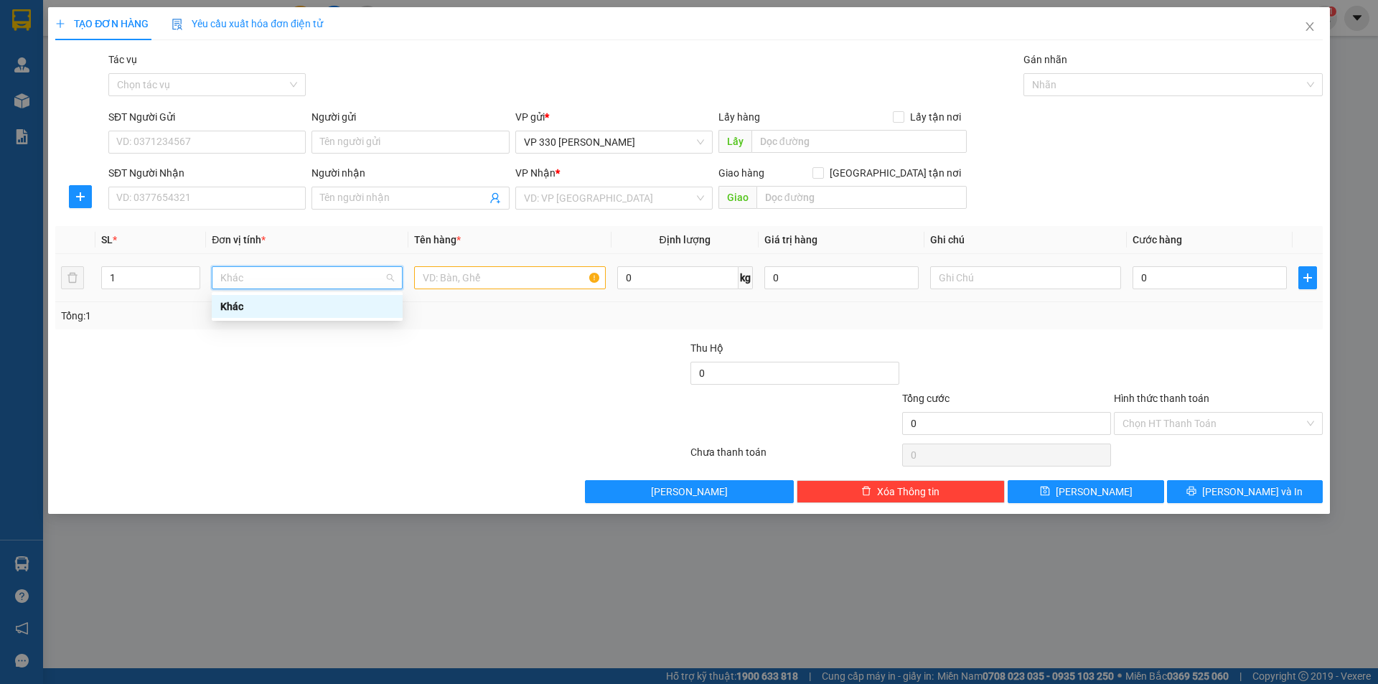
click at [399, 279] on div "Khác" at bounding box center [307, 277] width 191 height 23
click at [482, 278] on input "text" at bounding box center [509, 277] width 191 height 23
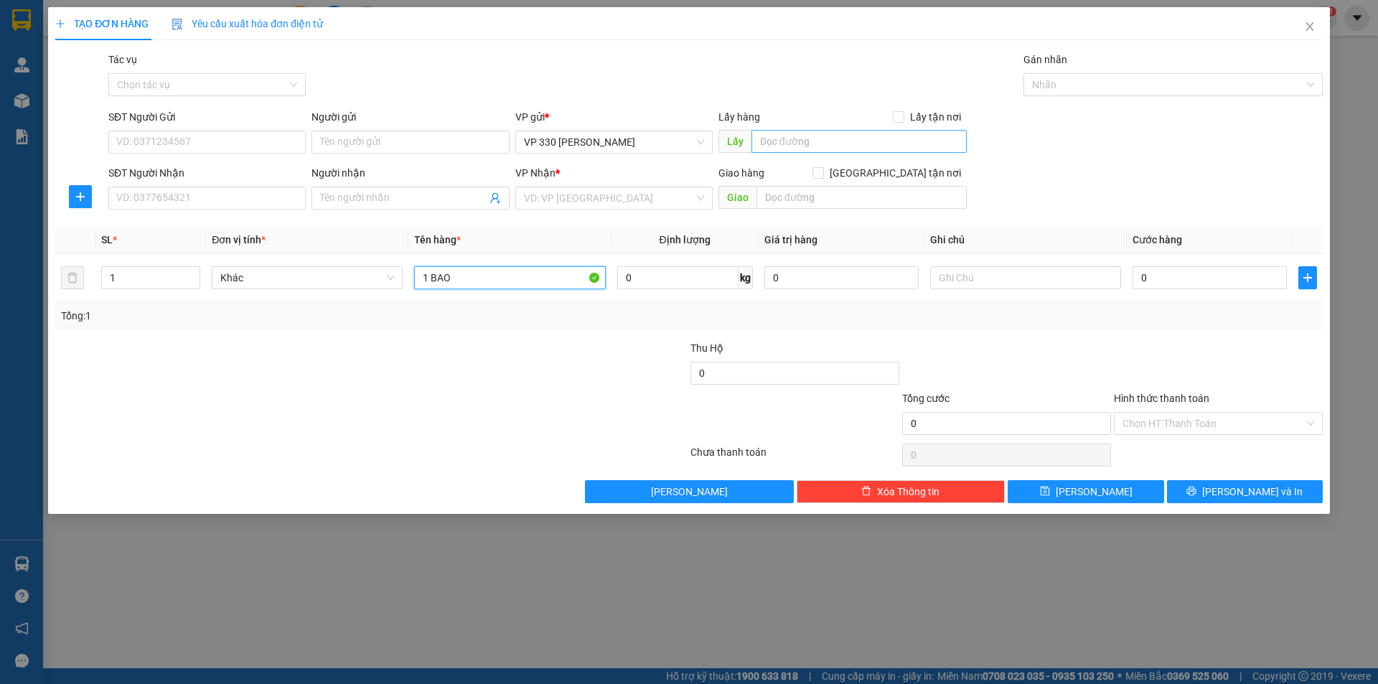
type input "1 BAO"
click at [809, 135] on input "text" at bounding box center [859, 141] width 215 height 23
type input "16146DĐ"
click at [670, 197] on input "search" at bounding box center [609, 198] width 170 height 22
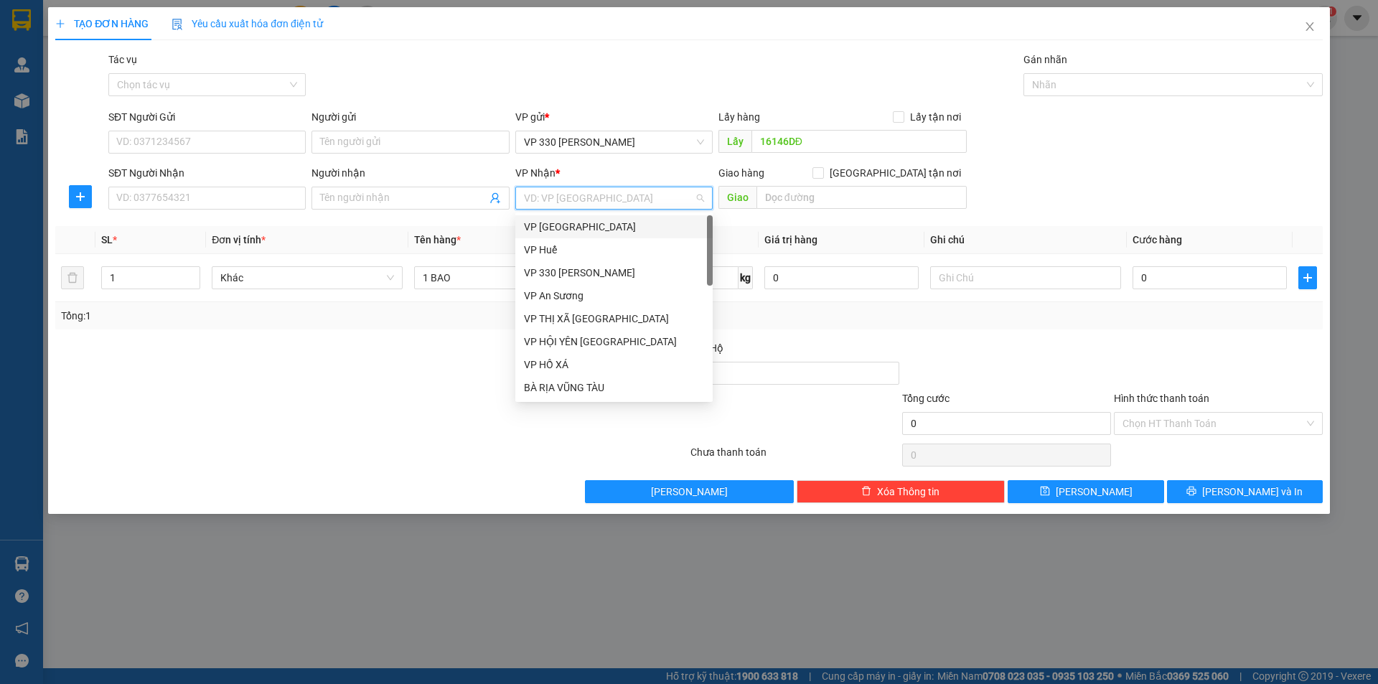
click at [589, 219] on div "VP Đà Lạt" at bounding box center [614, 227] width 180 height 16
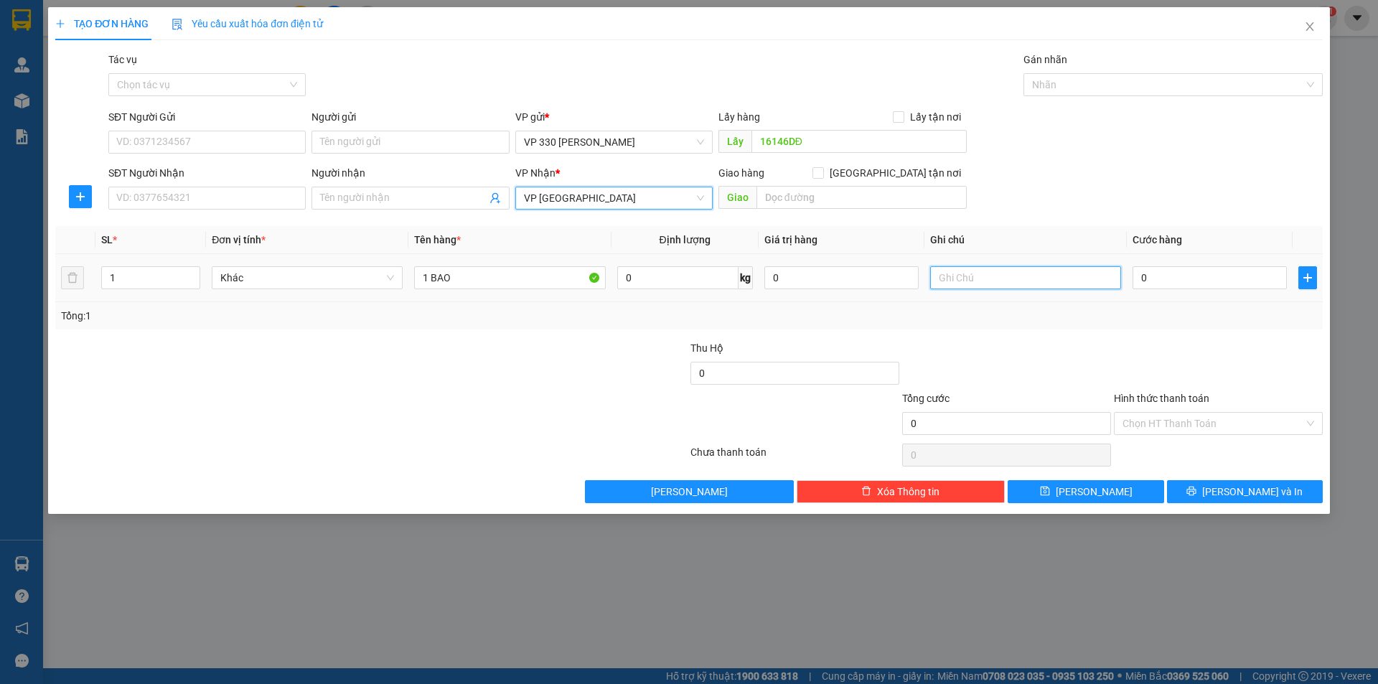
click at [992, 270] on input "text" at bounding box center [1025, 277] width 191 height 23
type input "16146 CC"
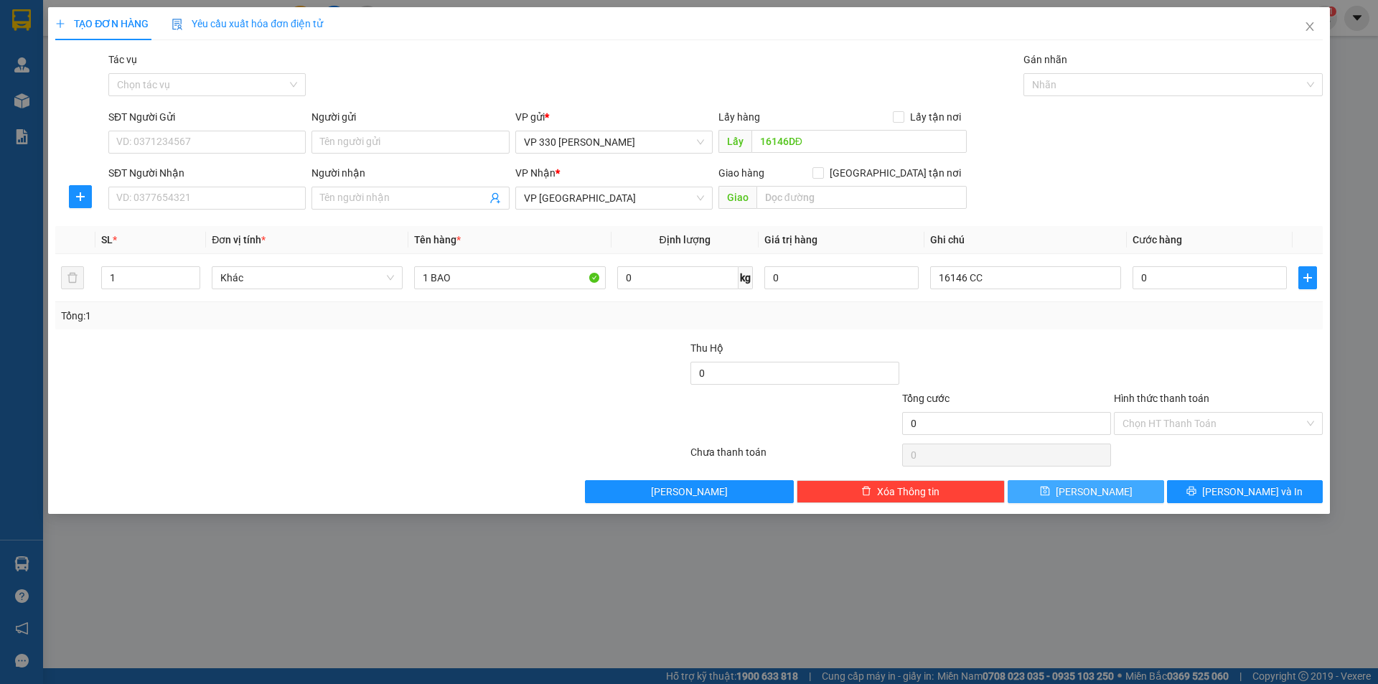
click at [1068, 486] on button "Lưu" at bounding box center [1086, 491] width 156 height 23
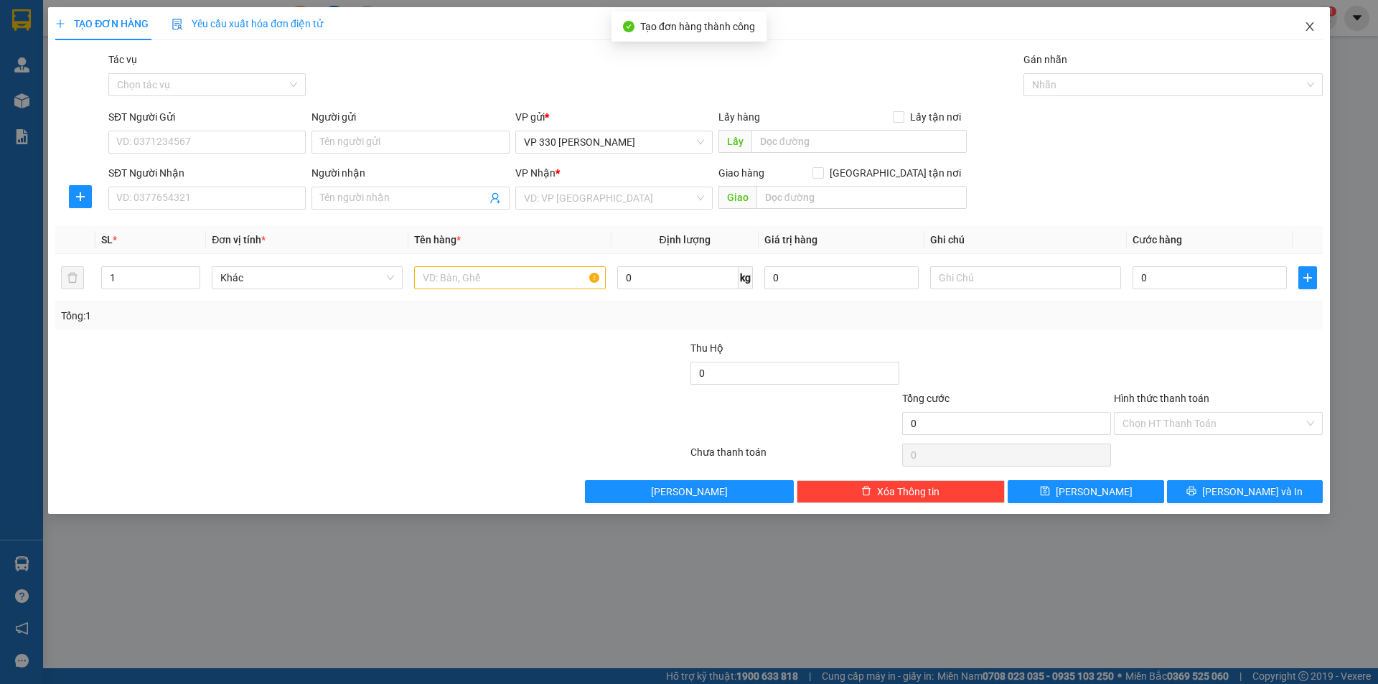
click at [1312, 26] on icon "close" at bounding box center [1310, 26] width 8 height 9
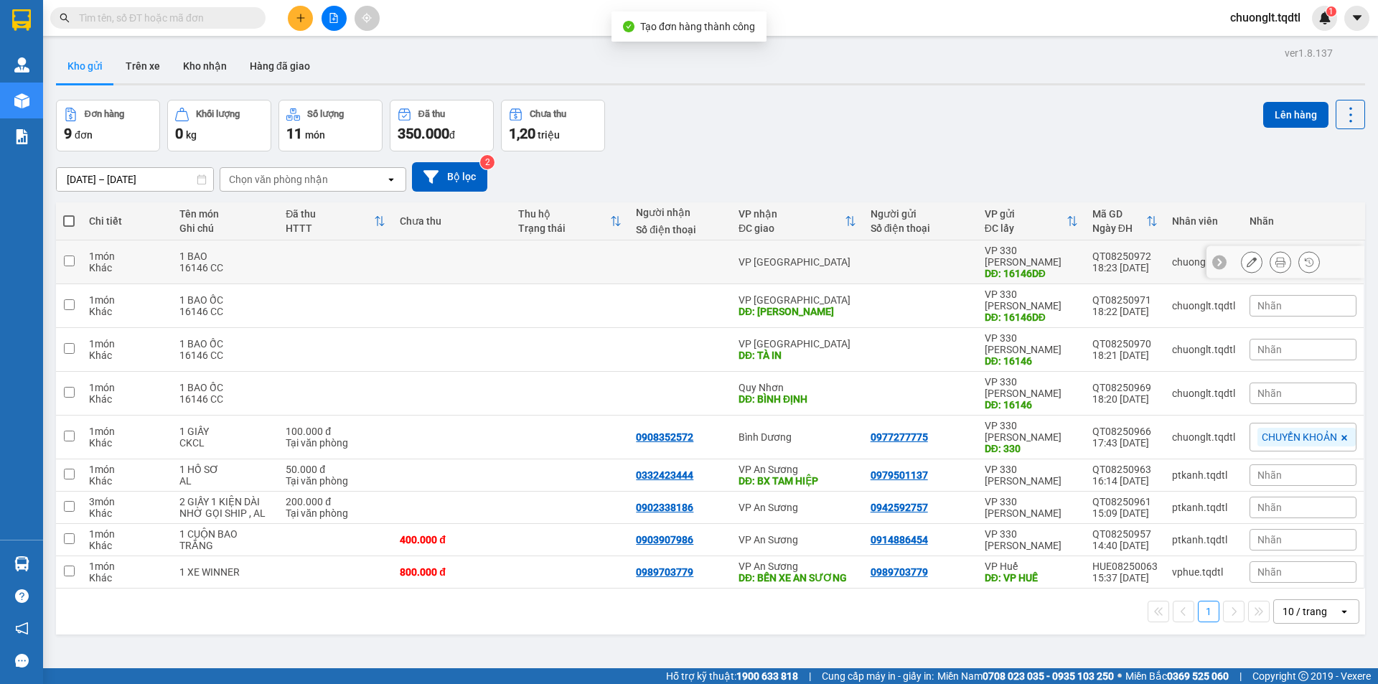
click at [65, 256] on input "checkbox" at bounding box center [69, 261] width 11 height 11
checkbox input "true"
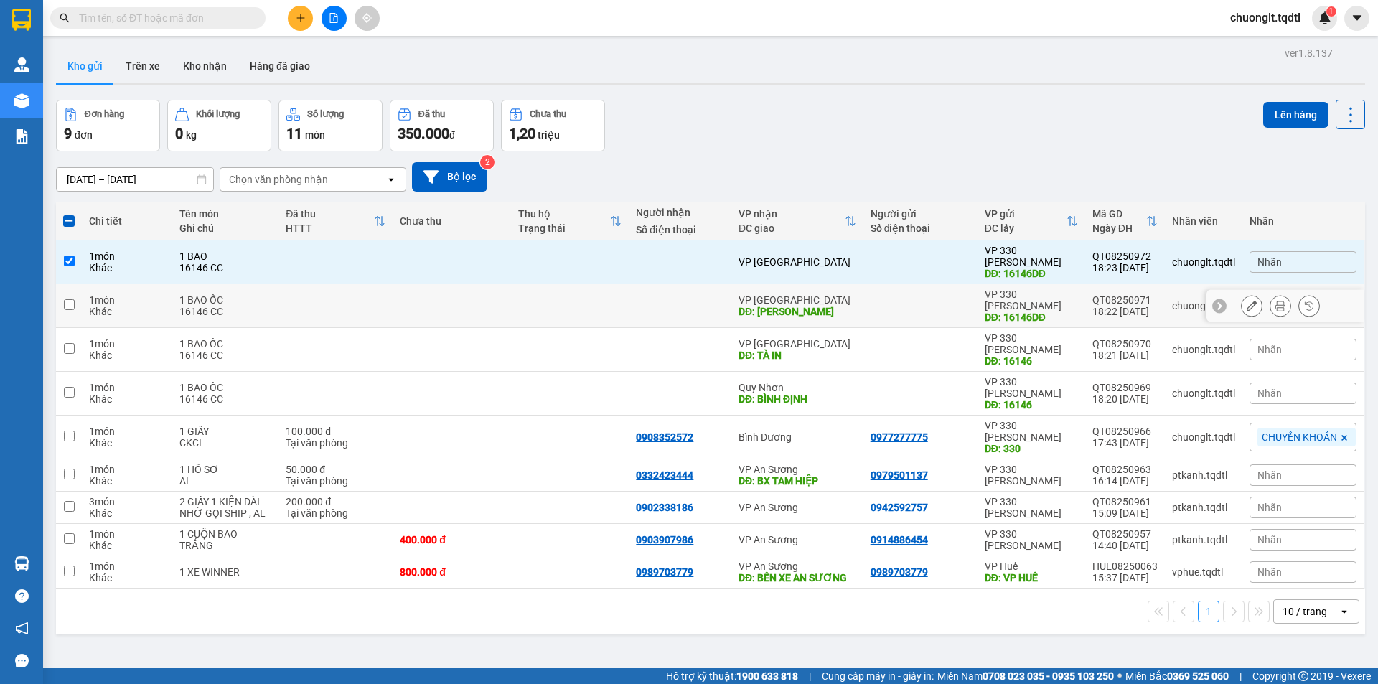
click at [67, 299] on input "checkbox" at bounding box center [69, 304] width 11 height 11
checkbox input "true"
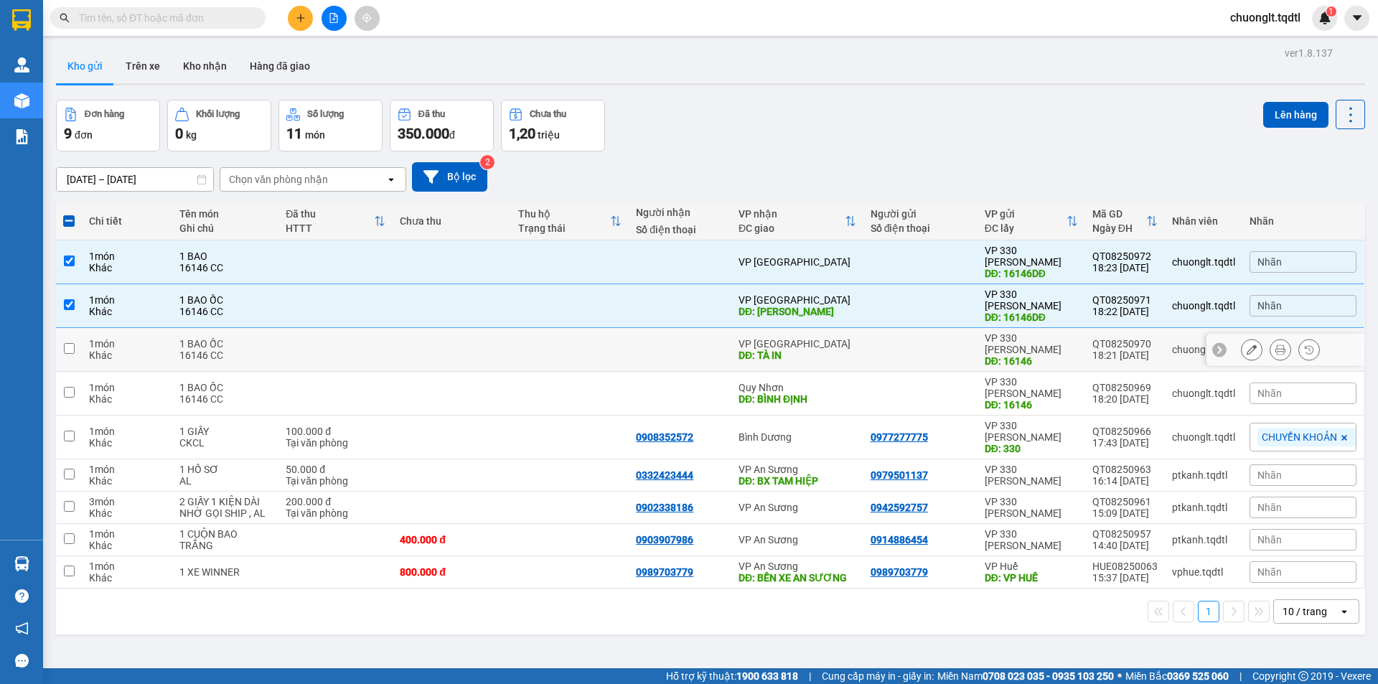
click at [70, 343] on input "checkbox" at bounding box center [69, 348] width 11 height 11
checkbox input "true"
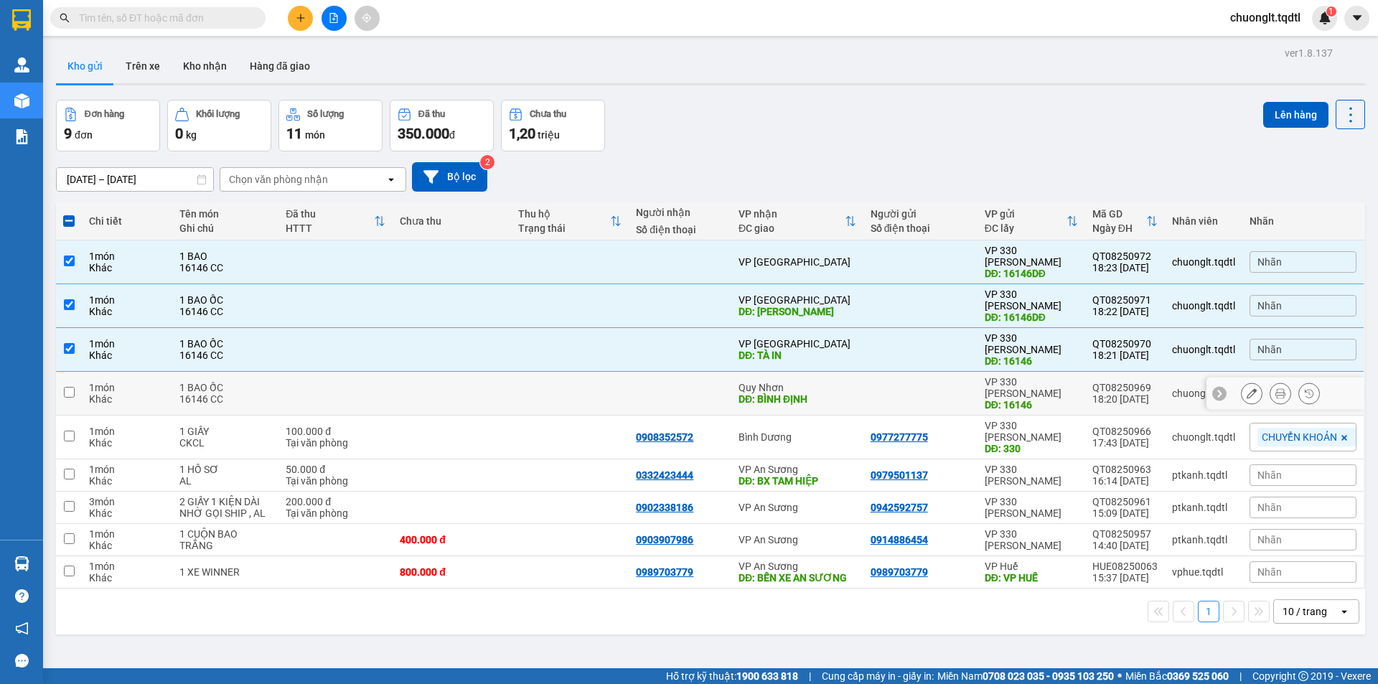
click at [71, 372] on td at bounding box center [69, 394] width 26 height 44
checkbox input "true"
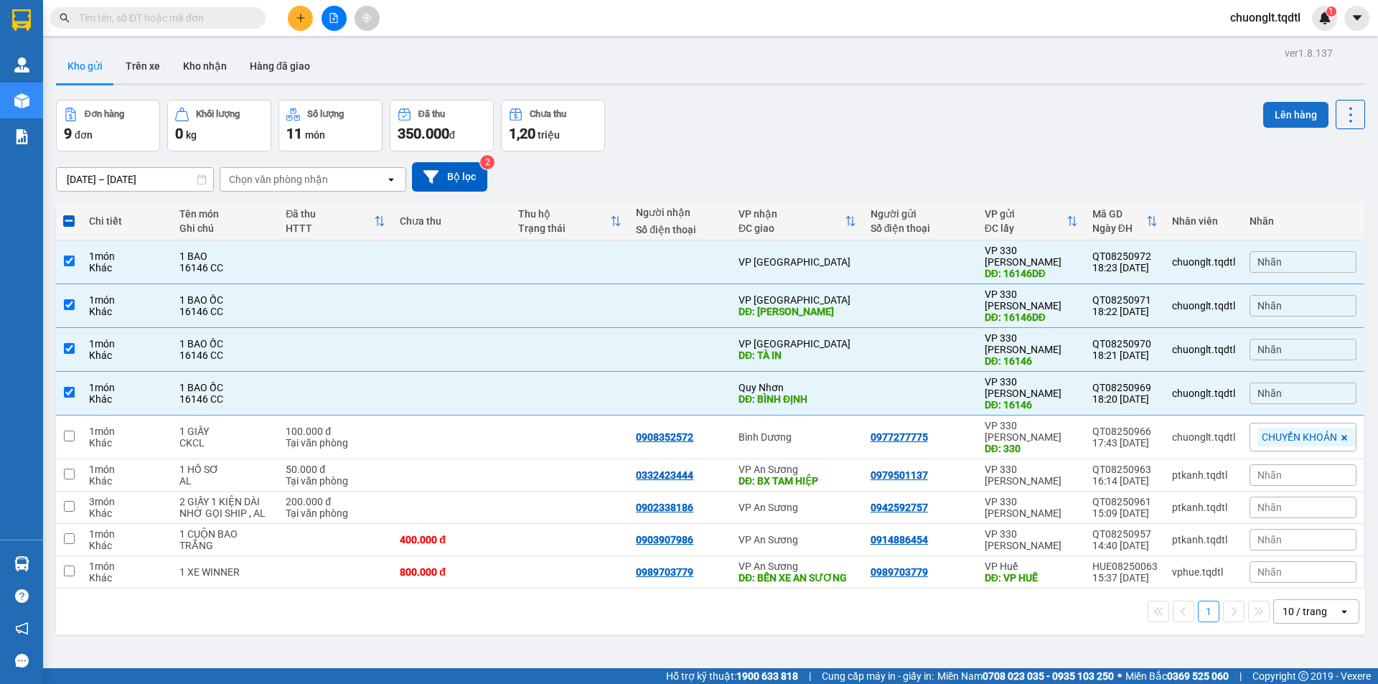
click at [1272, 106] on button "Lên hàng" at bounding box center [1296, 115] width 65 height 26
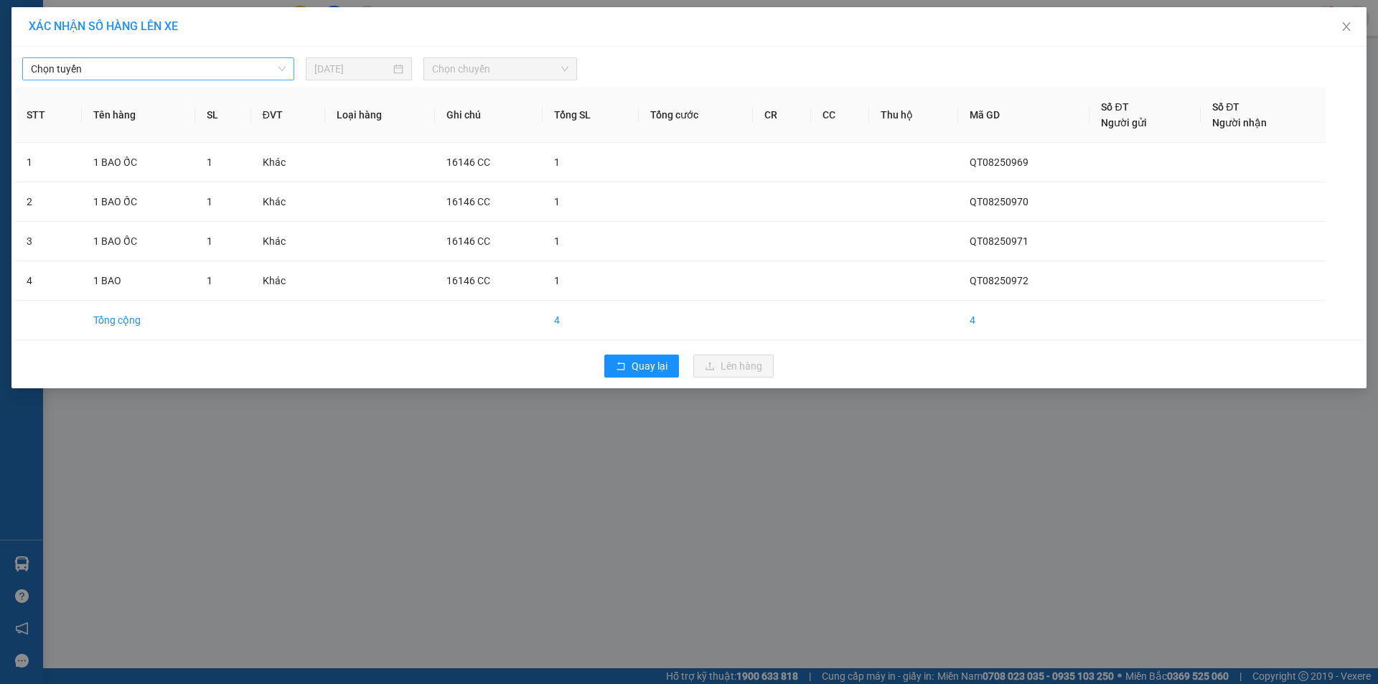
click at [271, 65] on span "Chọn tuyến" at bounding box center [158, 69] width 255 height 22
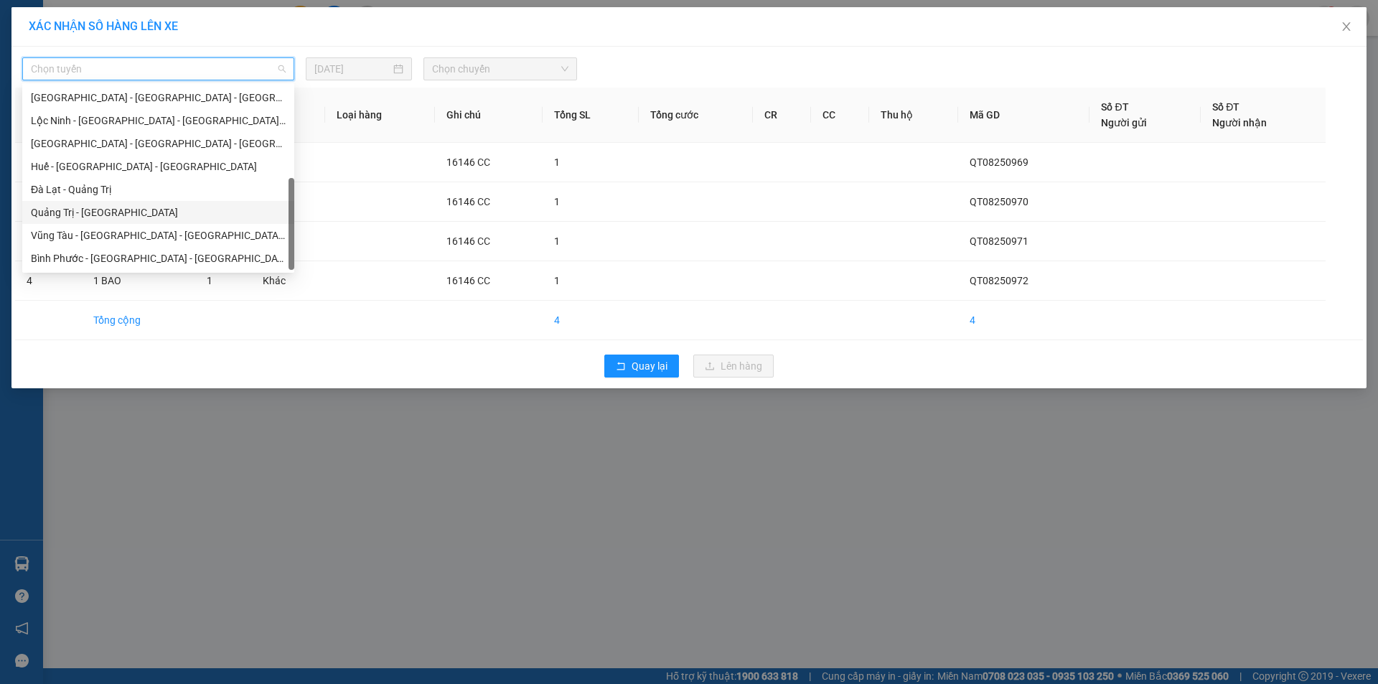
click at [123, 215] on div "Quảng Trị - Đà Lạt" at bounding box center [158, 213] width 255 height 16
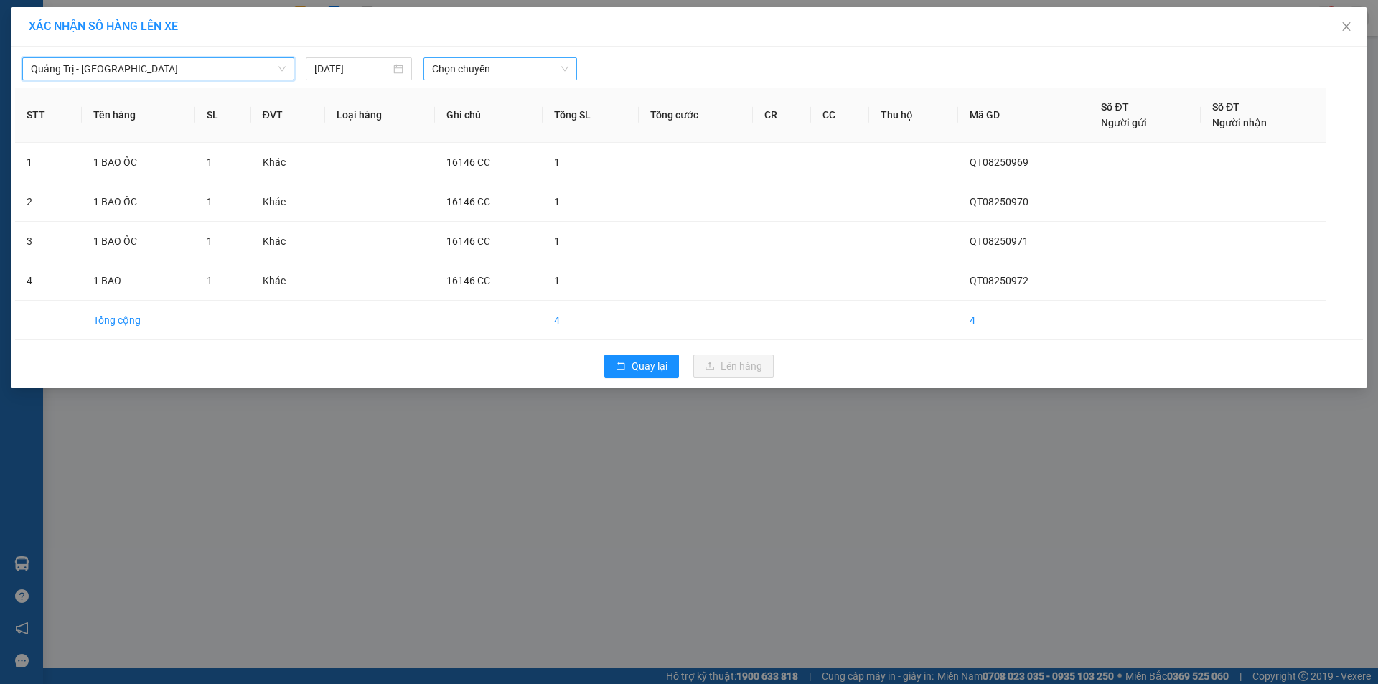
click at [505, 62] on span "Chọn chuyến" at bounding box center [500, 69] width 136 height 22
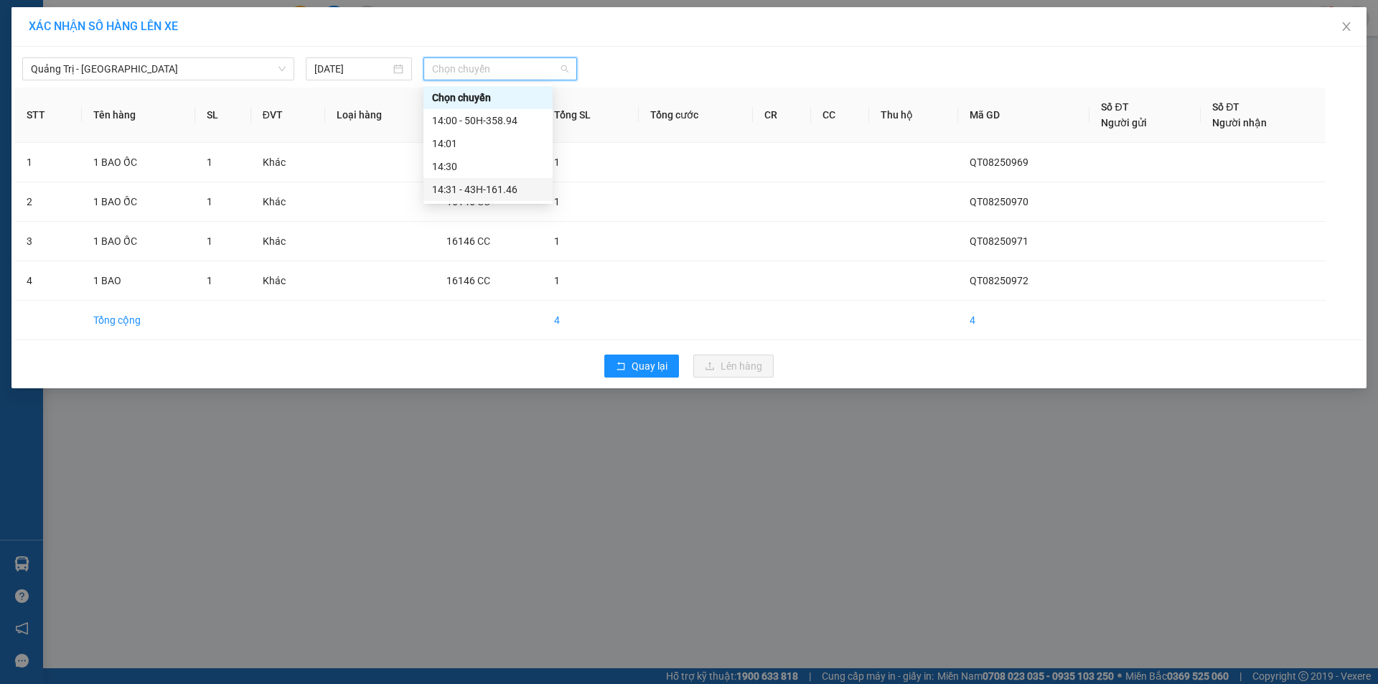
click at [508, 189] on div "14:31 - 43H-161.46" at bounding box center [488, 190] width 112 height 16
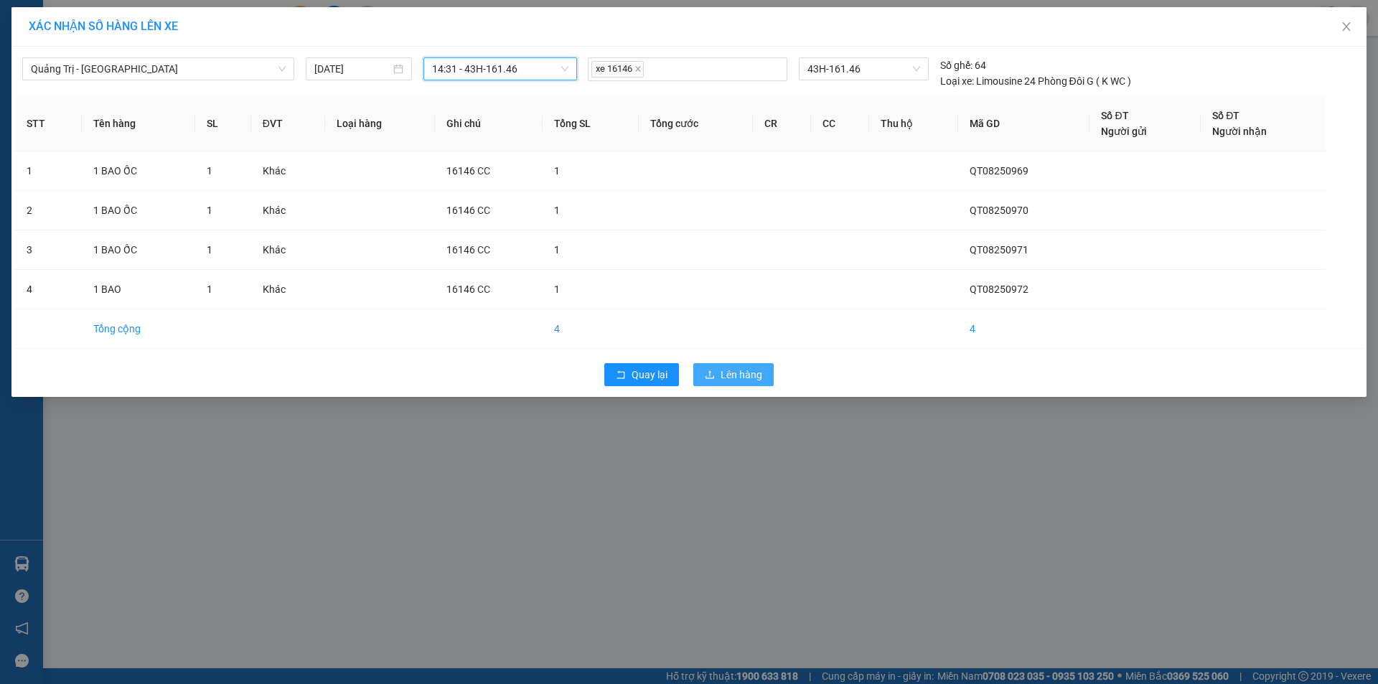
click at [737, 372] on span "Lên hàng" at bounding box center [742, 375] width 42 height 16
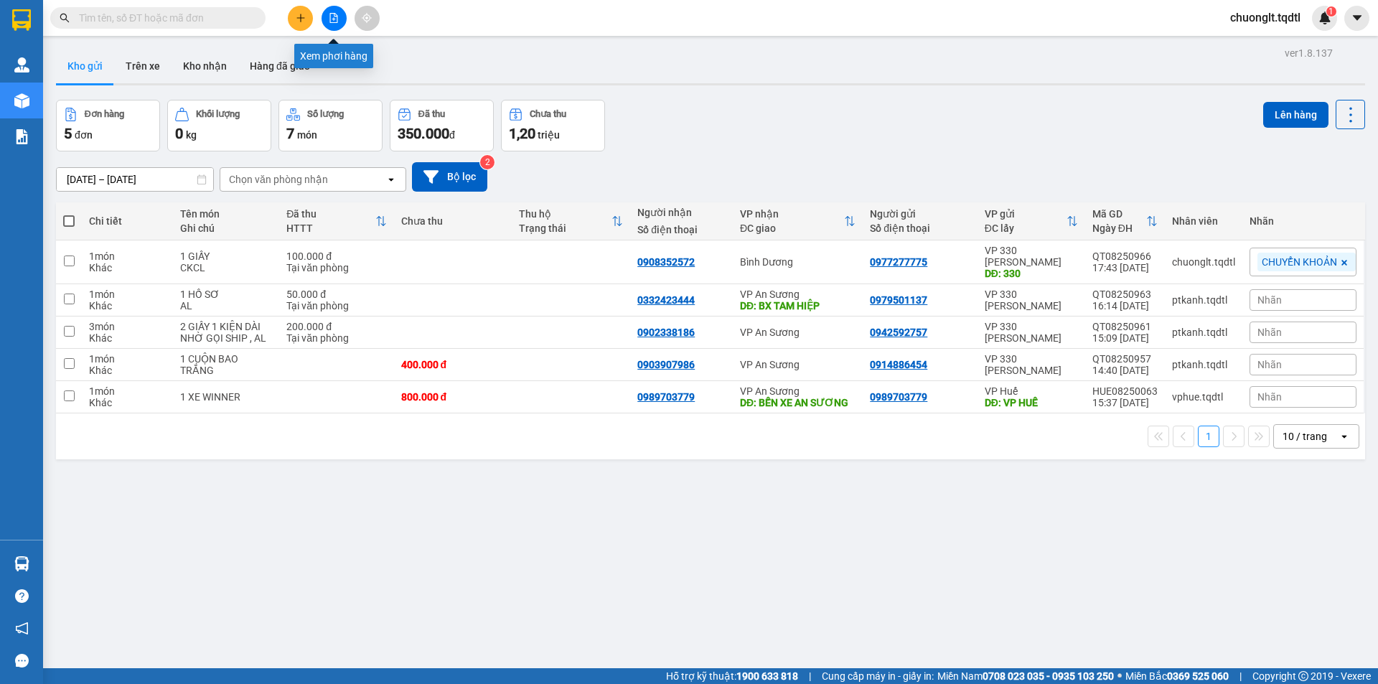
click at [329, 16] on icon "file-add" at bounding box center [334, 18] width 10 height 10
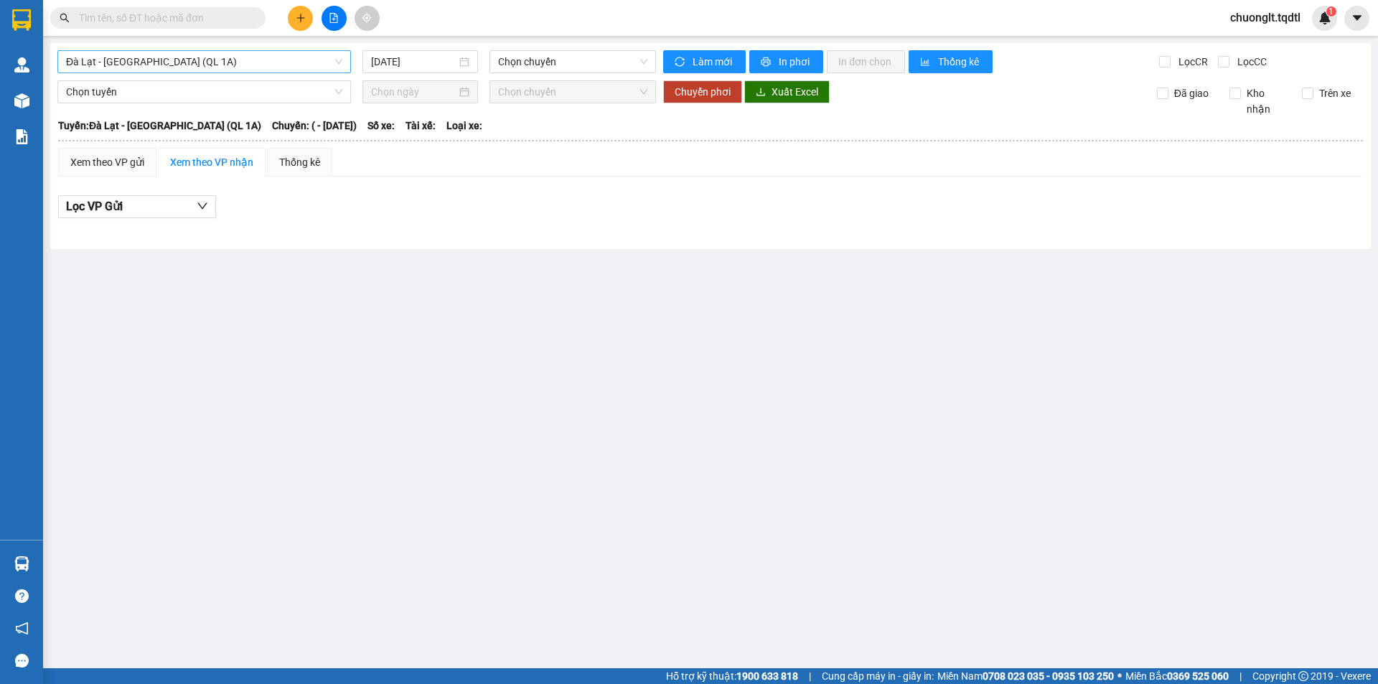
click at [234, 62] on span "Đà Lạt - Sài Gòn (QL 1A)" at bounding box center [204, 62] width 276 height 22
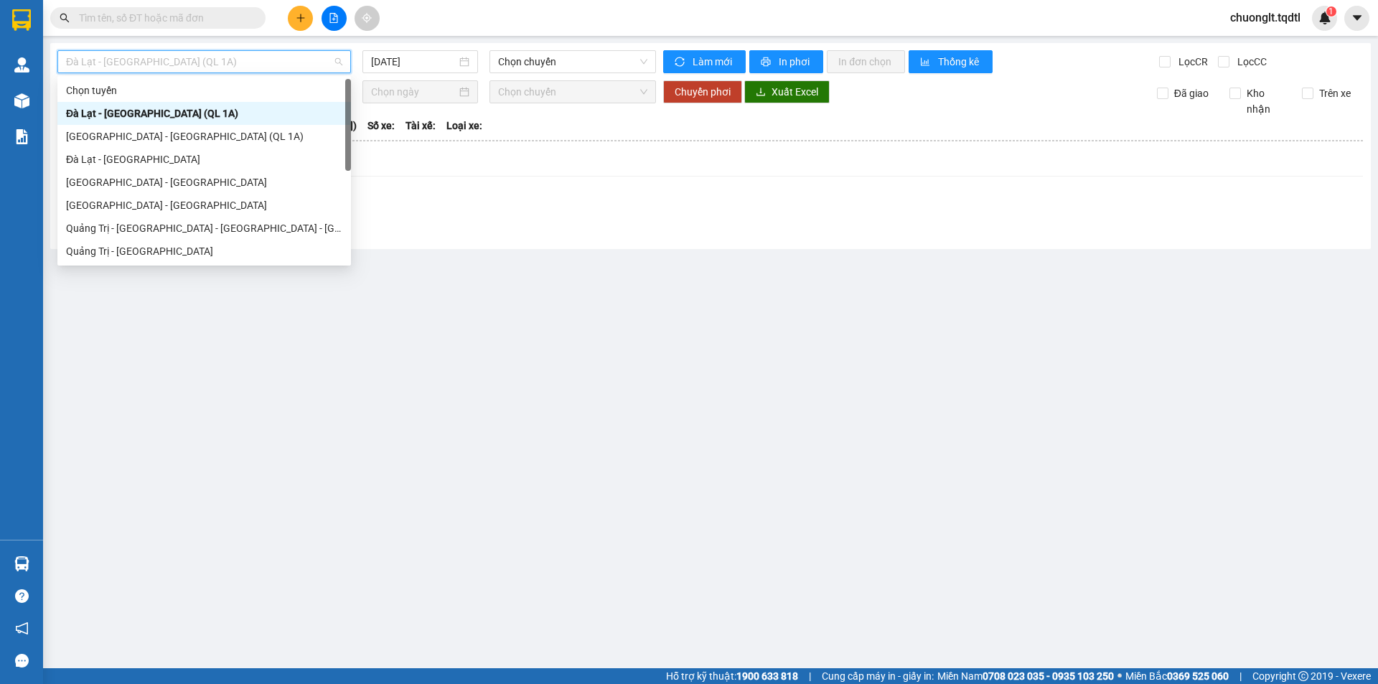
scroll to position [253, 0]
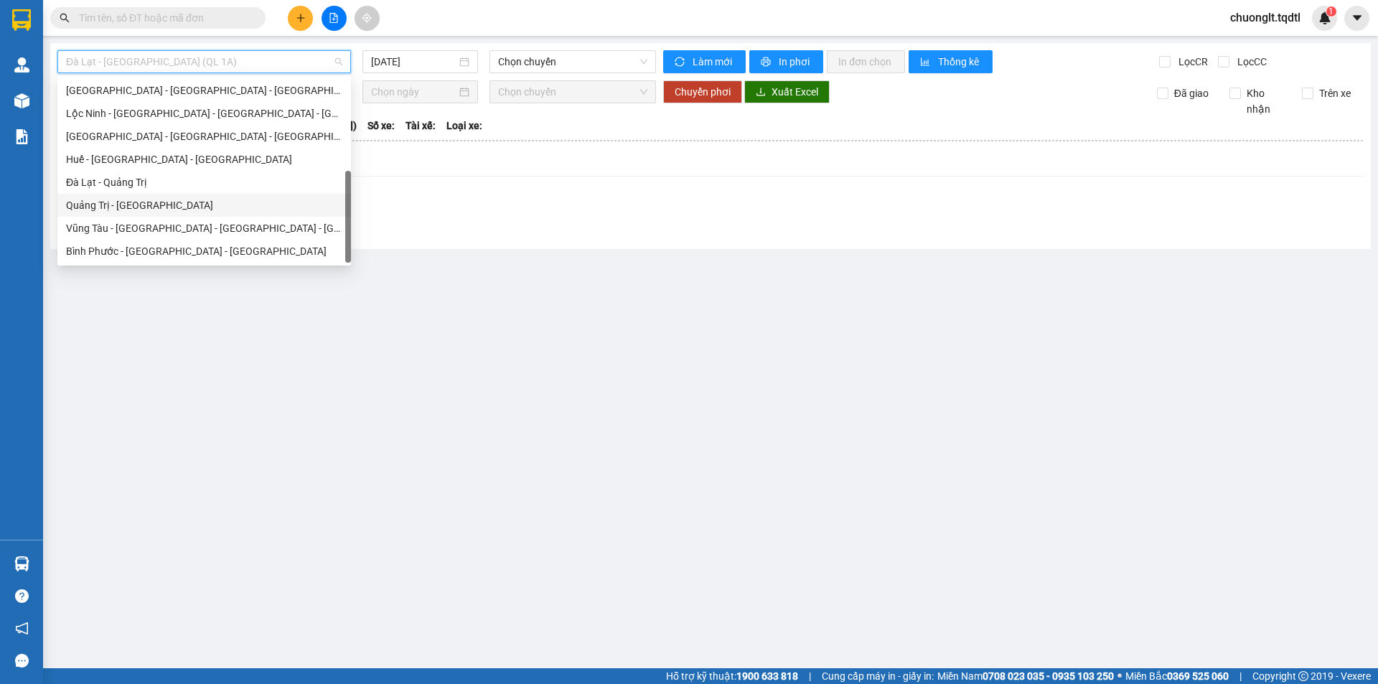
click at [157, 200] on div "Quảng Trị - Đà Lạt" at bounding box center [204, 205] width 276 height 16
type input "[DATE]"
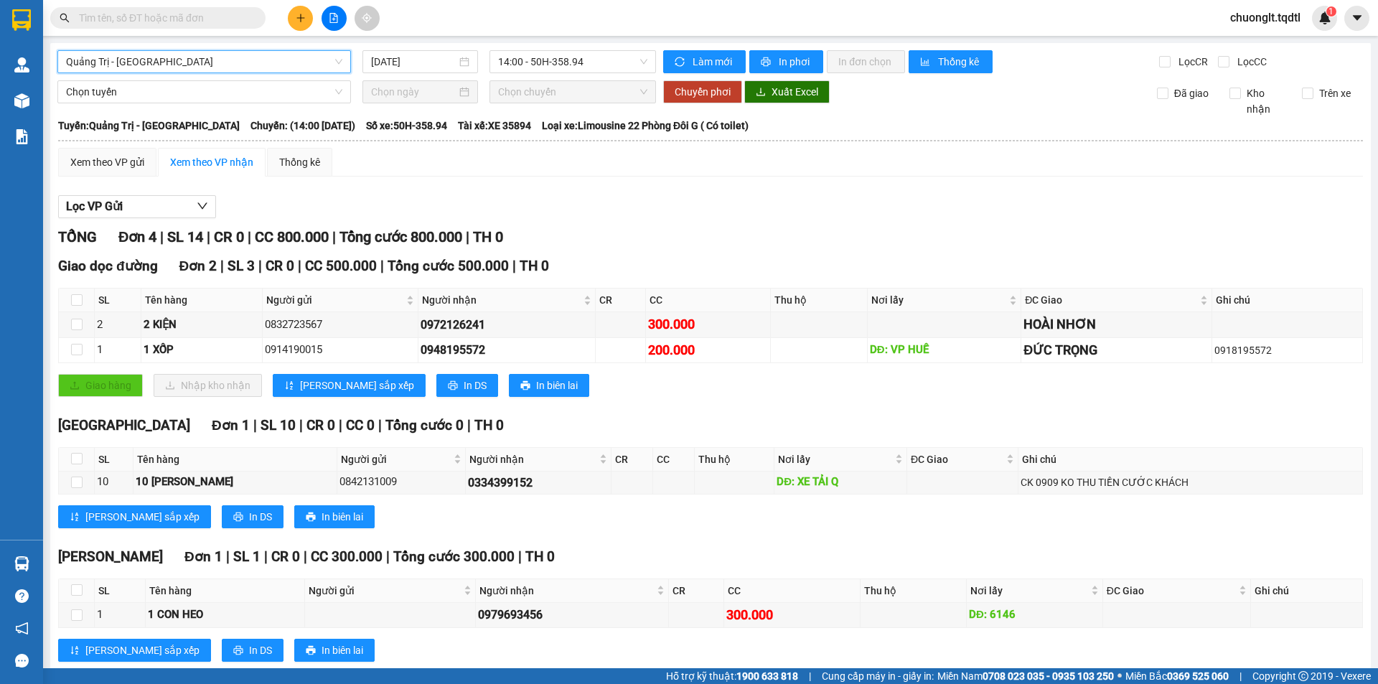
scroll to position [34, 0]
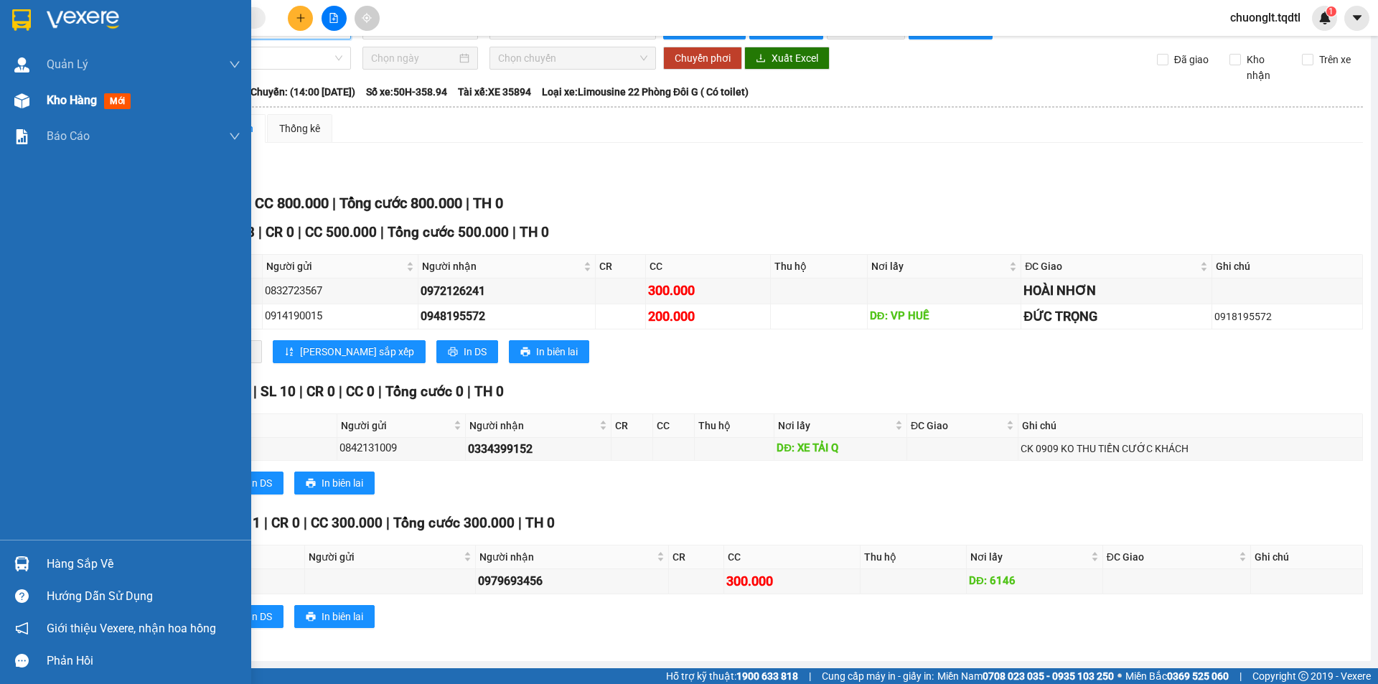
click at [70, 98] on span "Kho hàng" at bounding box center [72, 100] width 50 height 14
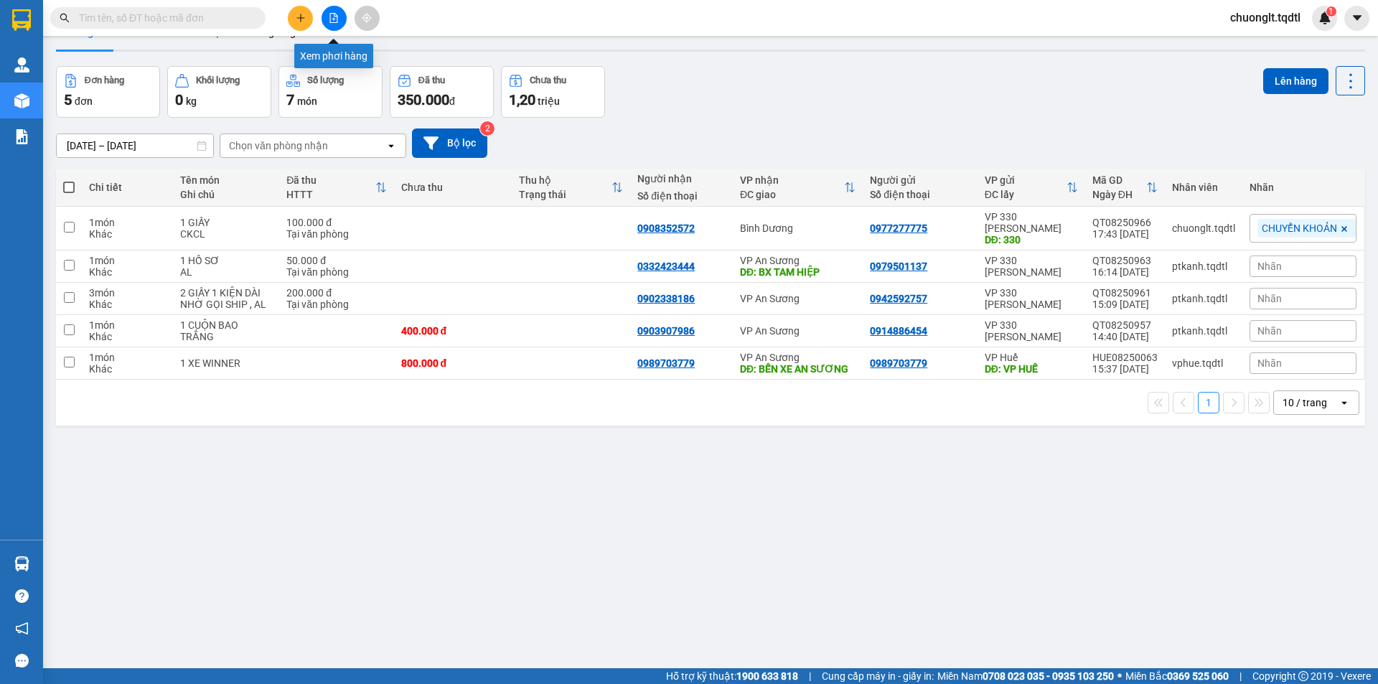
click at [332, 20] on icon "file-add" at bounding box center [334, 18] width 10 height 10
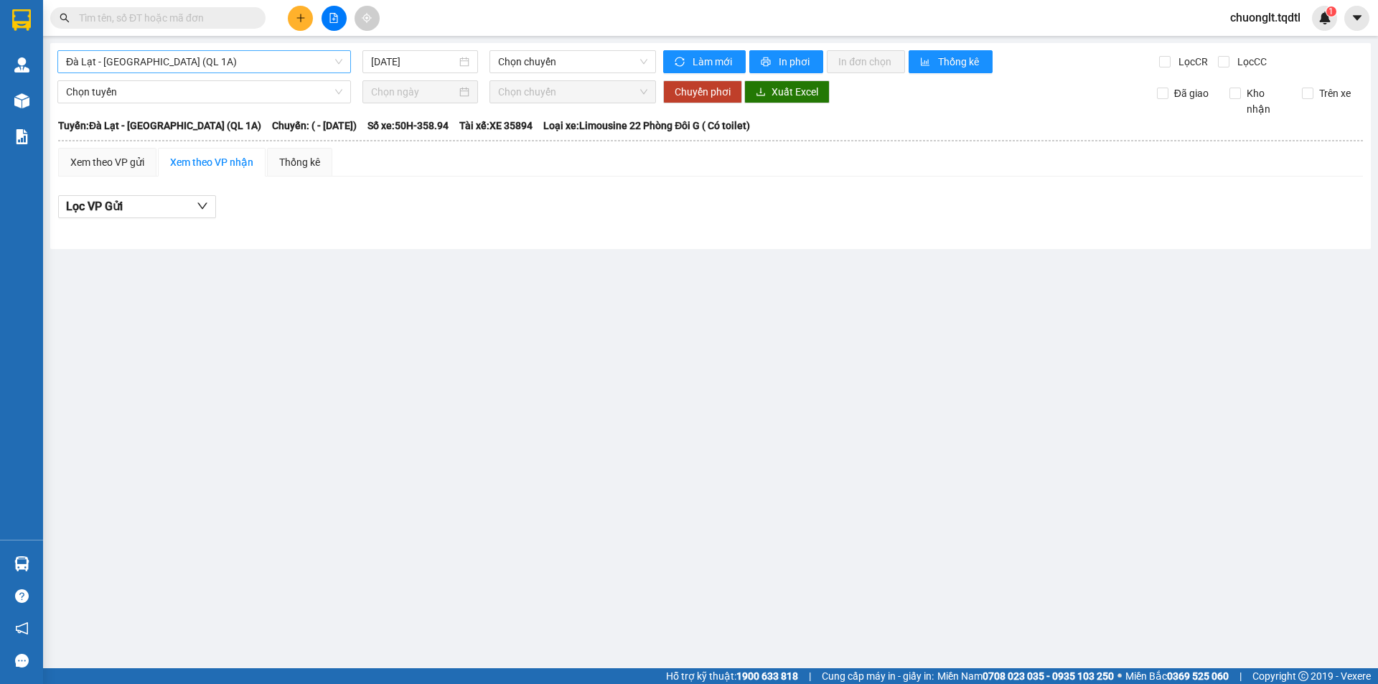
click at [238, 62] on span "Đà Lạt - Sài Gòn (QL 1A)" at bounding box center [204, 62] width 276 height 22
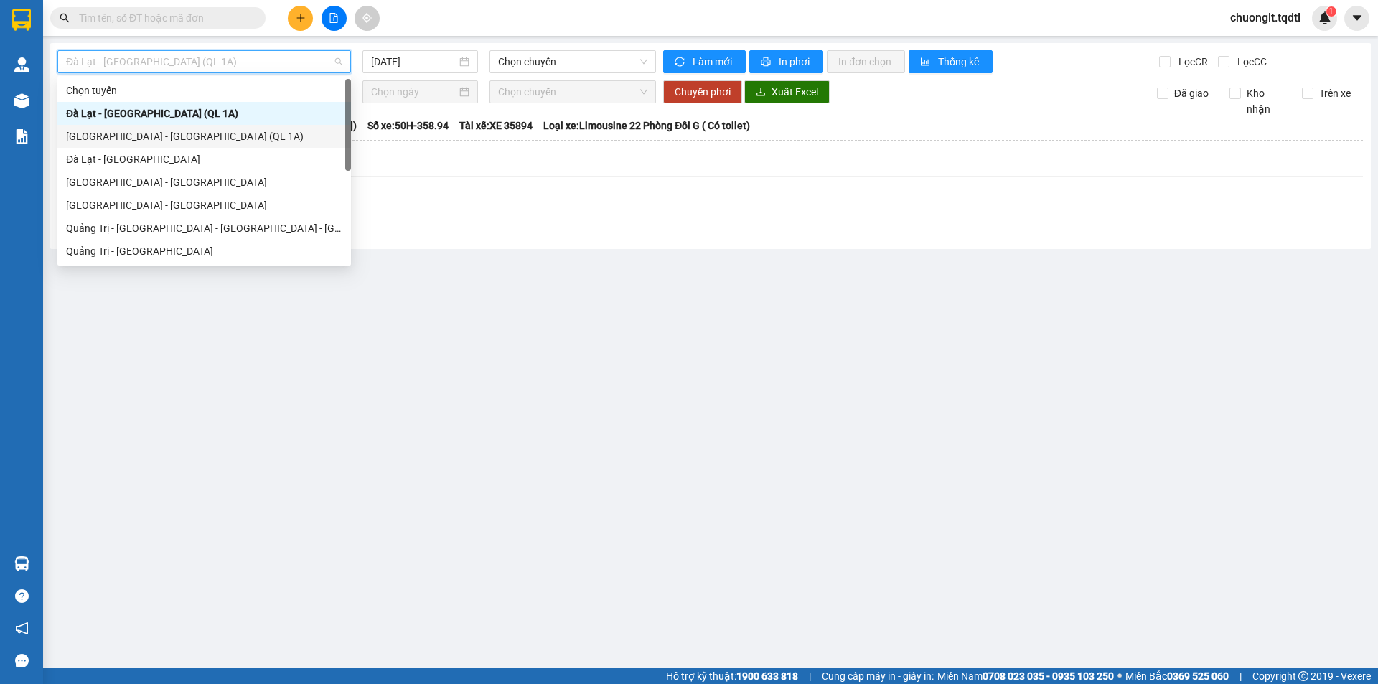
scroll to position [253, 0]
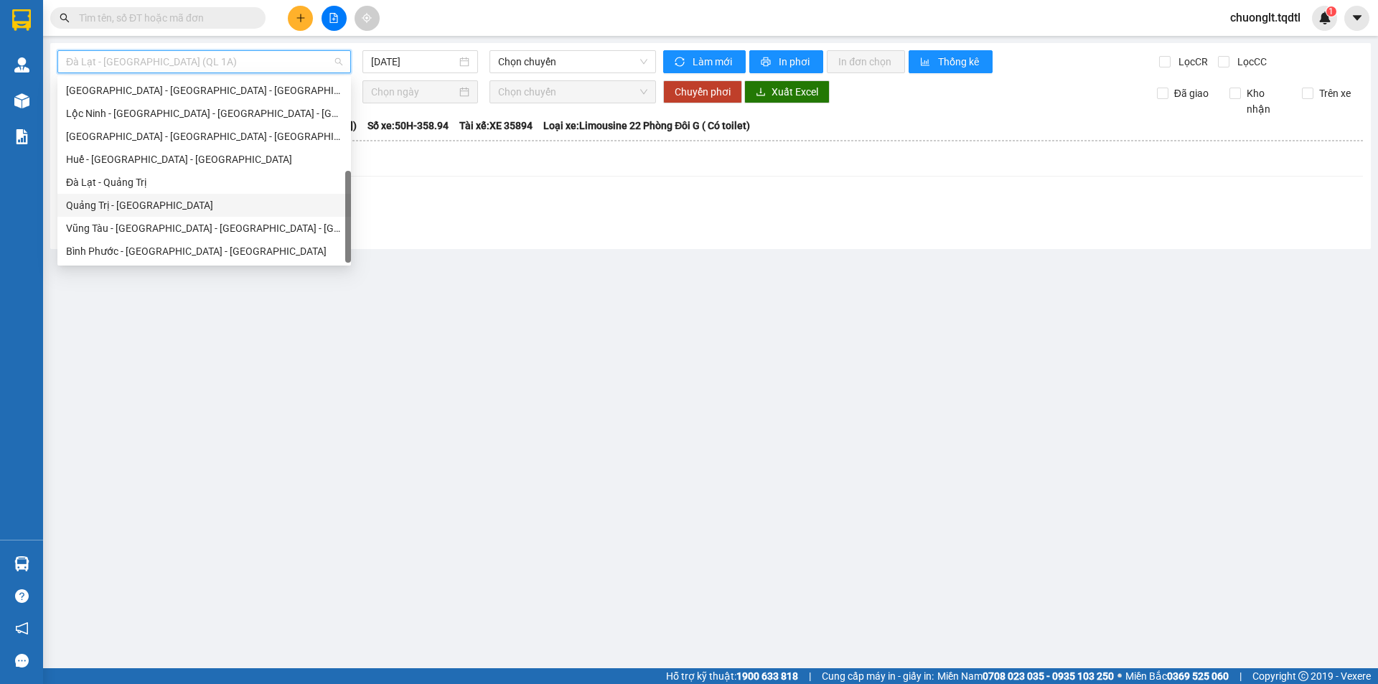
click at [187, 210] on div "Quảng Trị - Đà Lạt" at bounding box center [204, 205] width 276 height 16
type input "[DATE]"
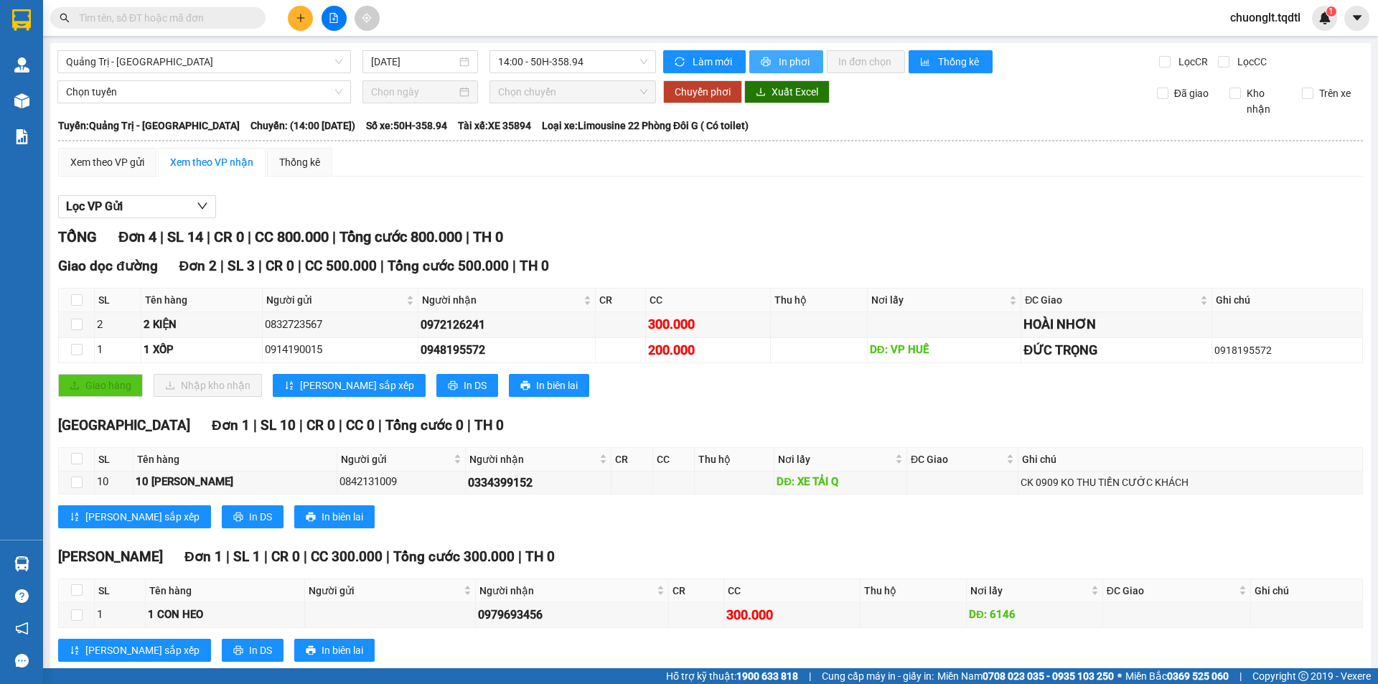
click at [779, 61] on span "In phơi" at bounding box center [795, 62] width 33 height 16
click at [270, 47] on div "Quảng Trị - Đà Lạt 12/08/2025 14:00 - 50H-358.94 Làm mới In phơi In đơn chọn Th…" at bounding box center [710, 369] width 1321 height 652
click at [277, 52] on span "Quảng Trị - Đà Lạt" at bounding box center [204, 62] width 276 height 22
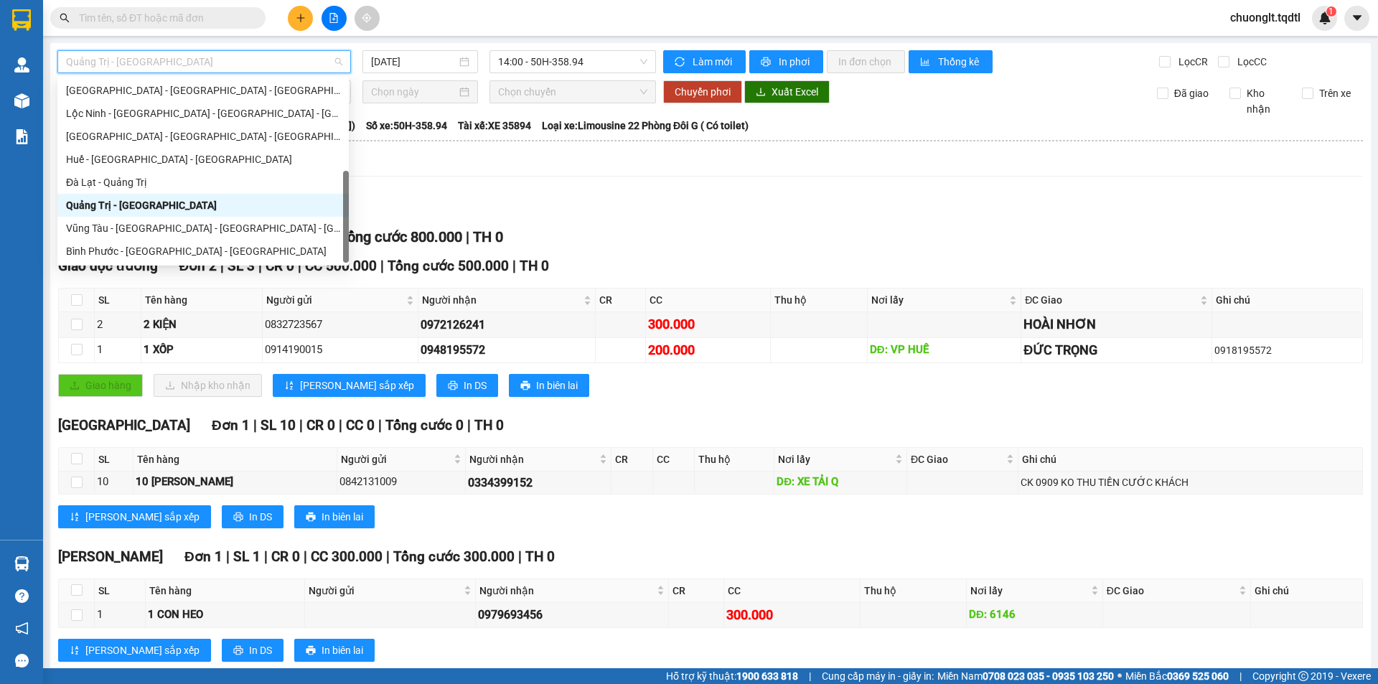
click at [210, 202] on div "Quảng Trị - Đà Lạt" at bounding box center [203, 205] width 274 height 16
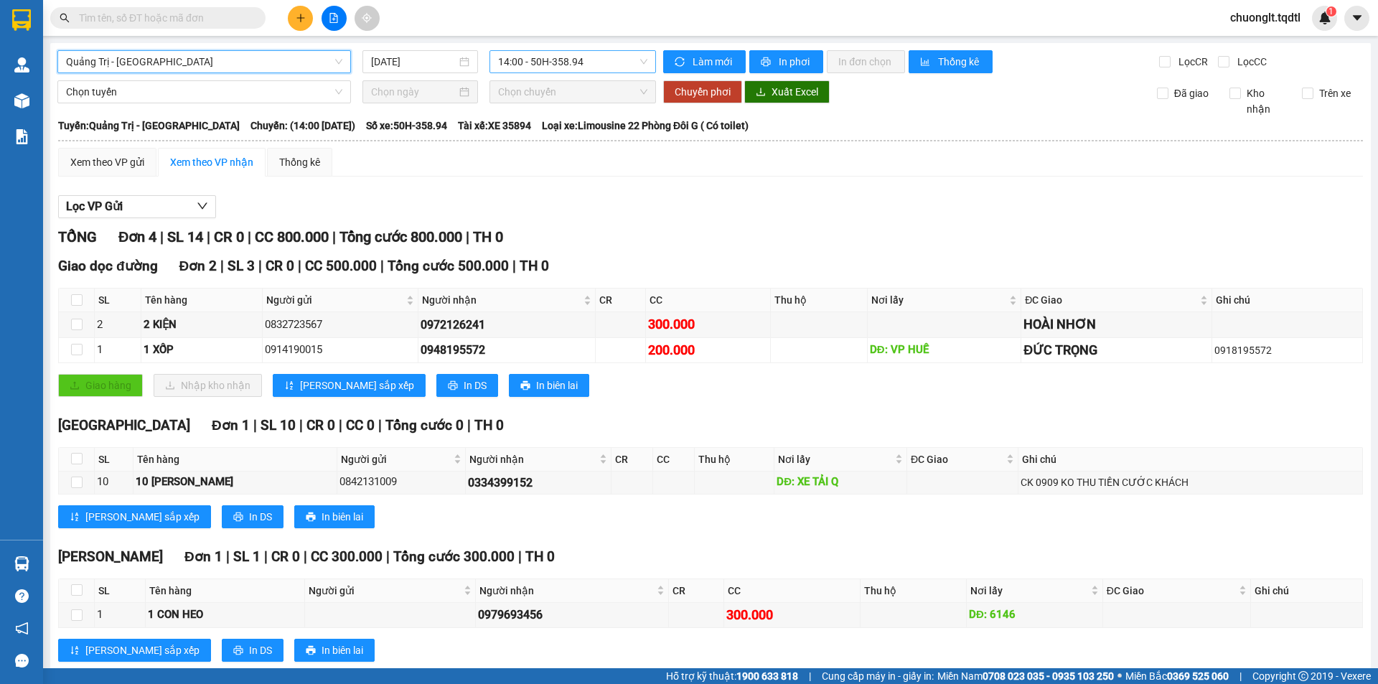
click at [611, 63] on span "14:00 - 50H-358.94" at bounding box center [572, 62] width 149 height 22
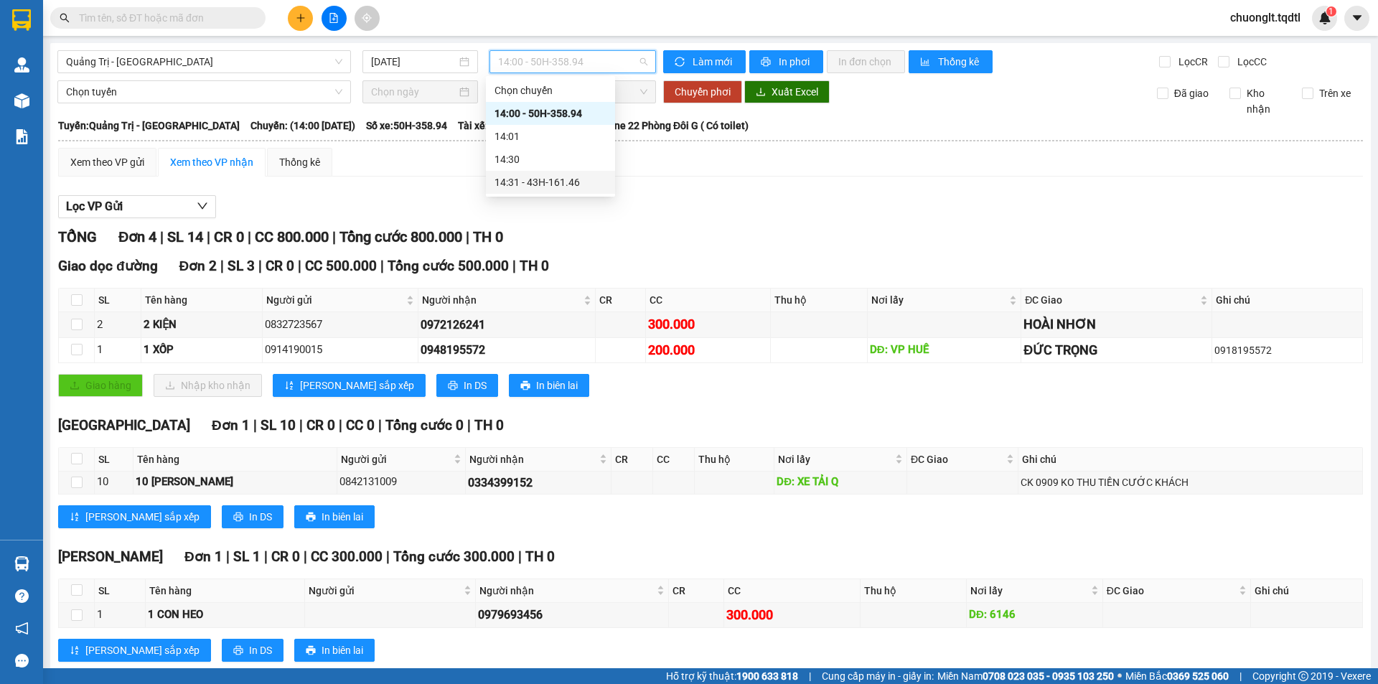
click at [568, 177] on div "14:31 - 43H-161.46" at bounding box center [551, 182] width 112 height 16
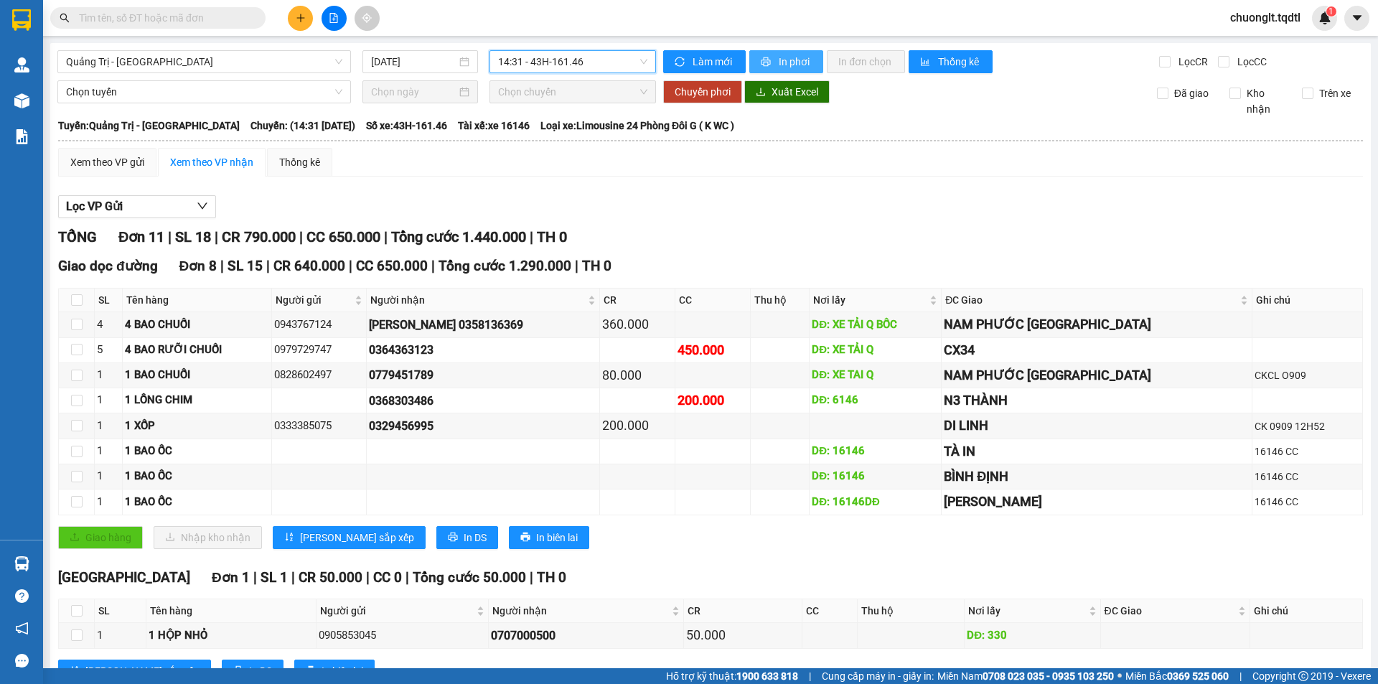
click at [788, 56] on span "In phơi" at bounding box center [795, 62] width 33 height 16
click at [218, 62] on span "Quảng Trị - Đà Lạt" at bounding box center [204, 62] width 276 height 22
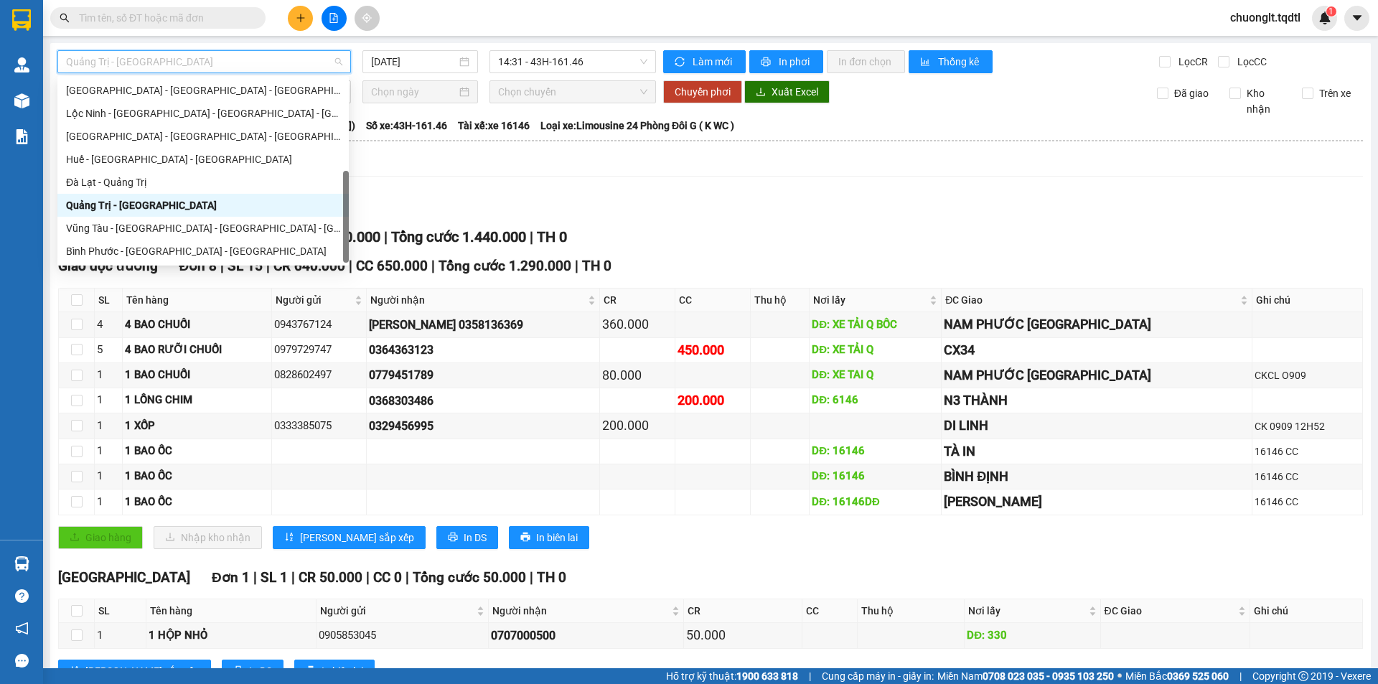
scroll to position [109, 0]
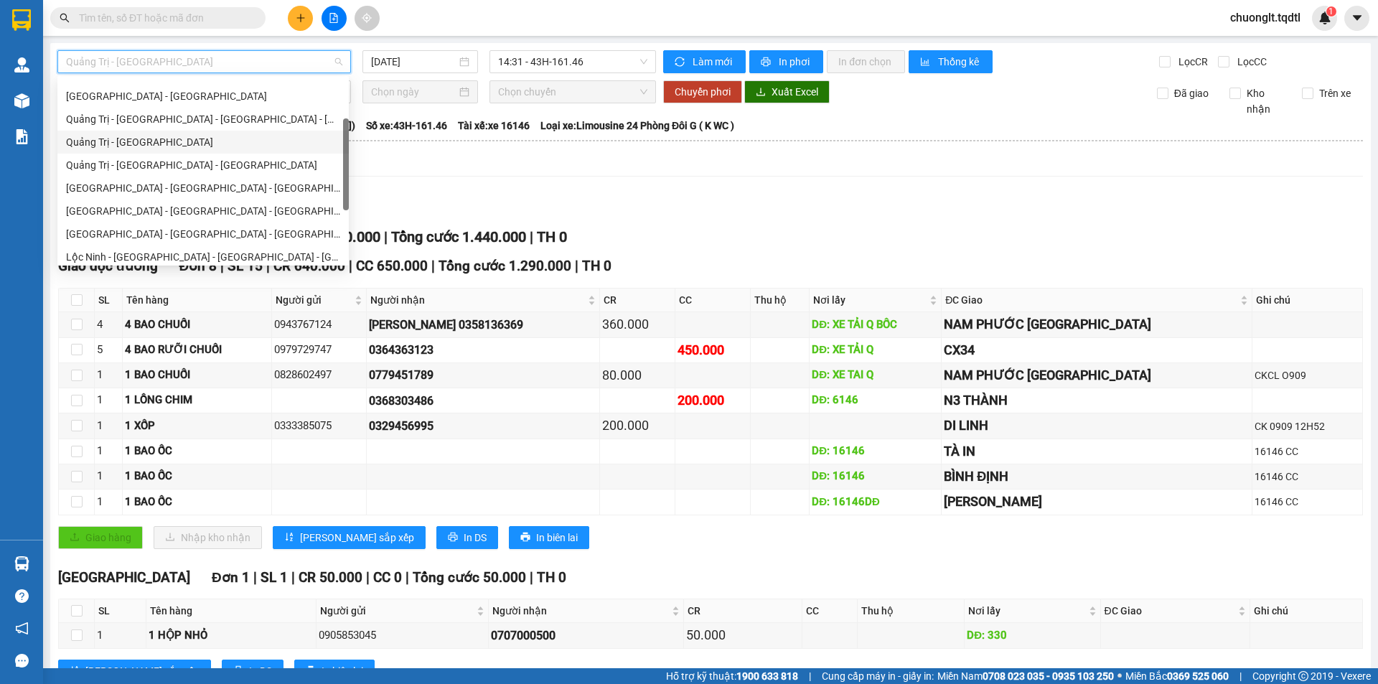
click at [210, 141] on div "Quảng Trị - Sài Gòn" at bounding box center [203, 142] width 274 height 16
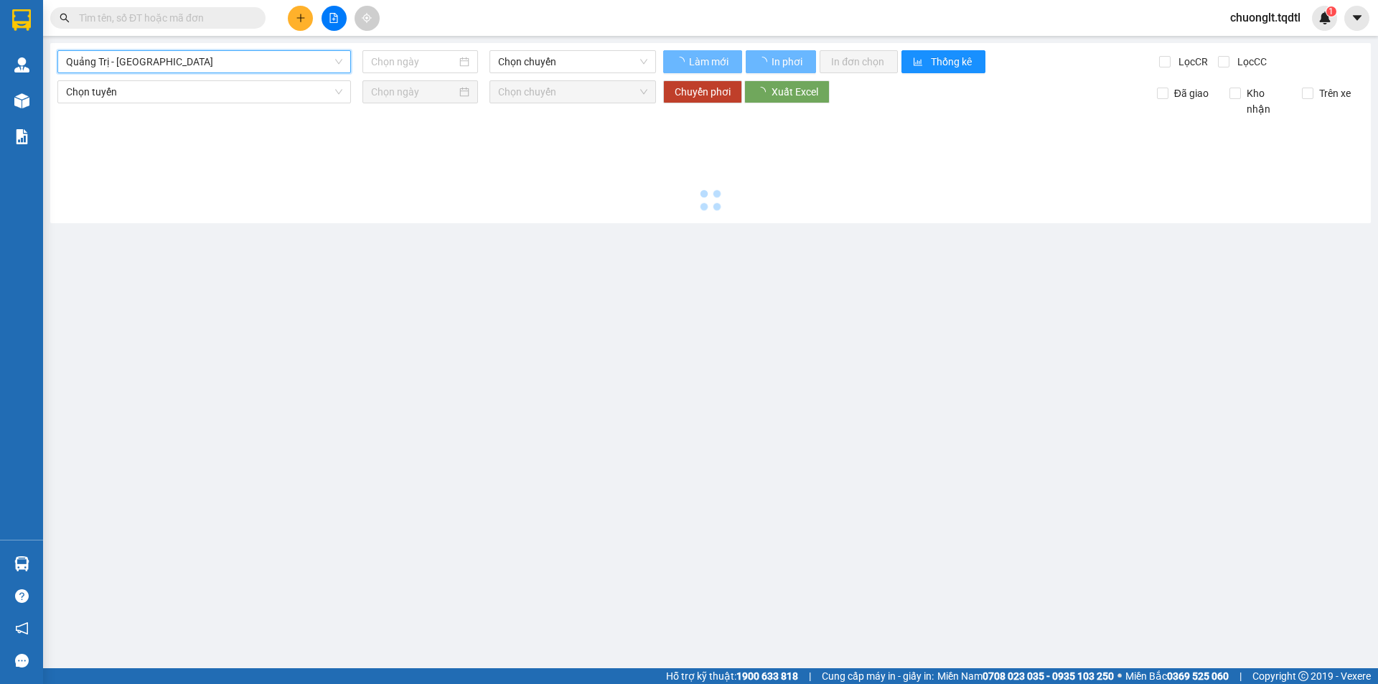
type input "[DATE]"
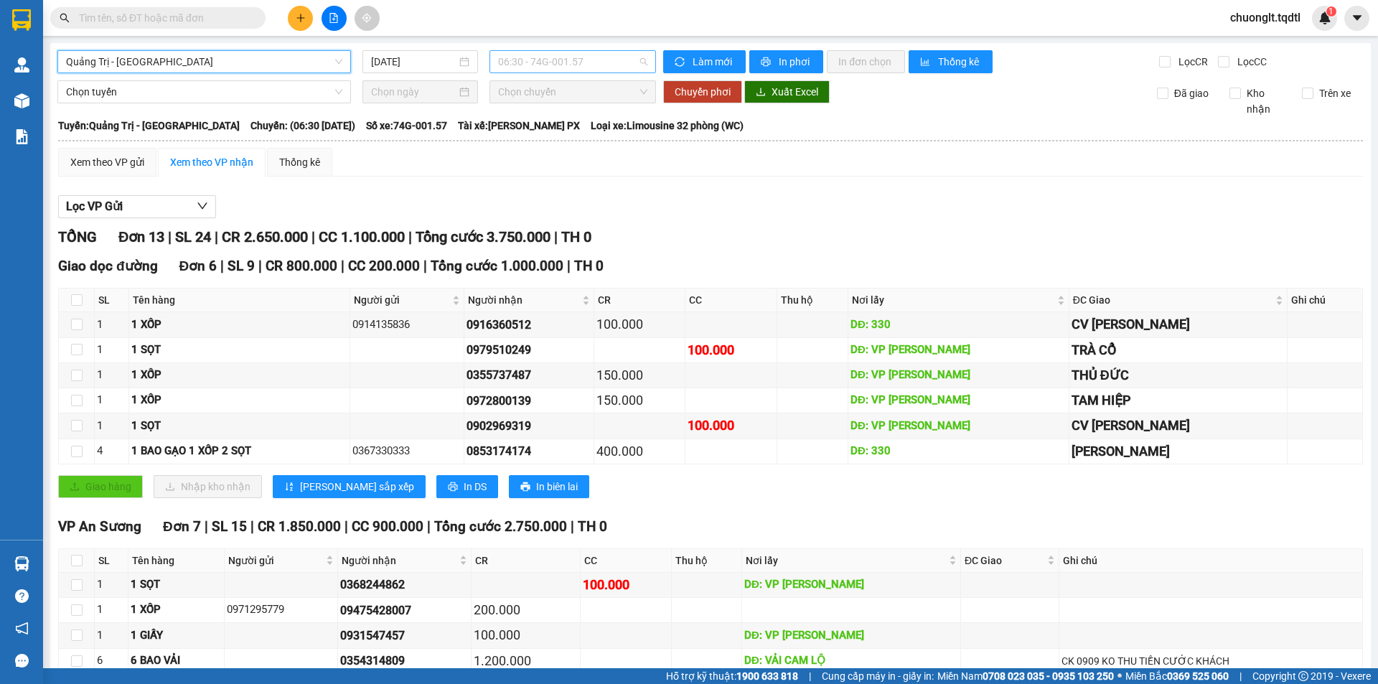
click at [620, 54] on span "06:30 - 74G-001.57" at bounding box center [572, 62] width 149 height 22
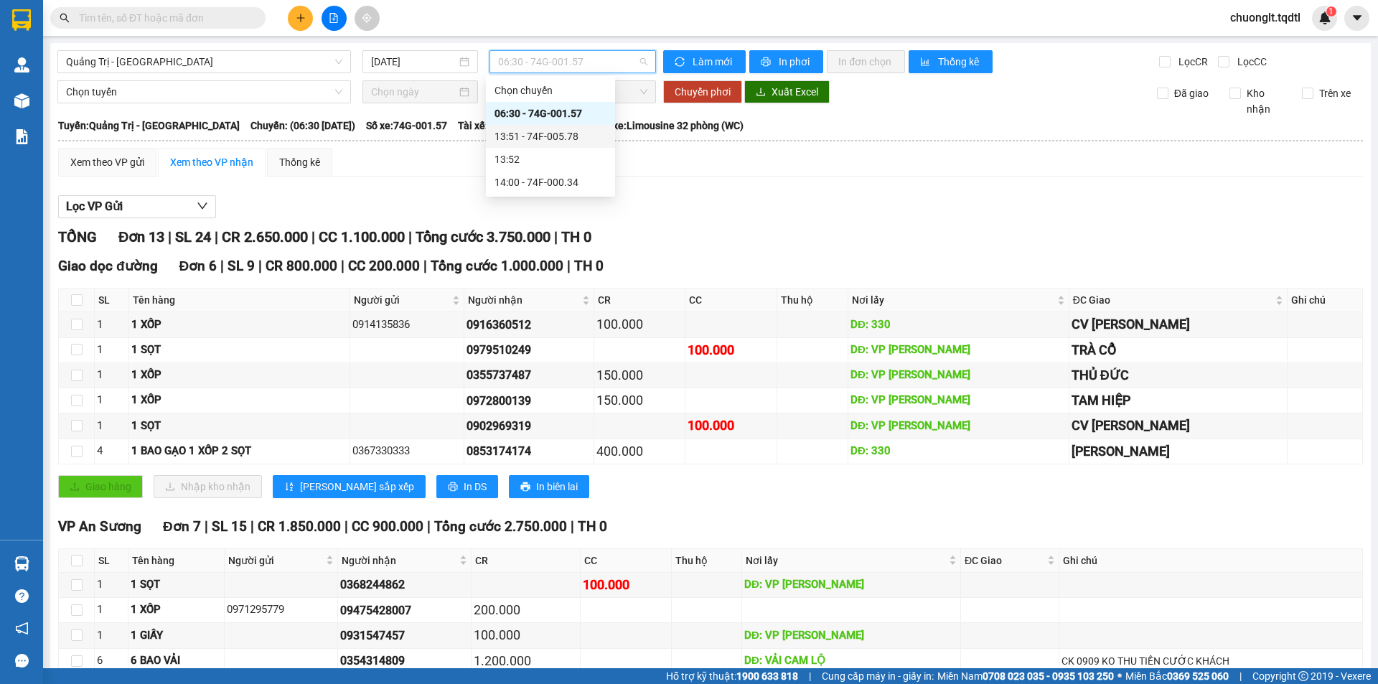
click at [552, 134] on div "13:51 - 74F-005.78" at bounding box center [551, 137] width 112 height 16
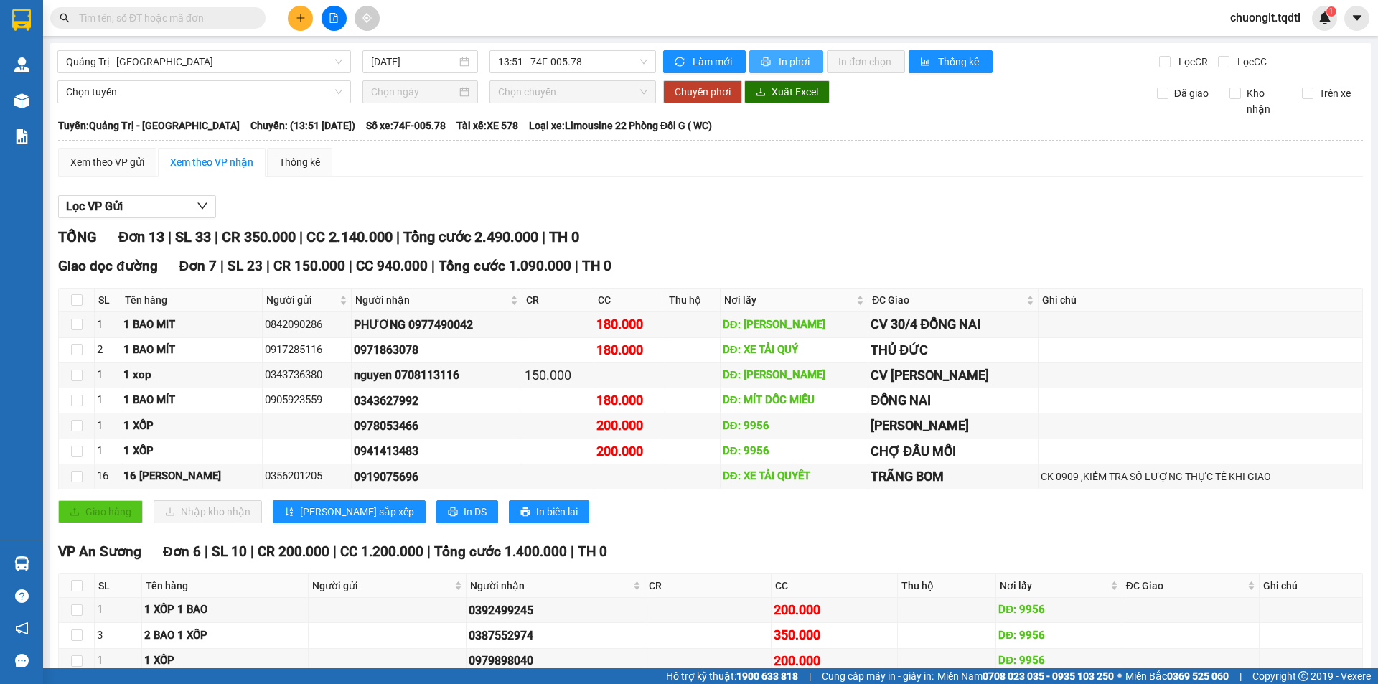
click at [783, 65] on span "In phơi" at bounding box center [795, 62] width 33 height 16
click at [597, 60] on span "13:51 - 74F-005.78" at bounding box center [572, 62] width 149 height 22
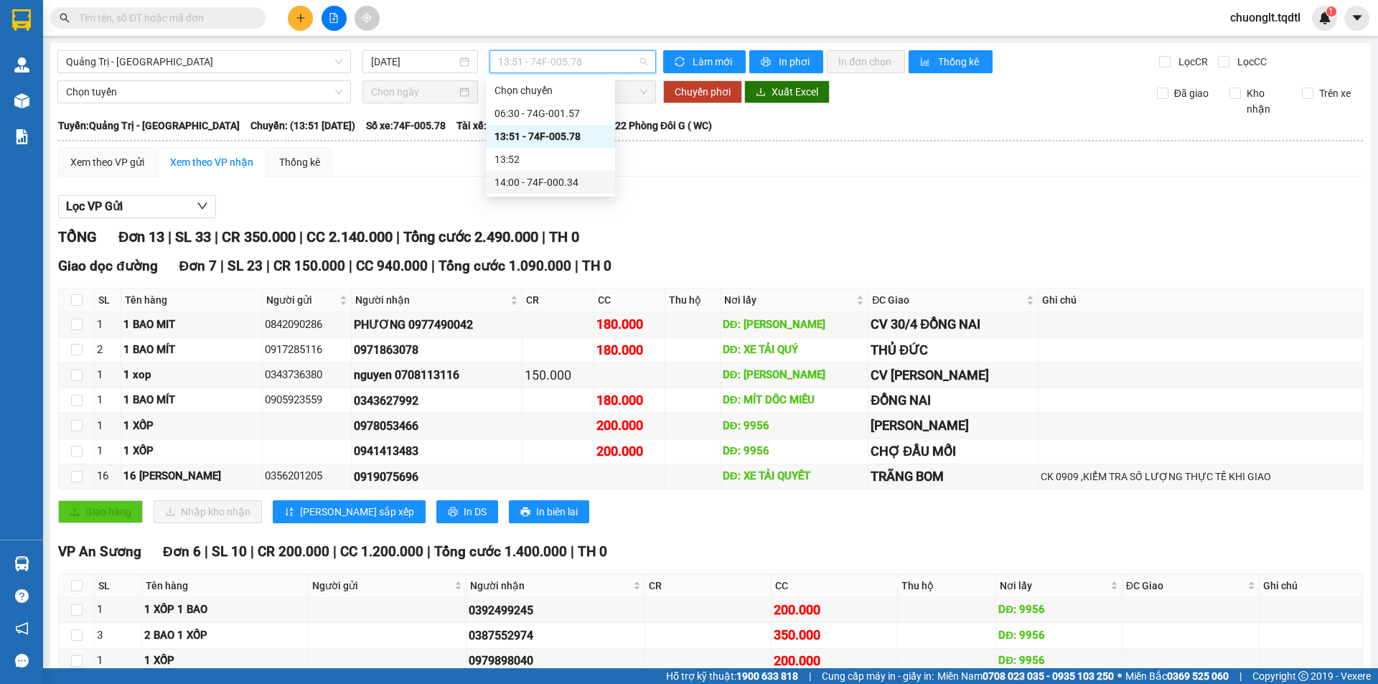
click at [564, 184] on div "14:00 - 74F-000.34" at bounding box center [551, 182] width 112 height 16
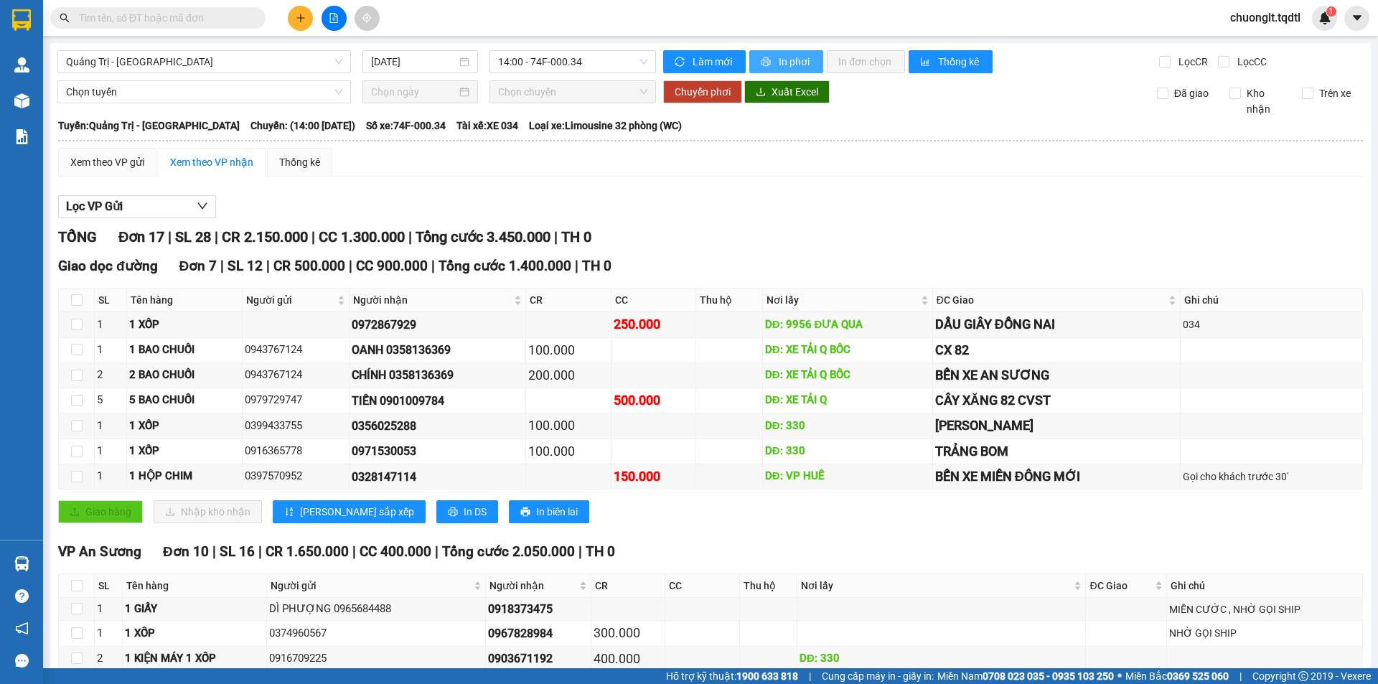
click at [793, 60] on span "In phơi" at bounding box center [795, 62] width 33 height 16
click at [591, 65] on span "14:00 - 74F-000.34" at bounding box center [572, 62] width 149 height 22
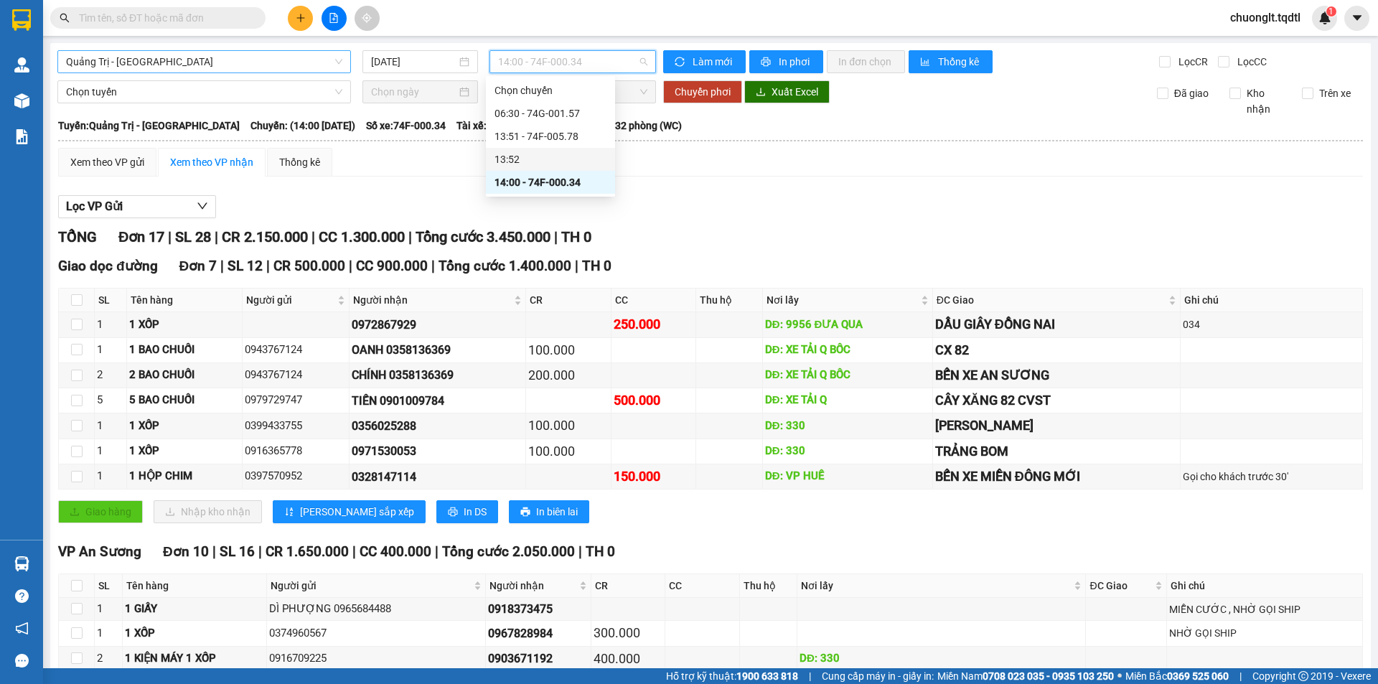
click at [274, 60] on span "Quảng Trị - Sài Gòn" at bounding box center [204, 62] width 276 height 22
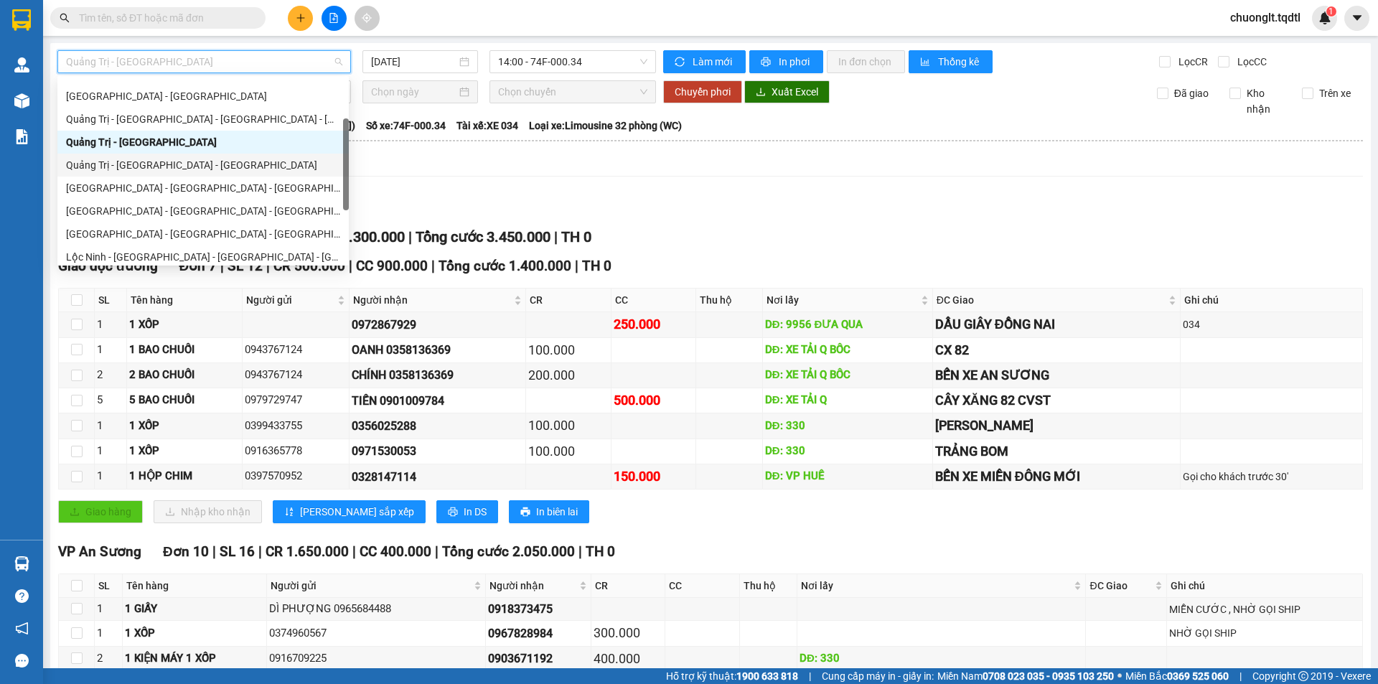
click at [202, 164] on div "Quảng Trị - Bình Dương - Bình Phước" at bounding box center [203, 165] width 274 height 16
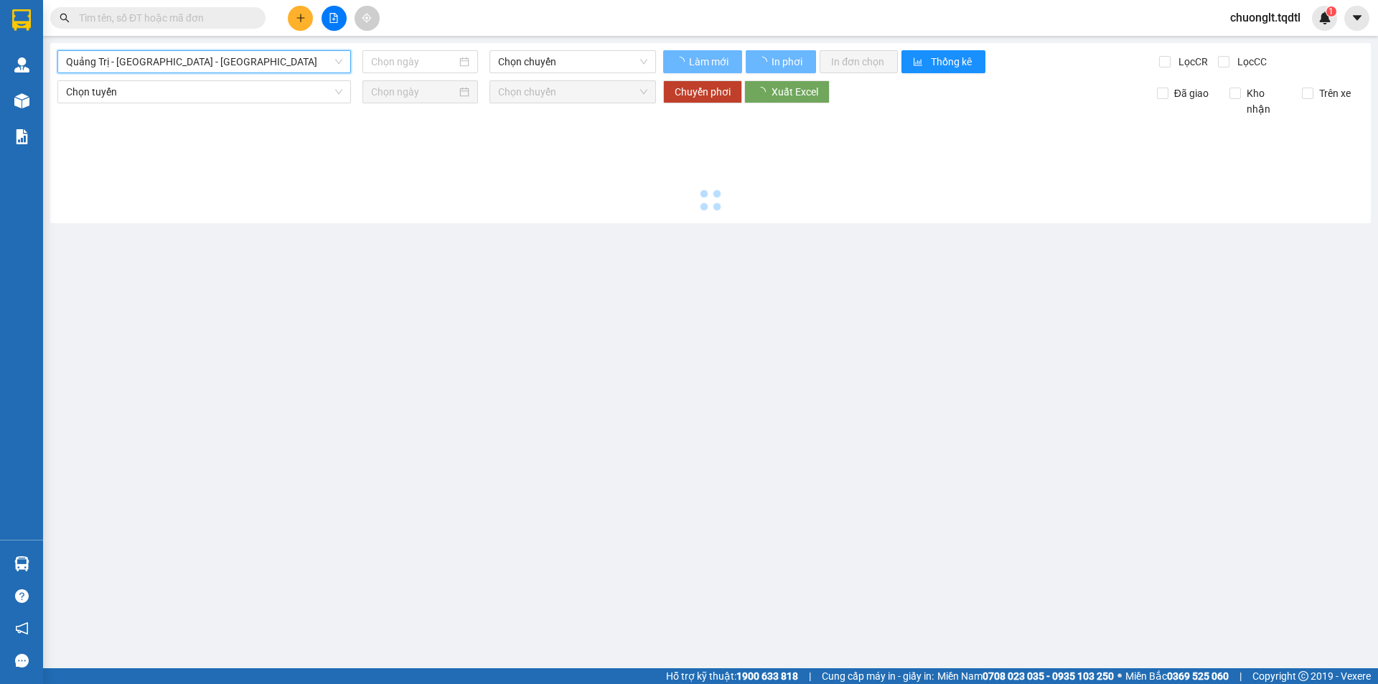
type input "[DATE]"
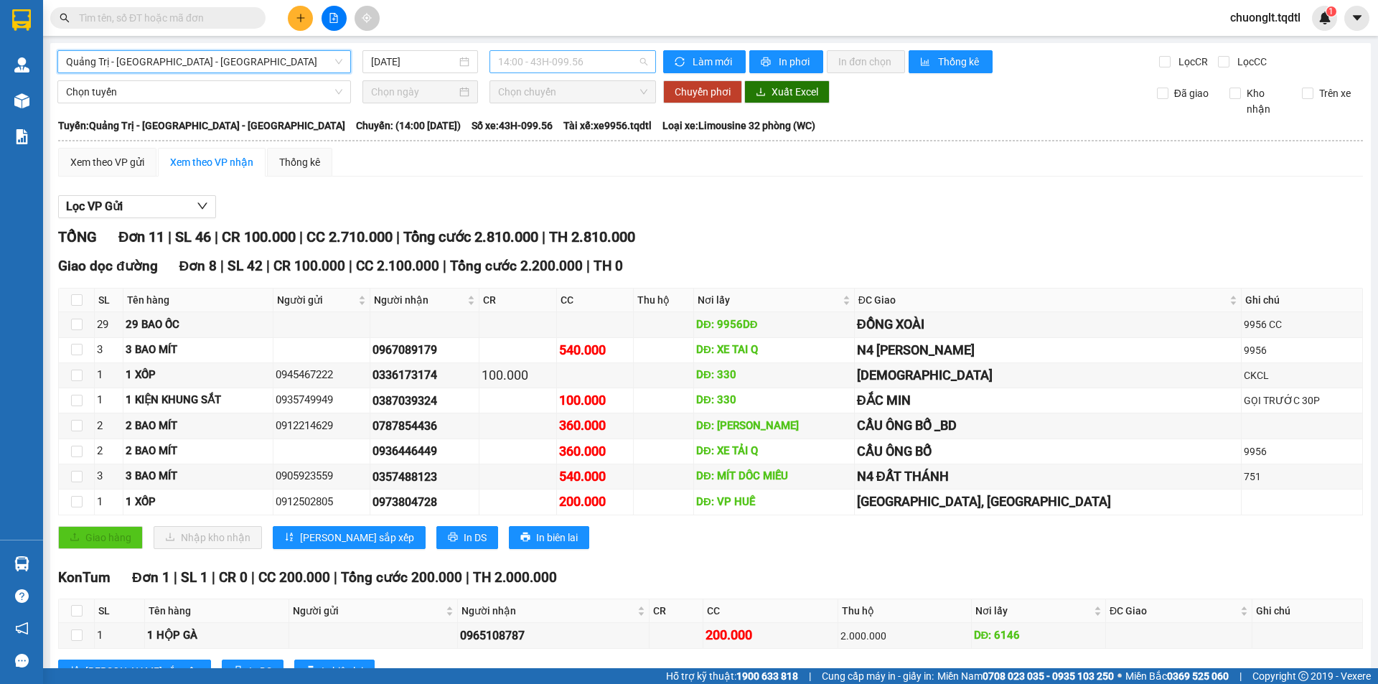
click at [610, 60] on span "14:00 - 43H-099.56" at bounding box center [572, 62] width 149 height 22
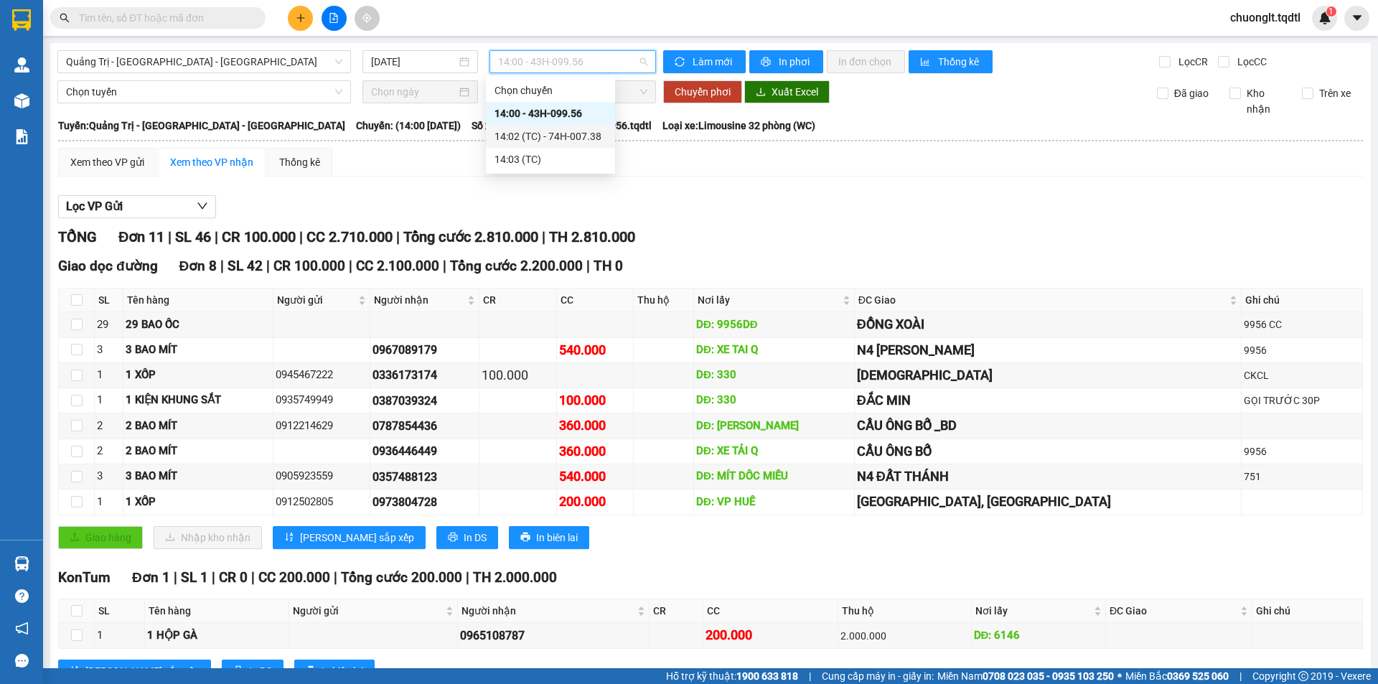
click at [653, 179] on div "Xem theo VP gửi Xem theo VP nhận Thống kê Lọc VP Gửi TỔNG Đơn 11 | SL 46 | CR …" at bounding box center [710, 558] width 1305 height 820
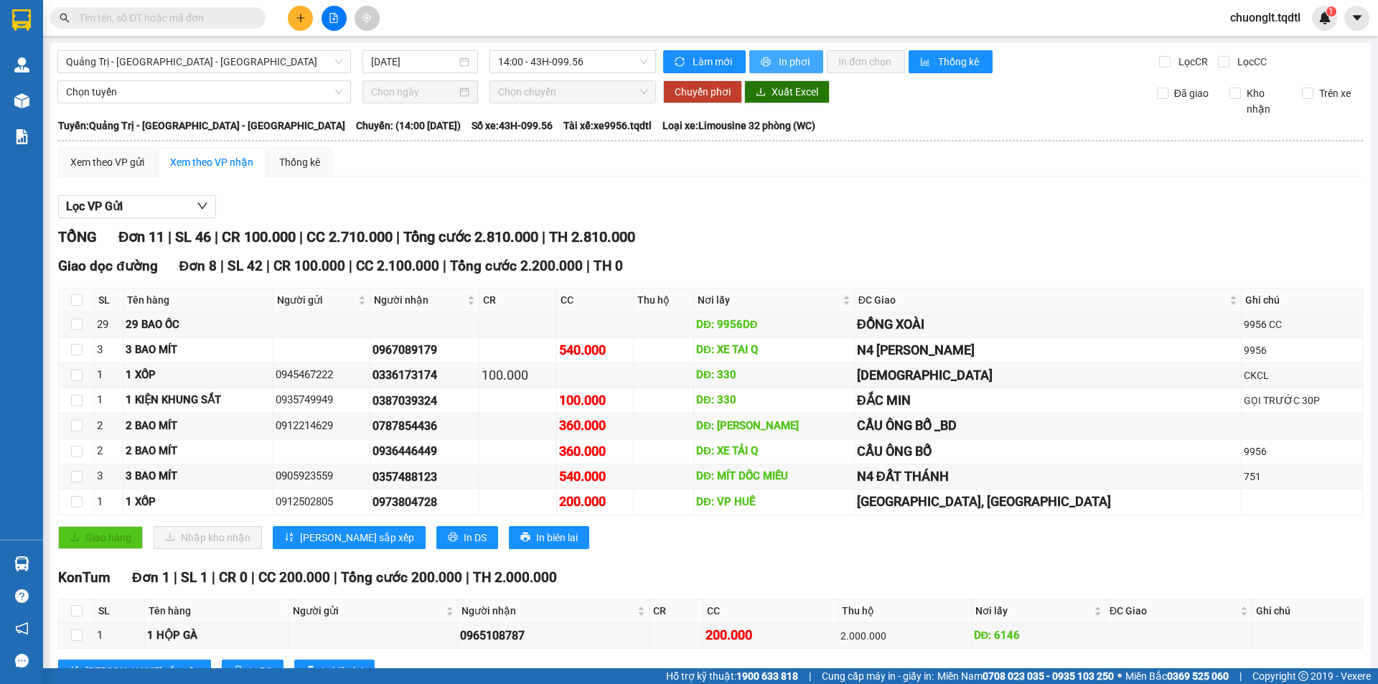
click at [779, 60] on span "In phơi" at bounding box center [795, 62] width 33 height 16
click at [278, 62] on span "Quảng Trị - Bình Dương - Bình Phước" at bounding box center [204, 62] width 276 height 22
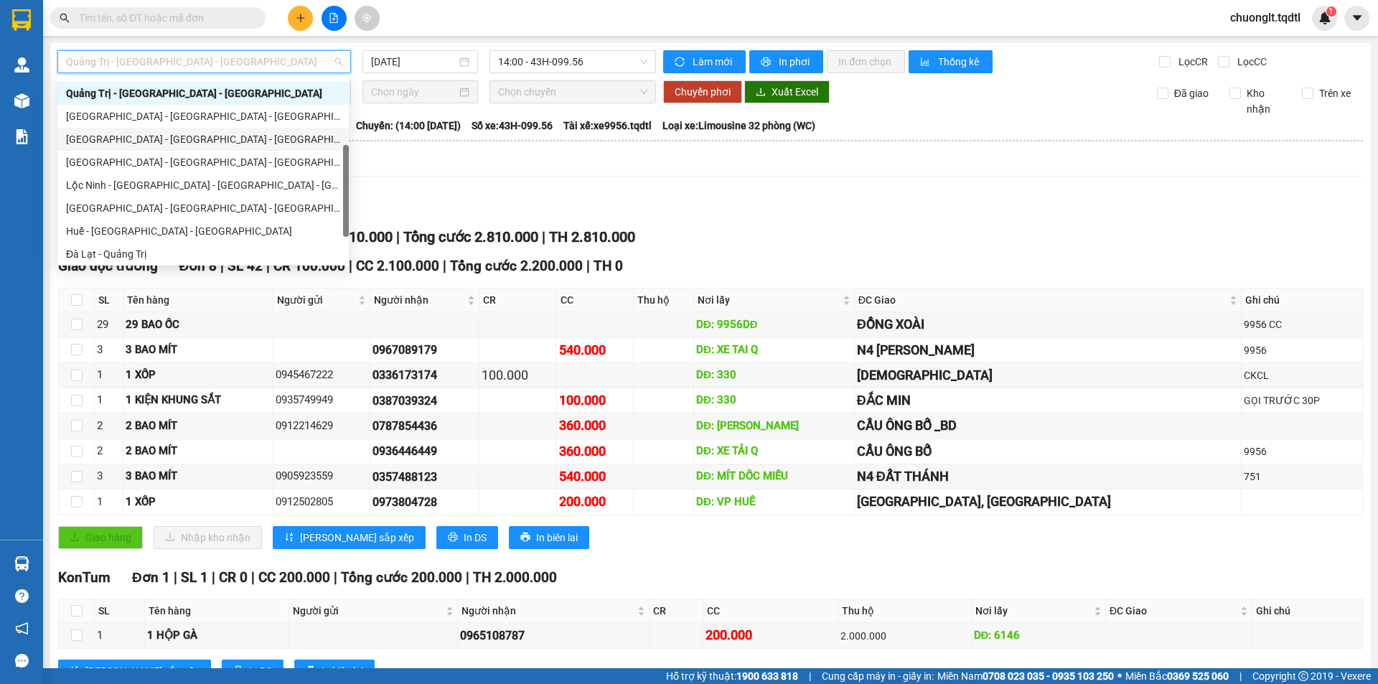
scroll to position [37, 0]
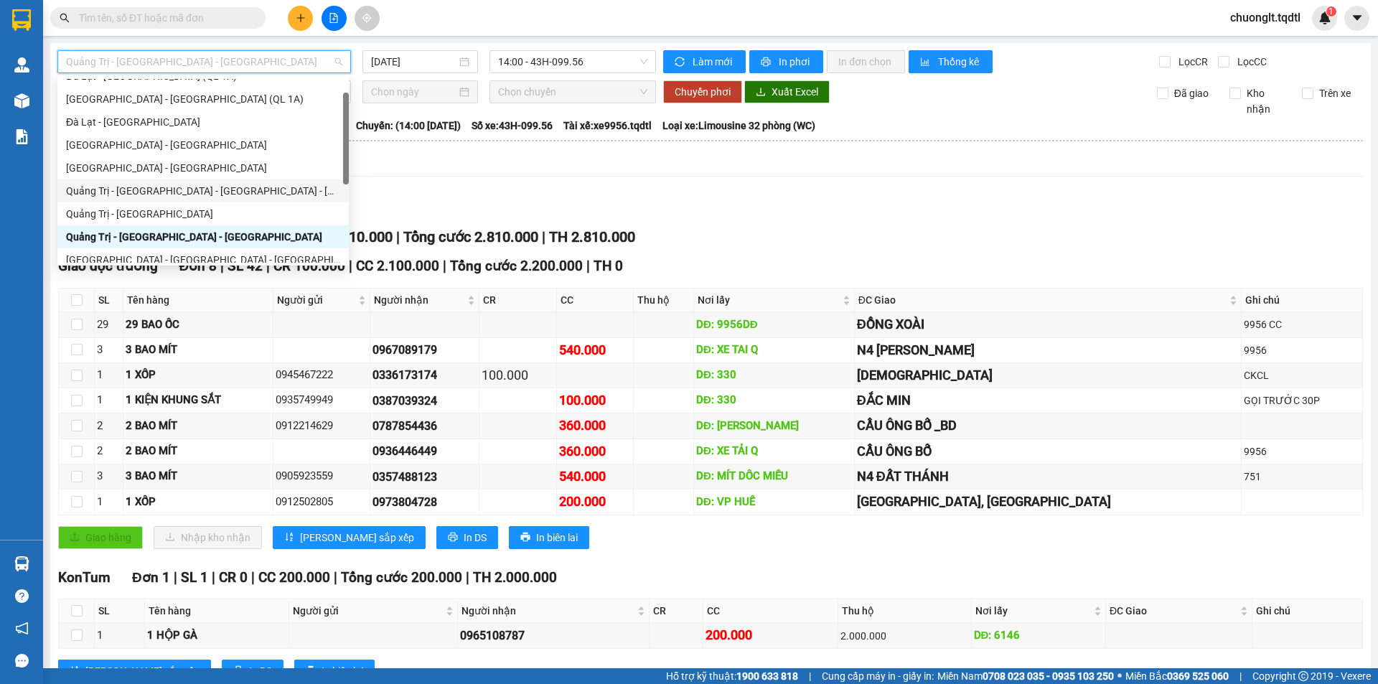
click at [192, 186] on div "Quảng Trị - Huế - Đà Nẵng - Vũng Tàu" at bounding box center [203, 191] width 274 height 16
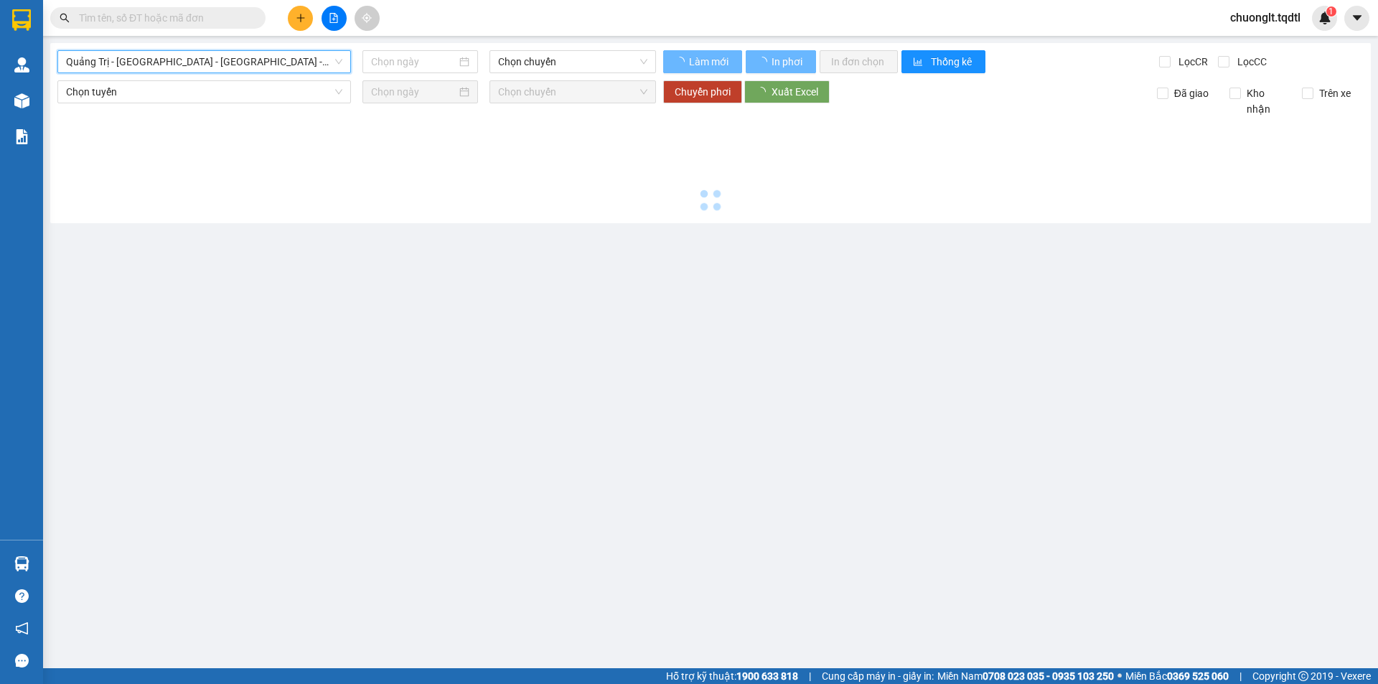
type input "[DATE]"
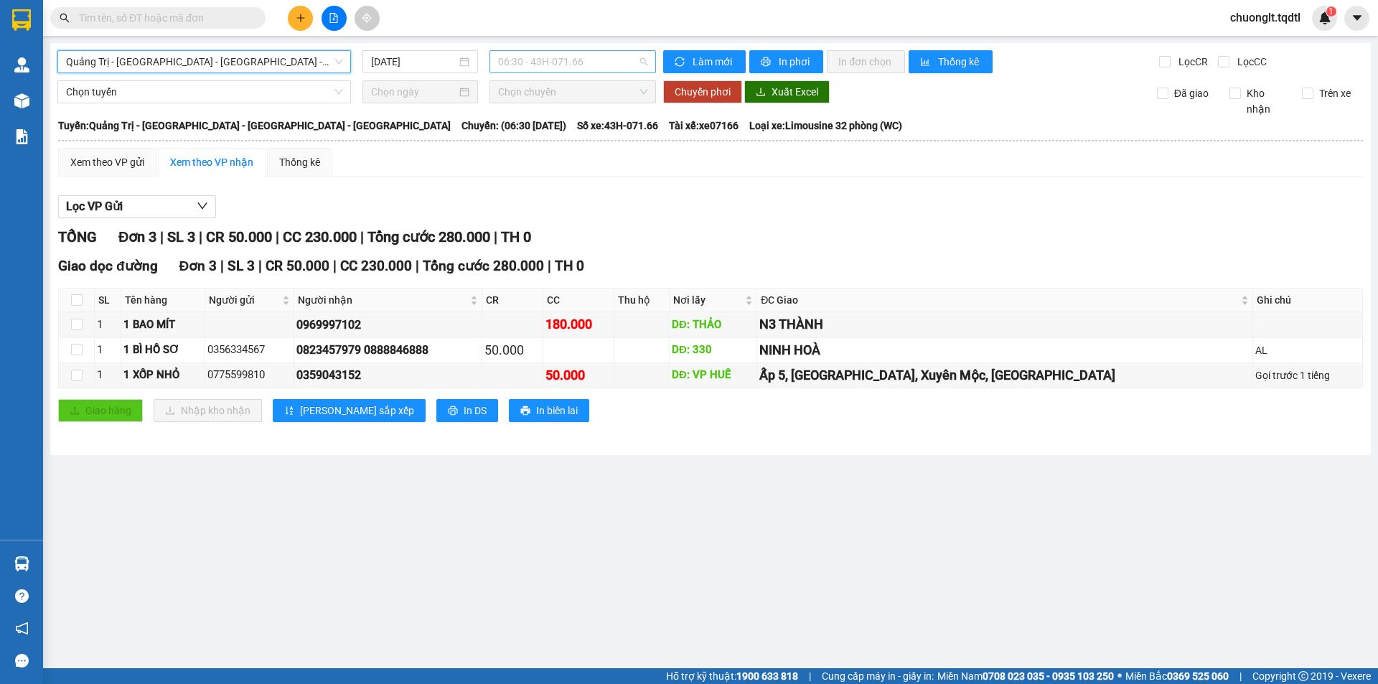
click at [605, 55] on span "06:30 - 43H-071.66" at bounding box center [572, 62] width 149 height 22
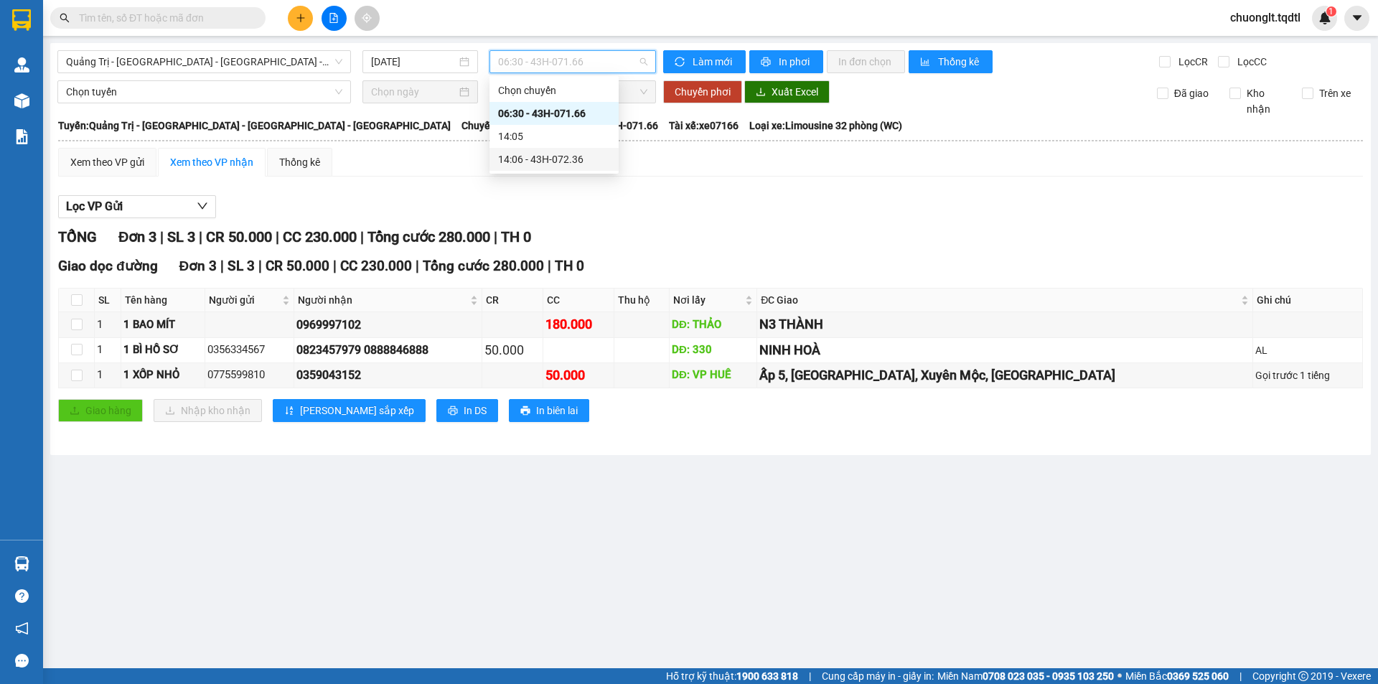
click at [559, 157] on div "14:06 - 43H-072.36" at bounding box center [554, 159] width 112 height 16
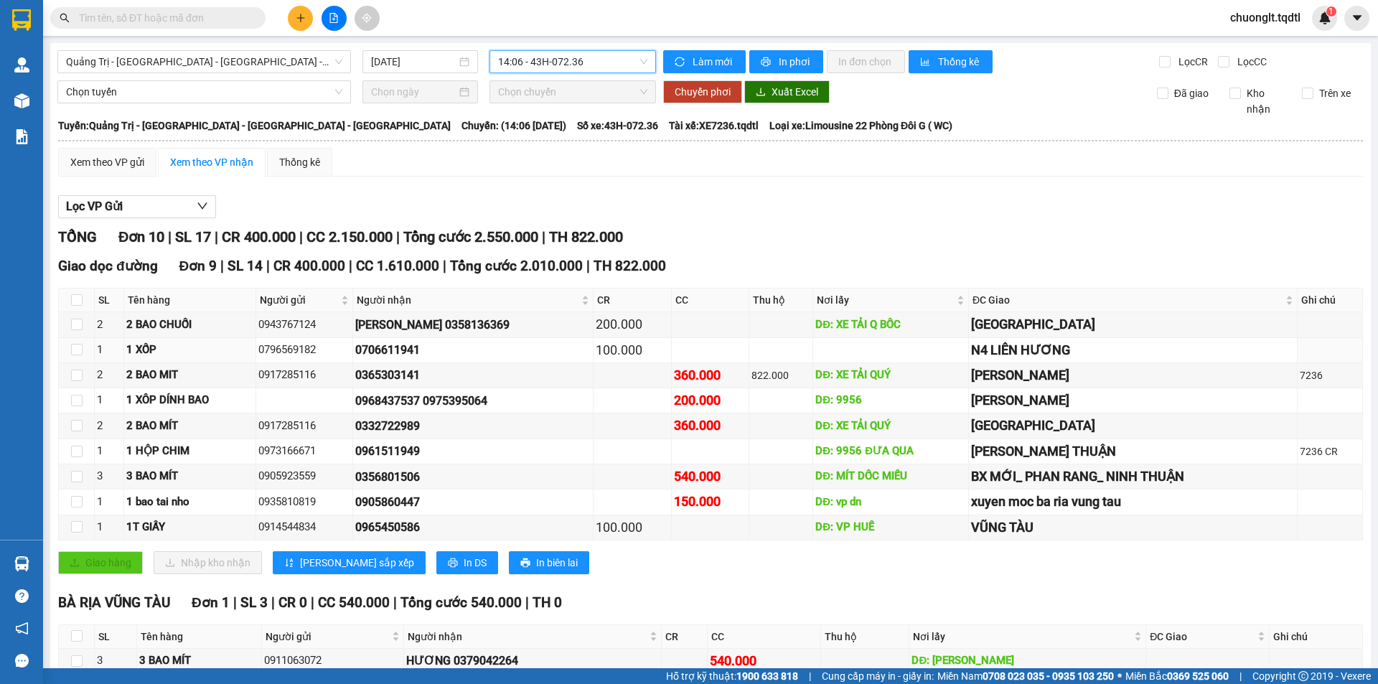
scroll to position [72, 0]
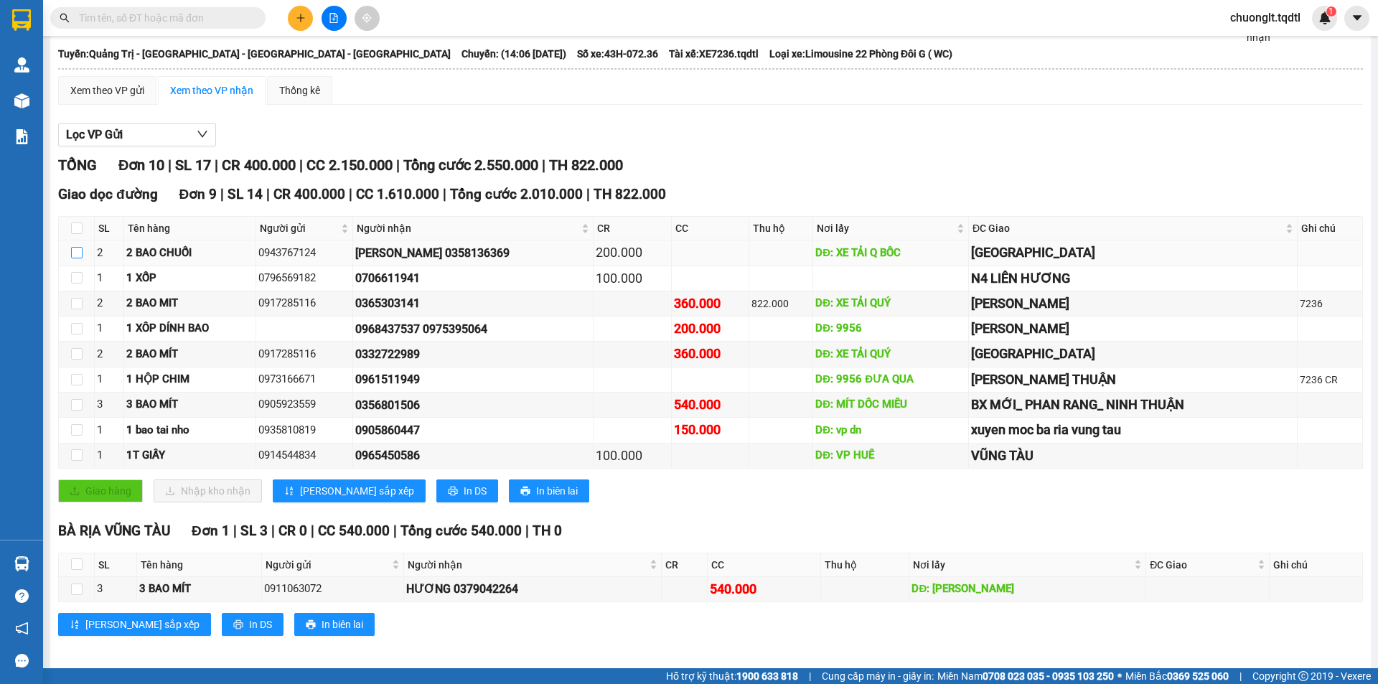
click at [73, 252] on input "checkbox" at bounding box center [76, 252] width 11 height 11
checkbox input "true"
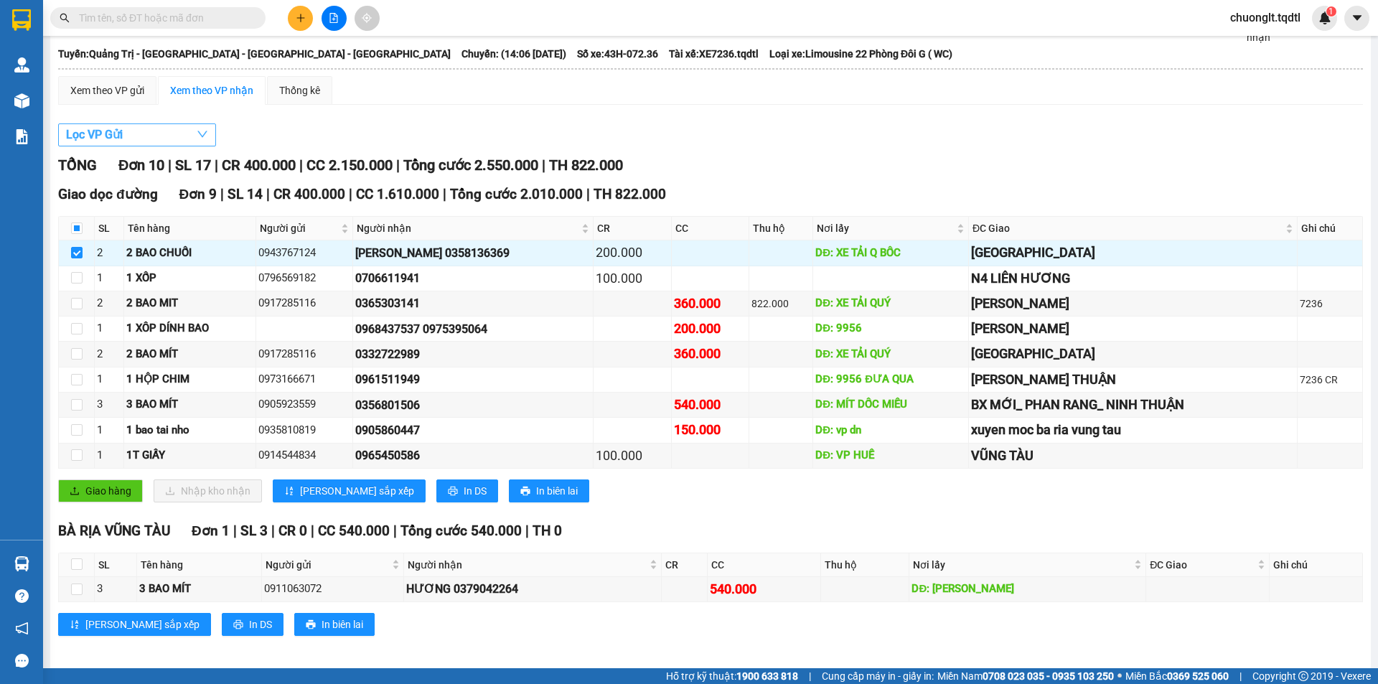
scroll to position [0, 0]
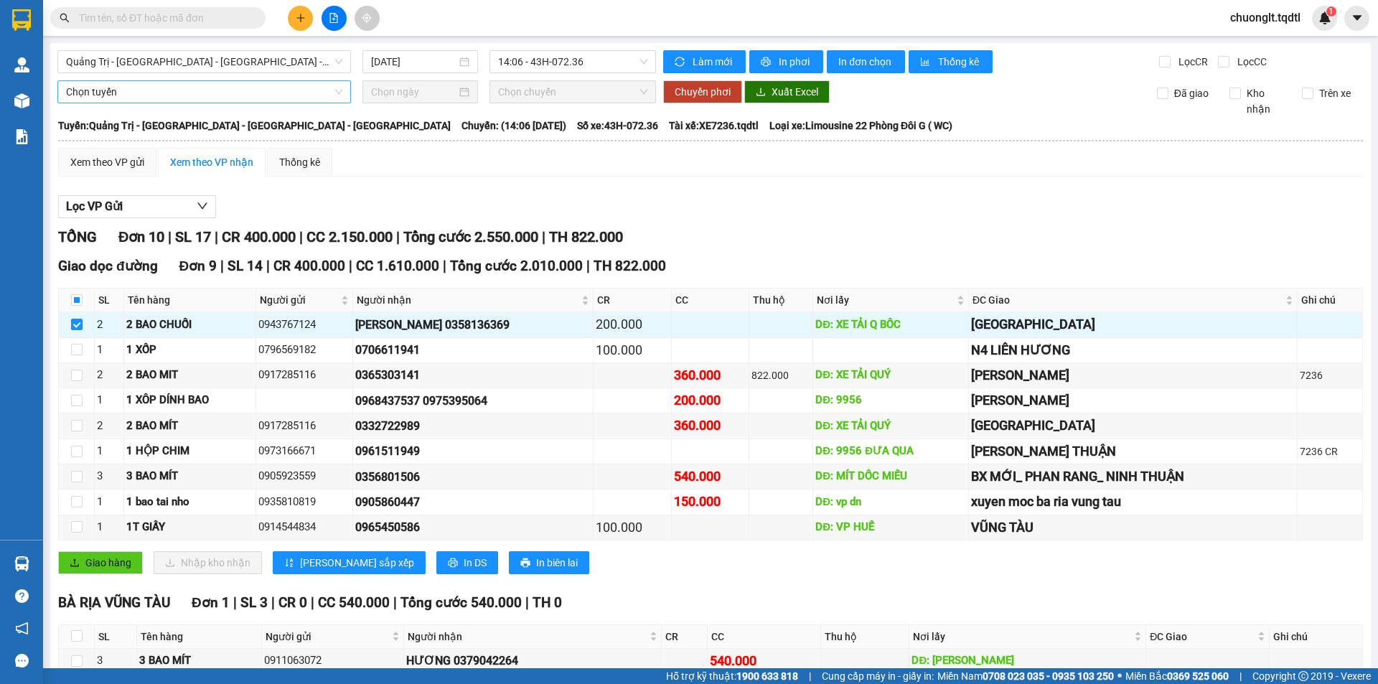
click at [200, 89] on span "Chọn tuyến" at bounding box center [204, 92] width 276 height 22
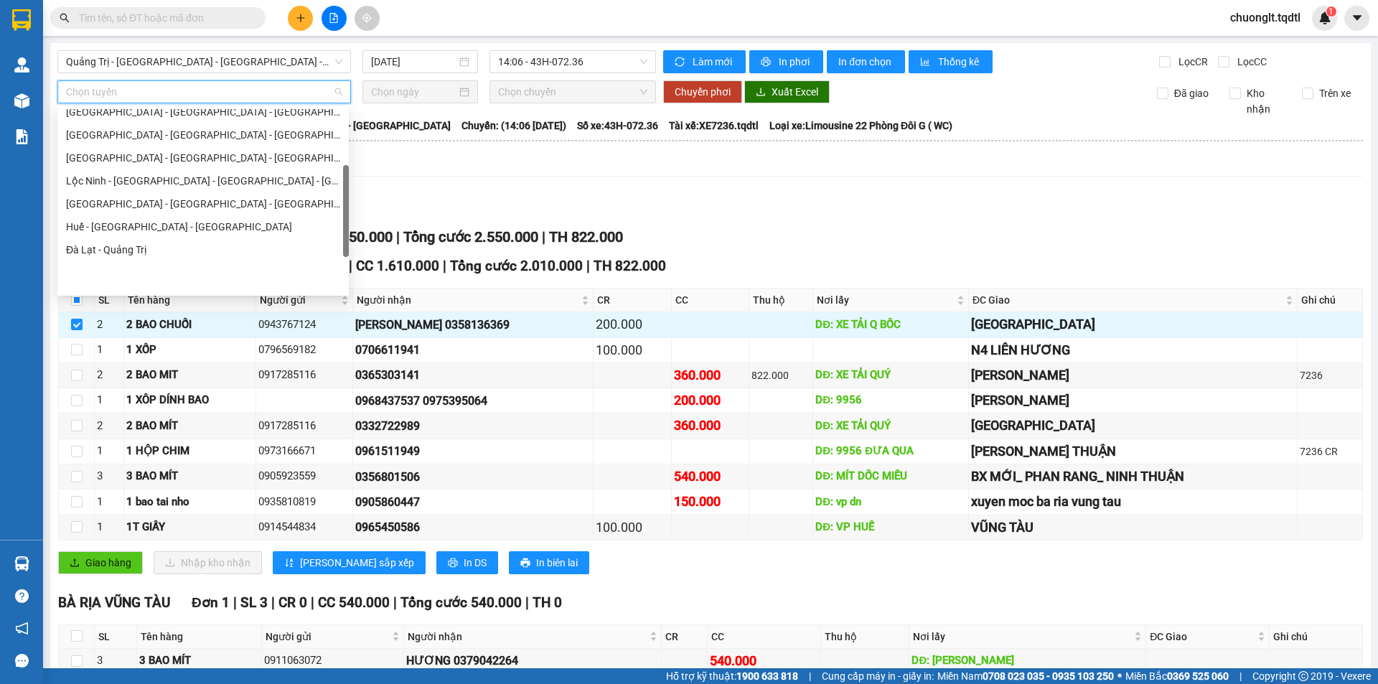
scroll to position [253, 0]
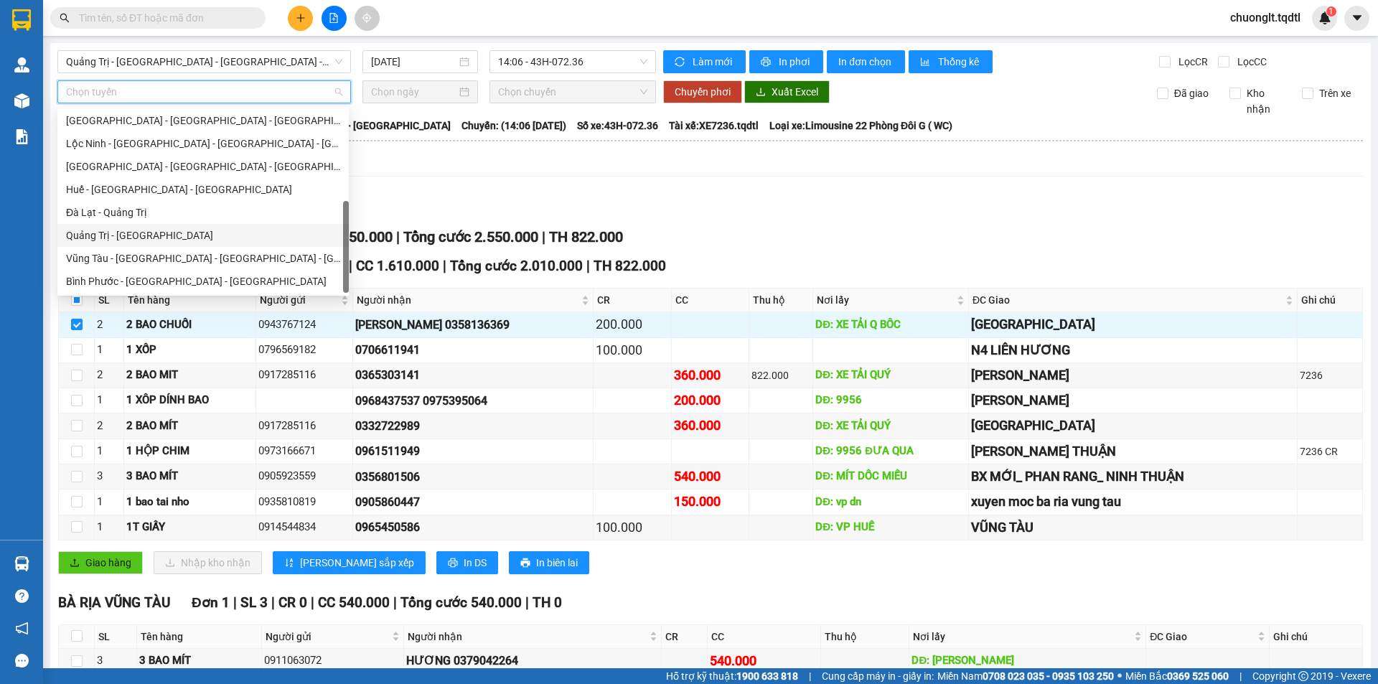
click at [151, 232] on div "Quảng Trị - Đà Lạt" at bounding box center [203, 236] width 274 height 16
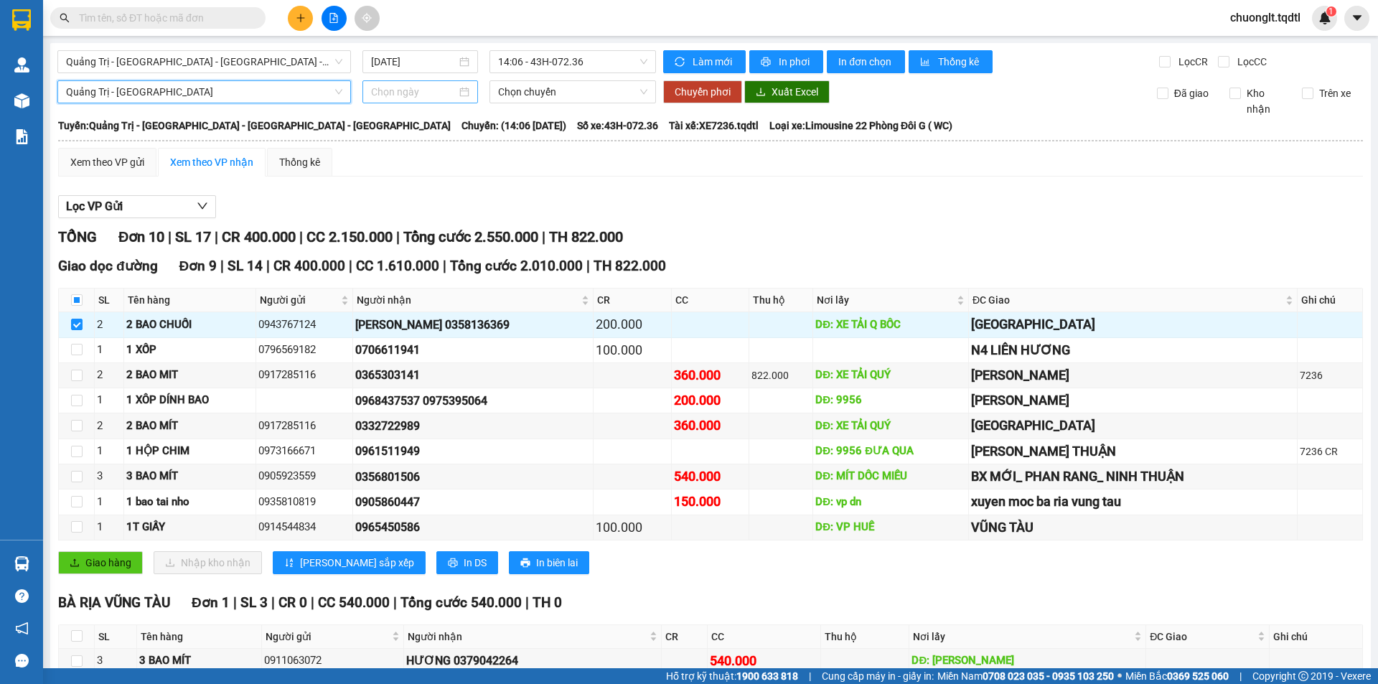
click at [464, 90] on div at bounding box center [420, 92] width 98 height 16
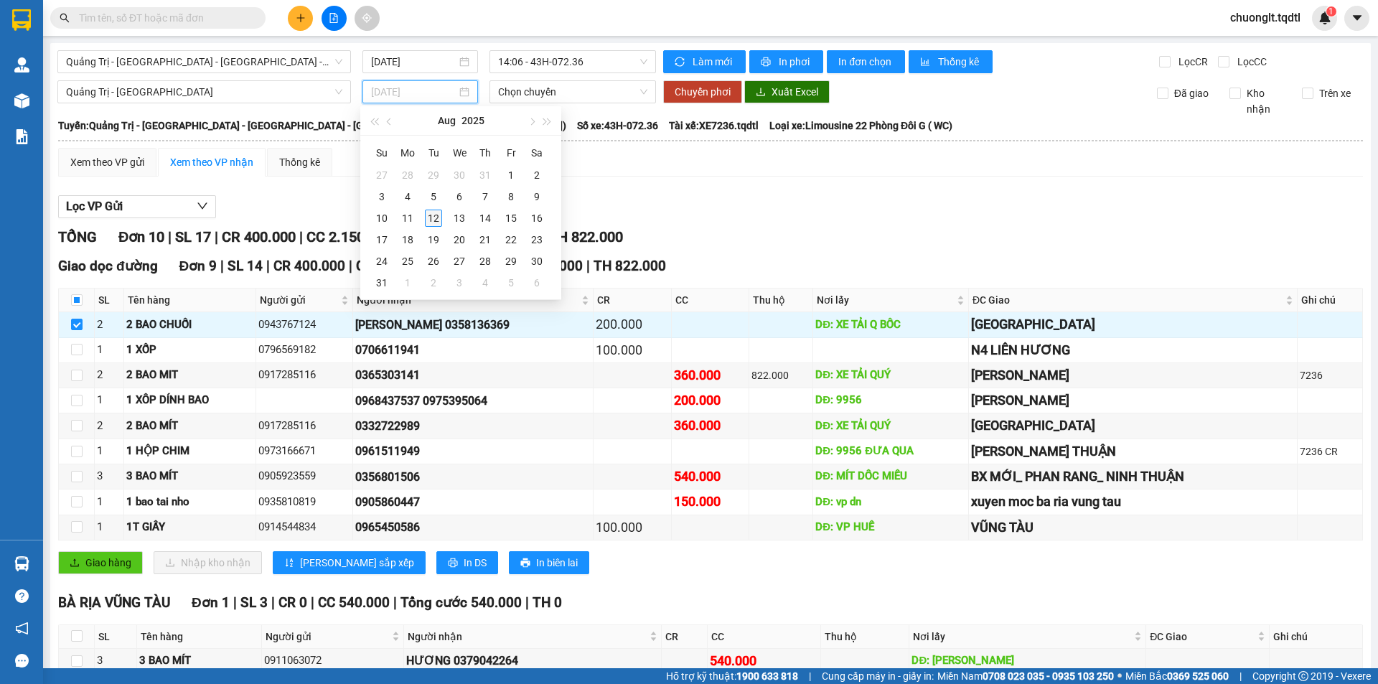
type input "[DATE]"
click at [434, 215] on div "12" at bounding box center [433, 218] width 17 height 17
type input "[DATE]"
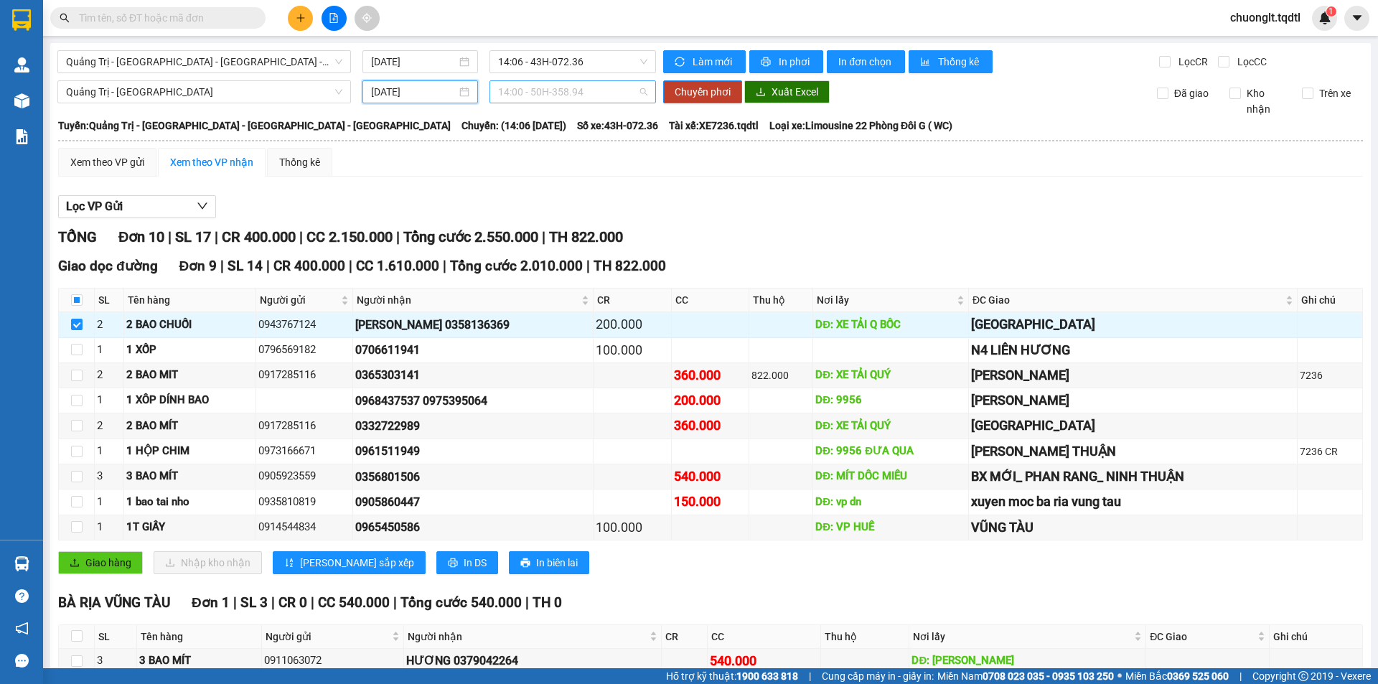
click at [584, 89] on span "14:00 - 50H-358.94" at bounding box center [572, 92] width 149 height 22
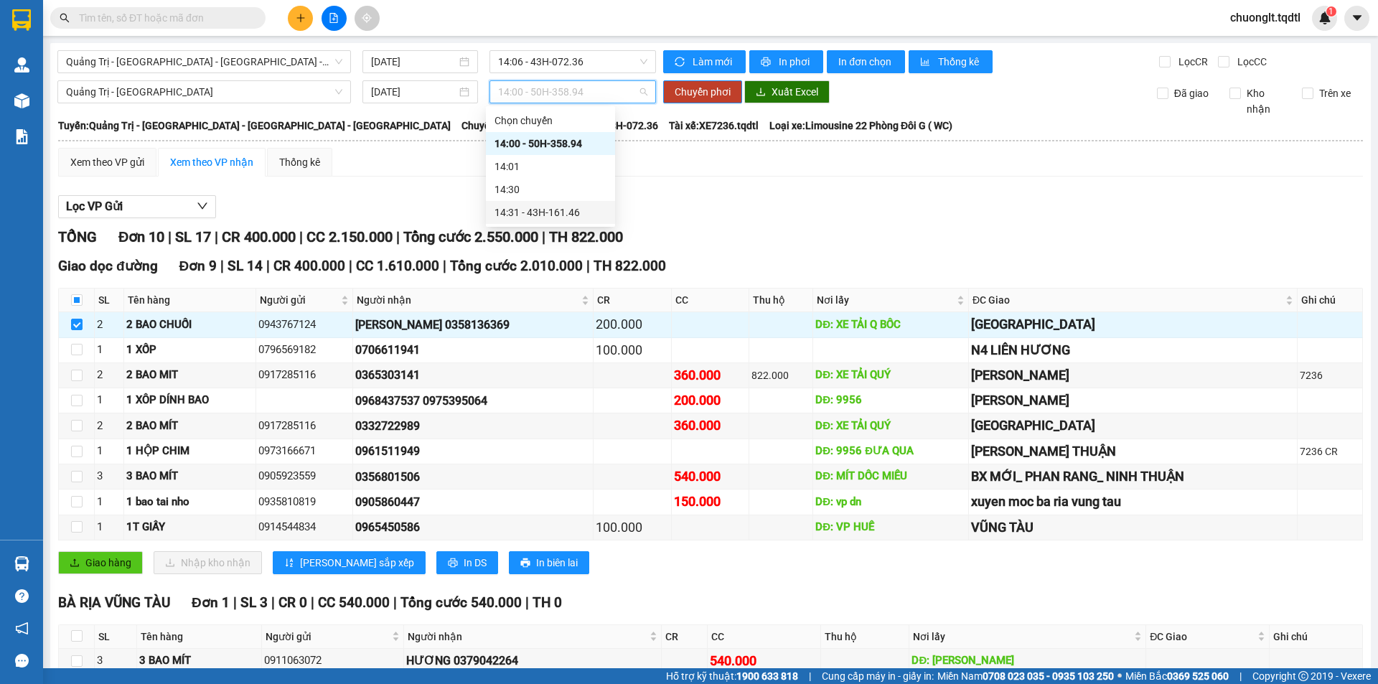
click at [551, 211] on div "14:31 - 43H-161.46" at bounding box center [551, 213] width 112 height 16
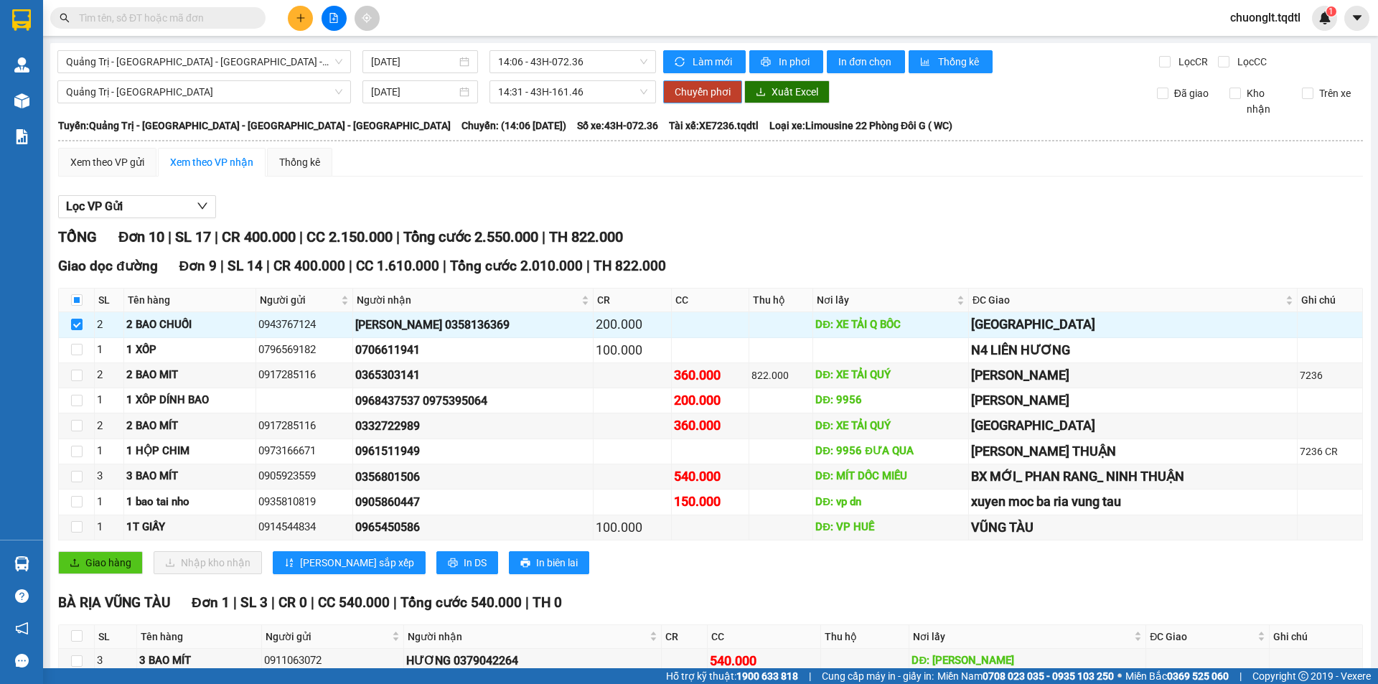
click at [702, 91] on span "Chuyển phơi" at bounding box center [703, 92] width 56 height 16
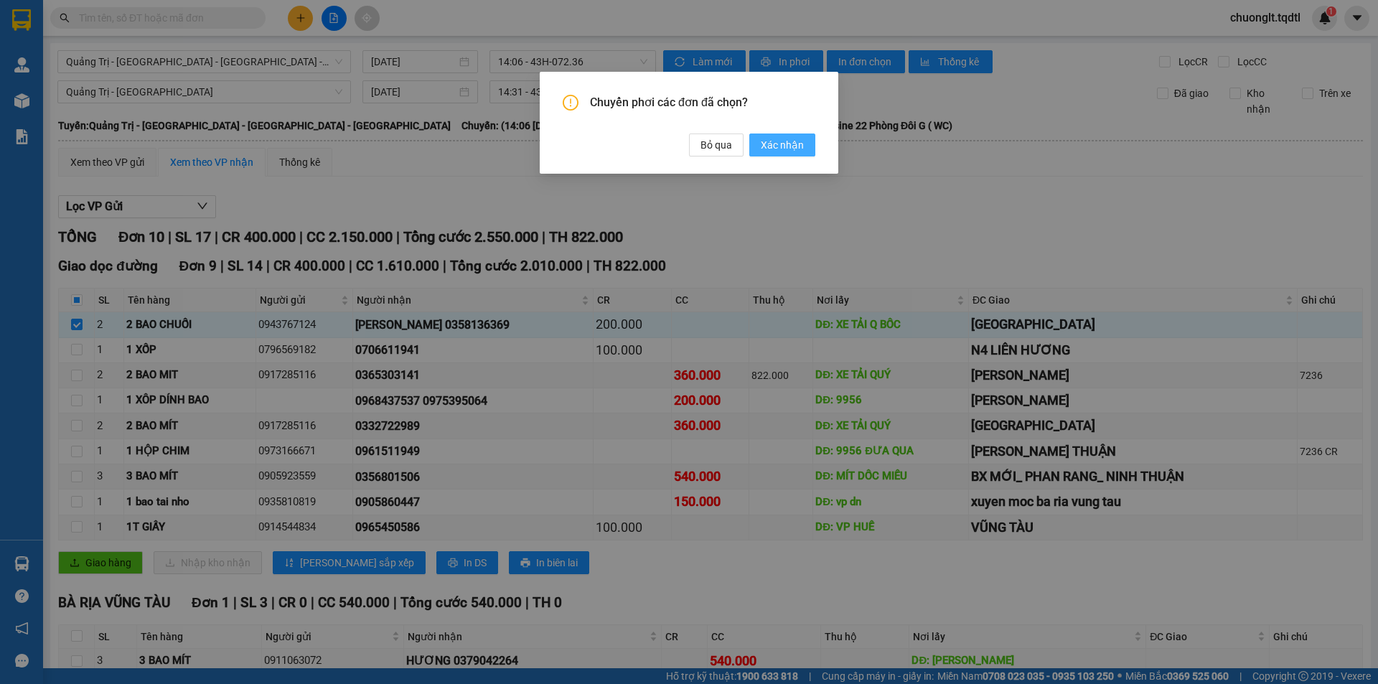
click at [790, 149] on span "Xác nhận" at bounding box center [782, 145] width 43 height 16
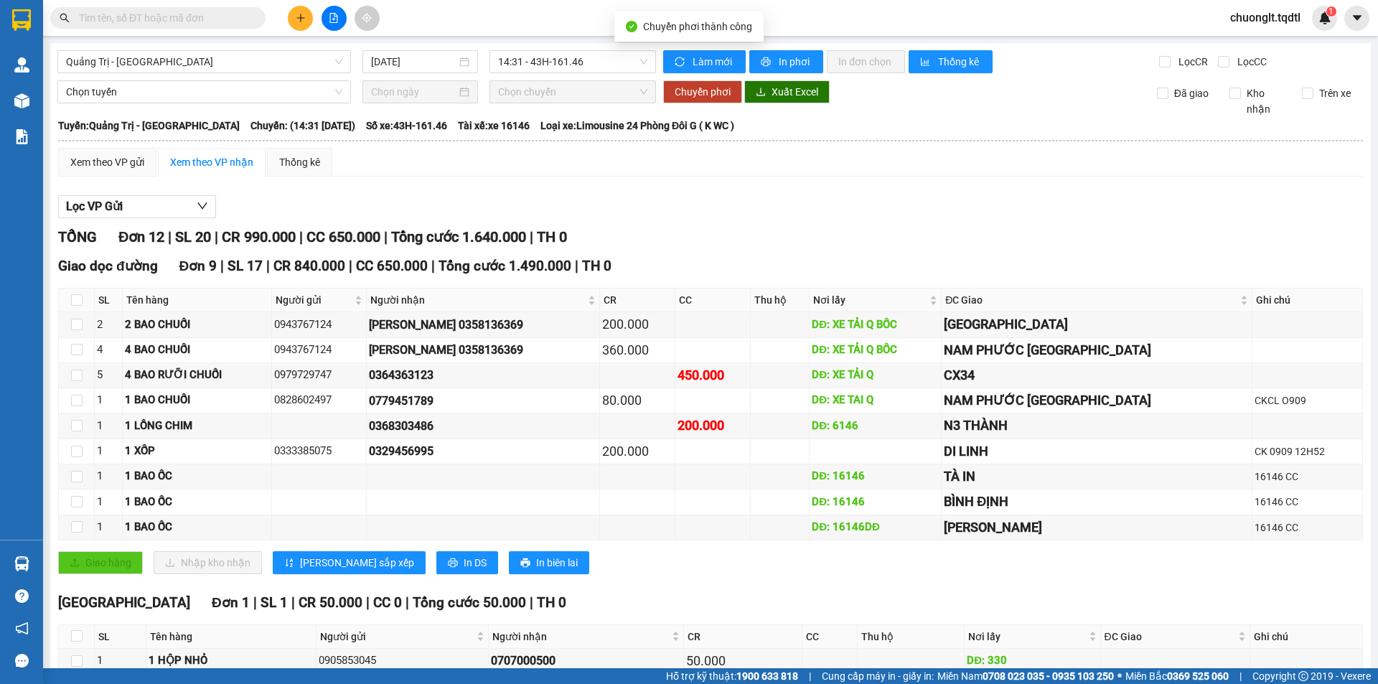
checkbox input "false"
click at [258, 58] on span "Quảng Trị - Đà Lạt" at bounding box center [204, 62] width 276 height 22
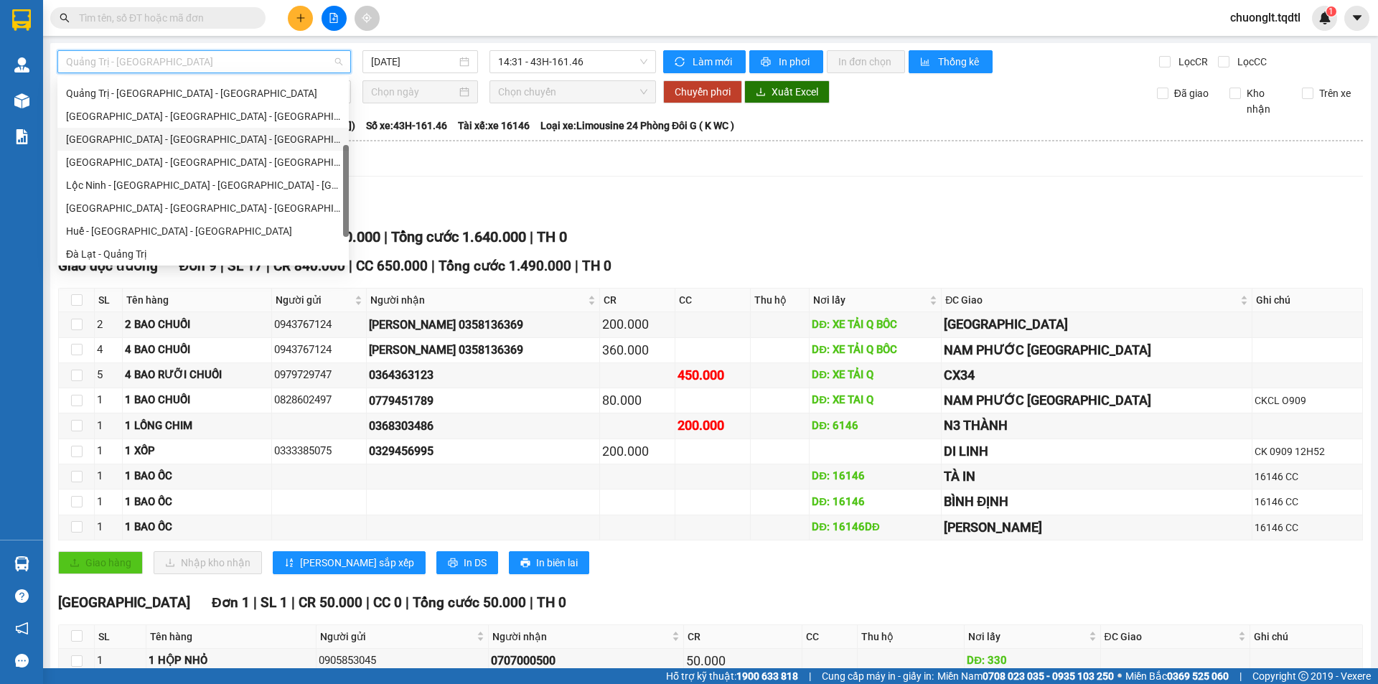
scroll to position [37, 0]
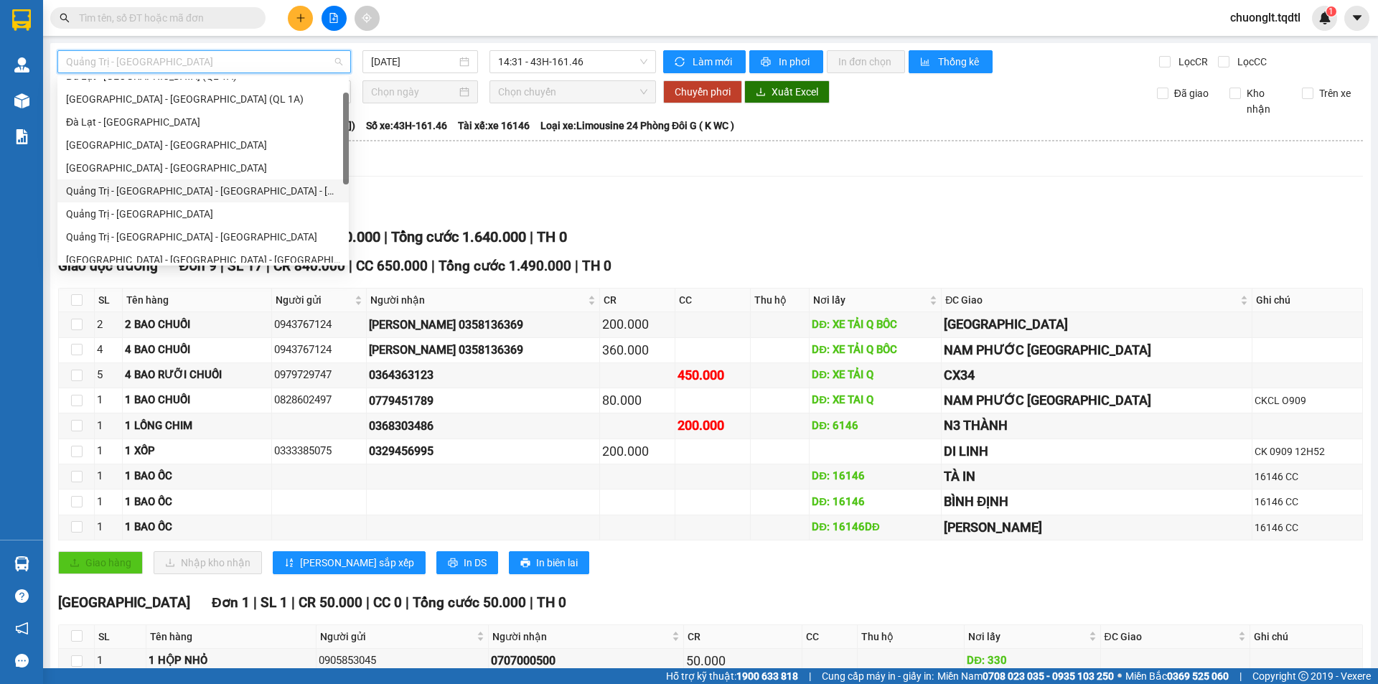
click at [193, 186] on div "Quảng Trị - Huế - Đà Nẵng - Vũng Tàu" at bounding box center [203, 191] width 274 height 16
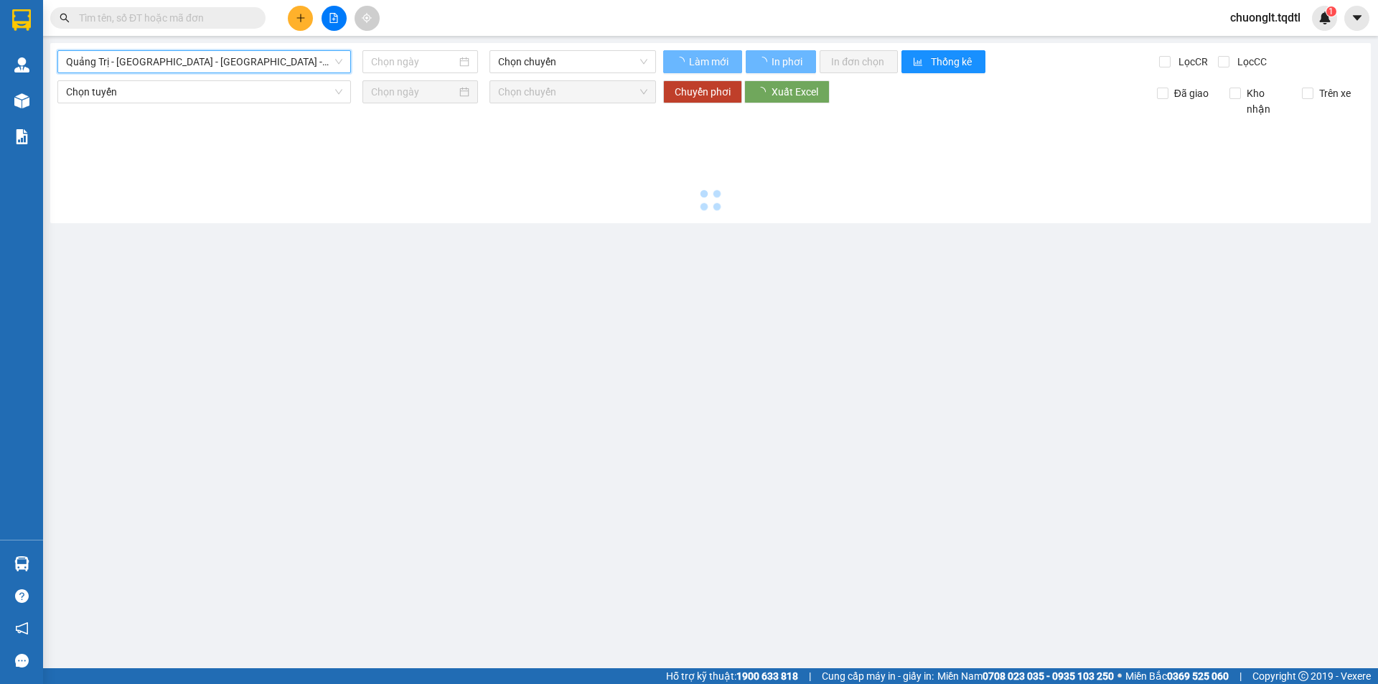
type input "[DATE]"
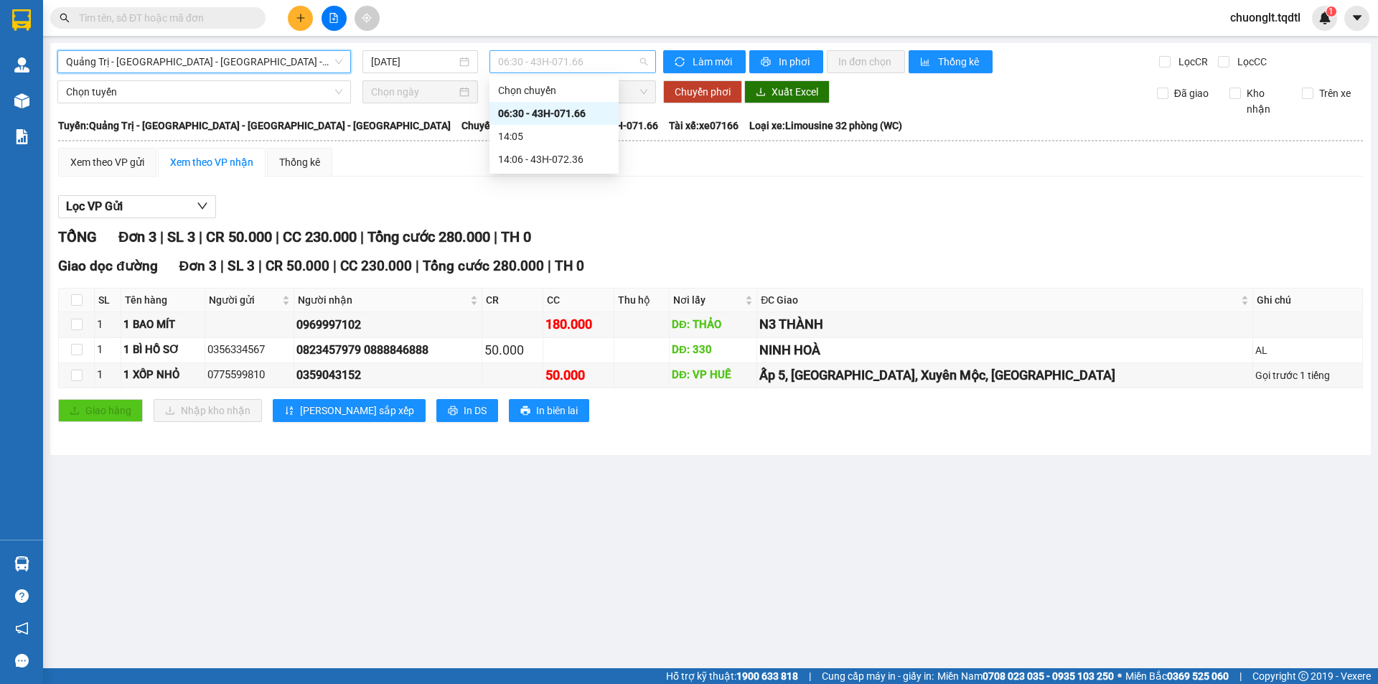
click at [582, 60] on span "06:30 - 43H-071.66" at bounding box center [572, 62] width 149 height 22
click at [566, 154] on div "14:06 - 43H-072.36" at bounding box center [554, 159] width 112 height 16
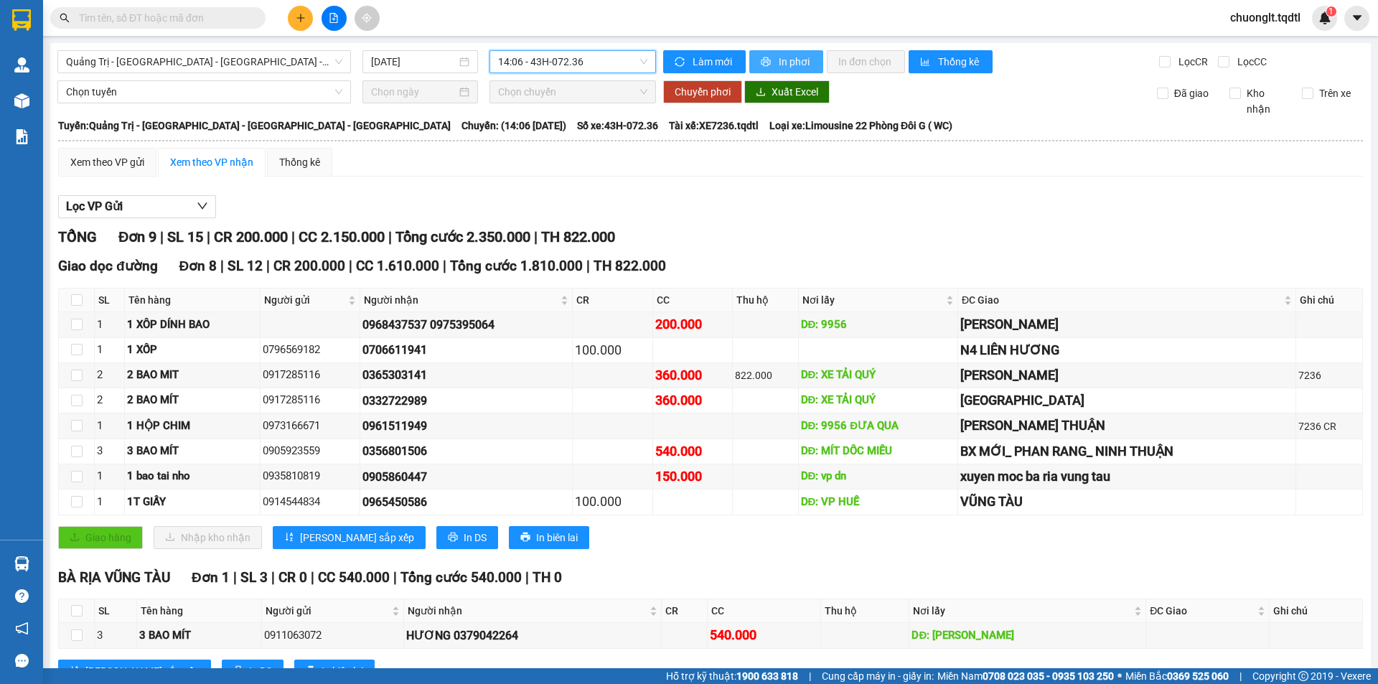
click at [781, 56] on span "In phơi" at bounding box center [795, 62] width 33 height 16
click at [287, 61] on span "Quảng Trị - Huế - Đà Nẵng - Vũng Tàu" at bounding box center [204, 62] width 276 height 22
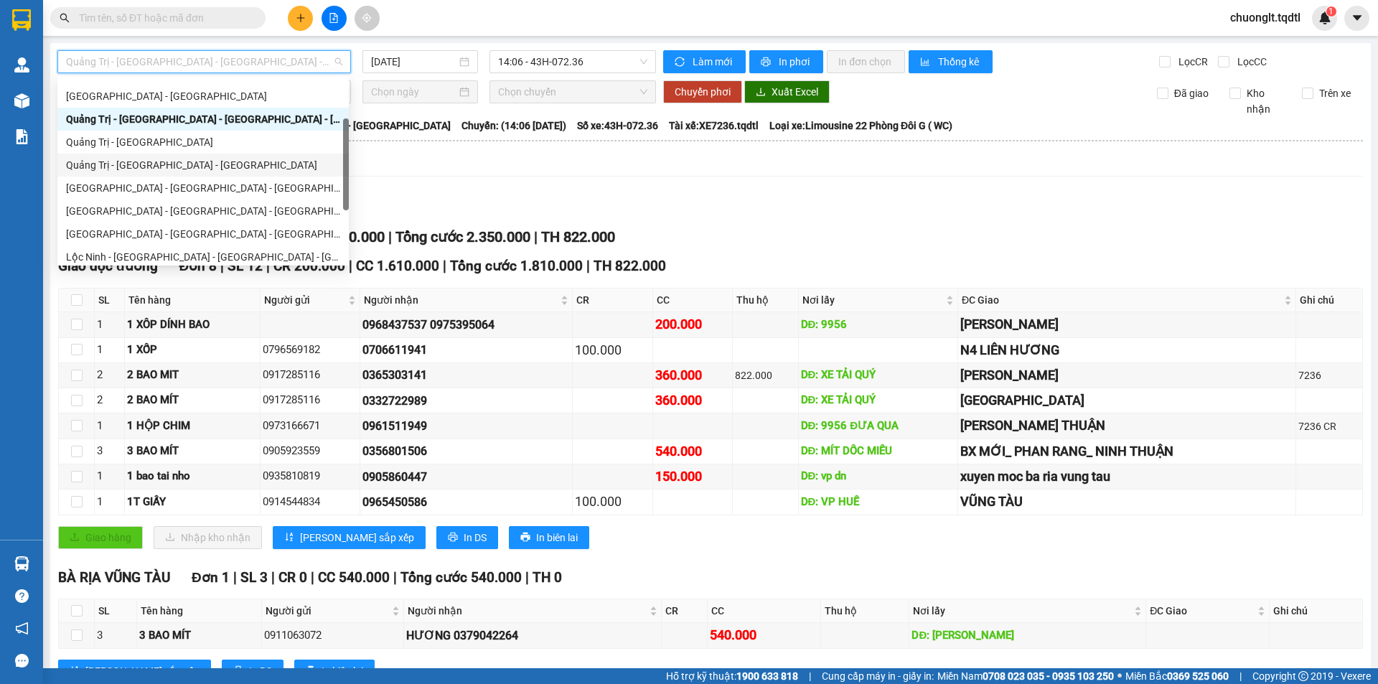
scroll to position [253, 0]
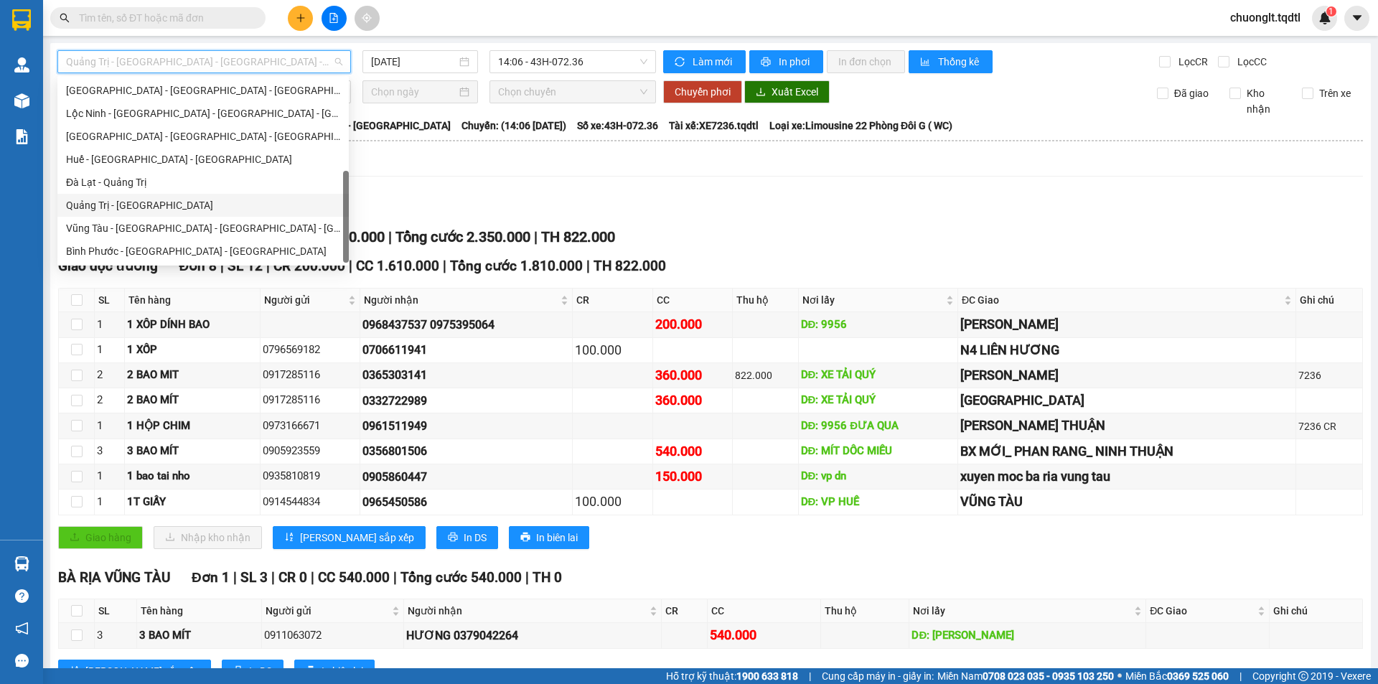
click at [201, 206] on div "Quảng Trị - Đà Lạt" at bounding box center [203, 205] width 274 height 16
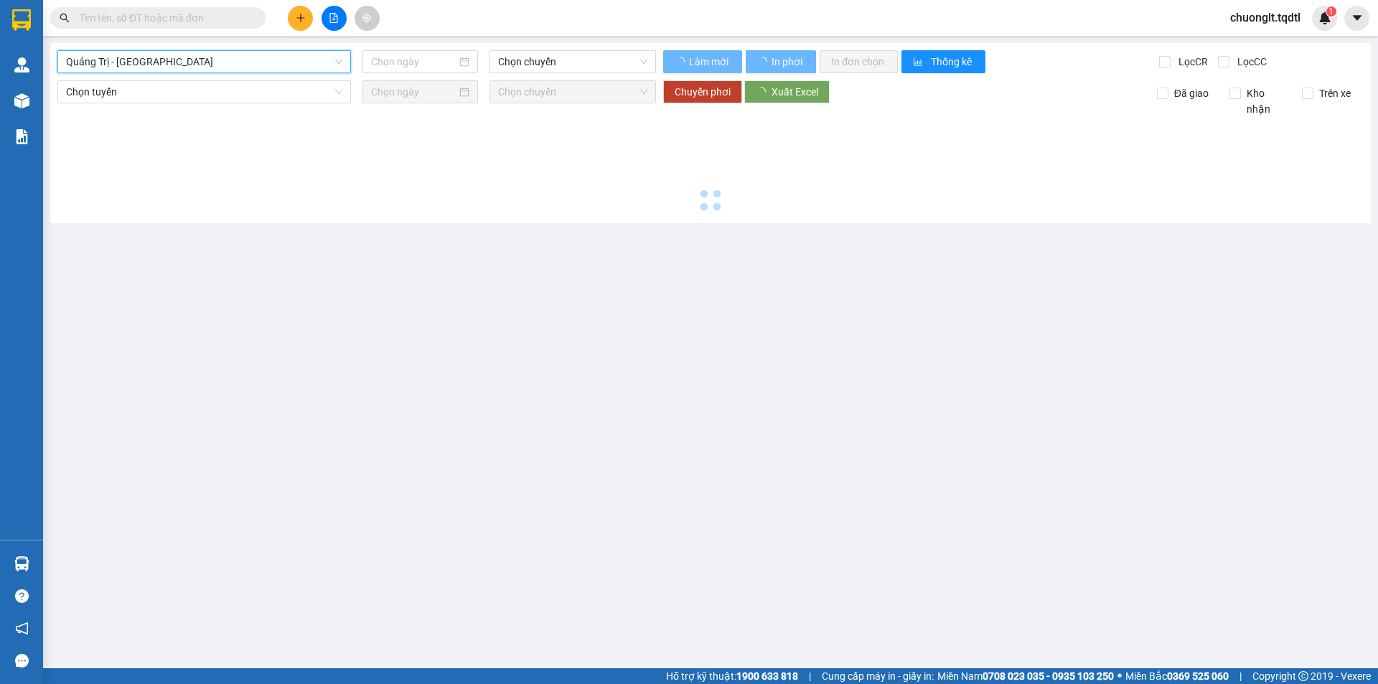
type input "[DATE]"
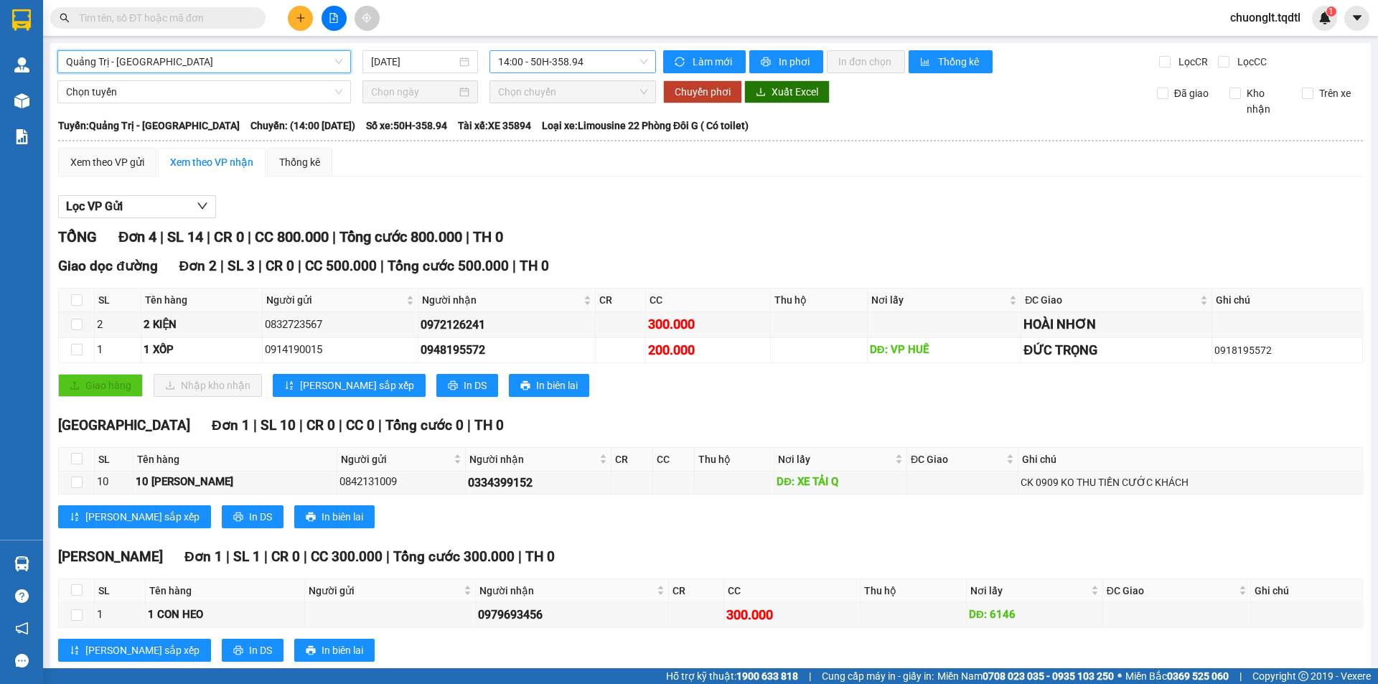
click at [612, 67] on span "14:00 - 50H-358.94" at bounding box center [572, 62] width 149 height 22
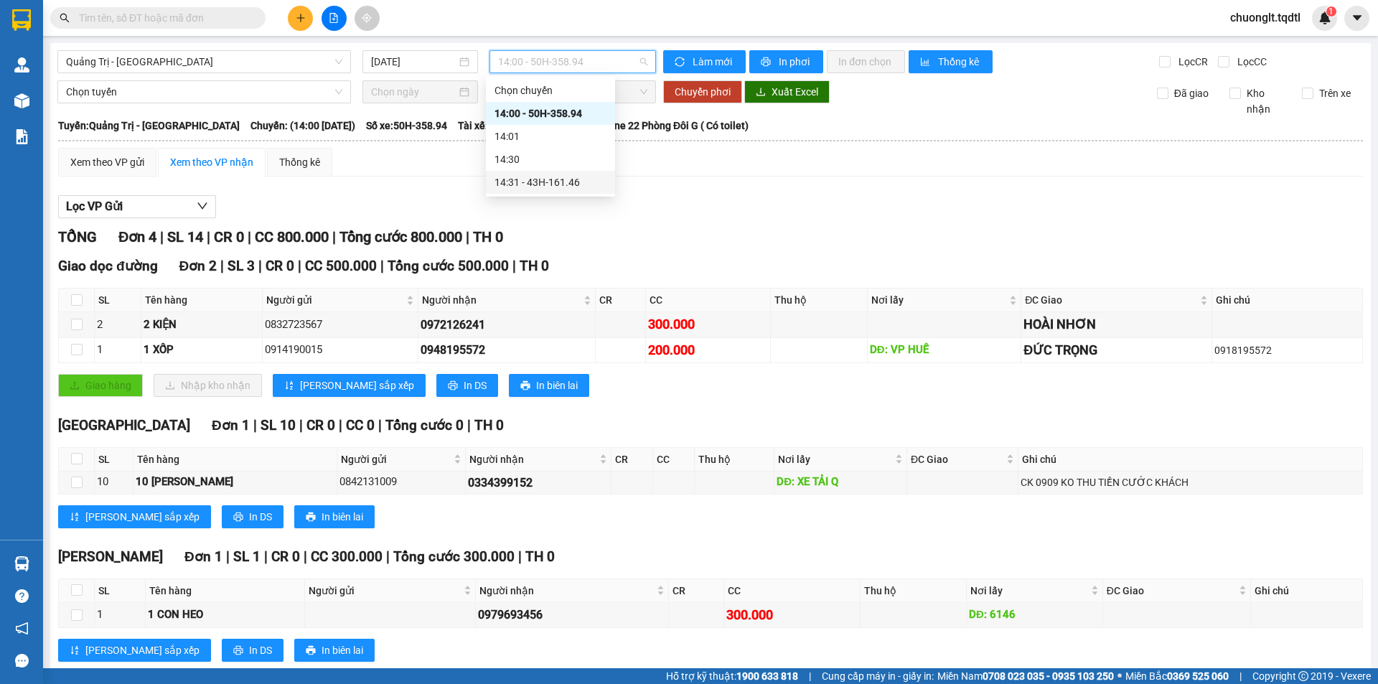
click at [574, 178] on div "14:31 - 43H-161.46" at bounding box center [551, 182] width 112 height 16
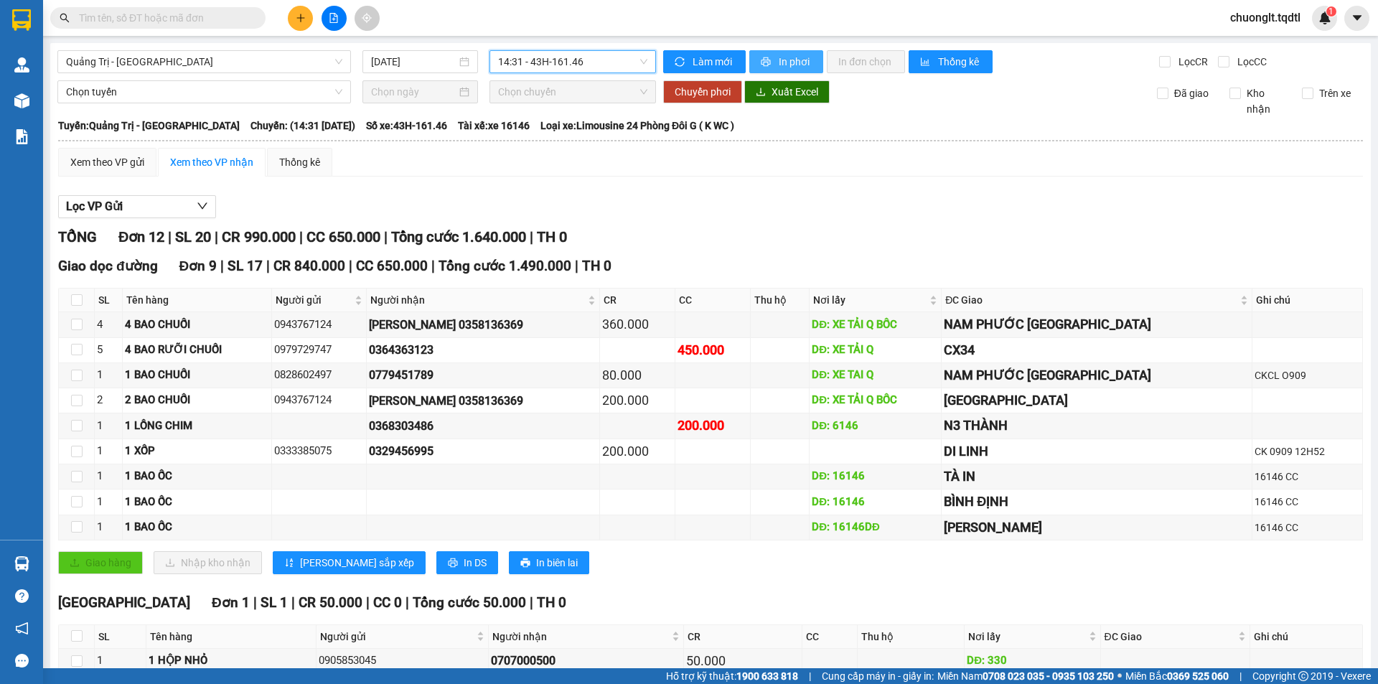
click at [783, 60] on span "In phơi" at bounding box center [795, 62] width 33 height 16
click at [614, 57] on span "14:31 - 43H-161.46" at bounding box center [572, 62] width 149 height 22
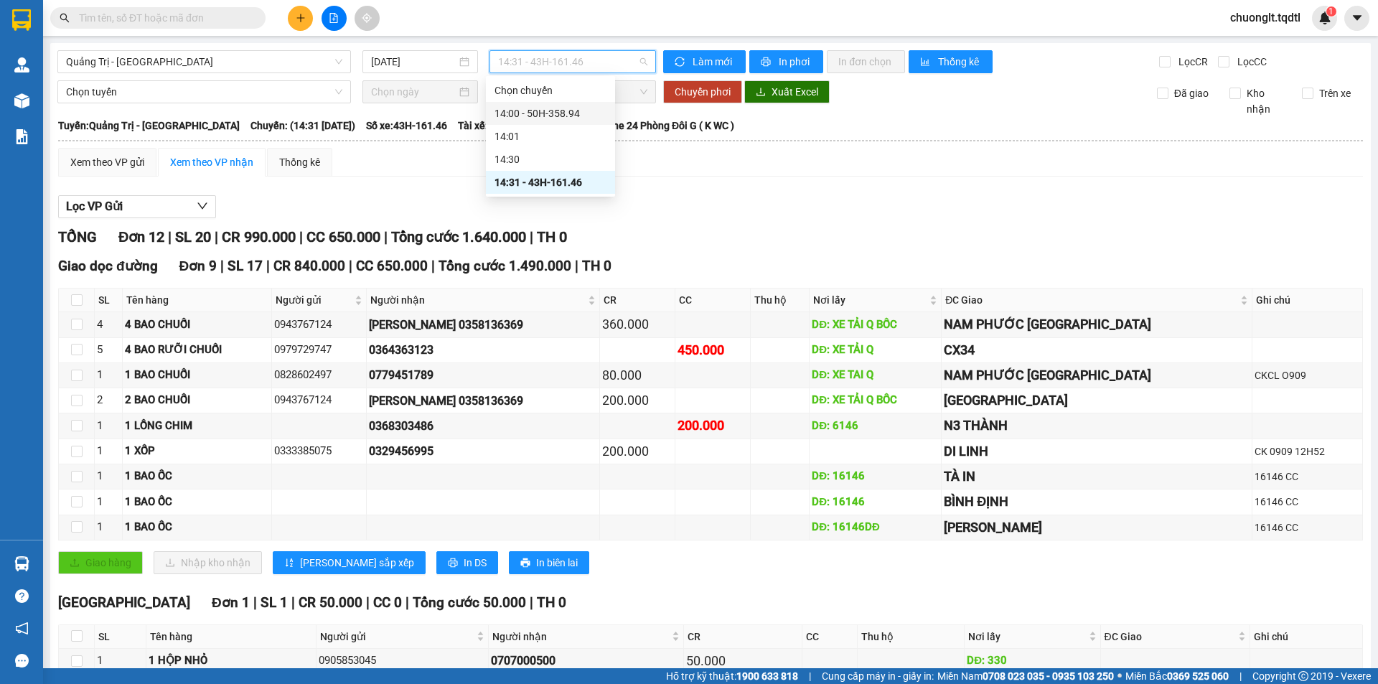
click at [575, 113] on div "14:00 - 50H-358.94" at bounding box center [551, 114] width 112 height 16
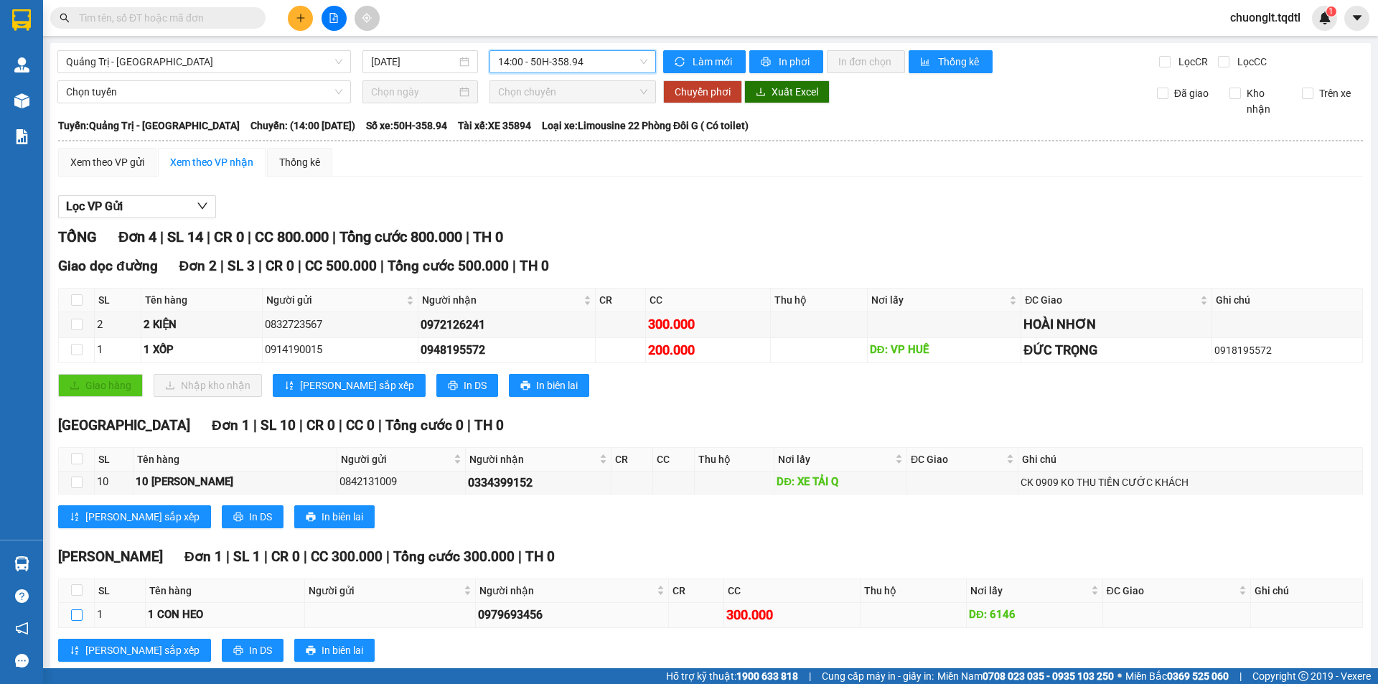
click at [82, 610] on input "checkbox" at bounding box center [76, 615] width 11 height 11
checkbox input "true"
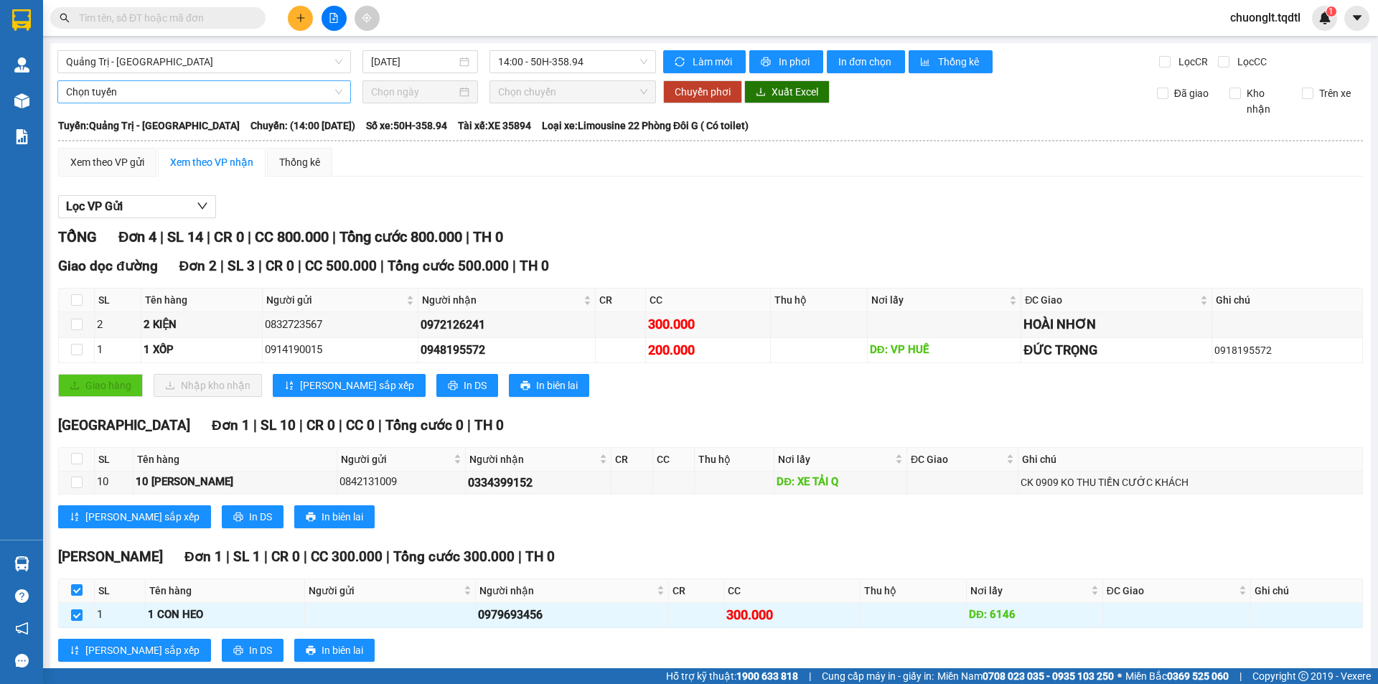
click at [149, 94] on span "Chọn tuyến" at bounding box center [204, 92] width 276 height 22
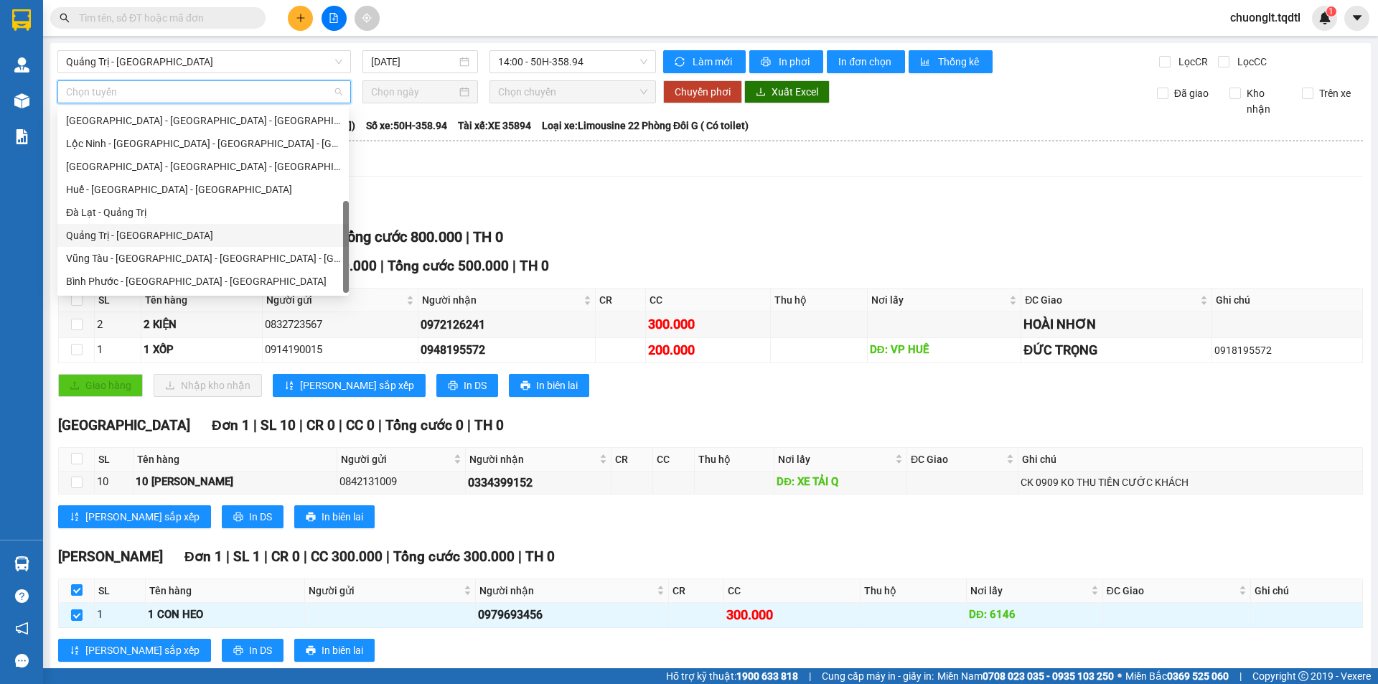
click at [159, 235] on div "Quảng Trị - Đà Lạt" at bounding box center [203, 236] width 274 height 16
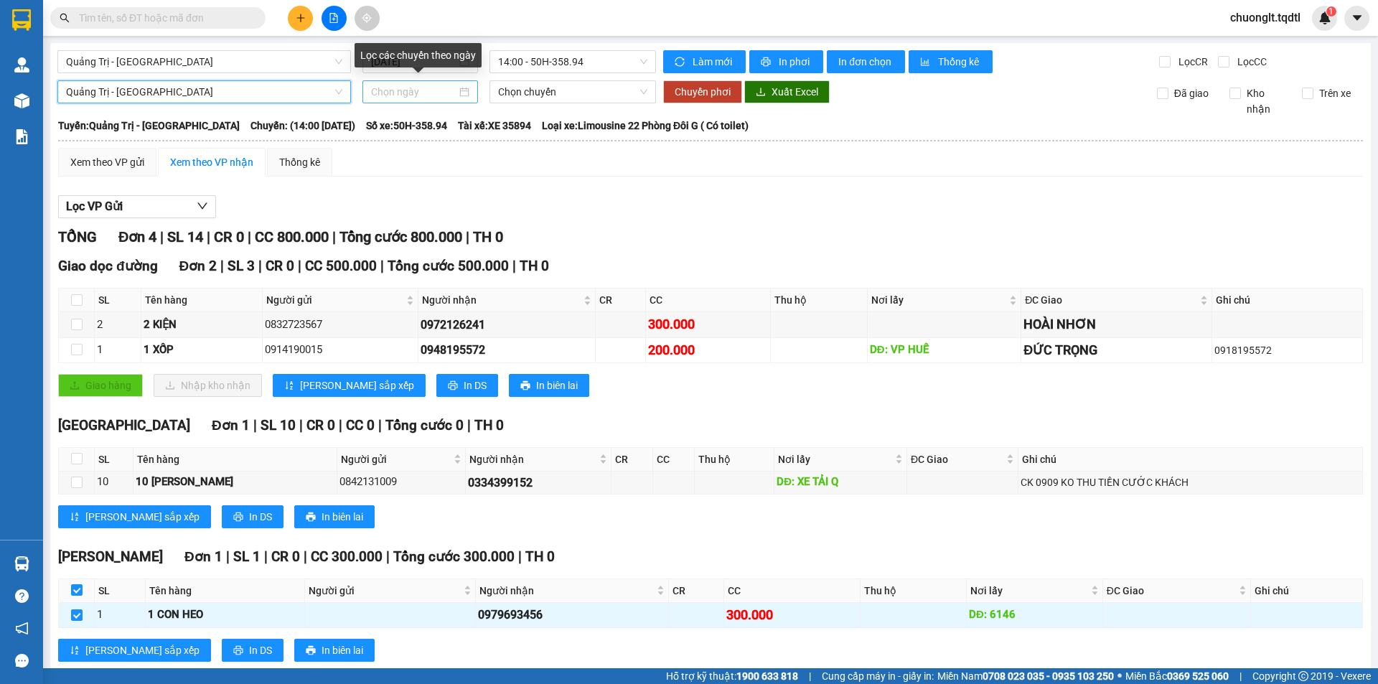
click at [458, 89] on div at bounding box center [420, 92] width 98 height 16
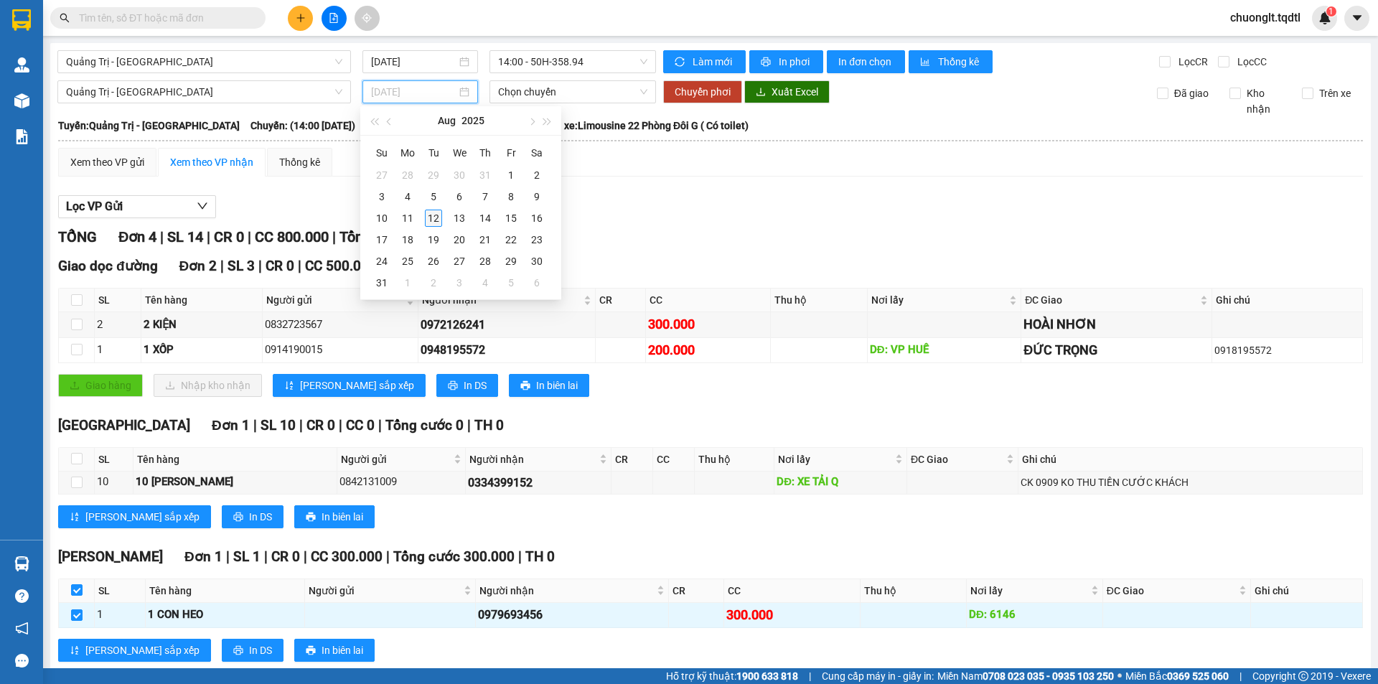
type input "[DATE]"
click at [434, 216] on div "12" at bounding box center [433, 218] width 17 height 17
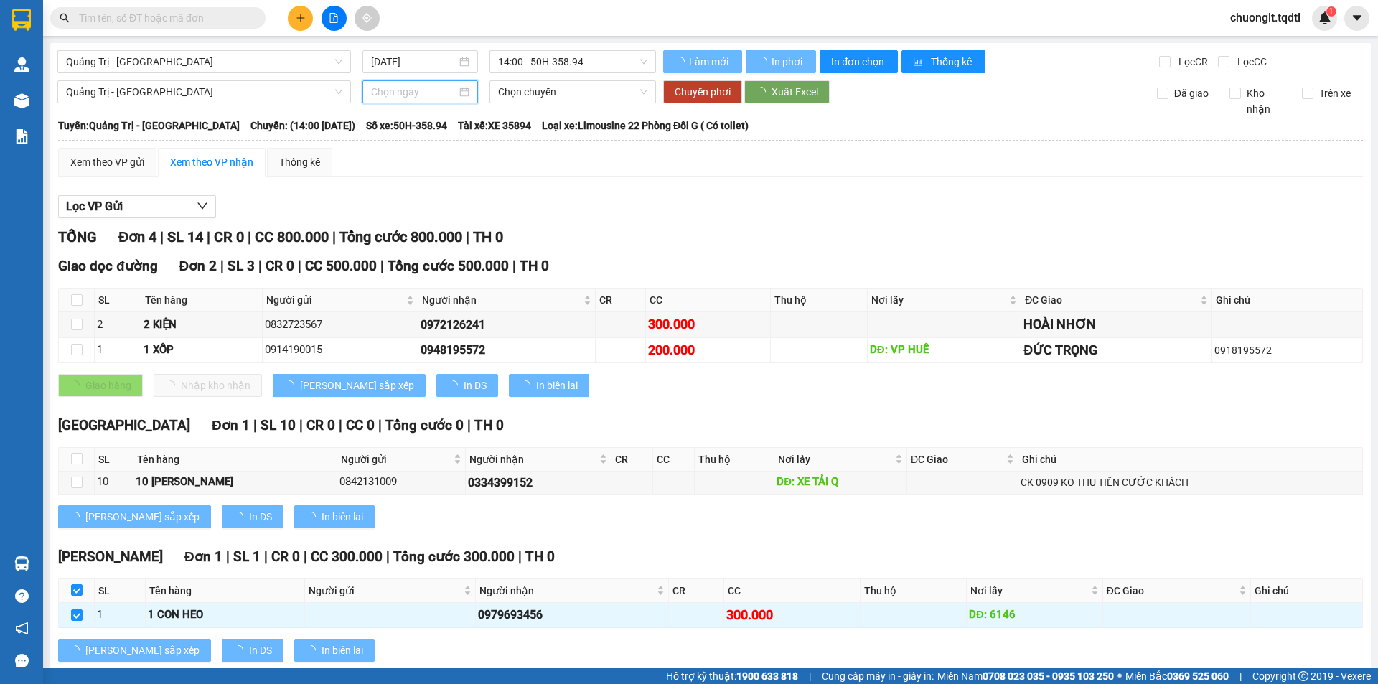
type input "[DATE]"
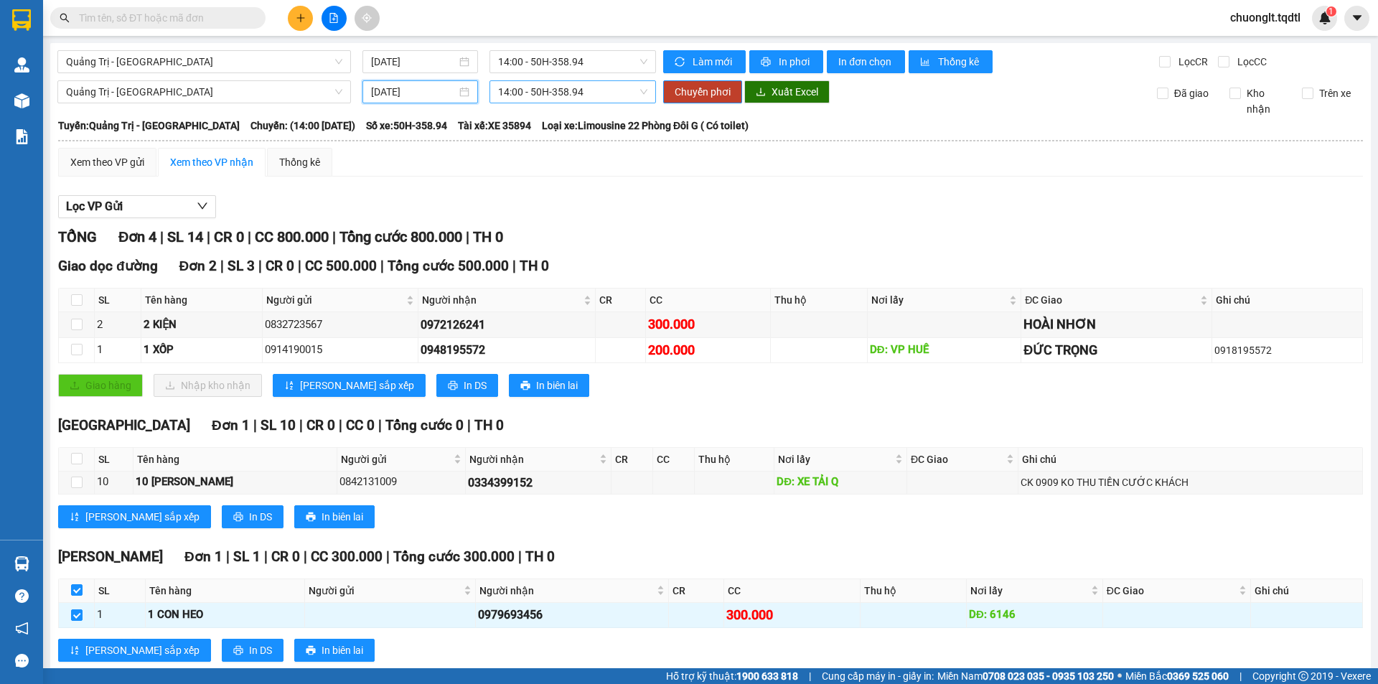
click at [617, 90] on span "14:00 - 50H-358.94" at bounding box center [572, 92] width 149 height 22
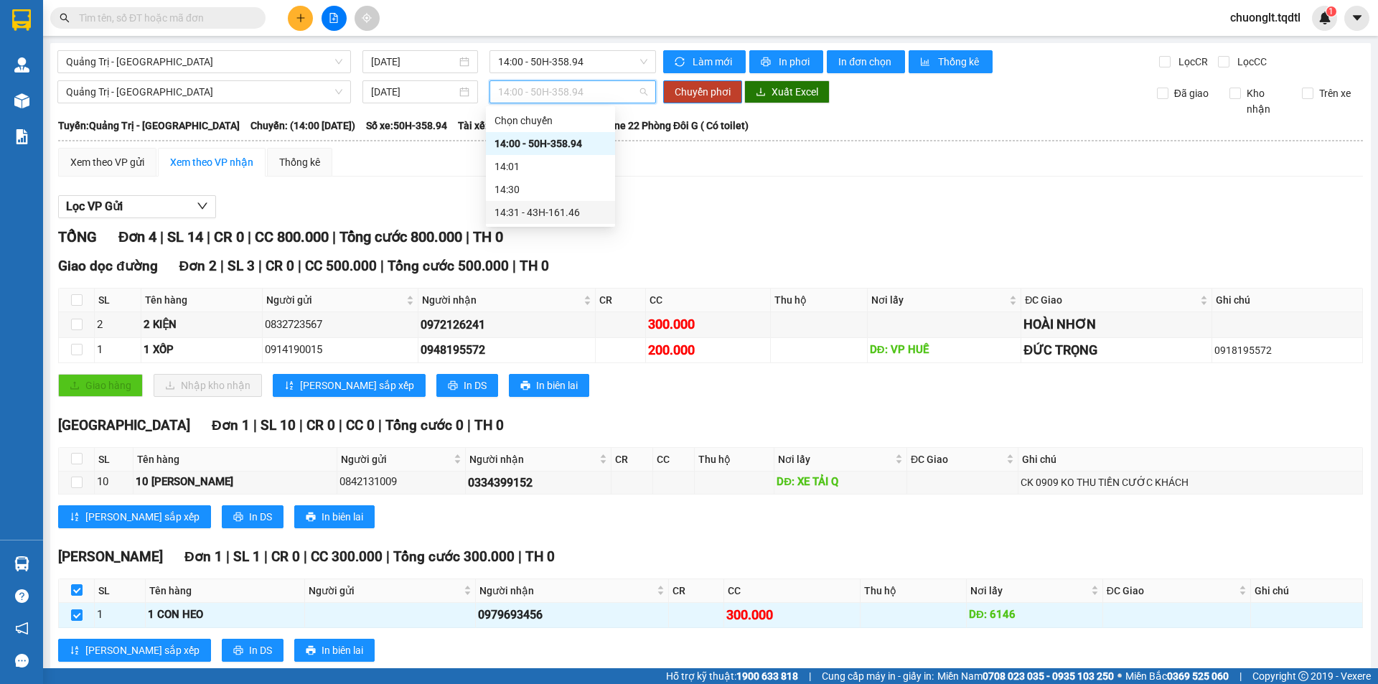
click at [567, 211] on div "14:31 - 43H-161.46" at bounding box center [551, 213] width 112 height 16
click at [688, 90] on span "Chuyển phơi" at bounding box center [703, 92] width 56 height 16
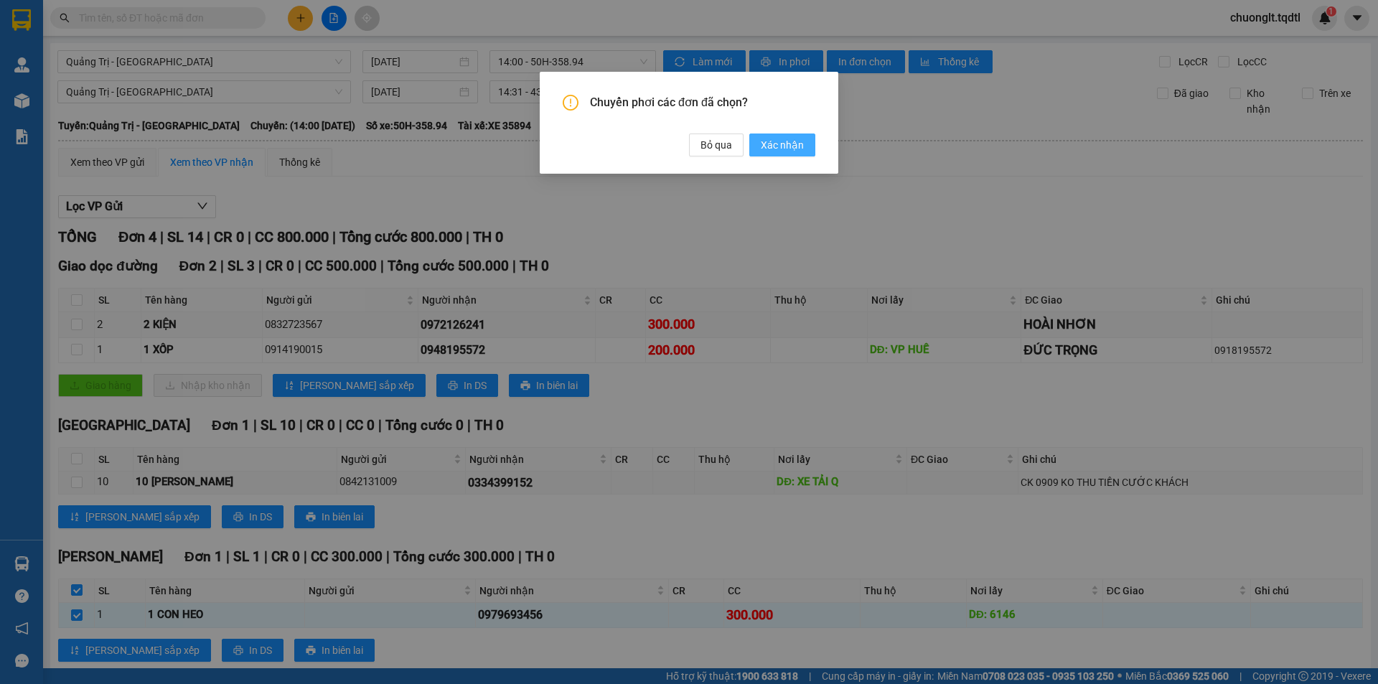
click at [782, 144] on span "Xác nhận" at bounding box center [782, 145] width 43 height 16
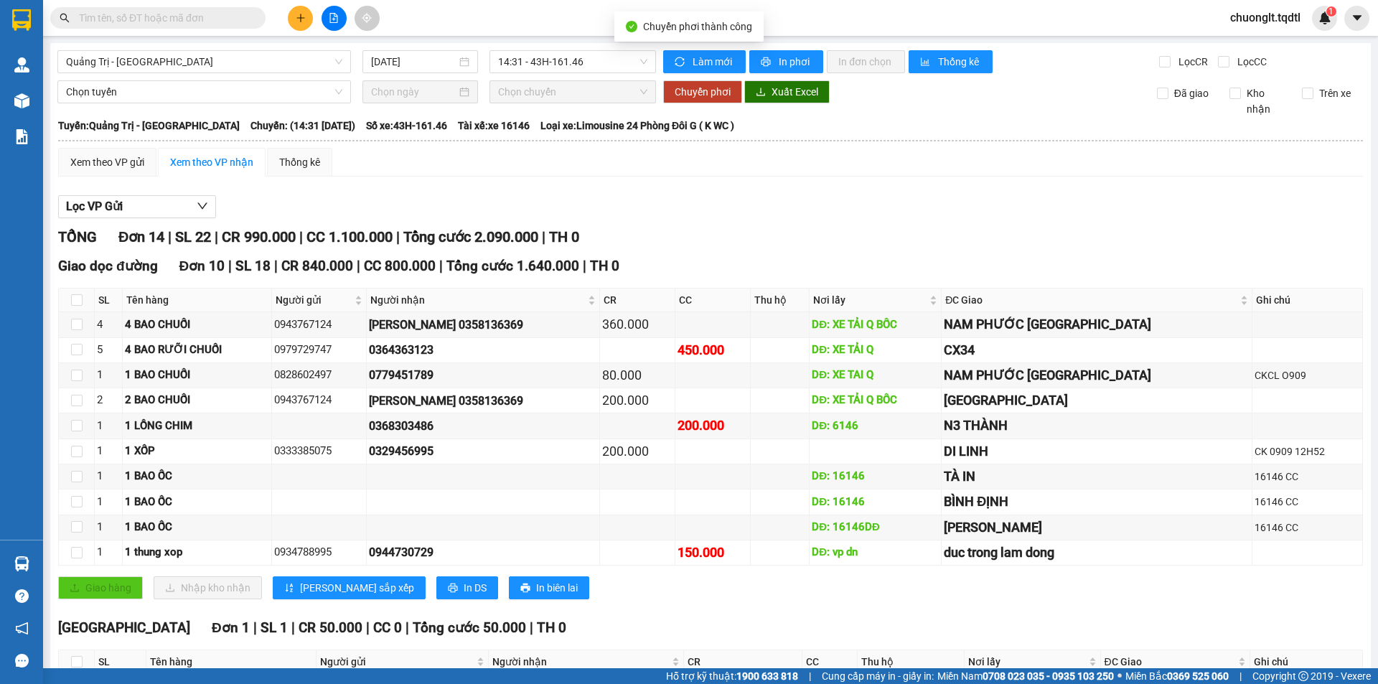
checkbox input "false"
click at [299, 16] on icon "plus" at bounding box center [301, 18] width 10 height 10
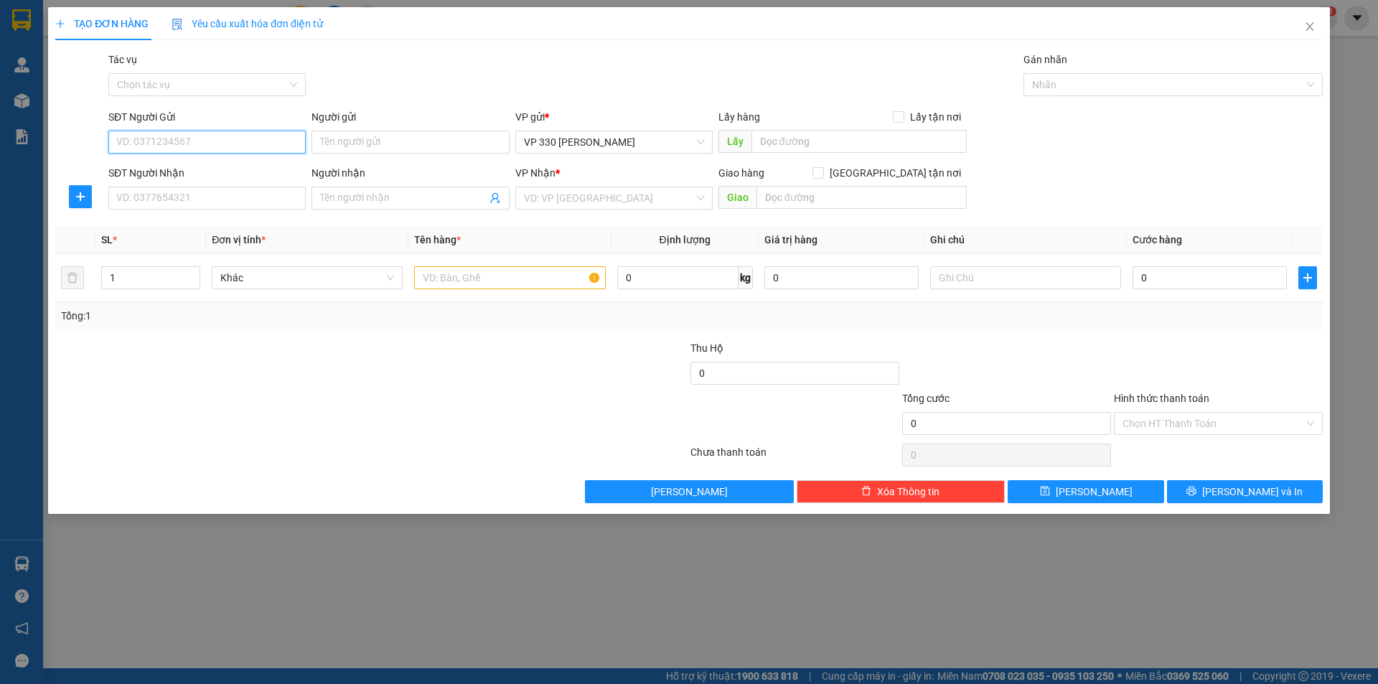
click at [218, 140] on input "SĐT Người Gửi" at bounding box center [206, 142] width 197 height 23
type input "0988036222"
click at [171, 207] on input "SĐT Người Nhận" at bounding box center [206, 198] width 197 height 23
type input "0964185567"
click at [836, 141] on input "text" at bounding box center [859, 141] width 215 height 23
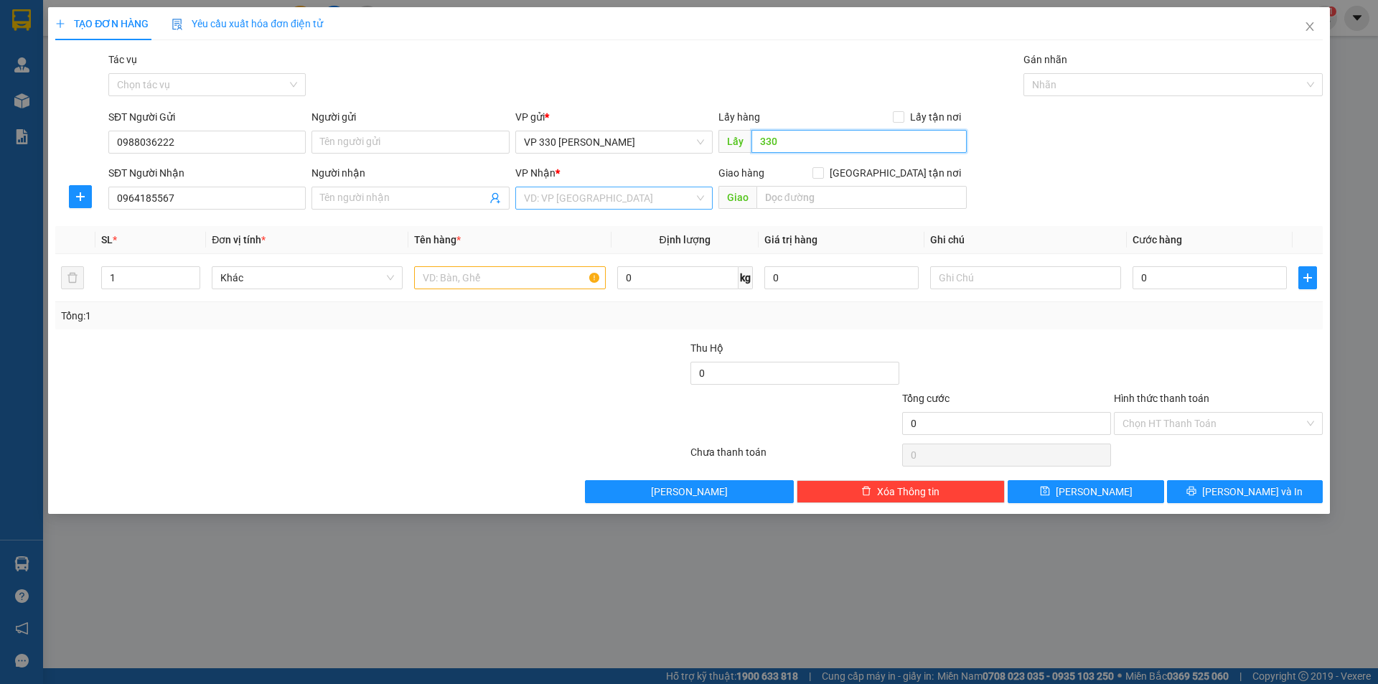
type input "330"
click at [591, 187] on input "search" at bounding box center [609, 198] width 170 height 22
click at [804, 193] on input "text" at bounding box center [862, 197] width 210 height 23
click at [674, 195] on input "search" at bounding box center [609, 198] width 170 height 22
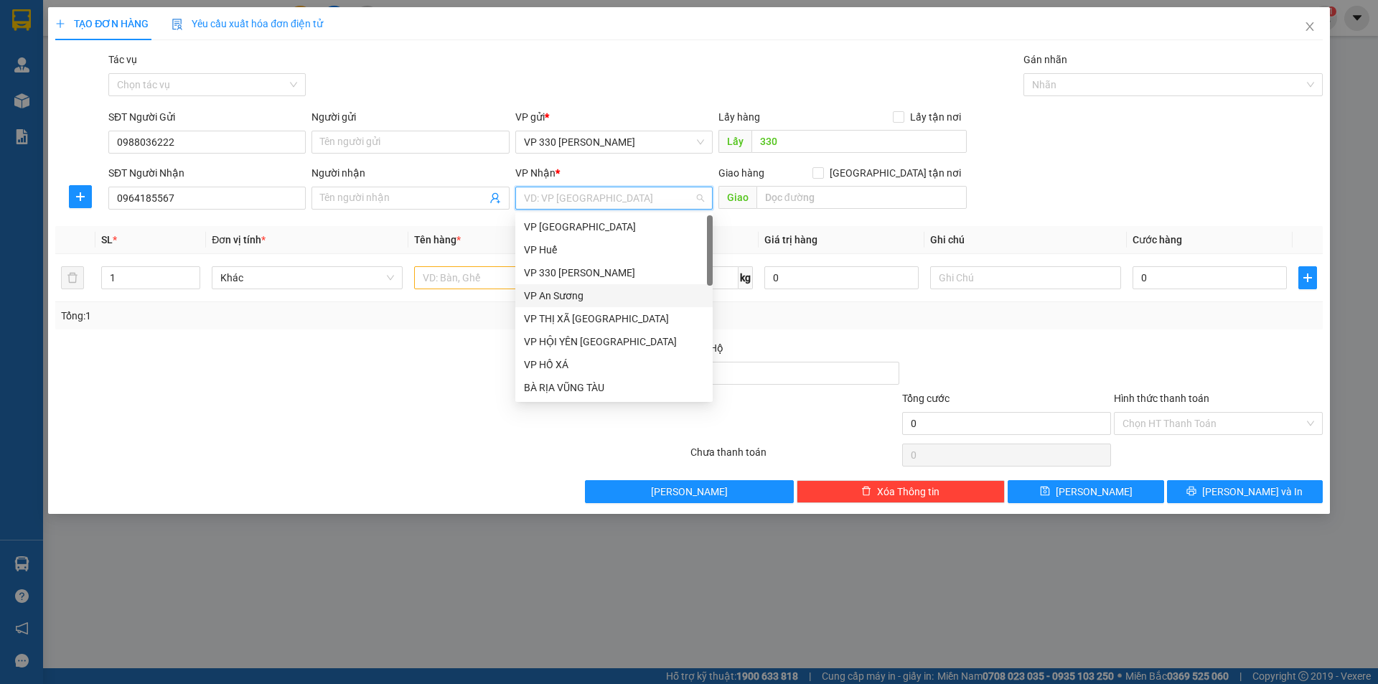
click at [658, 291] on div "VP An Sương" at bounding box center [614, 296] width 180 height 16
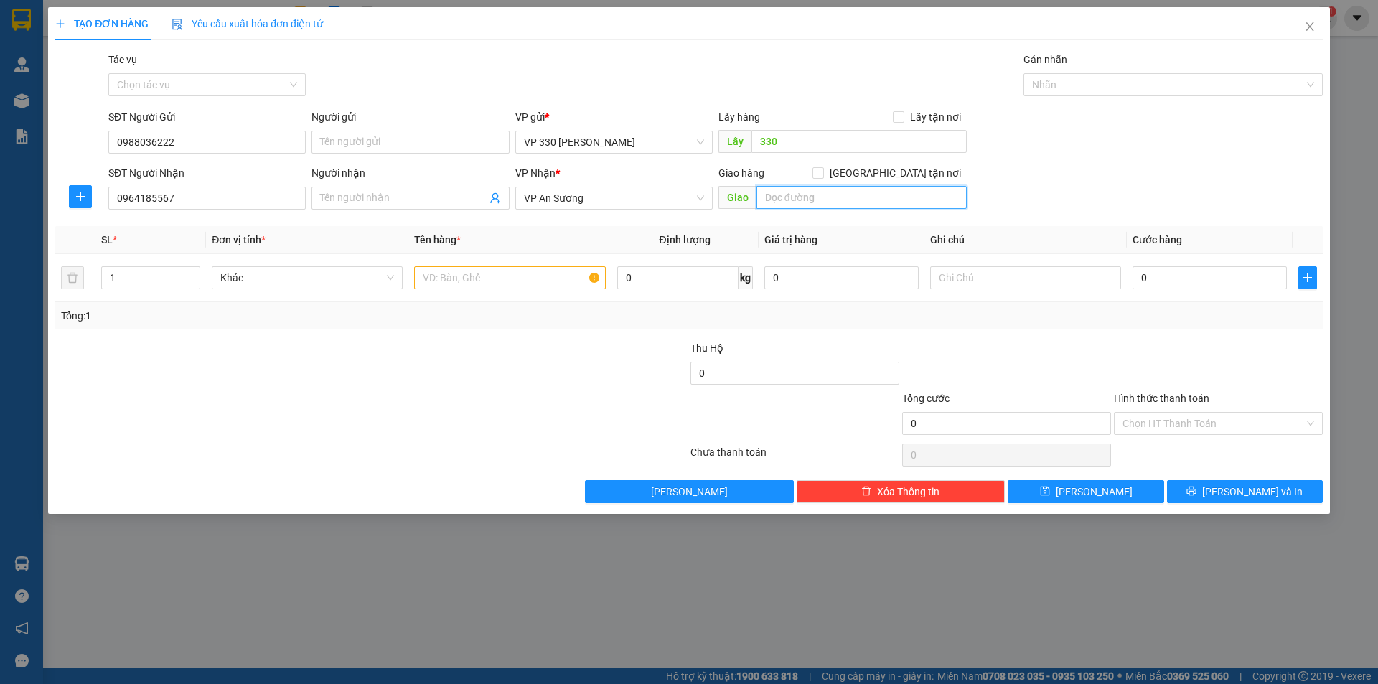
click at [799, 192] on input "text" at bounding box center [862, 197] width 210 height 23
type input "D"
type input "ĐẠI LỘC QUẢNG NAM"
click at [514, 276] on input "text" at bounding box center [509, 277] width 191 height 23
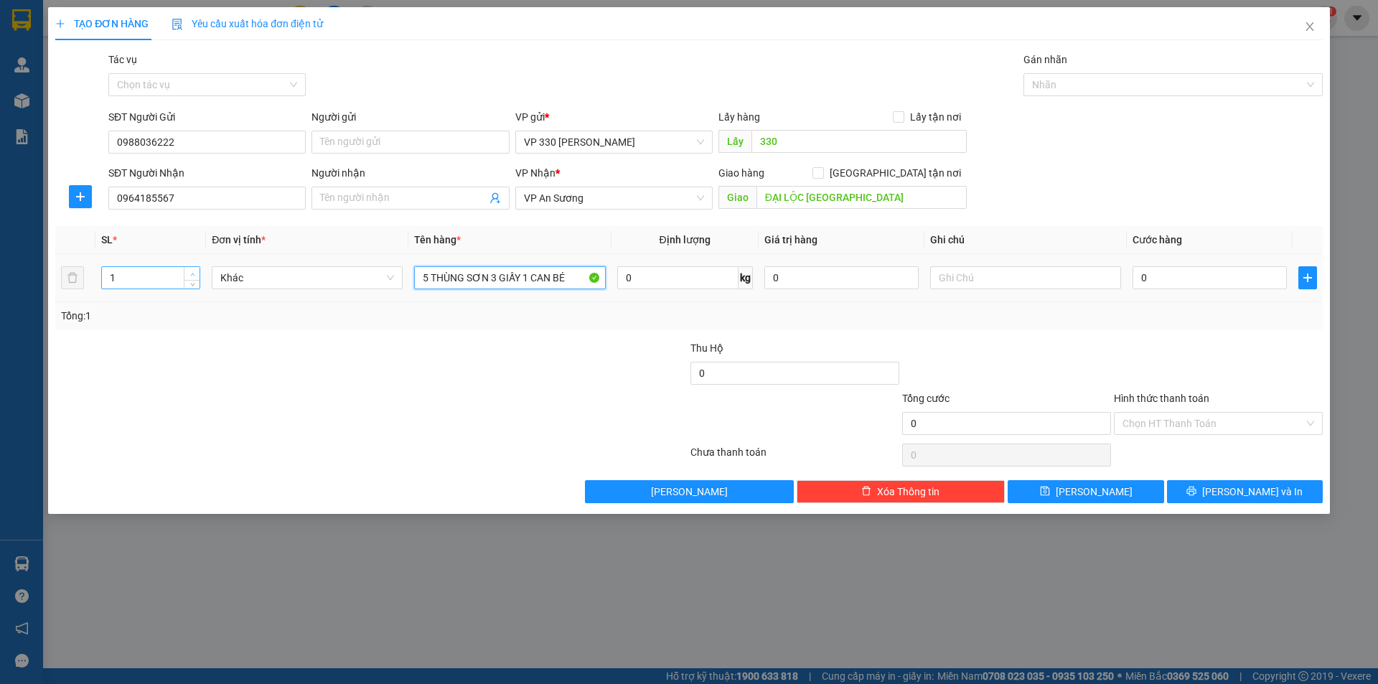
type input "5 THÙNG SƠN 3 GIẤY 1 CAN BÉ"
click at [193, 274] on icon "up" at bounding box center [192, 274] width 5 height 5
click at [193, 274] on icon "up" at bounding box center [192, 274] width 4 height 3
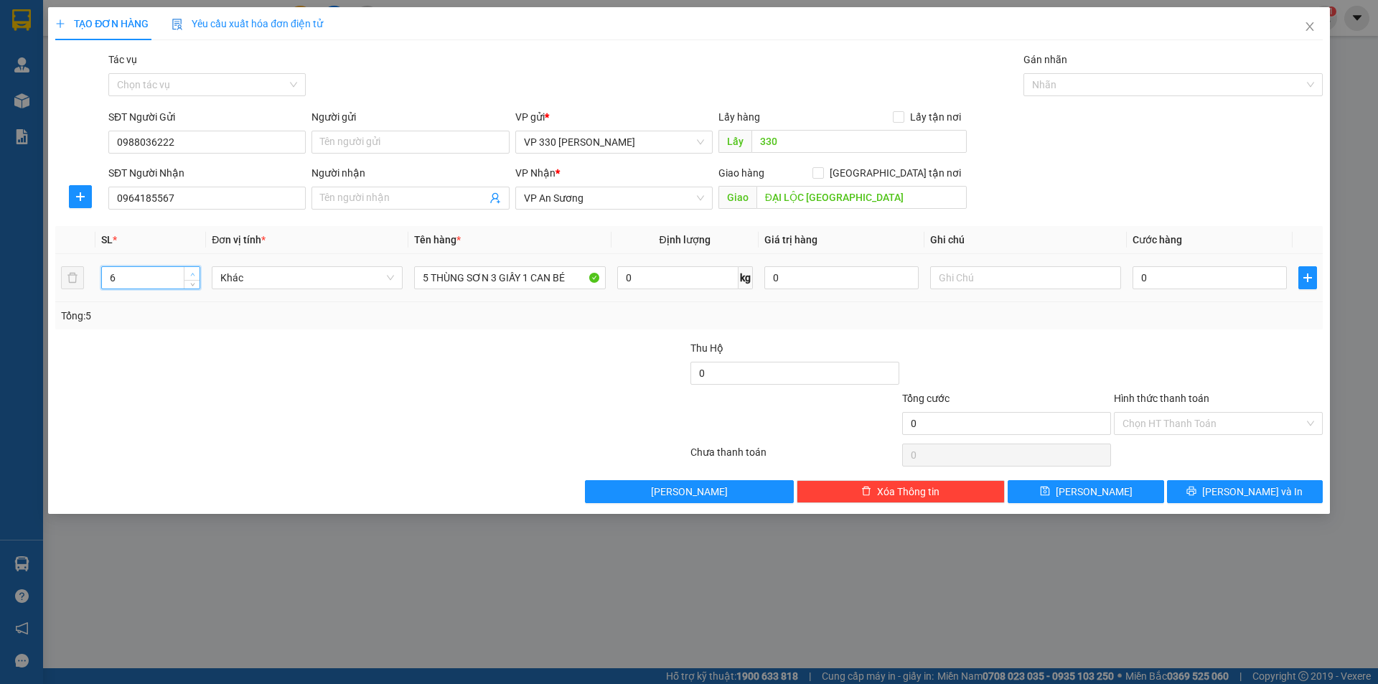
click at [194, 274] on icon "up" at bounding box center [192, 274] width 5 height 5
type input "9"
click at [194, 274] on icon "up" at bounding box center [192, 274] width 5 height 5
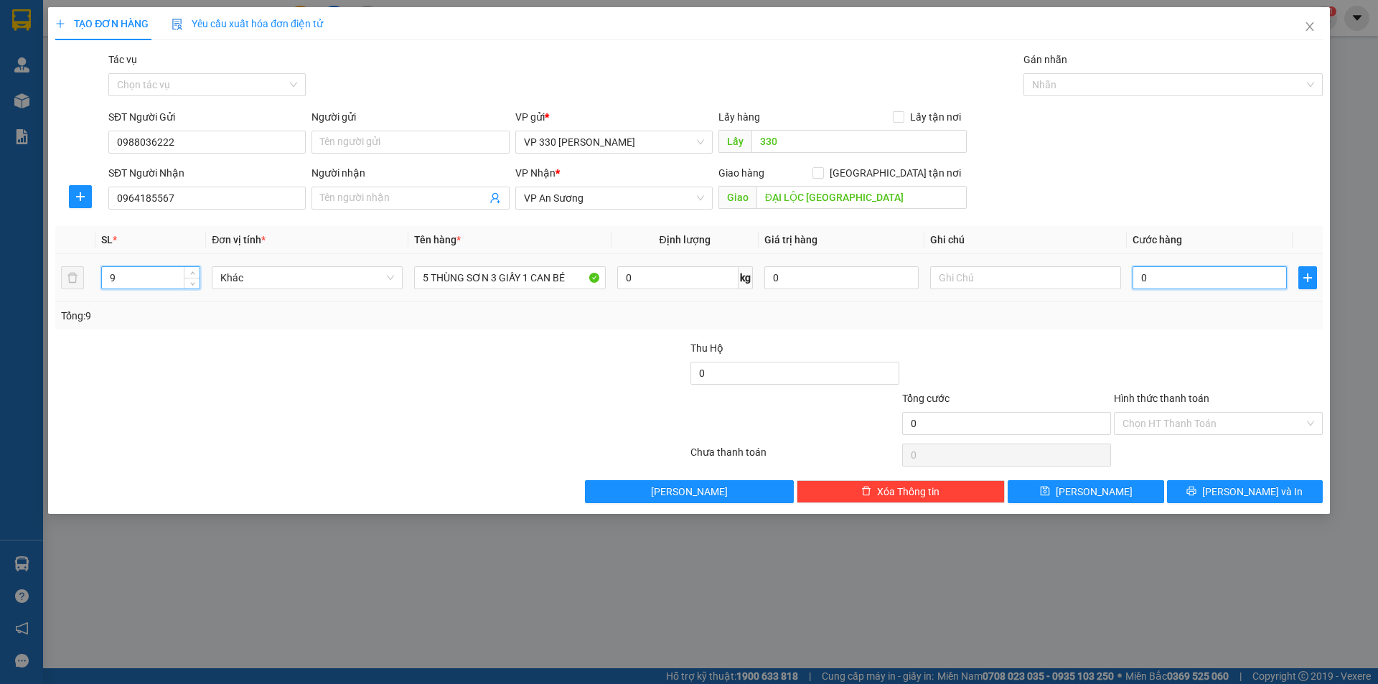
click at [1187, 284] on input "0" at bounding box center [1210, 277] width 154 height 23
type input "3"
type input "35"
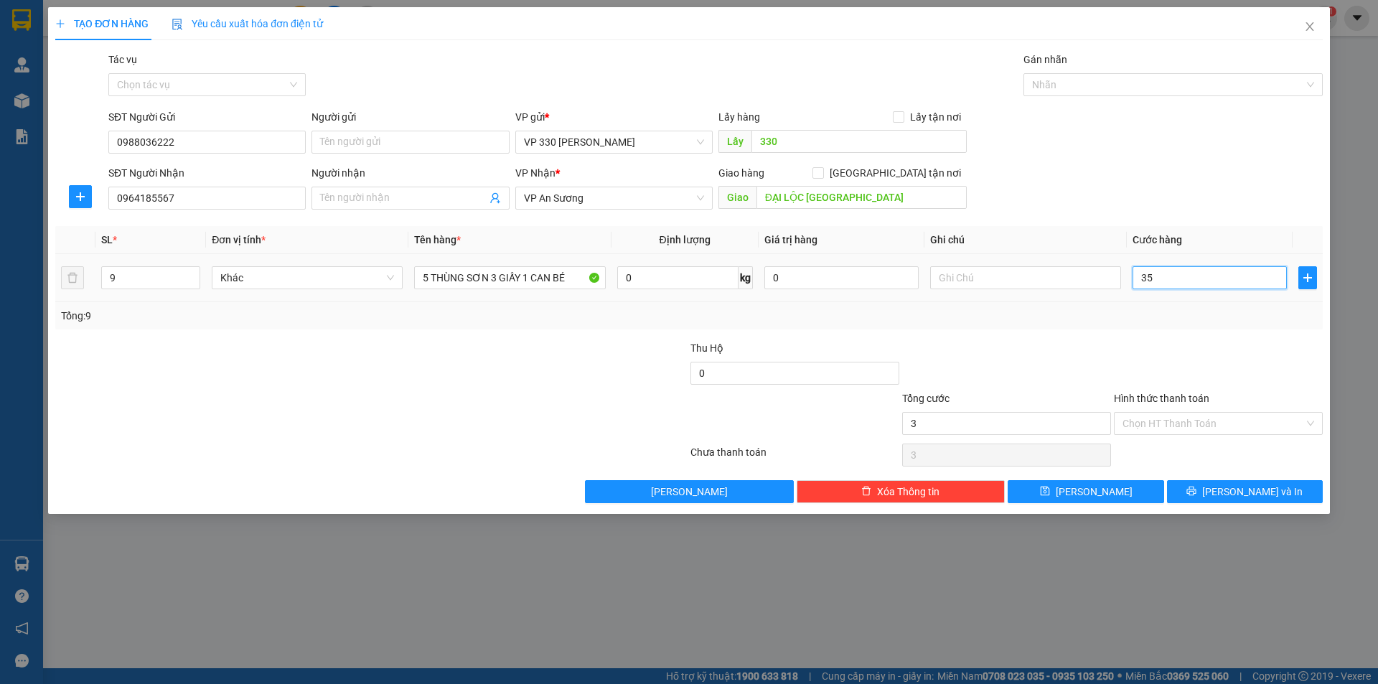
type input "35"
type input "350"
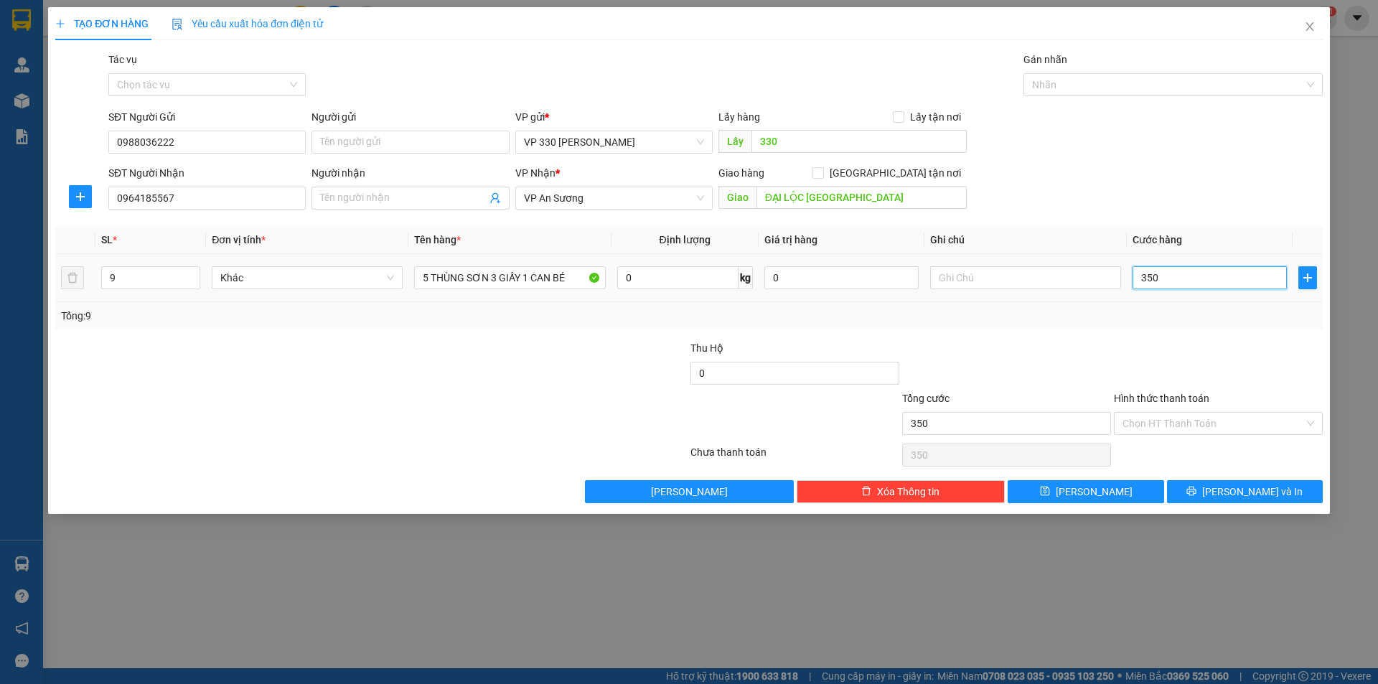
type input "3.500"
type input "35.000"
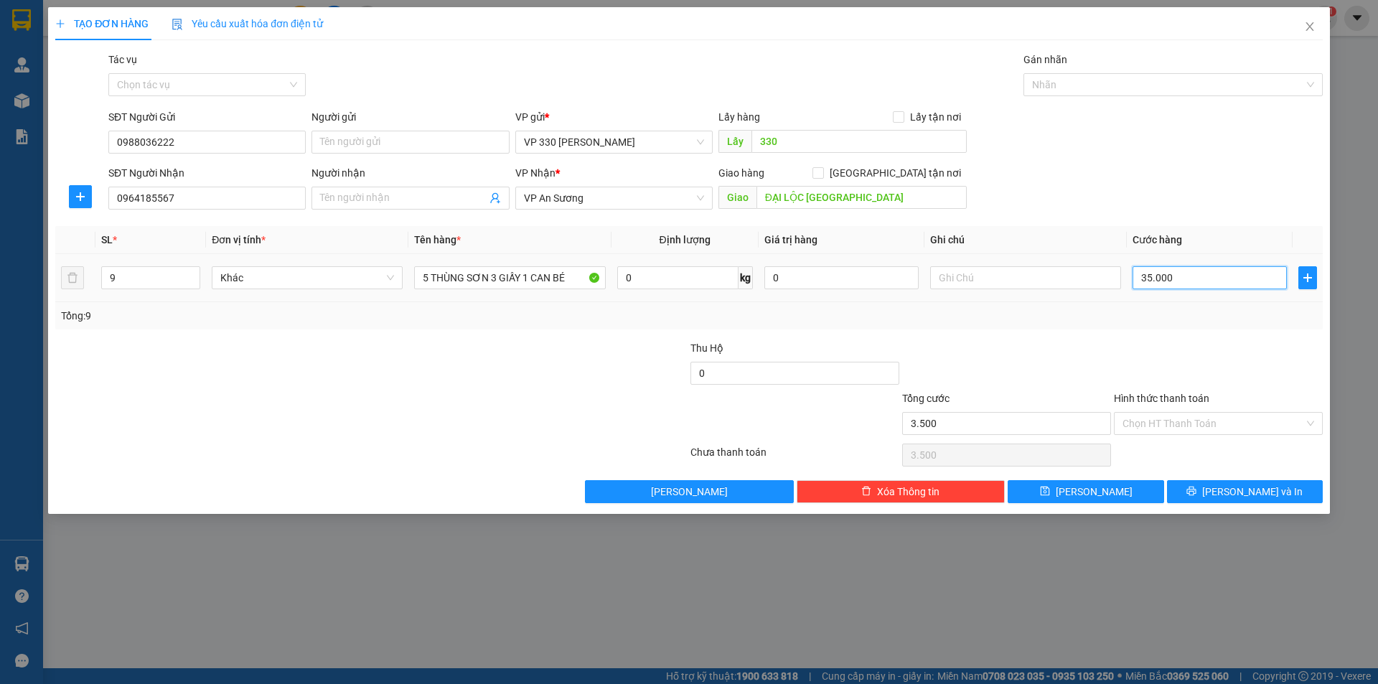
type input "35.000"
type input "350.000"
click at [1200, 493] on button "[PERSON_NAME] và In" at bounding box center [1245, 491] width 156 height 23
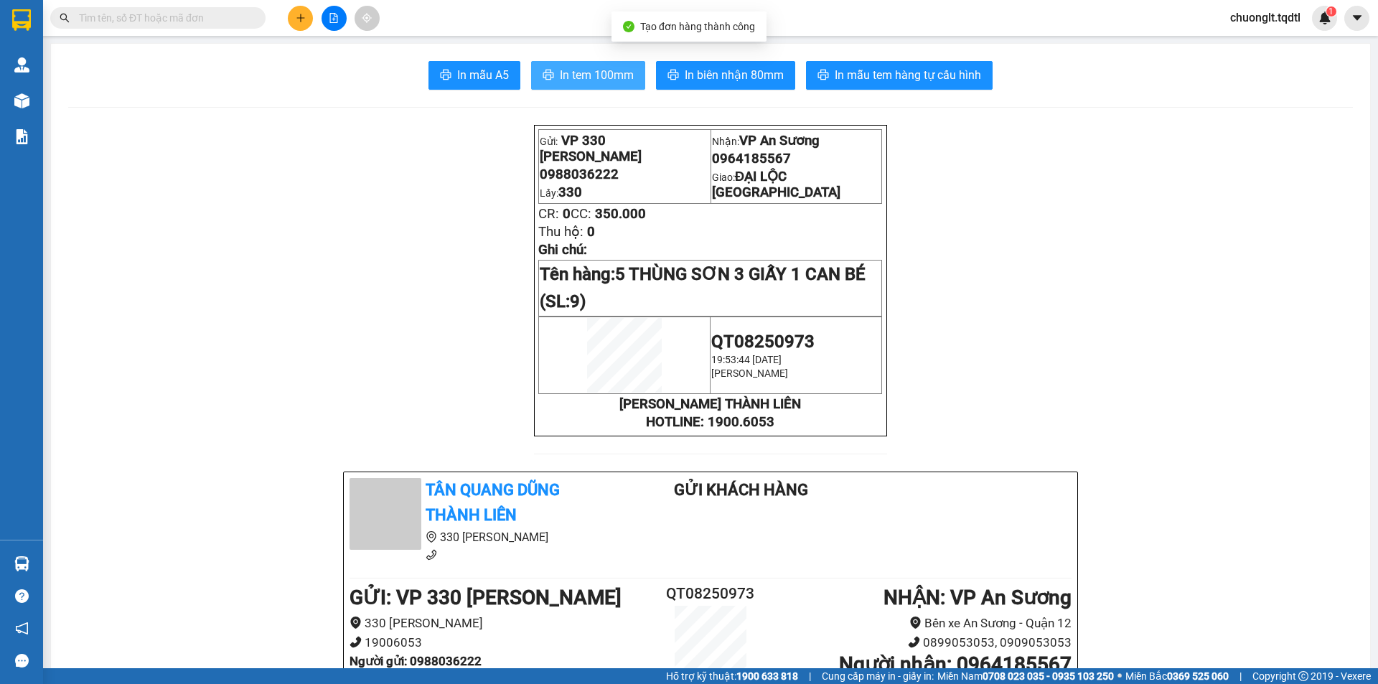
click at [582, 80] on span "In tem 100mm" at bounding box center [597, 75] width 74 height 18
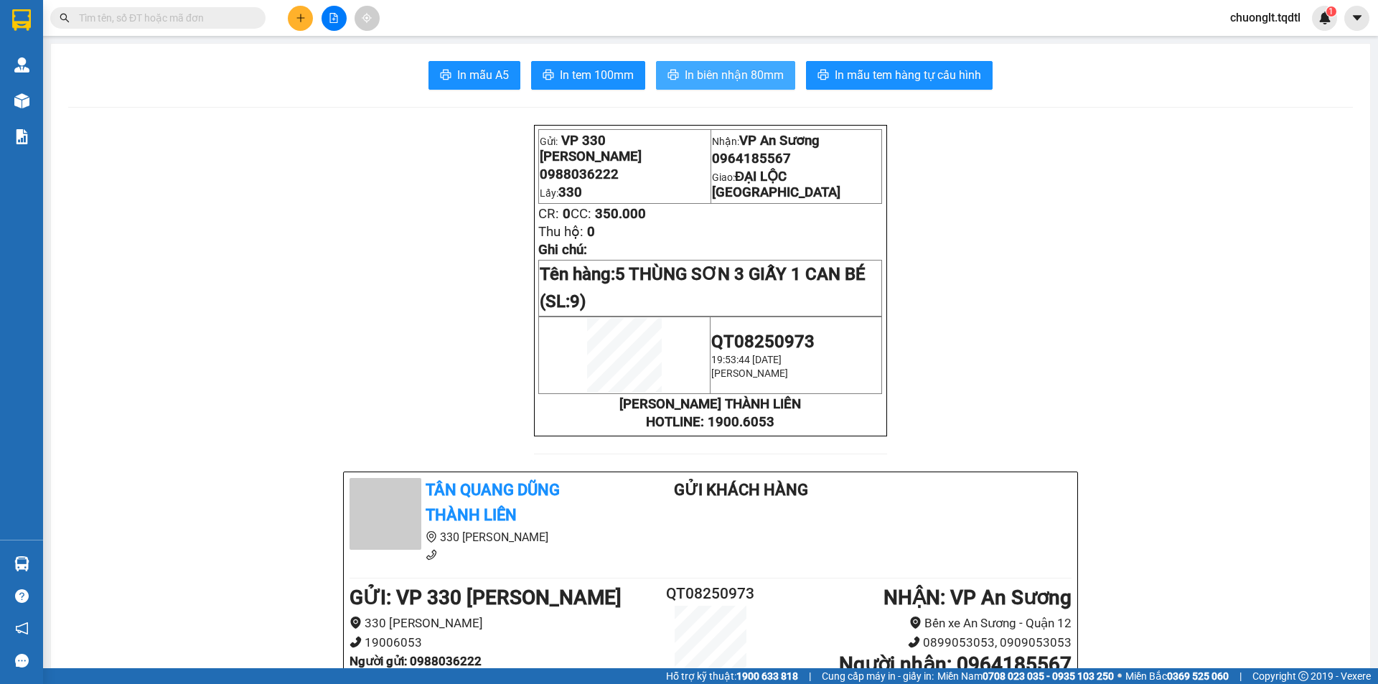
click at [735, 69] on span "In biên nhận 80mm" at bounding box center [734, 75] width 99 height 18
click at [569, 67] on span "In tem 100mm" at bounding box center [597, 75] width 74 height 18
click at [582, 69] on span "In tem 100mm" at bounding box center [597, 75] width 74 height 18
click at [299, 25] on button at bounding box center [300, 18] width 25 height 25
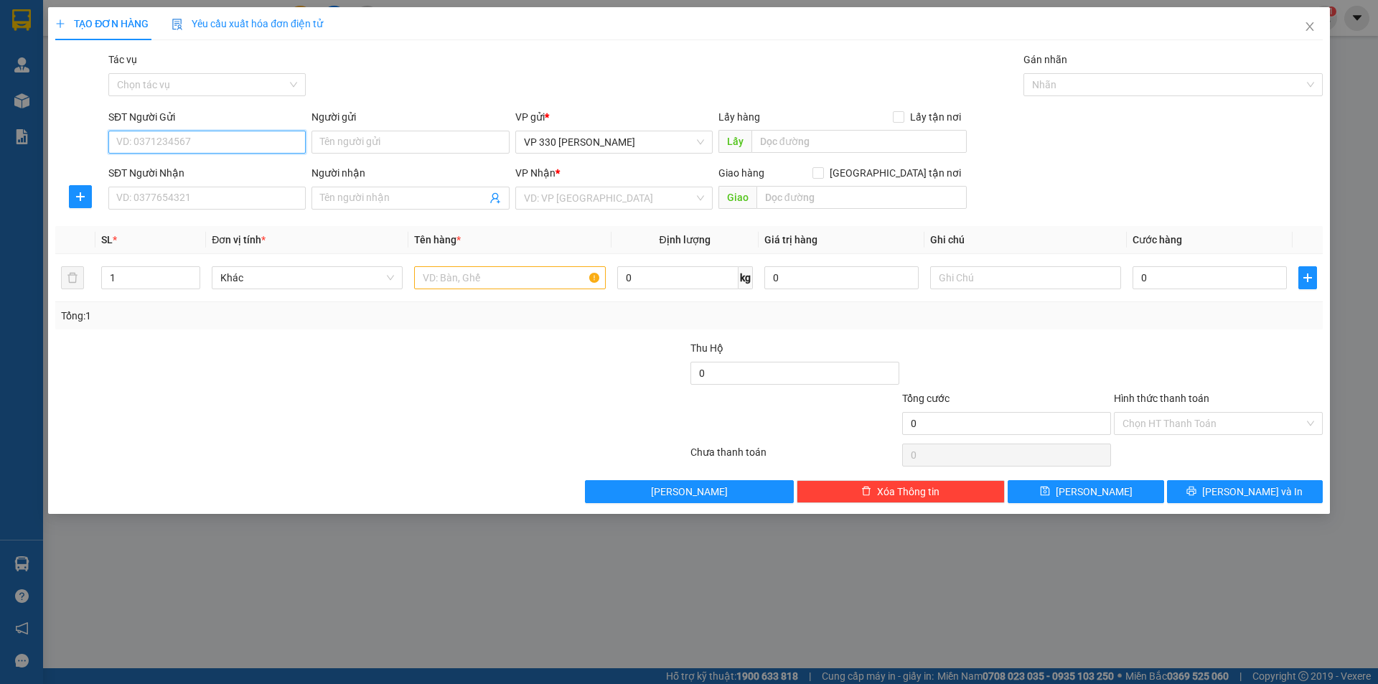
click at [172, 141] on input "SĐT Người Gửi" at bounding box center [206, 142] width 197 height 23
type input "0949840868"
click at [854, 127] on div "Lấy hàng Lấy tận nơi" at bounding box center [843, 120] width 248 height 22
click at [851, 135] on input "text" at bounding box center [859, 141] width 215 height 23
type input "330"
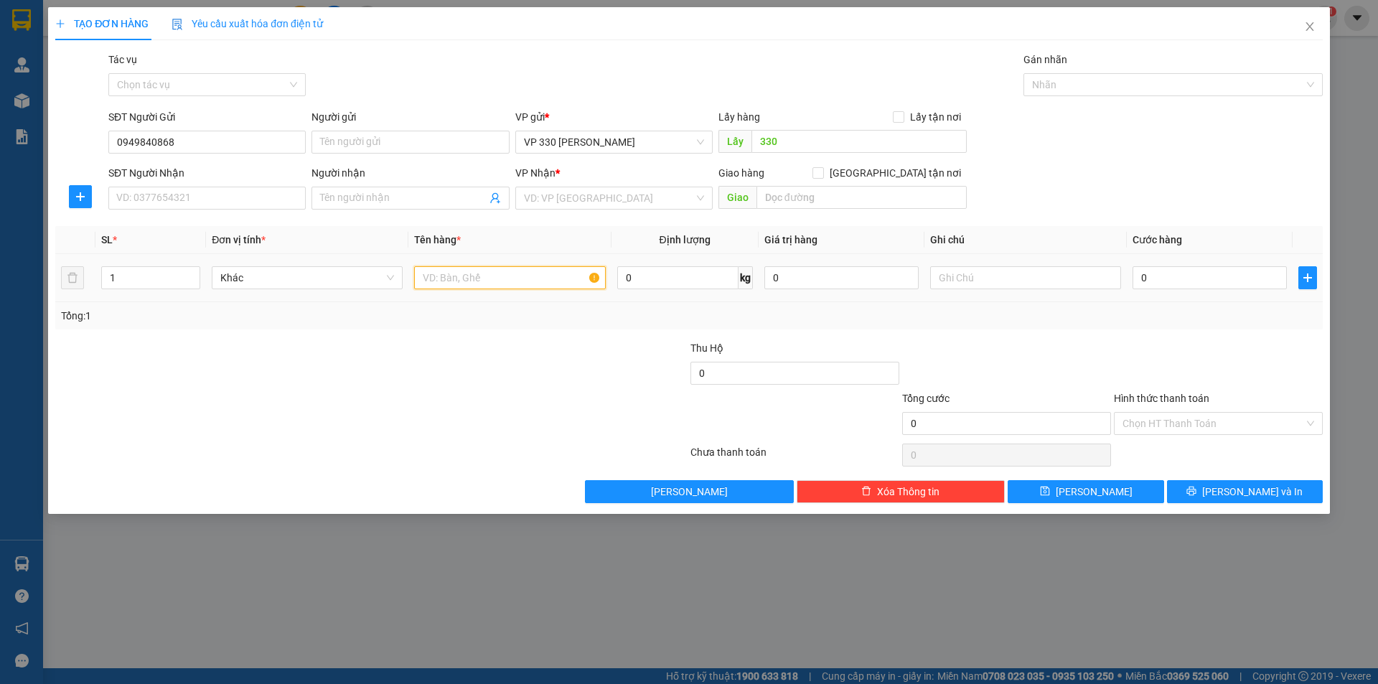
click at [477, 279] on input "text" at bounding box center [509, 277] width 191 height 23
type input "25 THÙNG BIA"
click at [152, 274] on input "1" at bounding box center [151, 278] width 98 height 22
type input "25"
click at [1158, 284] on input "0" at bounding box center [1210, 277] width 154 height 23
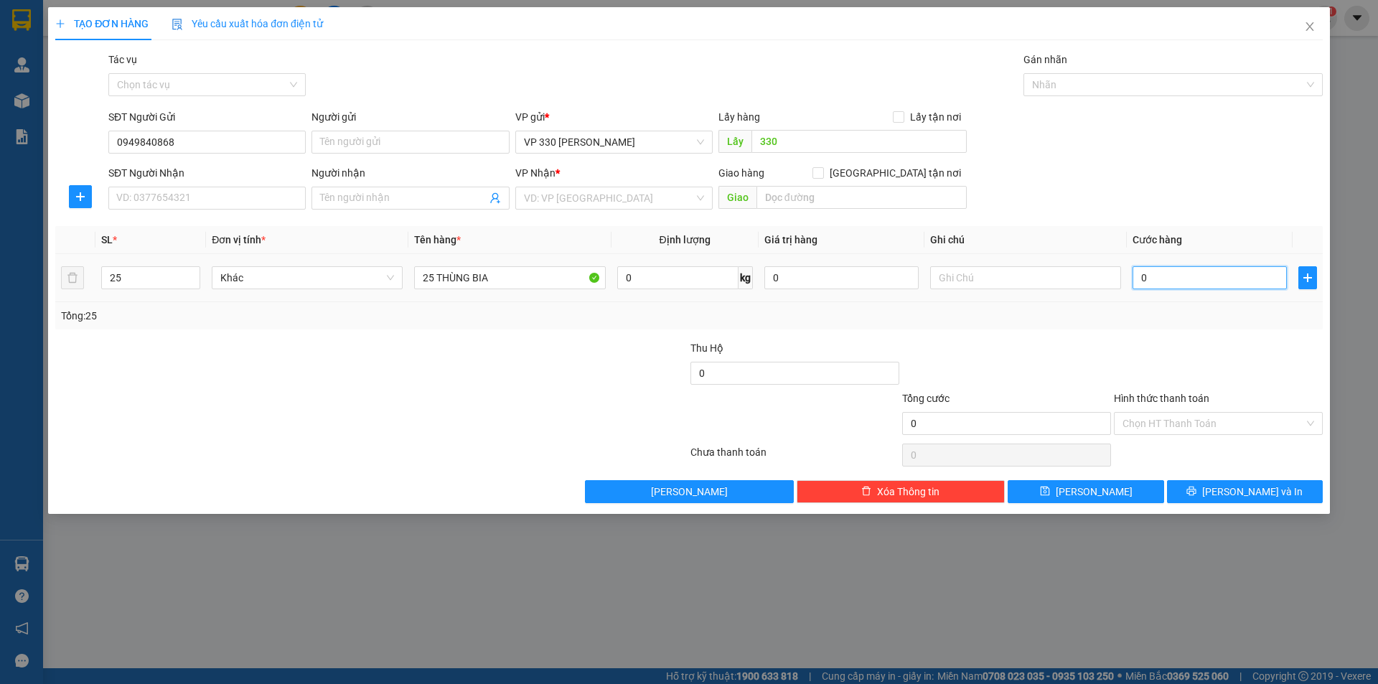
type input "5"
type input "50"
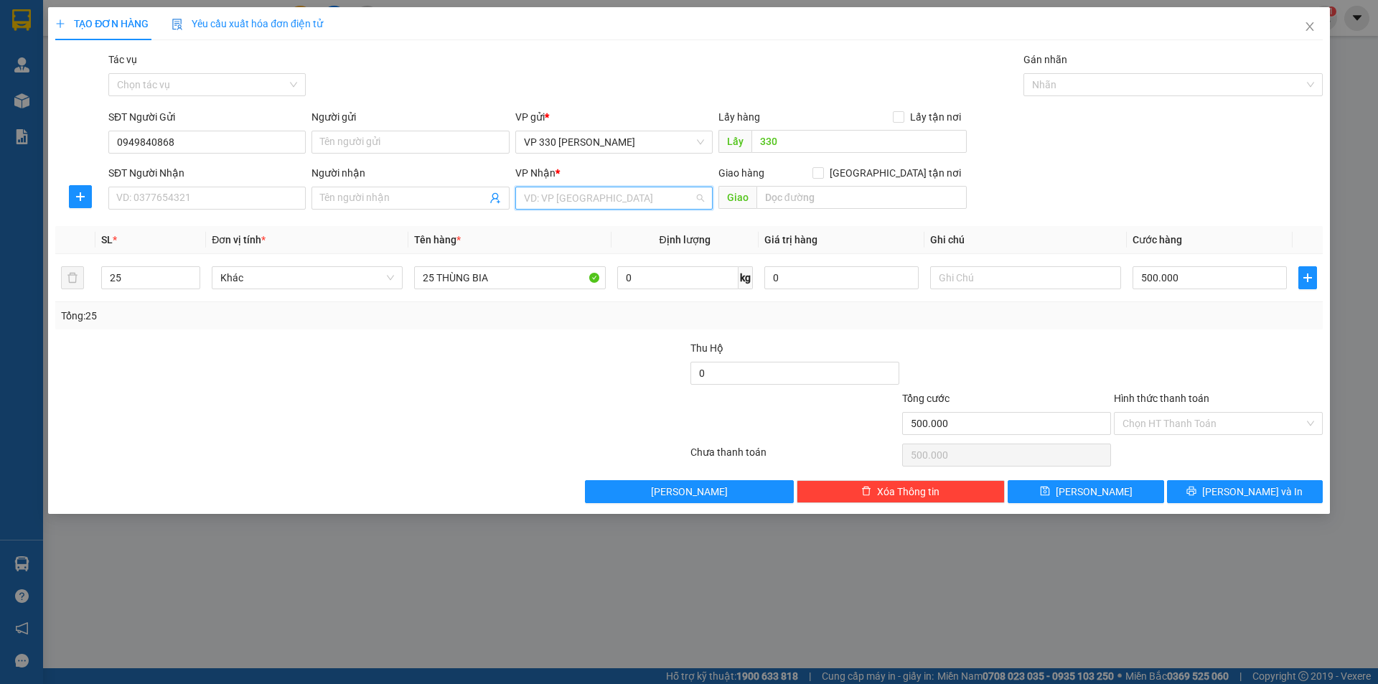
click at [592, 194] on input "search" at bounding box center [609, 198] width 170 height 22
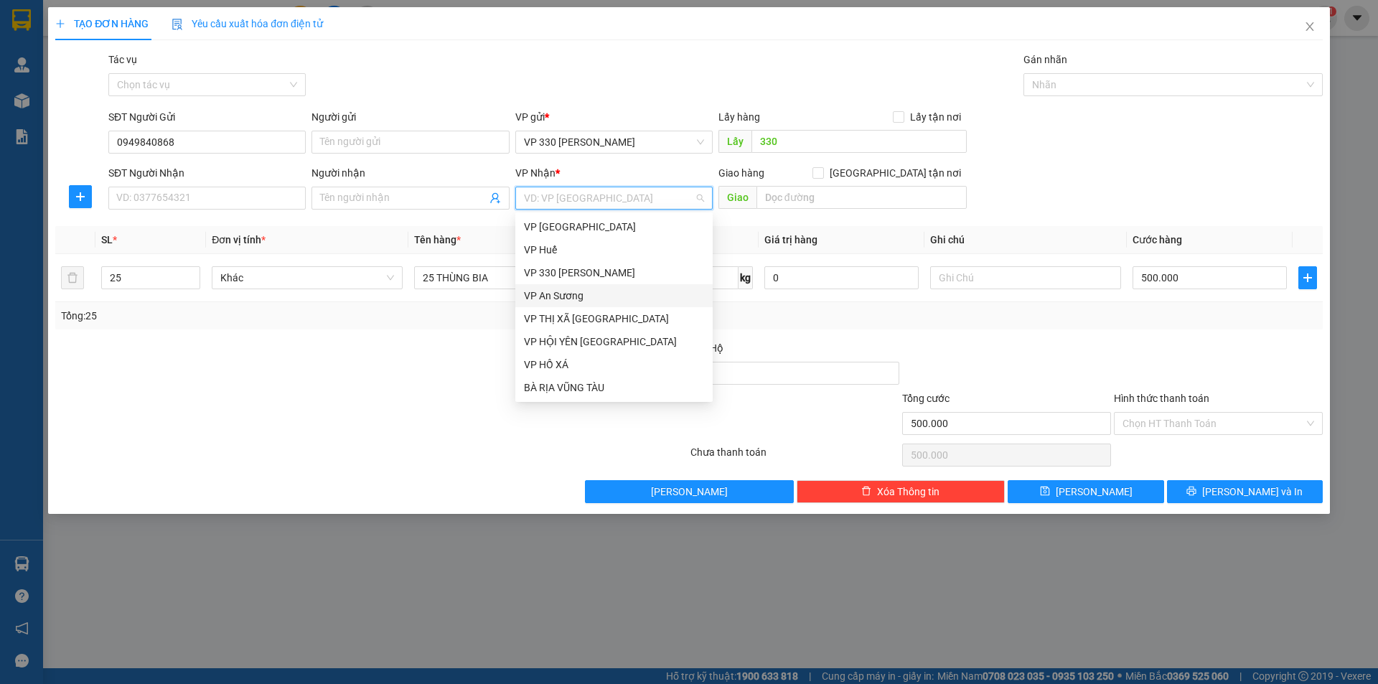
click at [577, 292] on div "VP An Sương" at bounding box center [614, 296] width 180 height 16
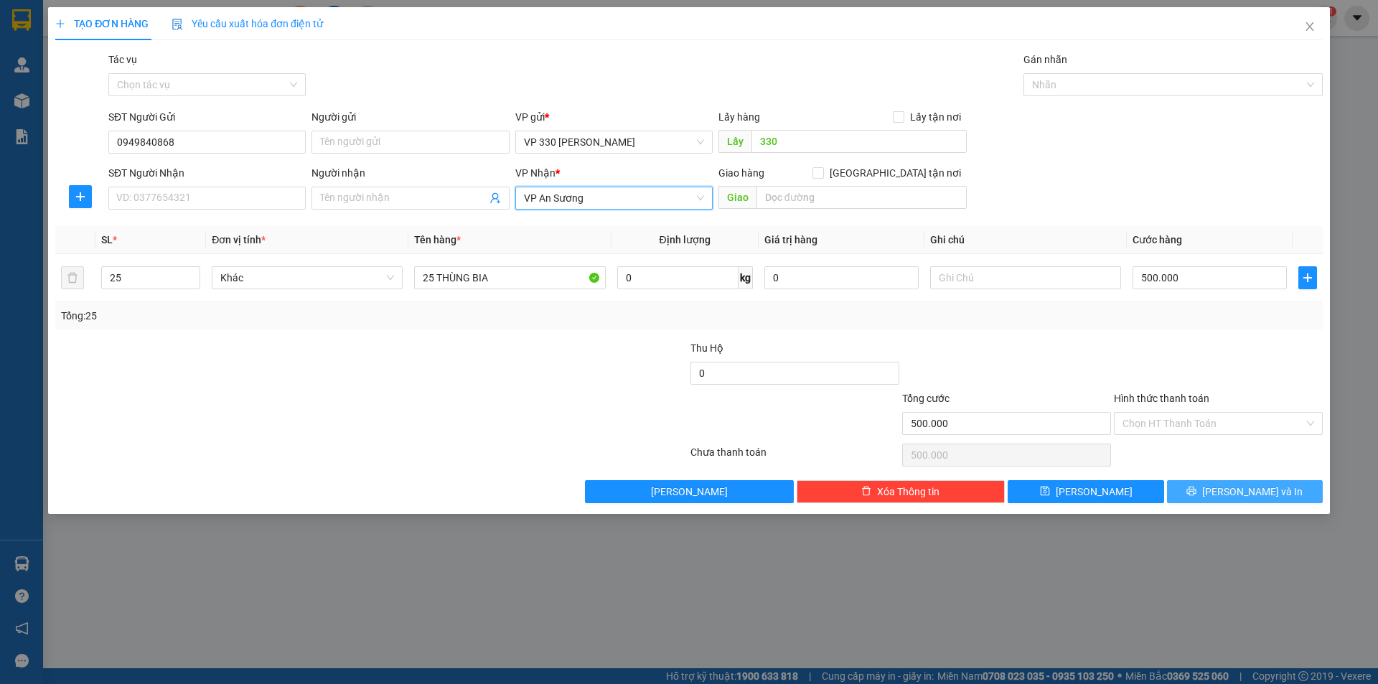
click at [1210, 485] on button "[PERSON_NAME] và In" at bounding box center [1245, 491] width 156 height 23
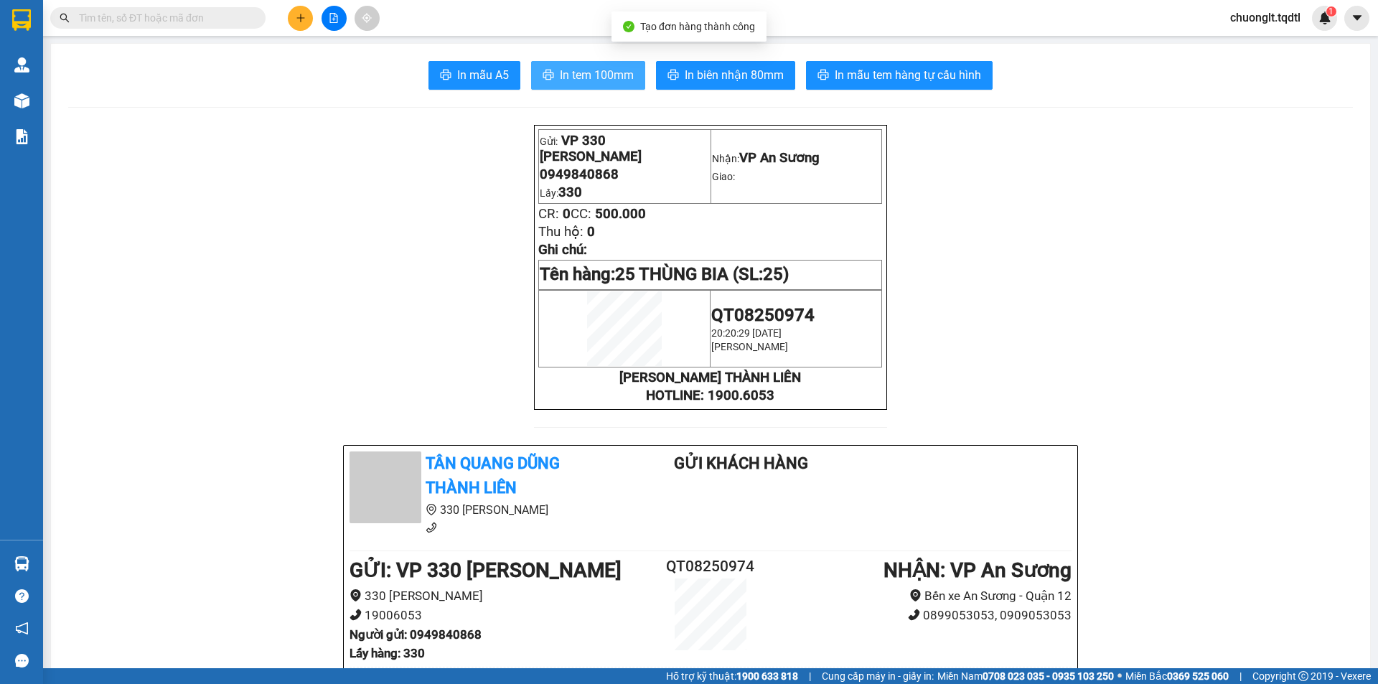
click at [595, 77] on span "In tem 100mm" at bounding box center [597, 75] width 74 height 18
click at [627, 72] on span "In tem 100mm" at bounding box center [597, 75] width 74 height 18
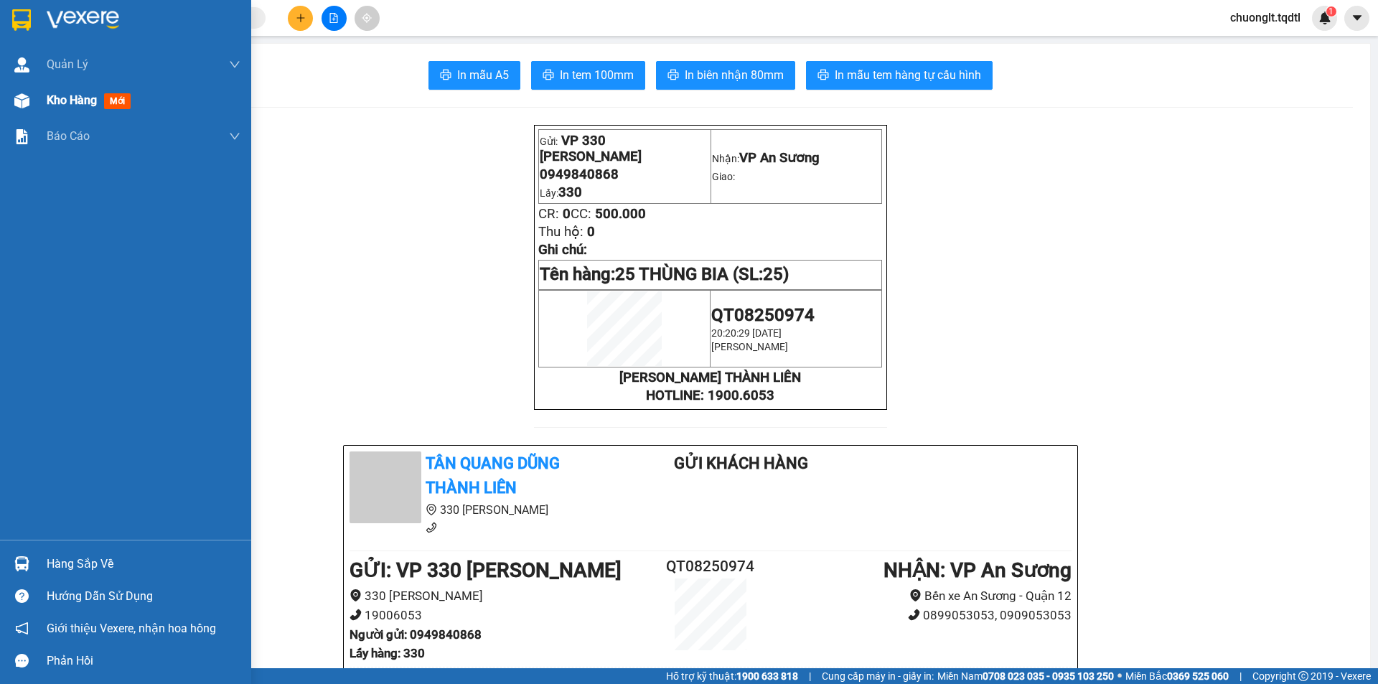
click at [75, 95] on span "Kho hàng" at bounding box center [72, 100] width 50 height 14
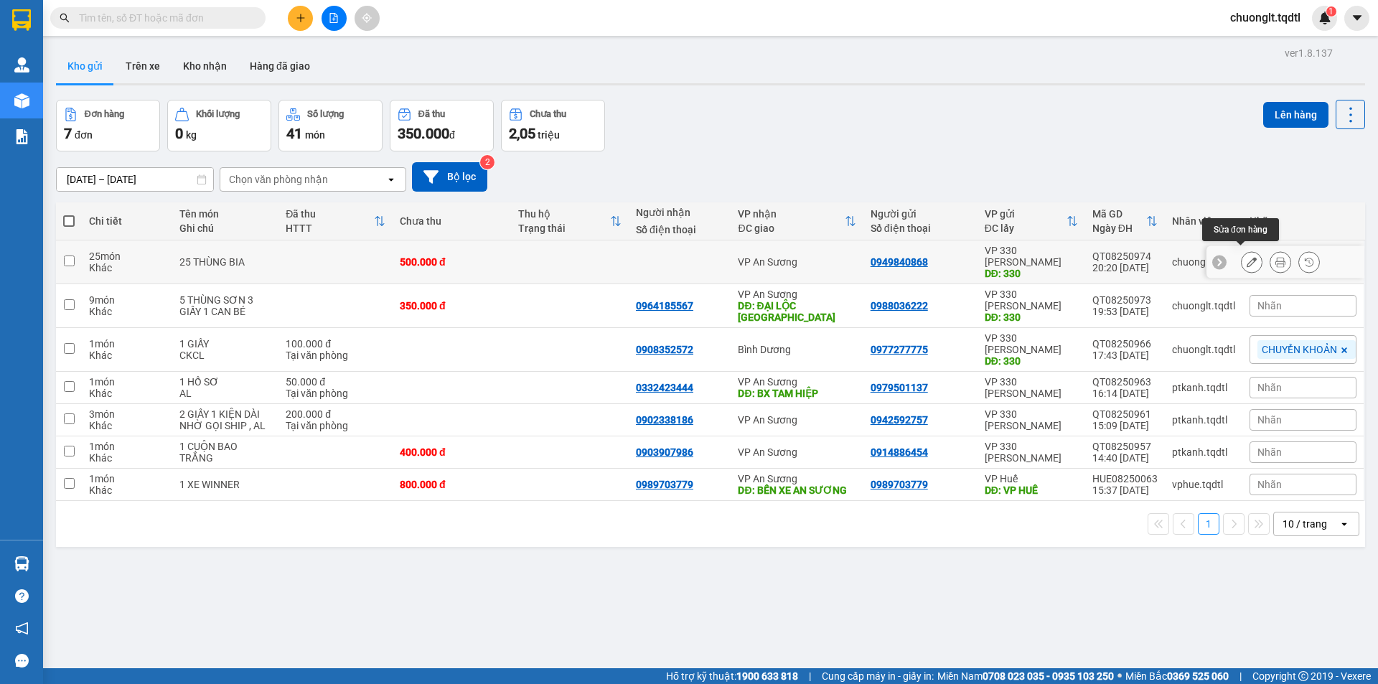
click at [1247, 257] on icon at bounding box center [1252, 262] width 10 height 10
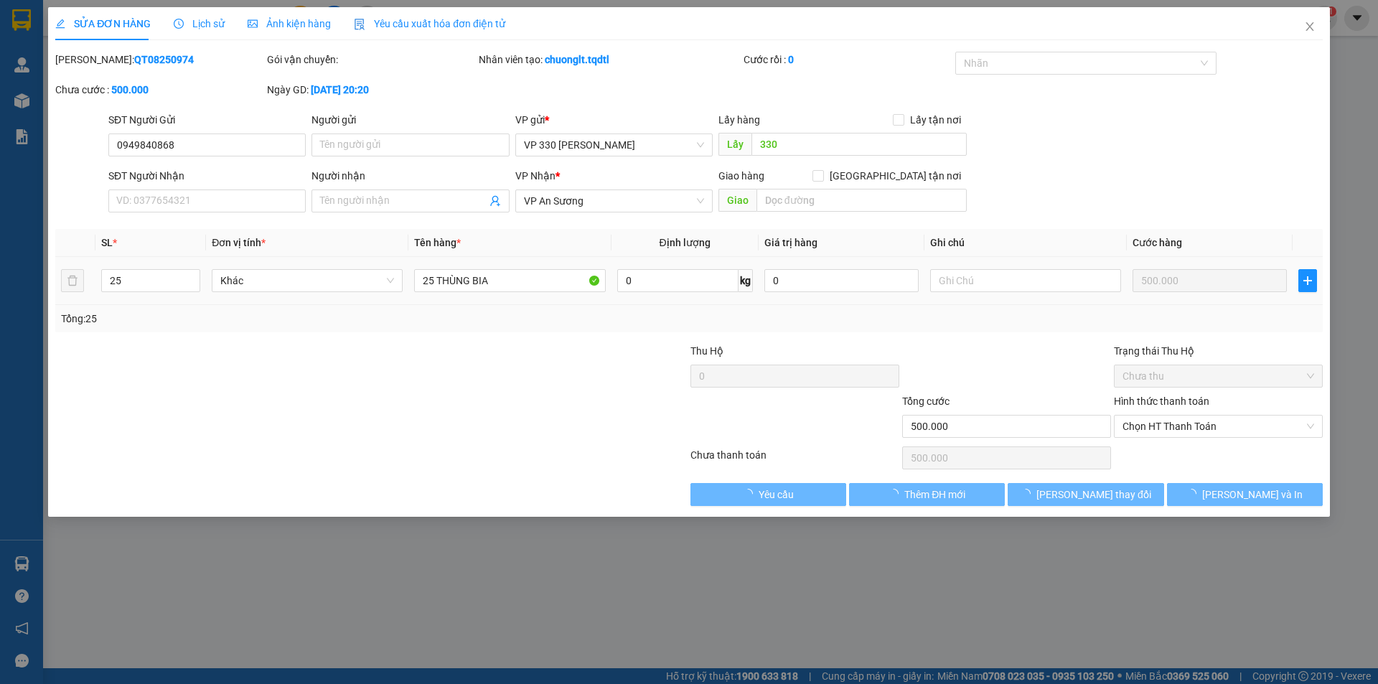
type input "0949840868"
type input "330"
type input "500.000"
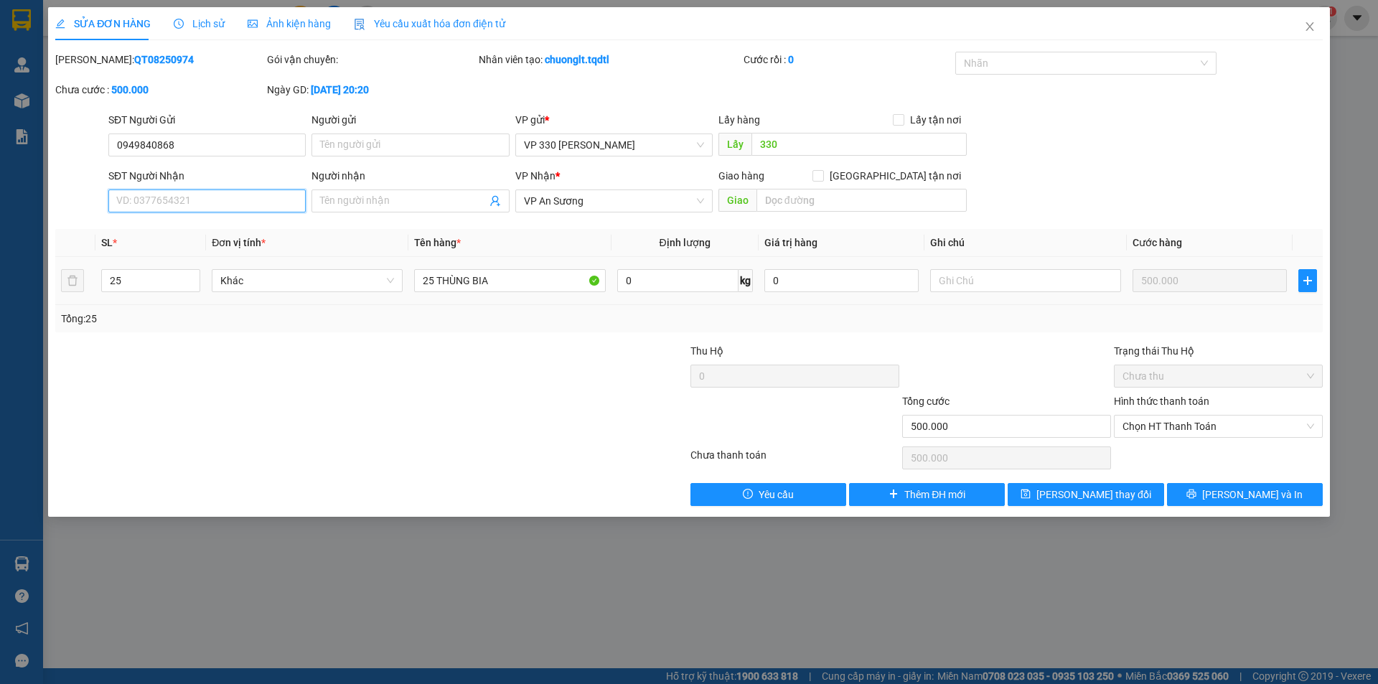
click at [161, 197] on input "SĐT Người Nhận" at bounding box center [206, 201] width 197 height 23
type input "0905699568"
click at [1096, 492] on span "[PERSON_NAME] thay đổi" at bounding box center [1094, 495] width 115 height 16
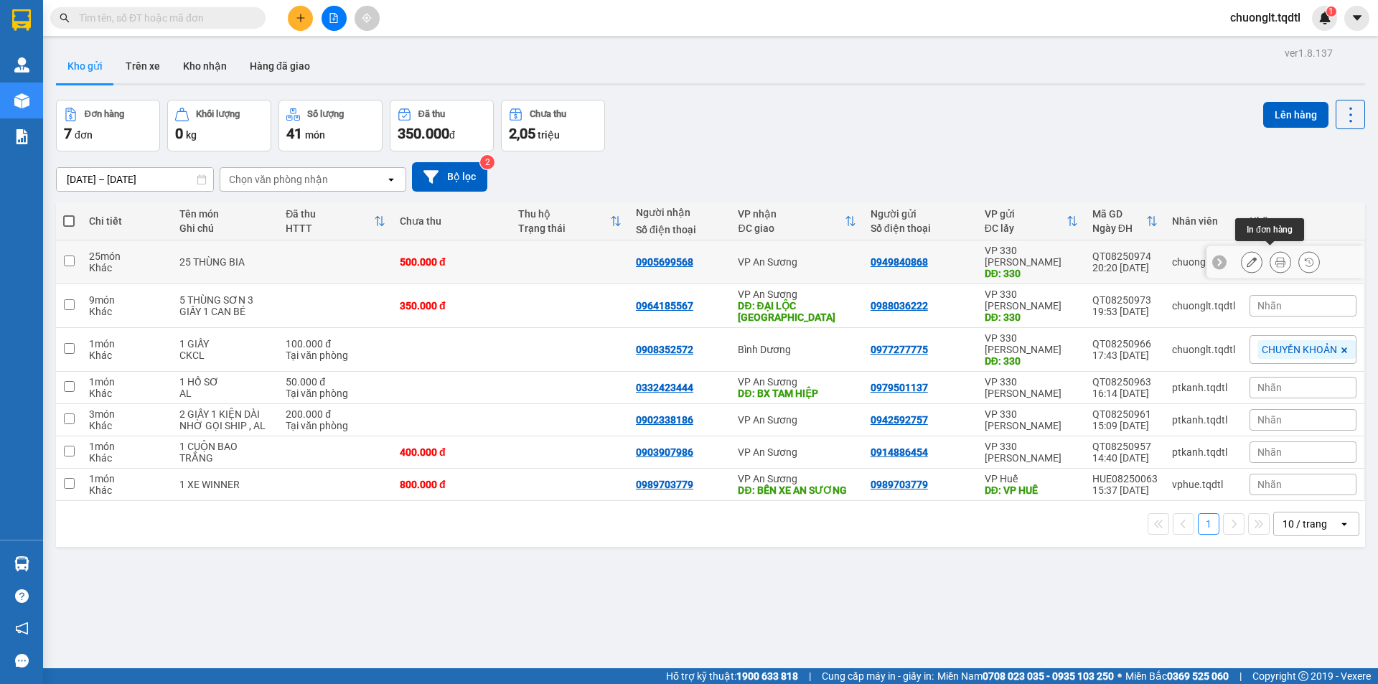
click at [1276, 257] on icon at bounding box center [1281, 262] width 10 height 10
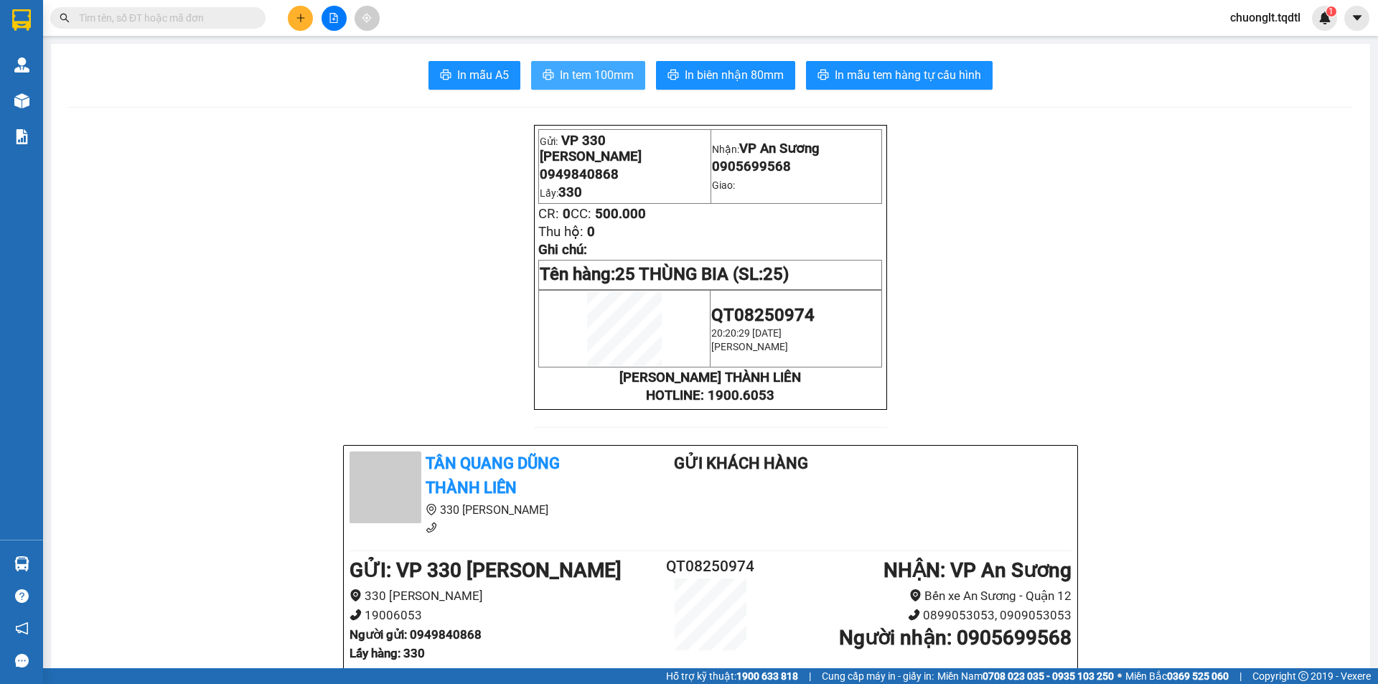
click at [595, 75] on span "In tem 100mm" at bounding box center [597, 75] width 74 height 18
click at [562, 70] on span "In tem 100mm" at bounding box center [597, 75] width 74 height 18
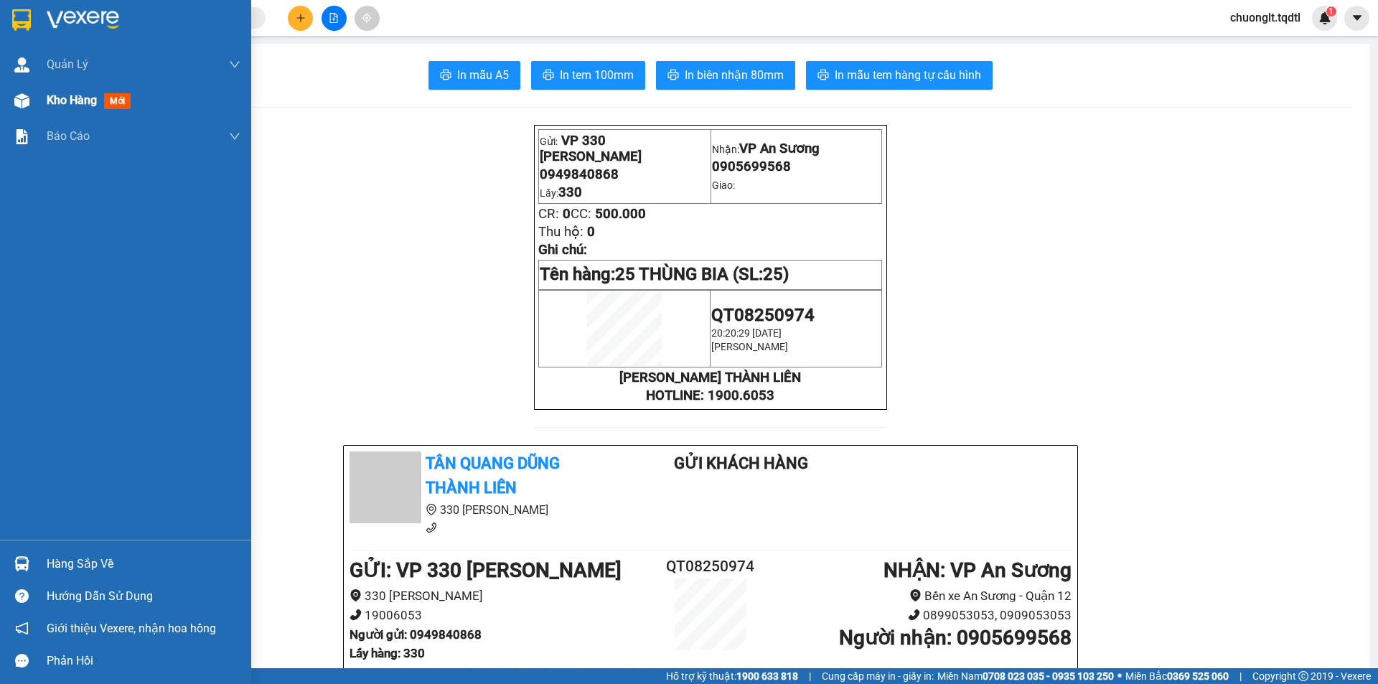
click at [60, 103] on span "Kho hàng" at bounding box center [72, 100] width 50 height 14
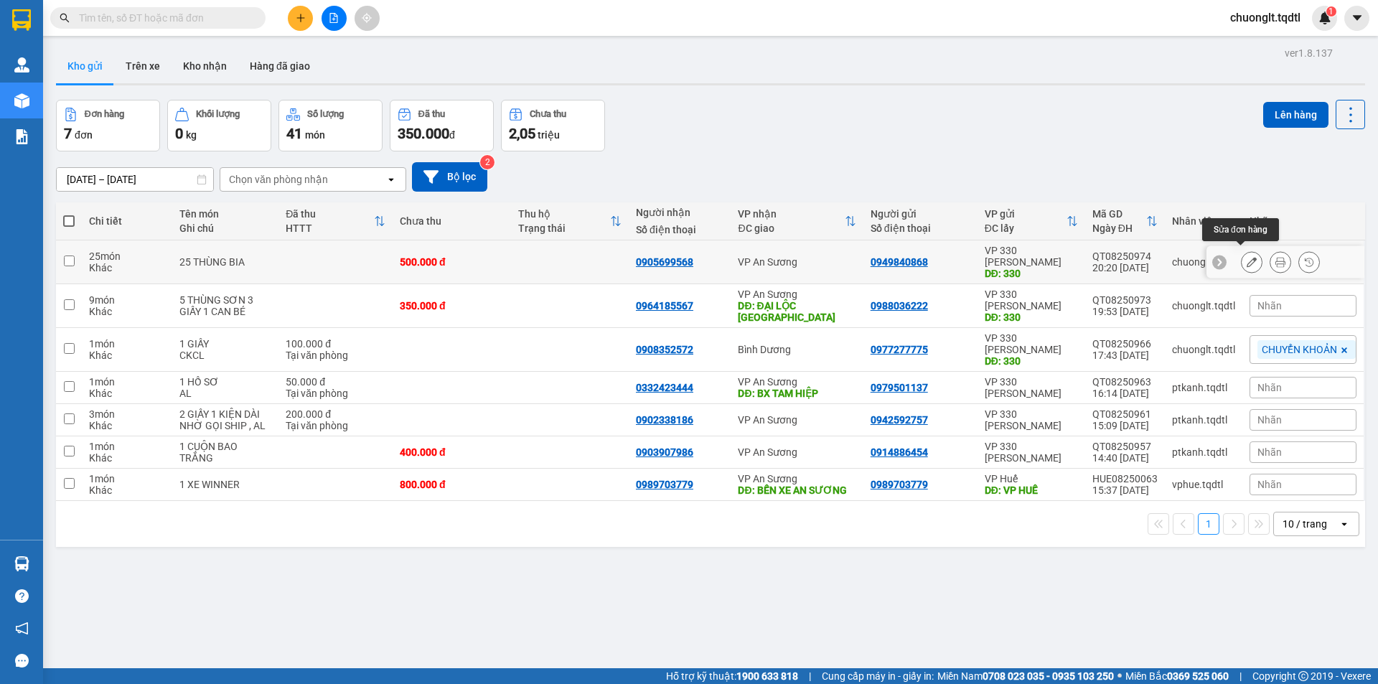
click at [1247, 257] on icon at bounding box center [1252, 262] width 10 height 10
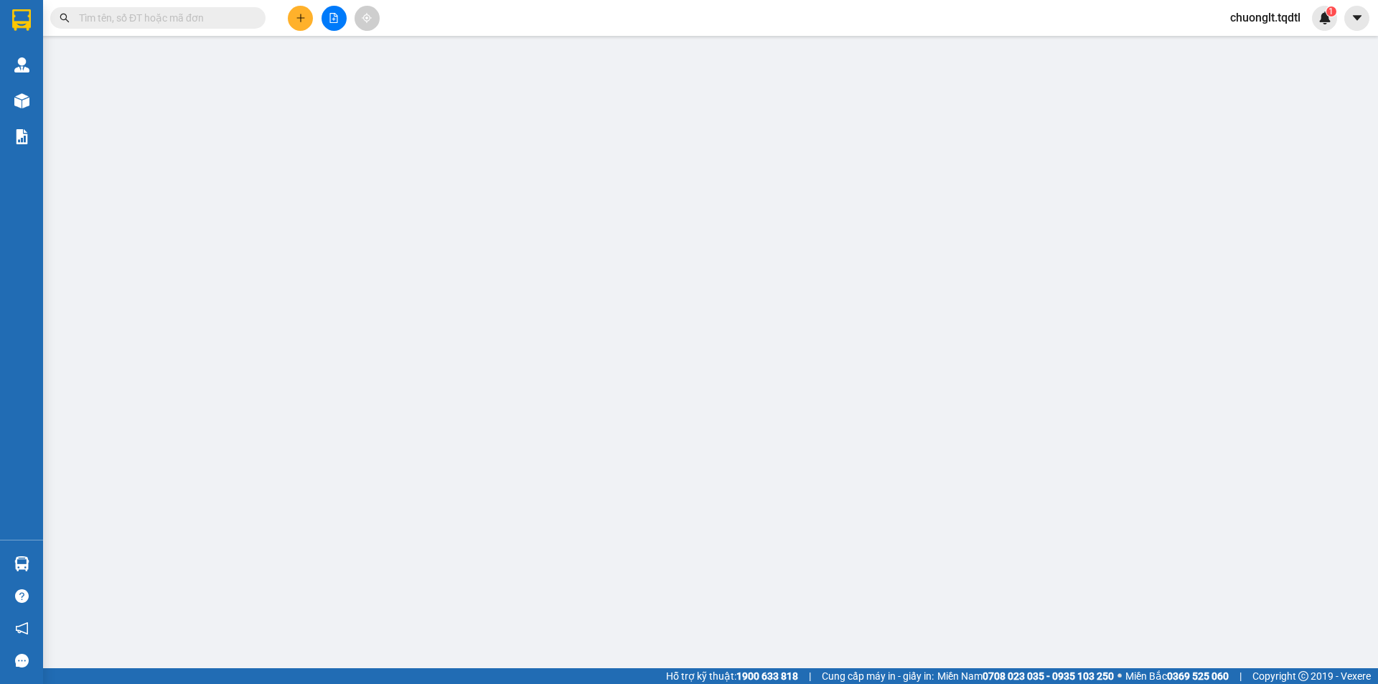
type input "0949840868"
type input "330"
type input "0905699568"
type input "500.000"
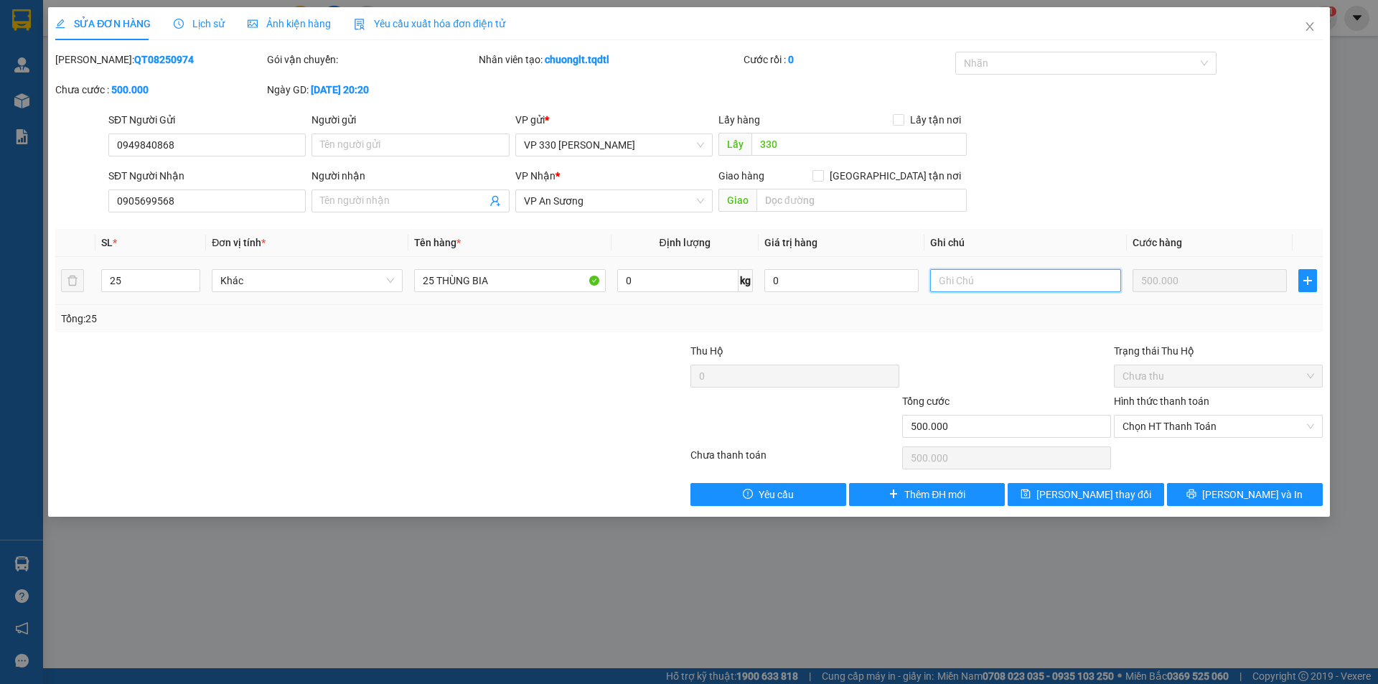
click at [986, 279] on input "text" at bounding box center [1025, 280] width 191 height 23
type input "BỎ TẠI VĂN PHÒNG ĐỦ RÙI GIAO KHÁCH"
click at [1072, 494] on span "[PERSON_NAME] thay đổi" at bounding box center [1094, 495] width 115 height 16
